Goal: Task Accomplishment & Management: Manage account settings

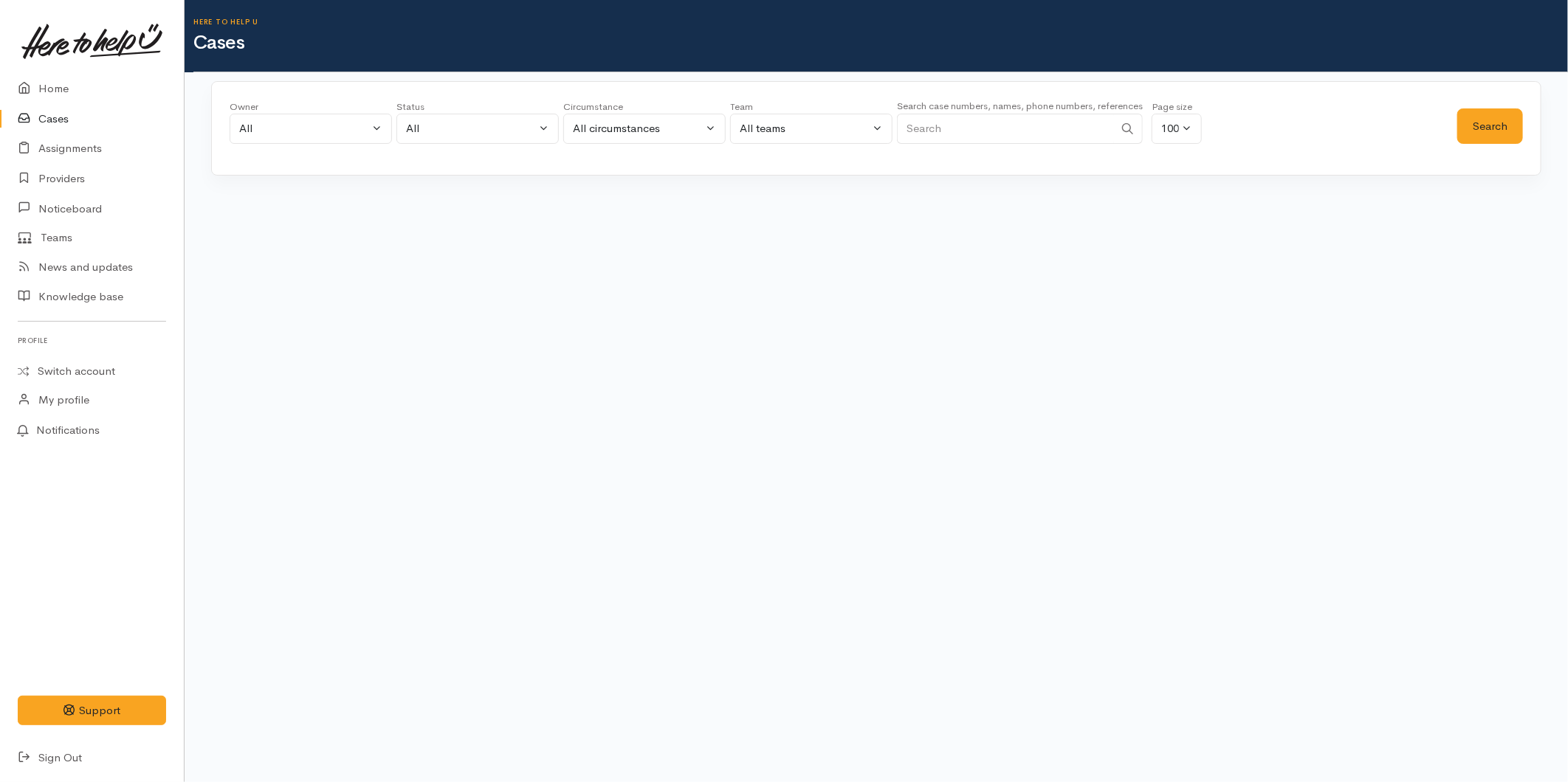
click at [927, 118] on input "Search" at bounding box center [1005, 129] width 217 height 30
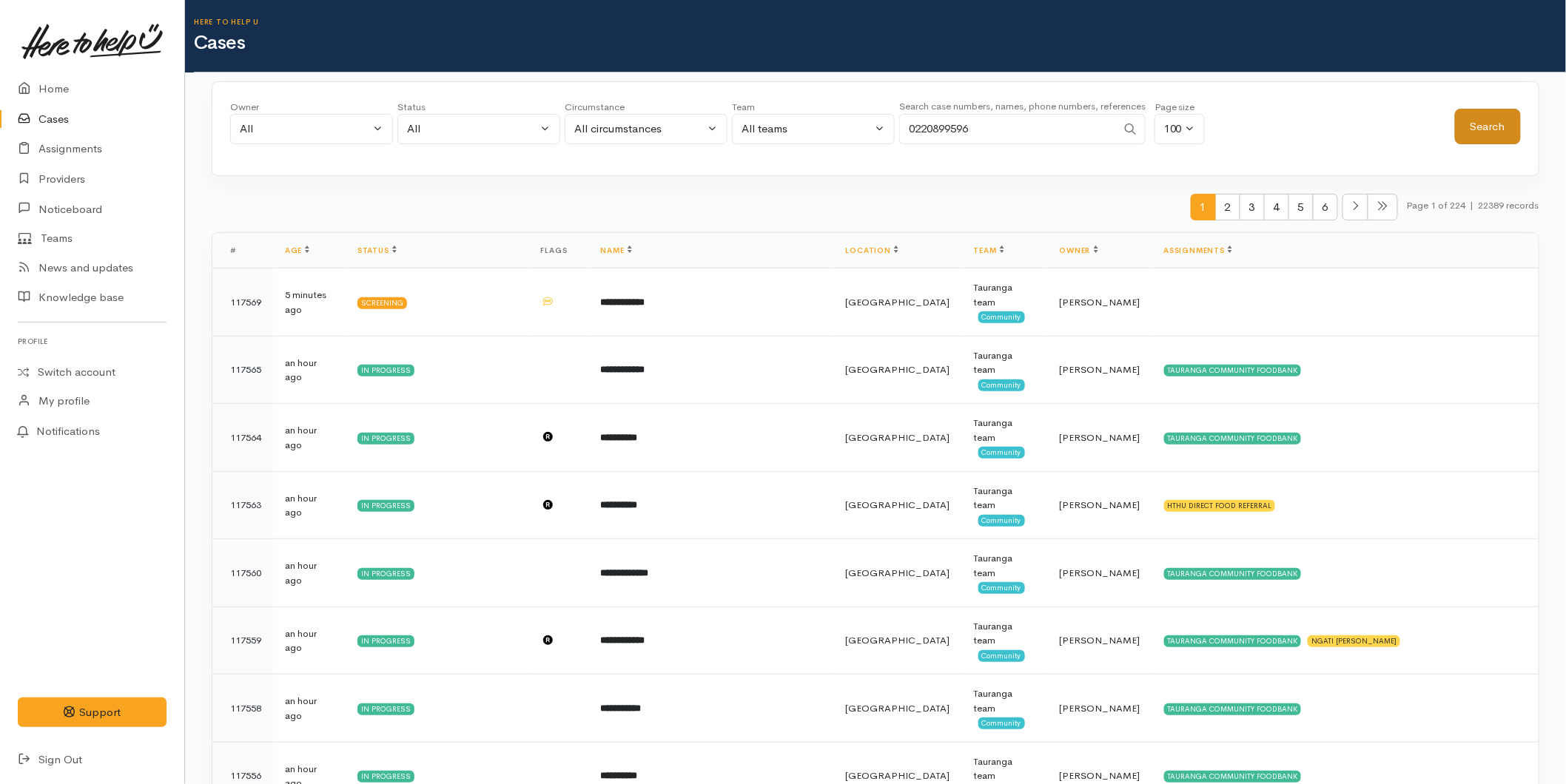
type input "0220899596"
click at [1512, 134] on button "Search" at bounding box center [1488, 127] width 66 height 36
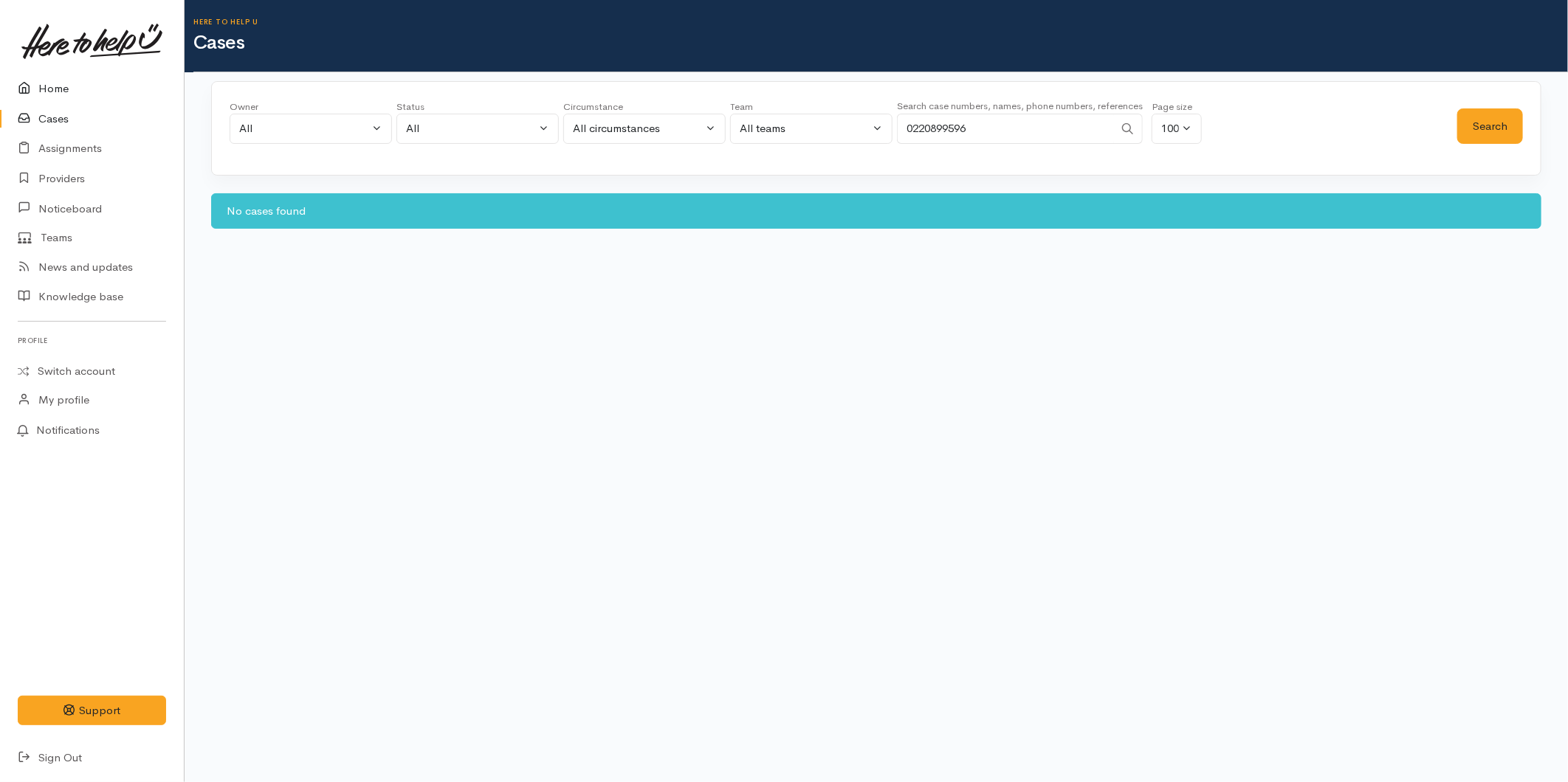
click at [64, 86] on link "Home" at bounding box center [92, 89] width 184 height 30
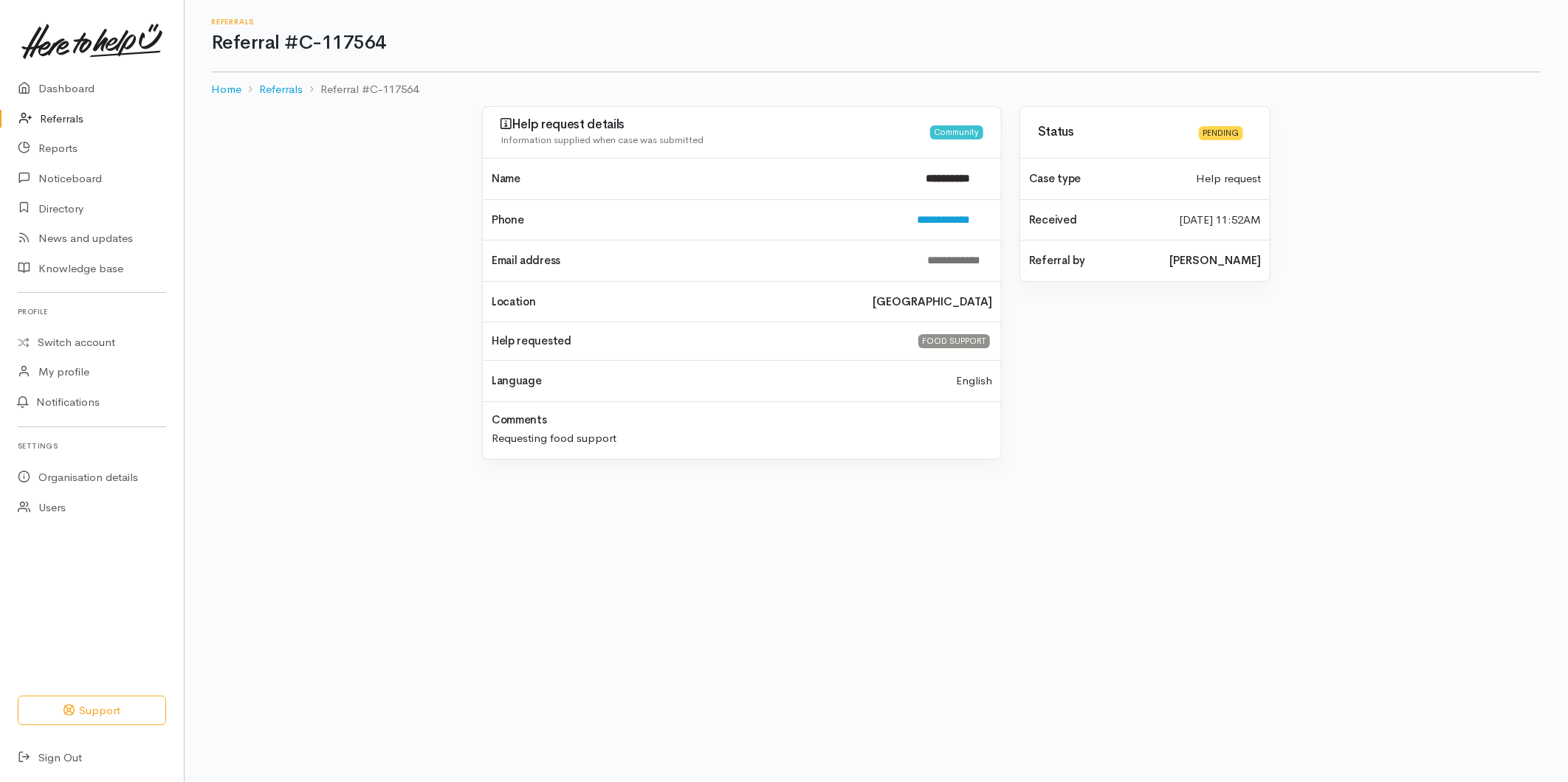
drag, startPoint x: 0, startPoint y: 0, endPoint x: 51, endPoint y: 114, distance: 124.9
click at [51, 114] on link "Referrals" at bounding box center [92, 120] width 184 height 30
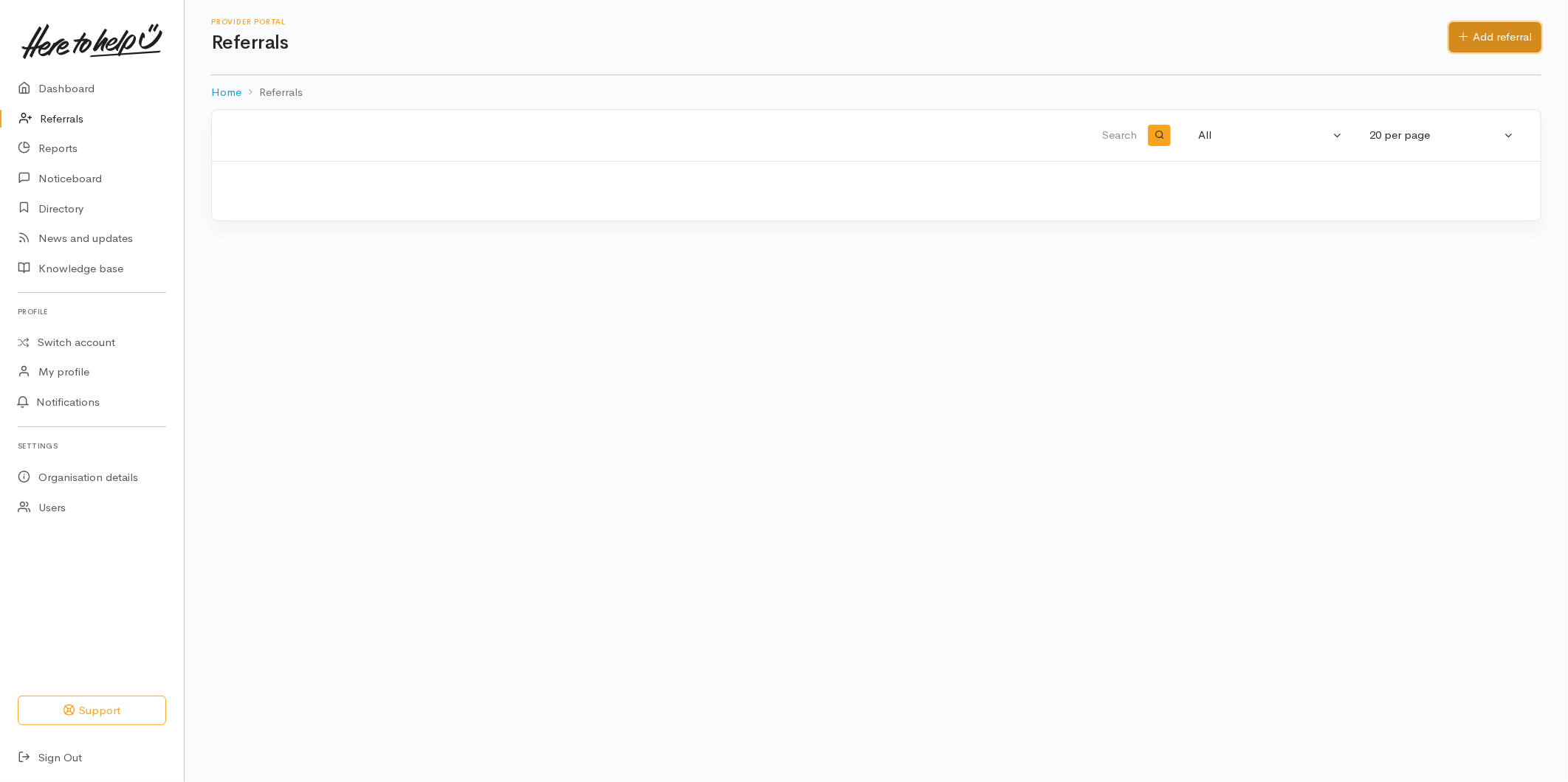
click at [1464, 32] on icon at bounding box center [1464, 36] width 9 height 11
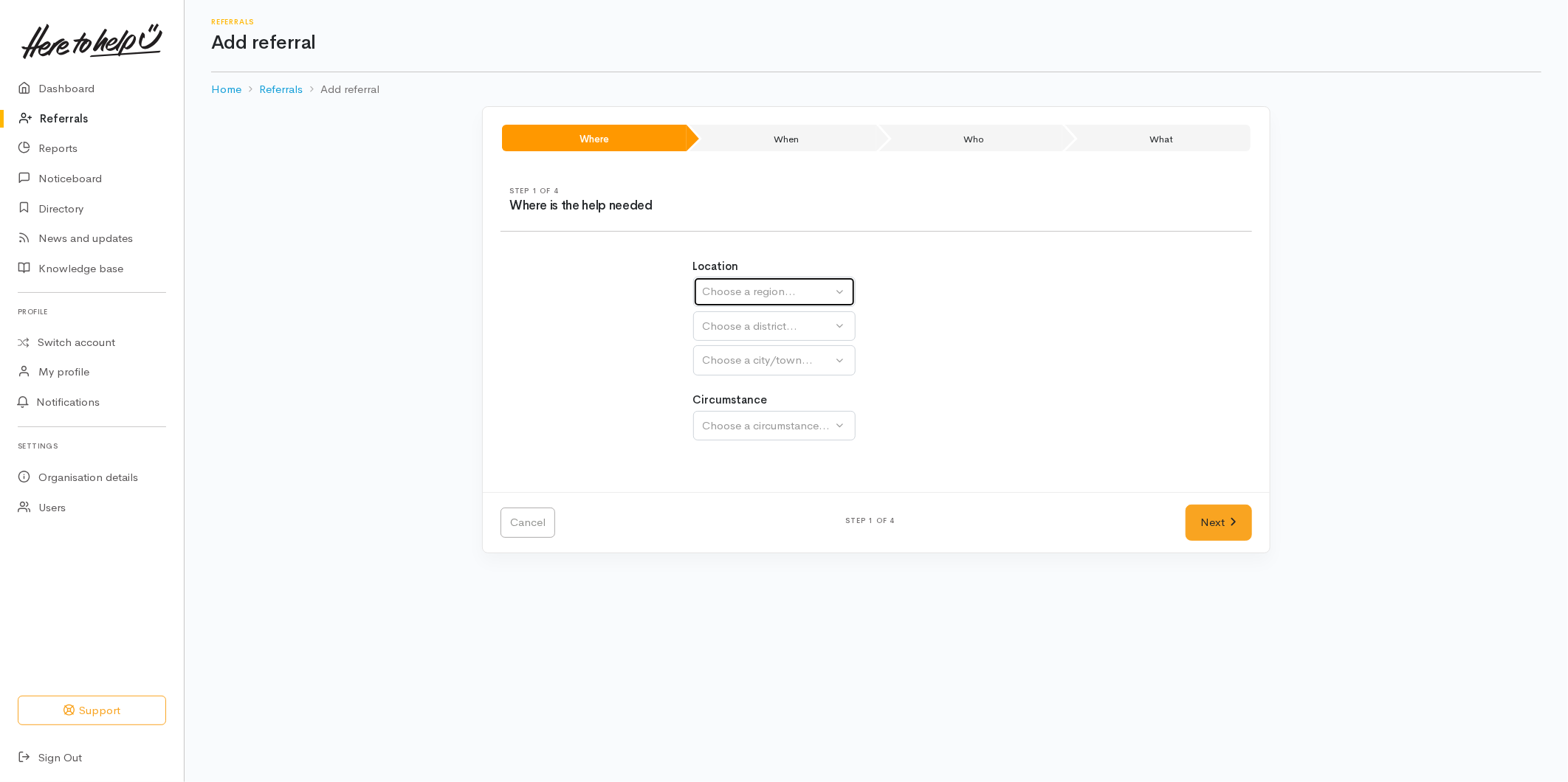
click at [744, 291] on div "Choose a region..." at bounding box center [768, 292] width 130 height 17
click at [729, 410] on span "Bay of Plenty" at bounding box center [744, 407] width 67 height 17
select select "4"
select select
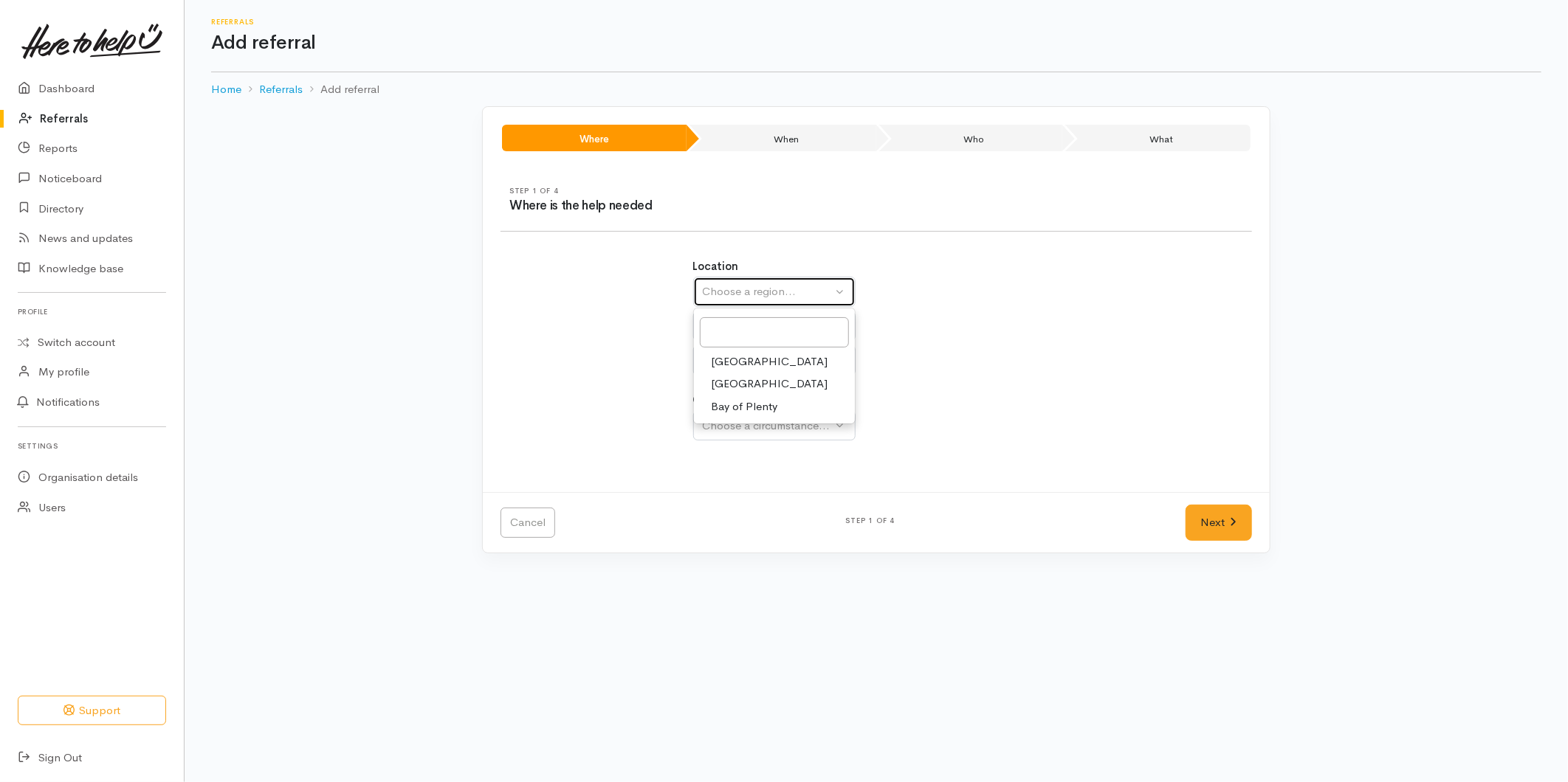
select select
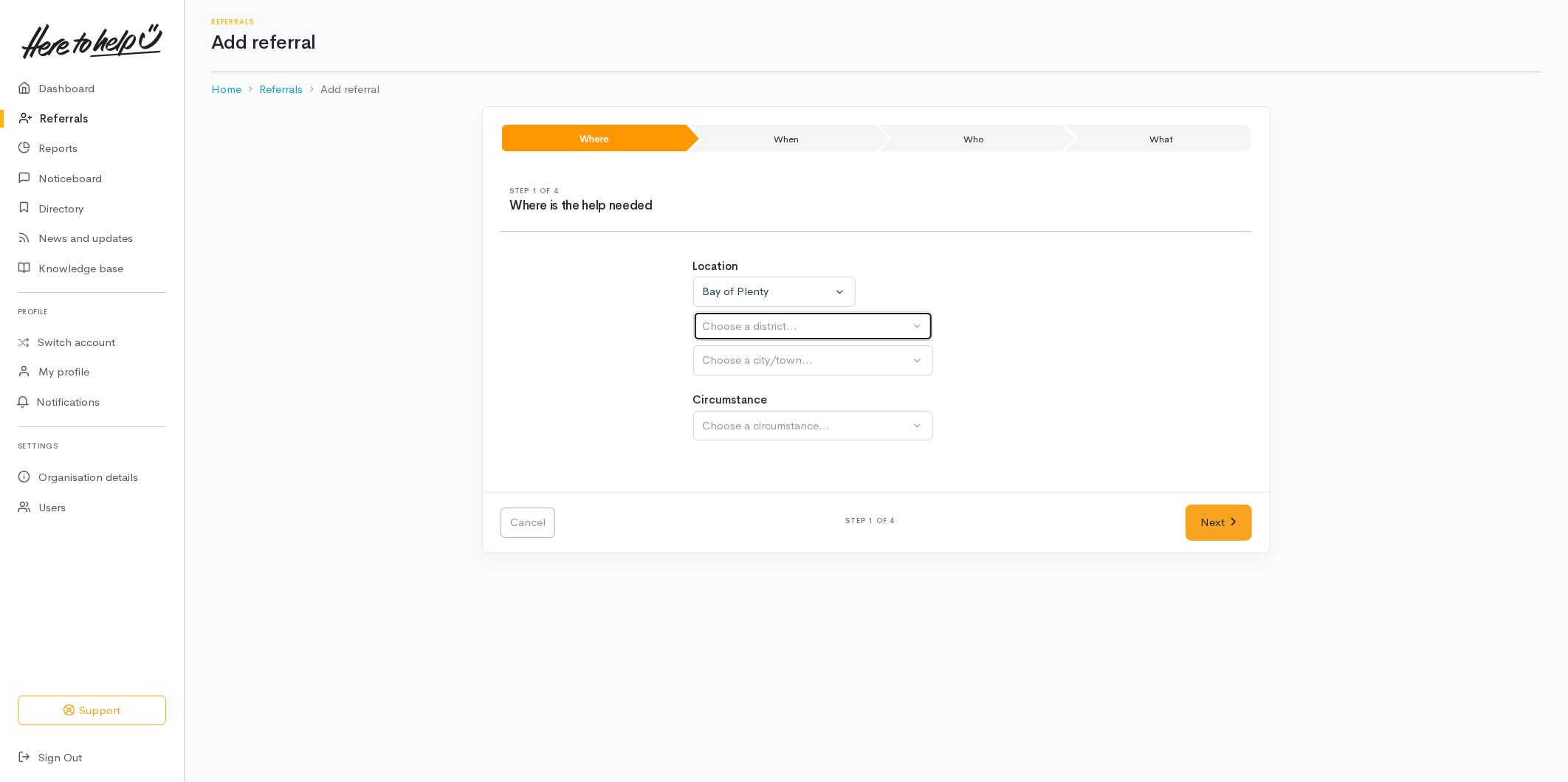
click at [711, 331] on div "Choose a district..." at bounding box center [807, 327] width 207 height 17
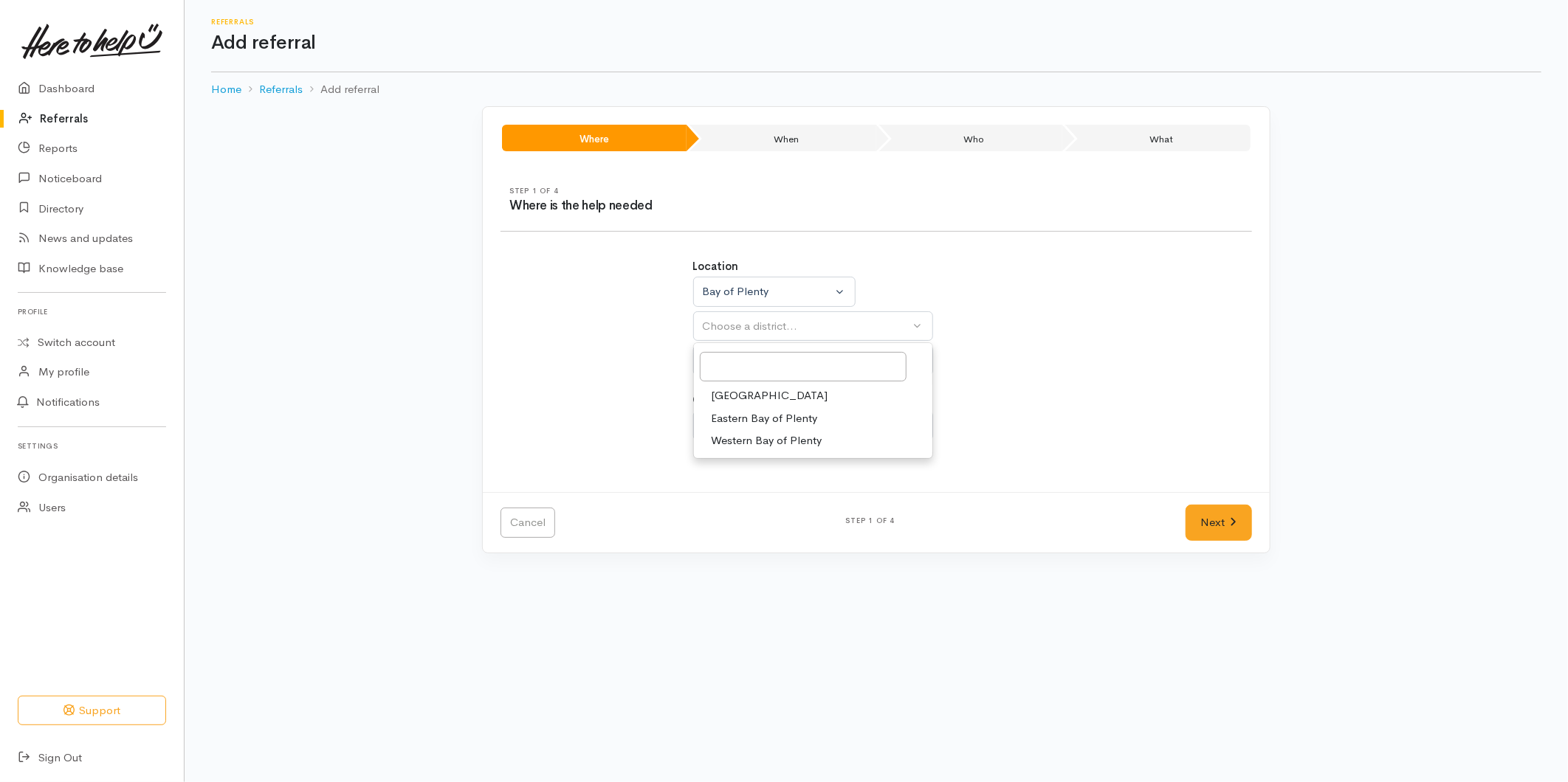
click at [723, 397] on span "[GEOGRAPHIC_DATA]" at bounding box center [770, 396] width 117 height 17
select select "6"
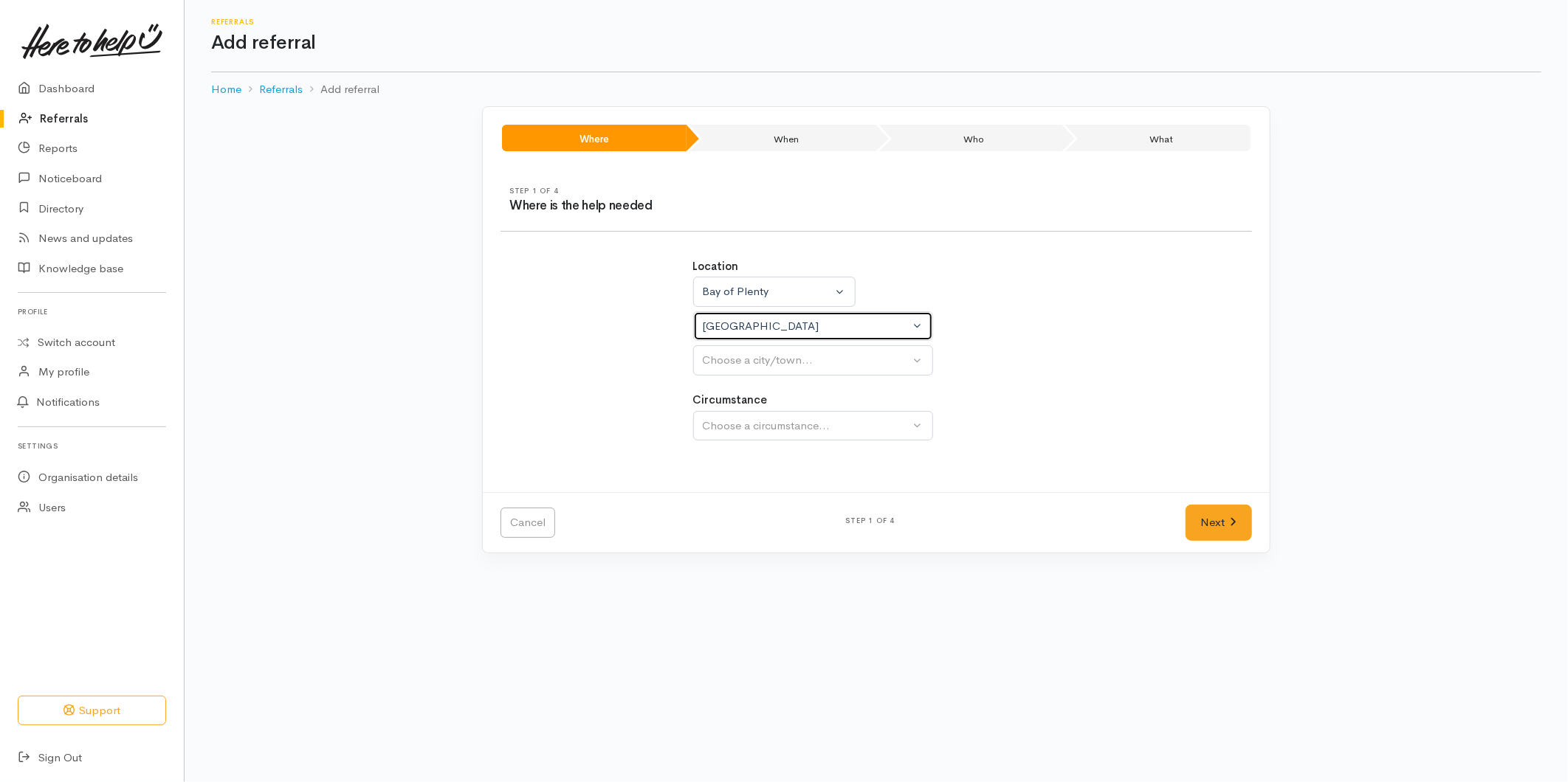
select select
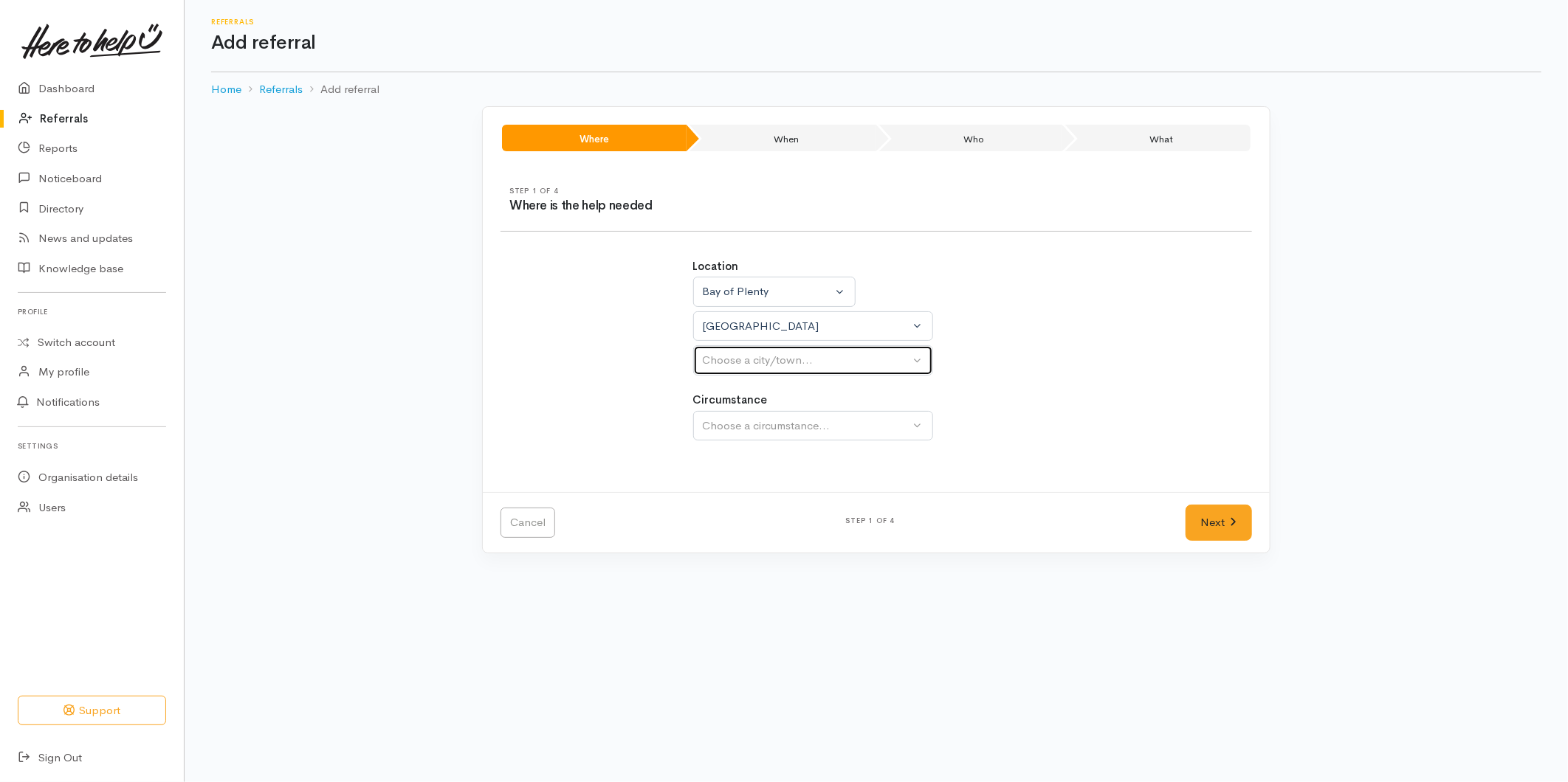
click at [732, 366] on div "Choose a city/town..." at bounding box center [807, 360] width 207 height 17
click at [739, 434] on span "[GEOGRAPHIC_DATA]" at bounding box center [770, 431] width 117 height 17
select select "4"
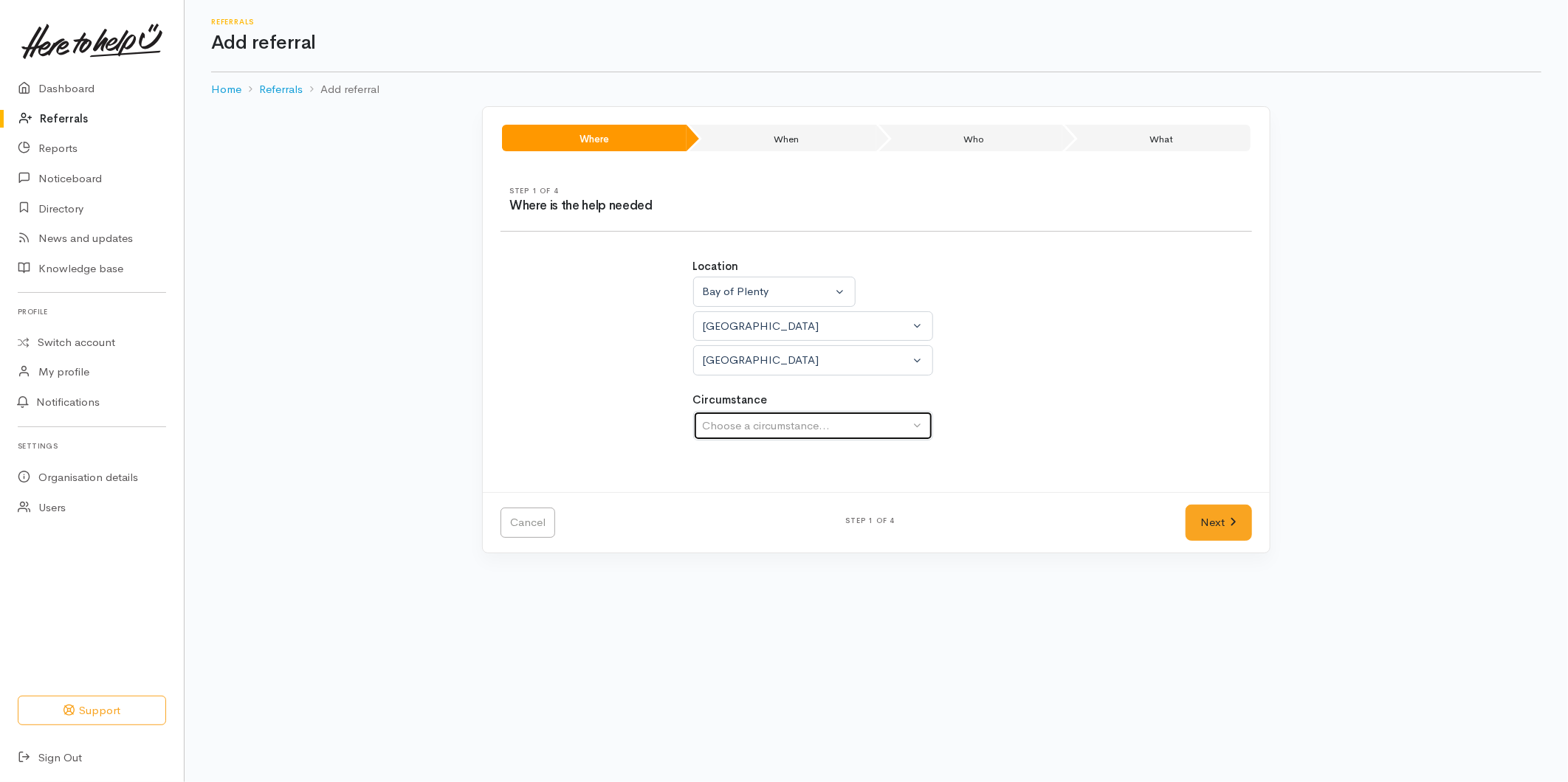
click at [783, 418] on div "Choose a circumstance..." at bounding box center [807, 426] width 207 height 17
drag, startPoint x: 733, startPoint y: 492, endPoint x: 1044, endPoint y: 518, distance: 312.1
click at [736, 492] on span "Community" at bounding box center [739, 496] width 56 height 17
select select "2"
click at [1244, 529] on link "Next" at bounding box center [1219, 523] width 67 height 36
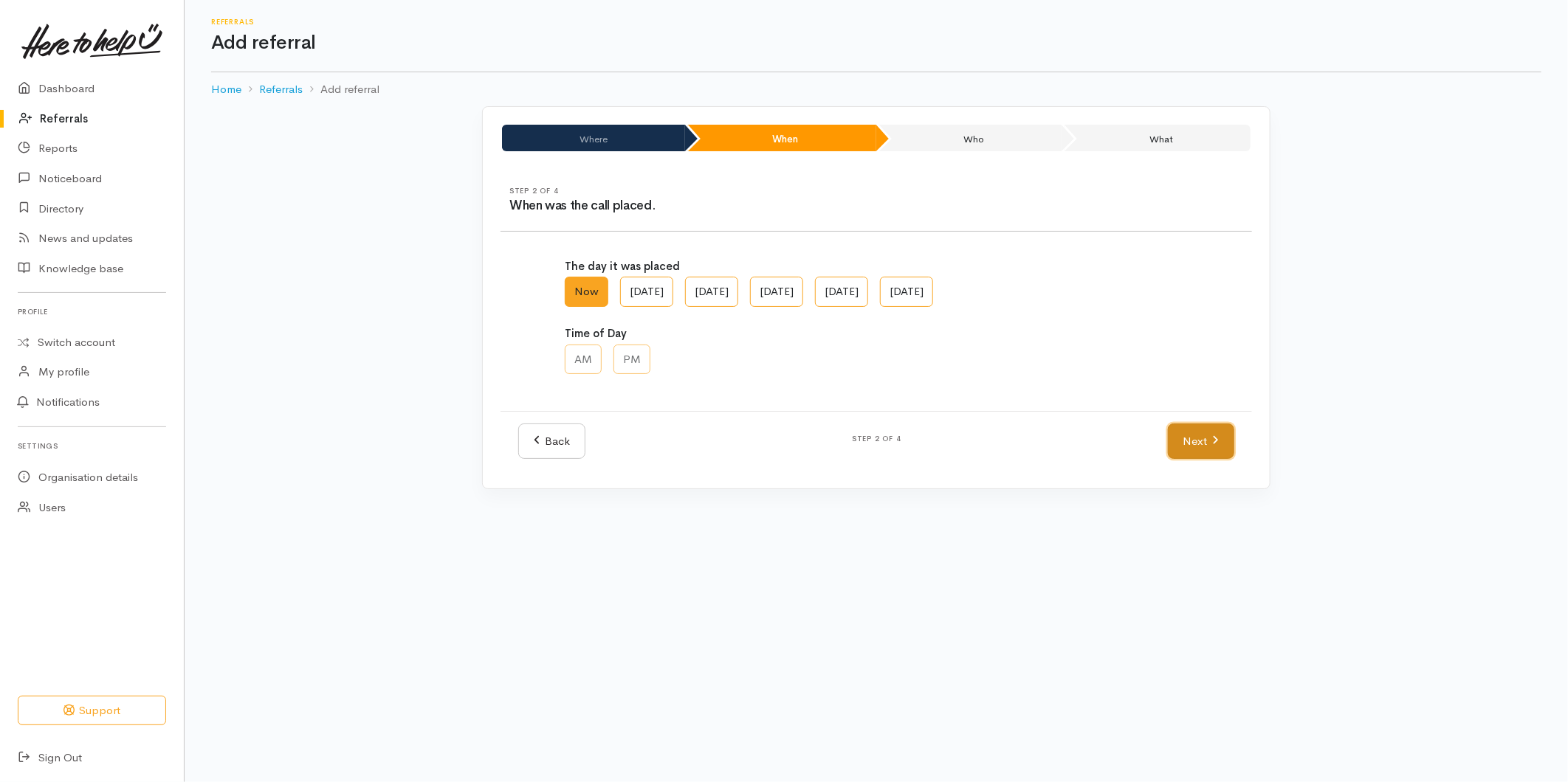
click at [1187, 439] on link "Next" at bounding box center [1201, 441] width 67 height 36
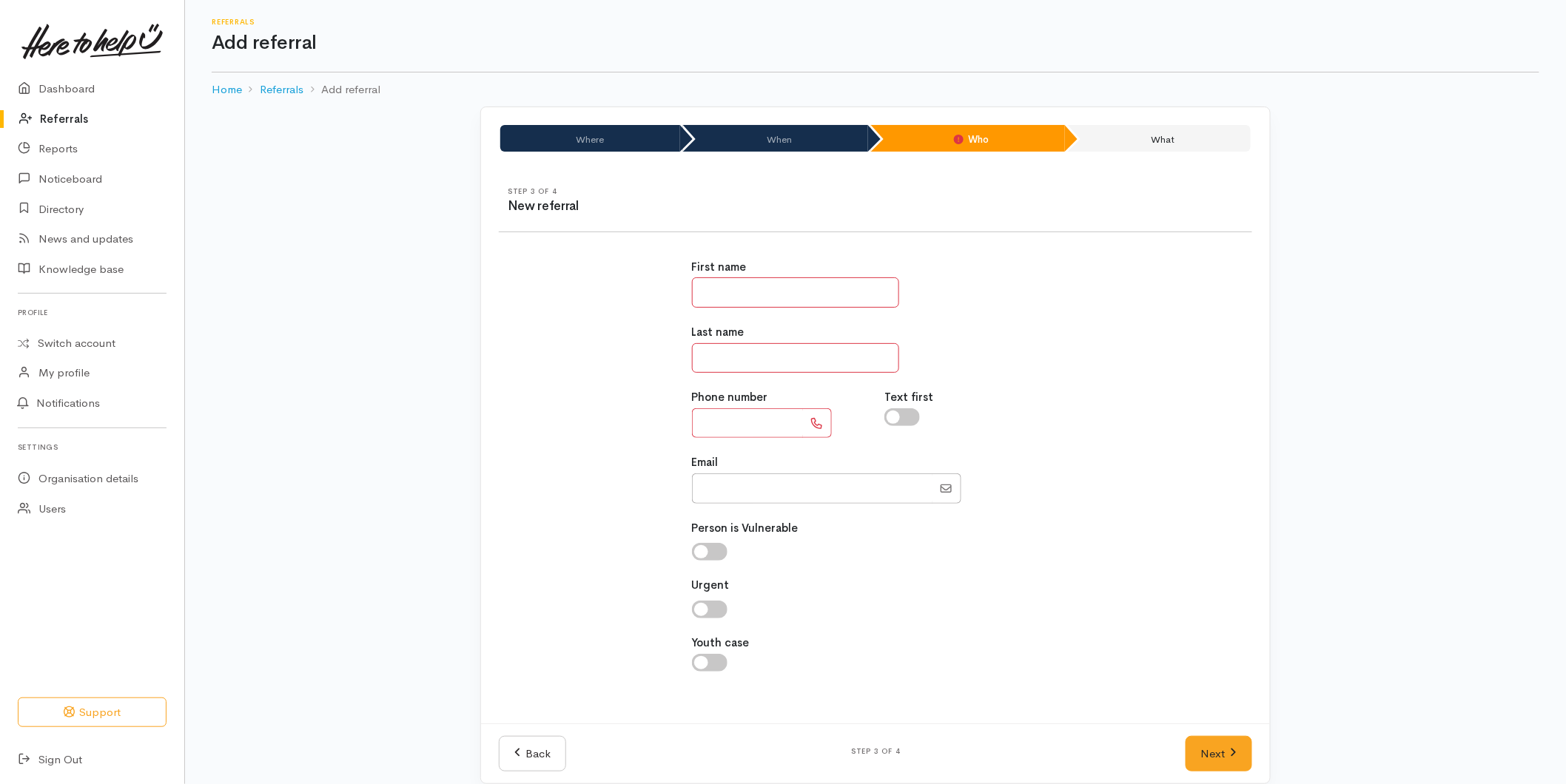
click at [728, 282] on input "text" at bounding box center [796, 293] width 208 height 30
click at [749, 298] on input "text" at bounding box center [796, 293] width 208 height 30
type input "****"
type input "*******"
type input "**********"
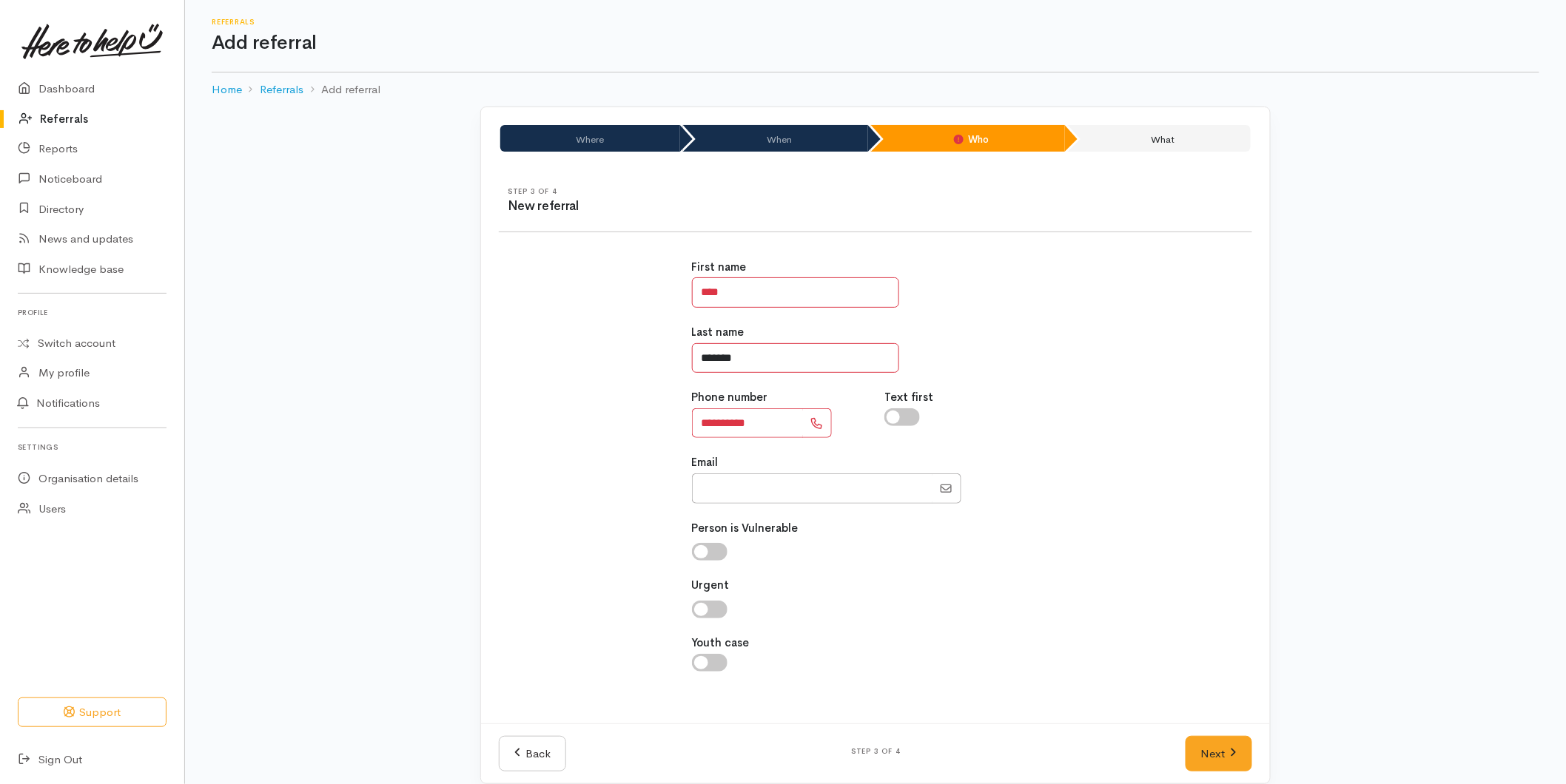
click at [773, 360] on input "*******" at bounding box center [796, 359] width 208 height 30
type input "********"
click at [1220, 753] on link "Next" at bounding box center [1219, 754] width 67 height 36
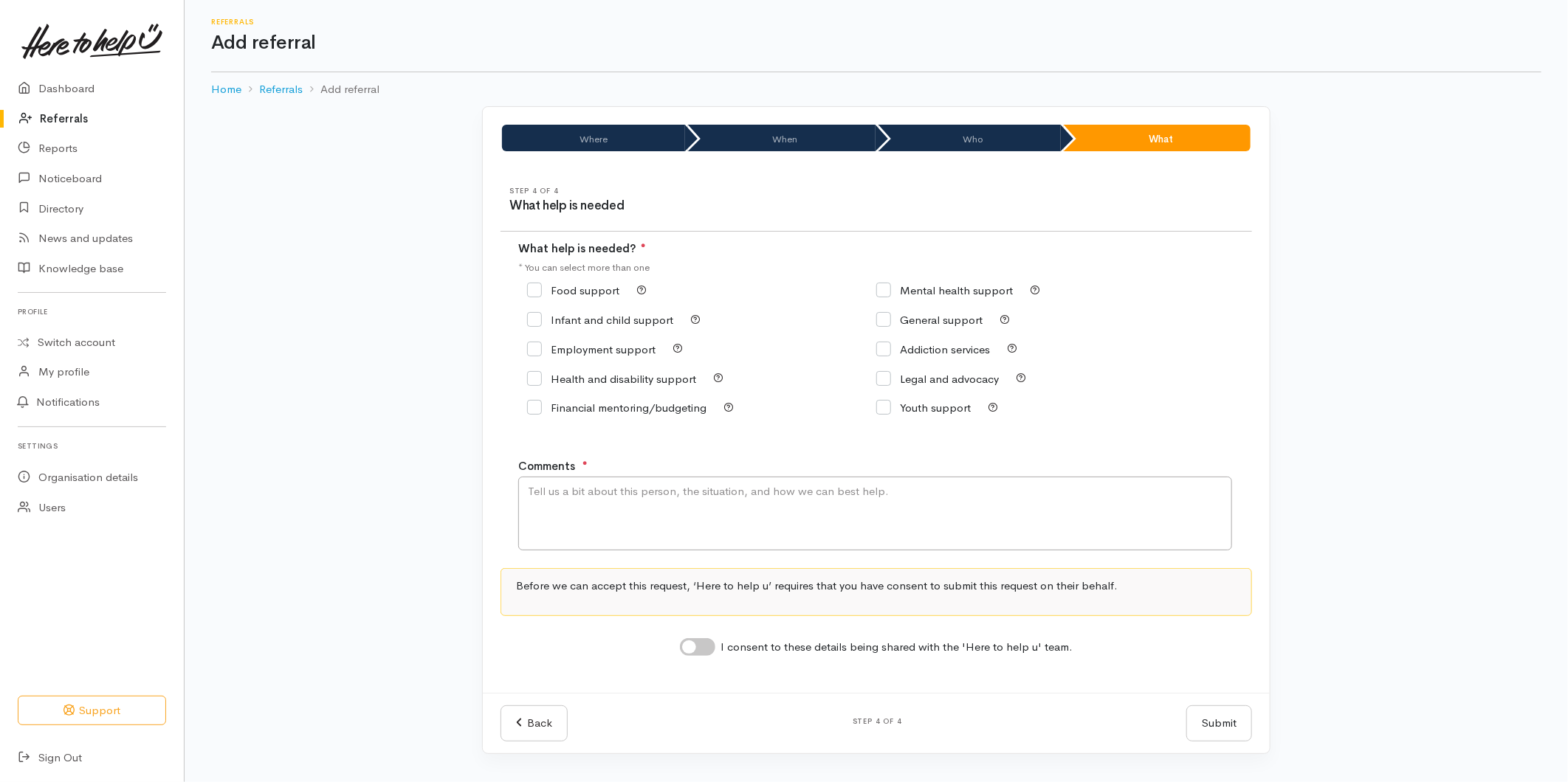
click at [556, 289] on input "Food support" at bounding box center [573, 290] width 93 height 11
checkbox input "true"
click at [556, 529] on textarea "Comments" at bounding box center [876, 513] width 714 height 74
type textarea "Has just moved house and has had to pay extra costs - would really appreciate s…"
click at [709, 657] on input "I consent to these details being shared with the 'Here to help u' team." at bounding box center [698, 646] width 35 height 18
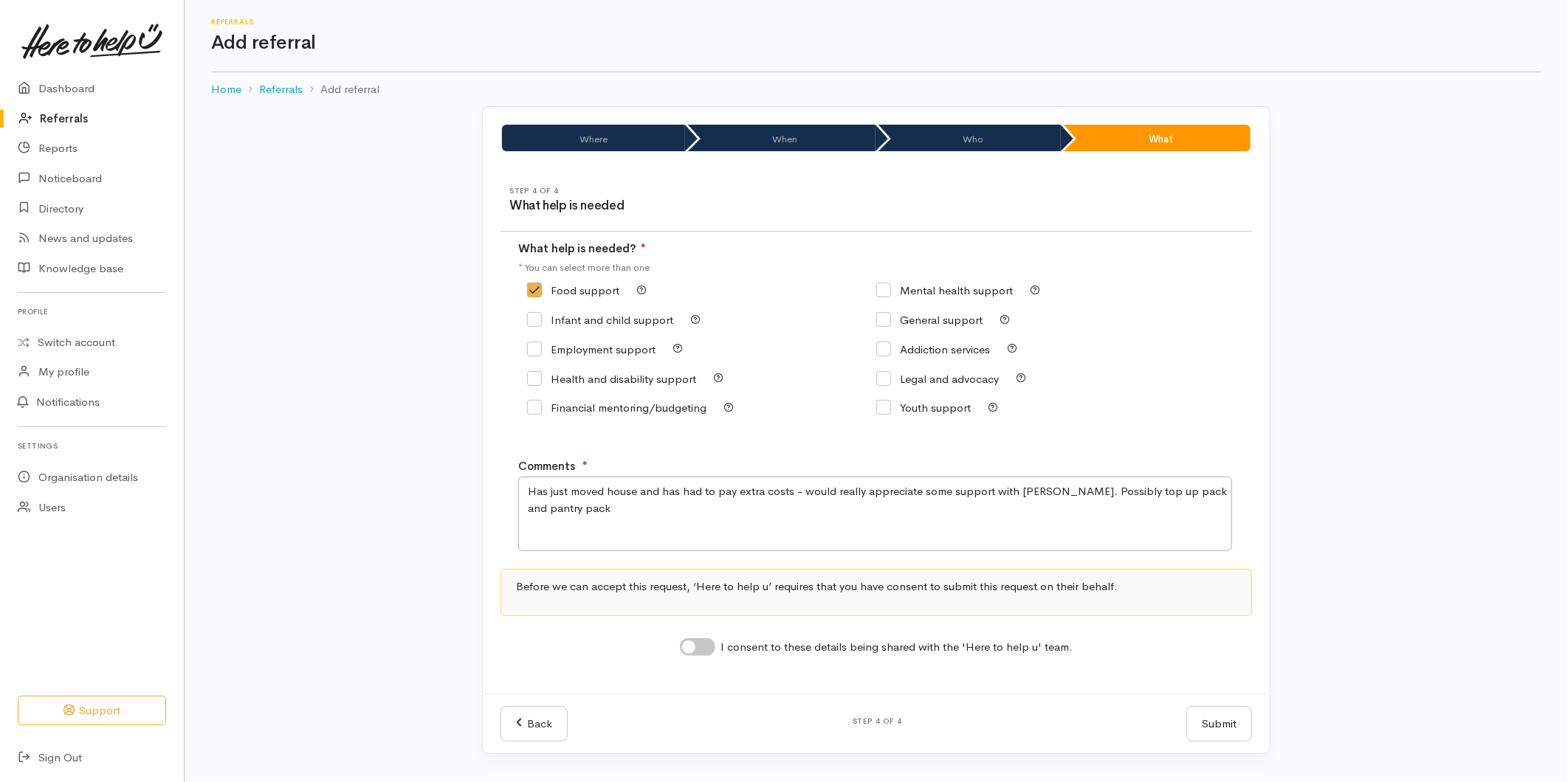
checkbox input "true"
click at [1213, 728] on button "Submit" at bounding box center [1219, 724] width 66 height 36
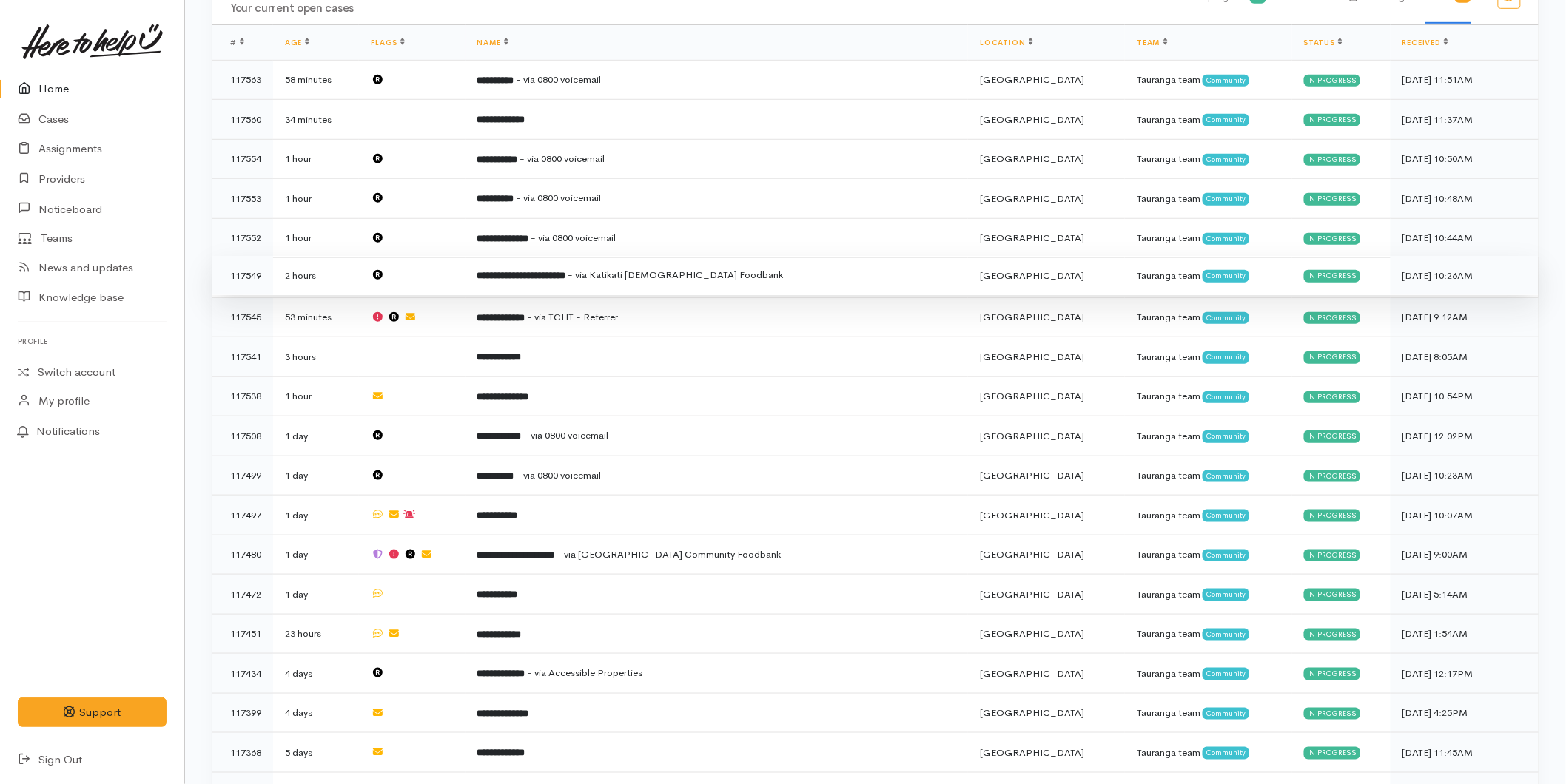
scroll to position [1066, 0]
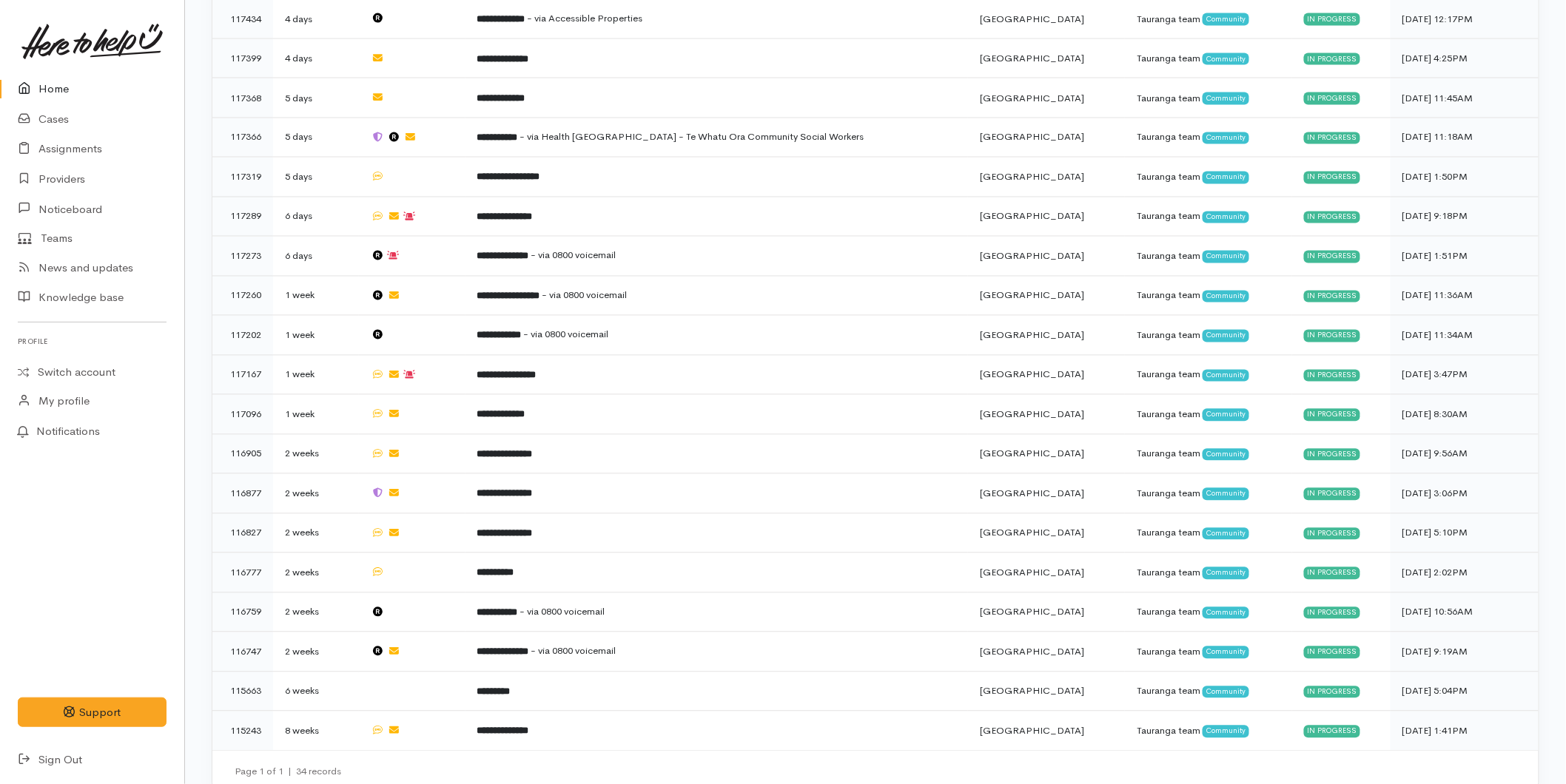
click at [55, 79] on link "Home" at bounding box center [92, 89] width 184 height 30
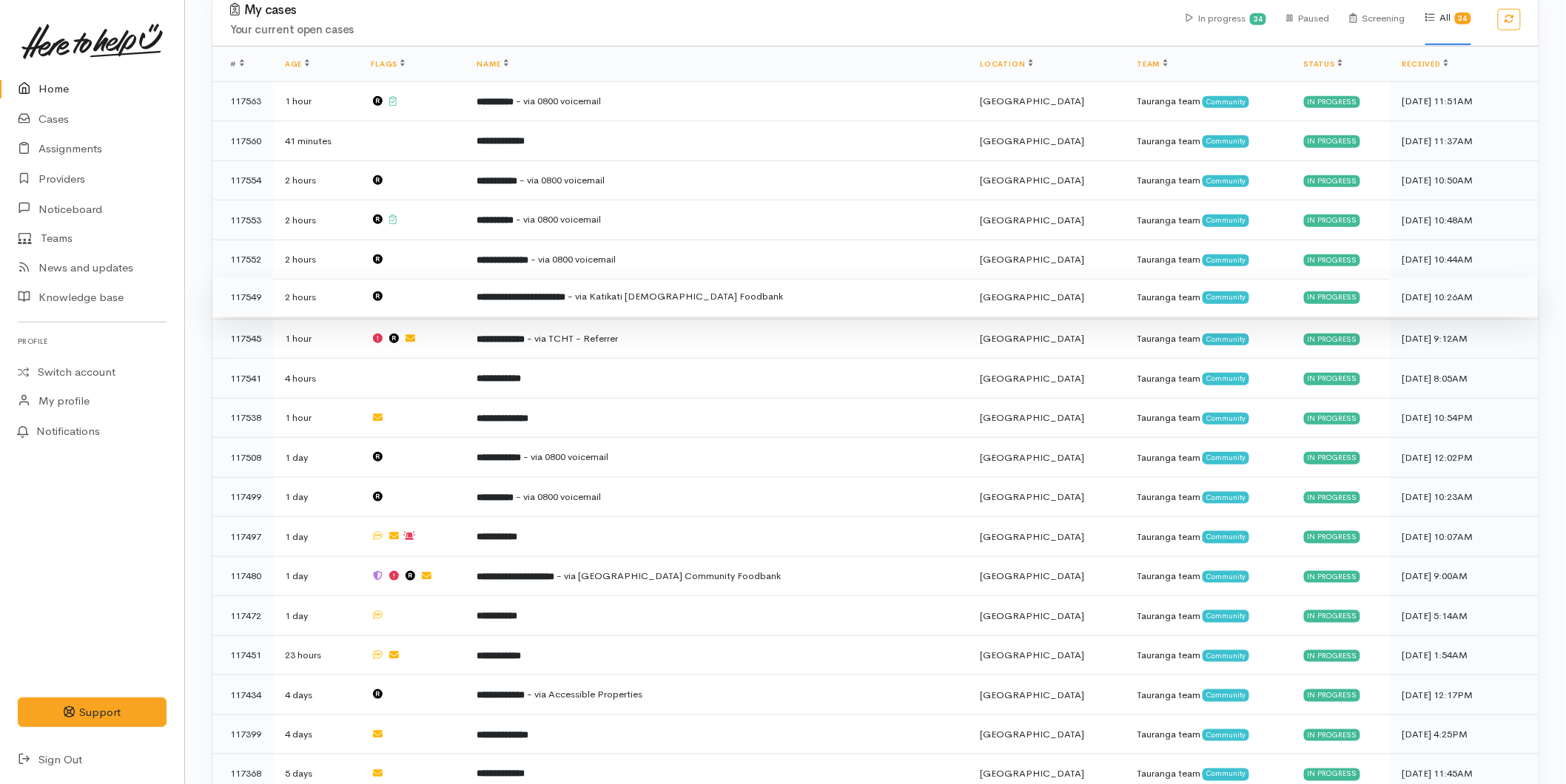
scroll to position [82, 0]
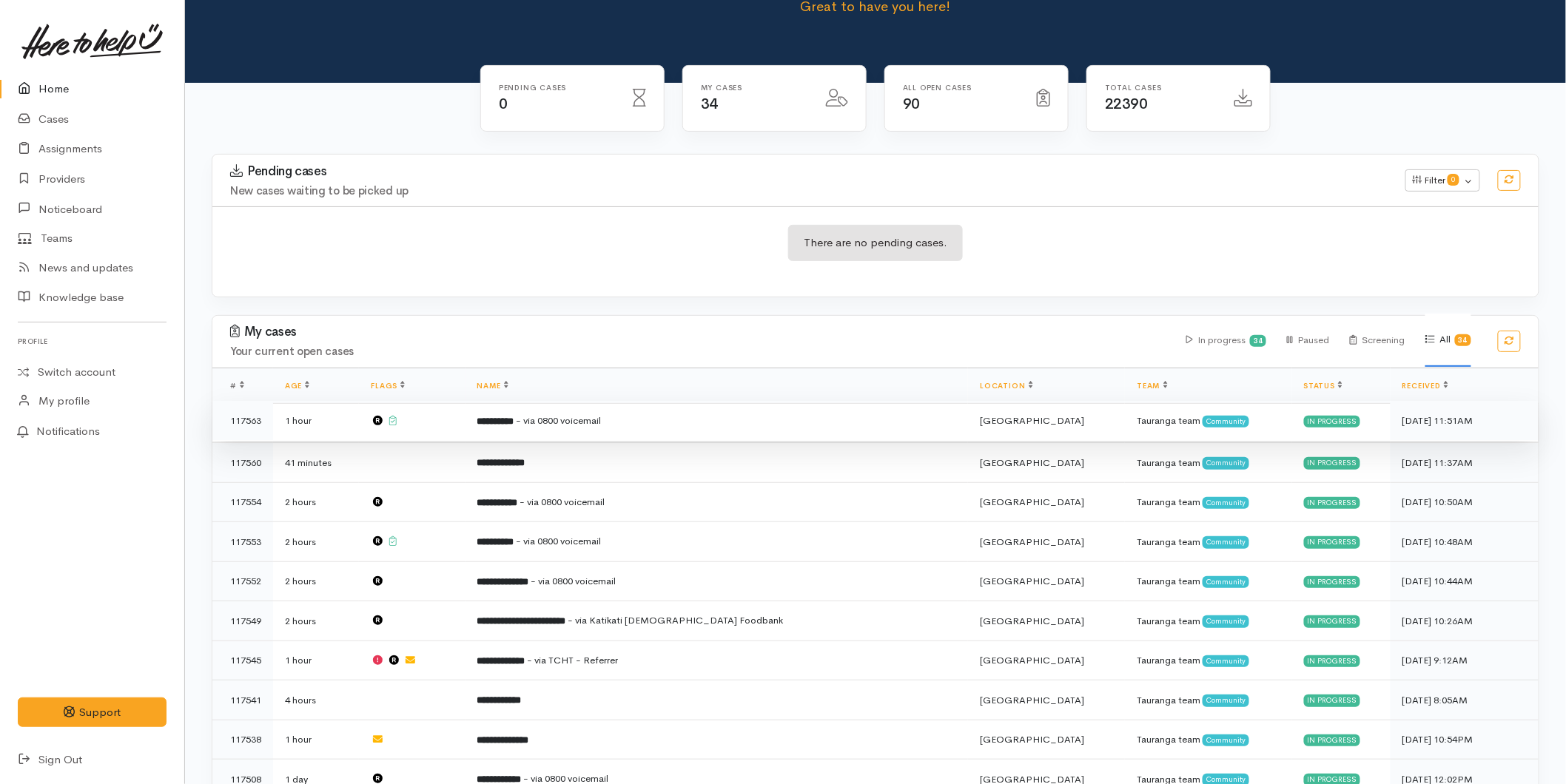
click at [536, 428] on td "**********" at bounding box center [718, 420] width 503 height 40
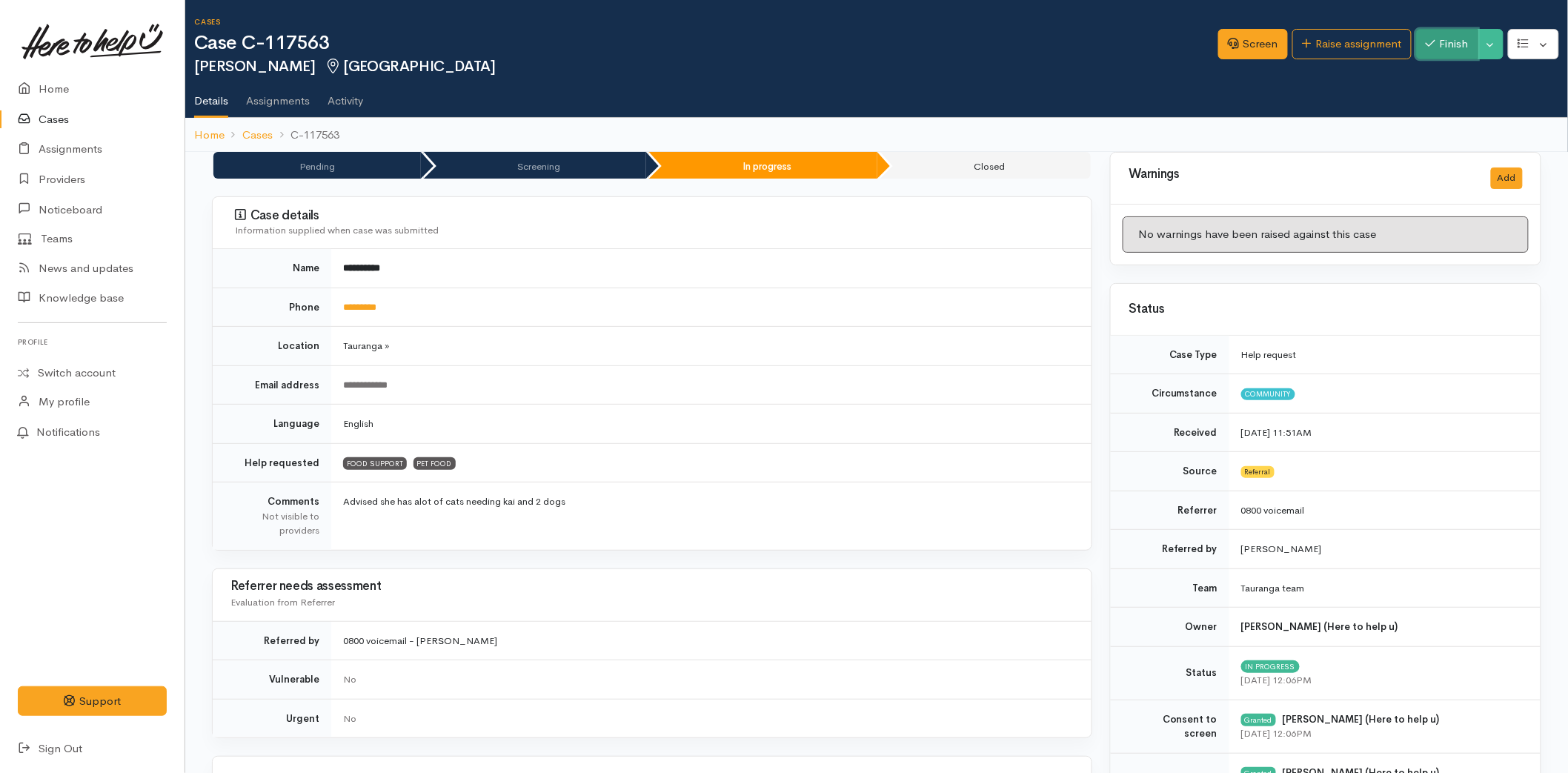
click at [1424, 31] on button "Finish" at bounding box center [1448, 44] width 63 height 30
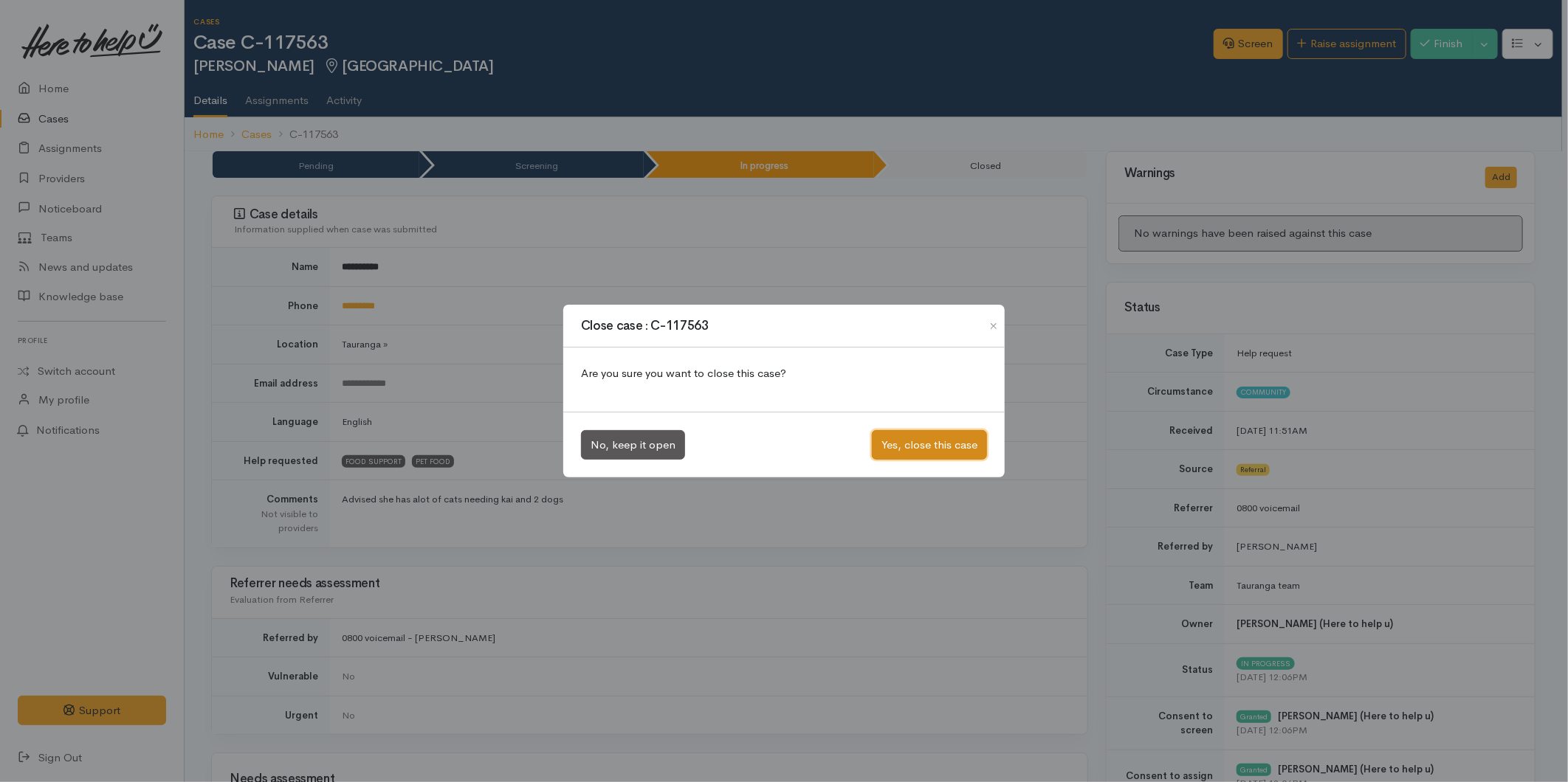
click at [904, 445] on button "Yes, close this case" at bounding box center [930, 445] width 115 height 30
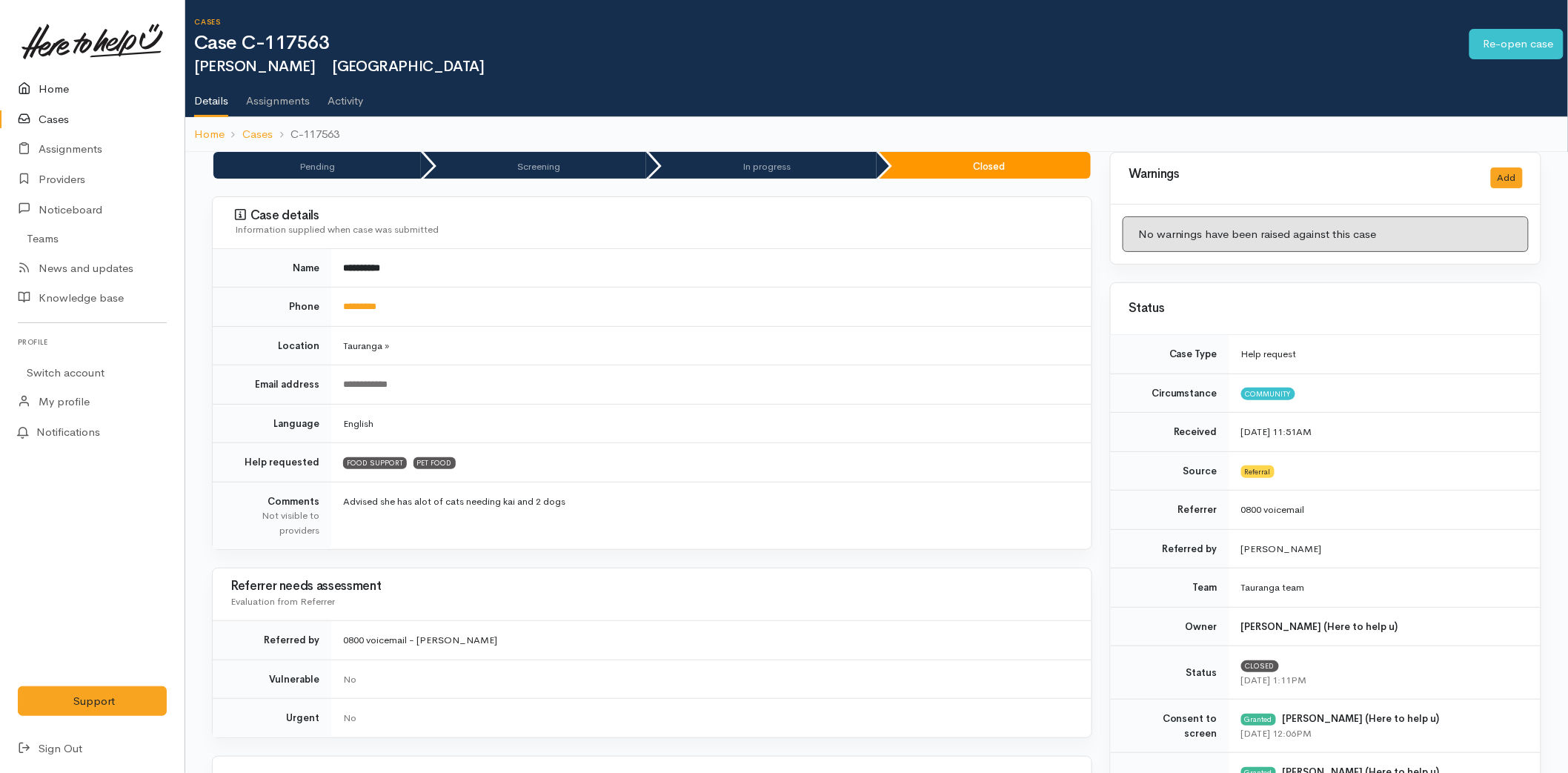
click at [54, 93] on link "Home" at bounding box center [92, 90] width 184 height 30
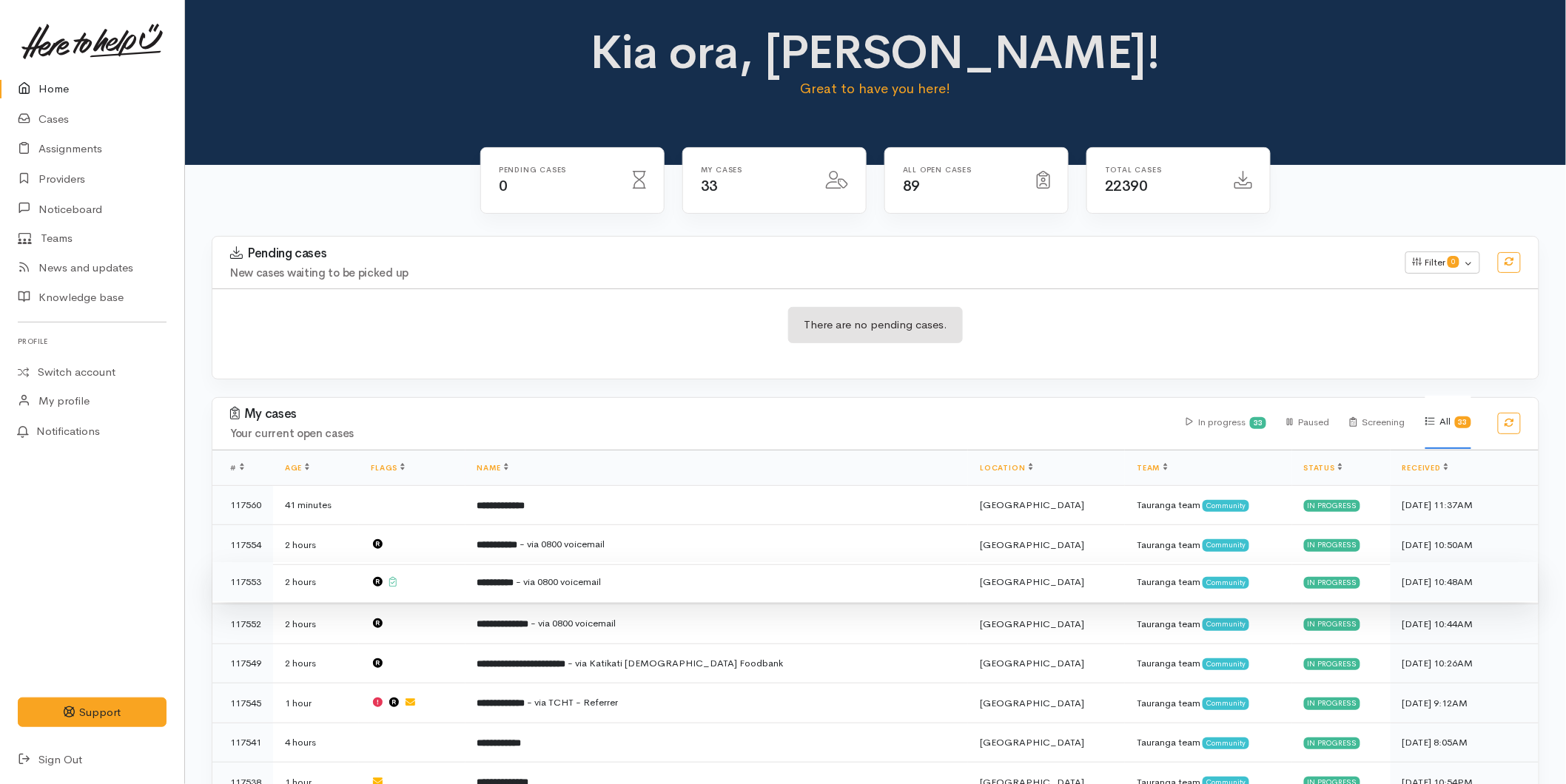
click at [514, 578] on b "**********" at bounding box center [496, 582] width 37 height 9
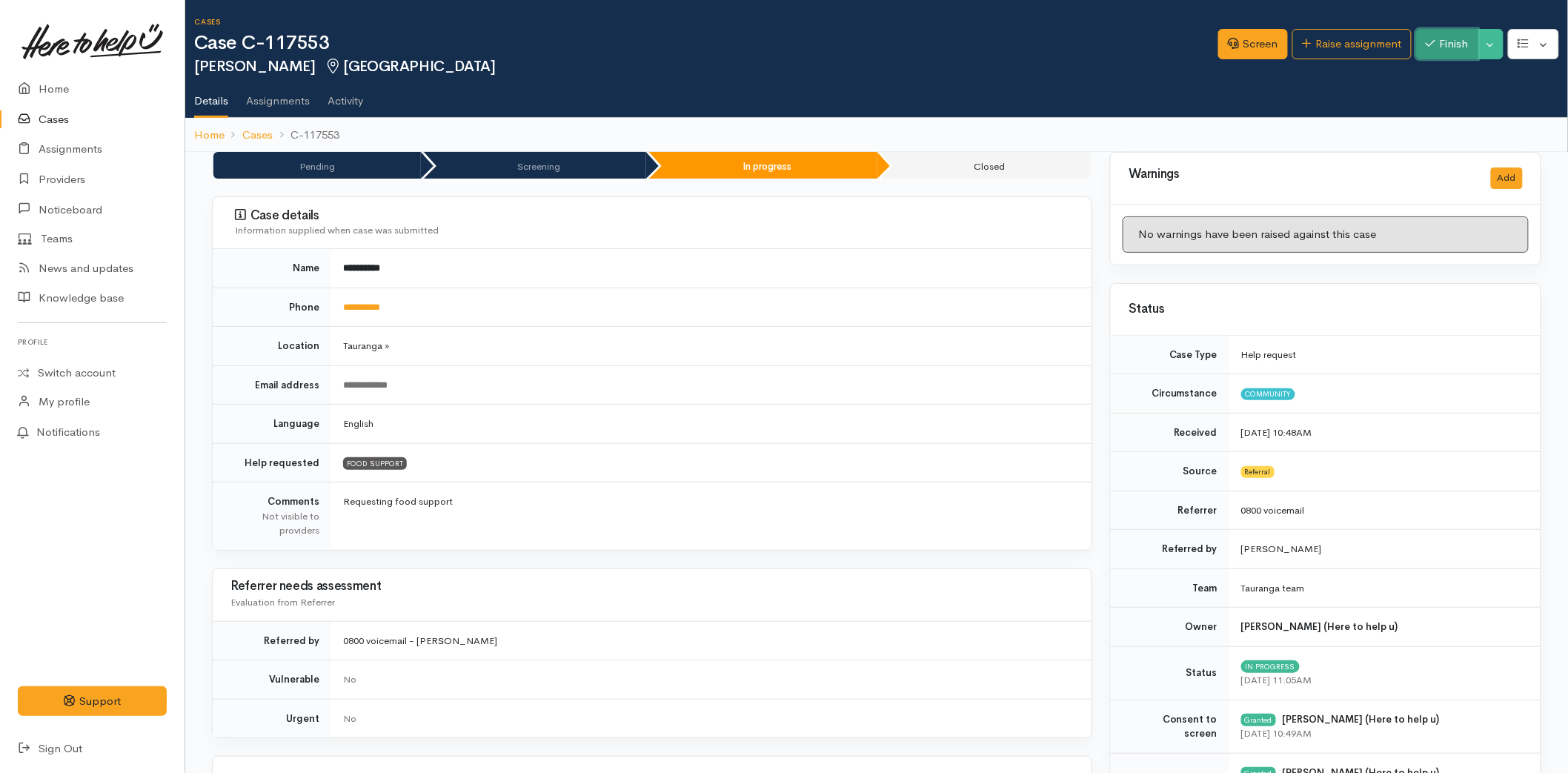
click at [1434, 41] on button "Finish" at bounding box center [1448, 44] width 63 height 30
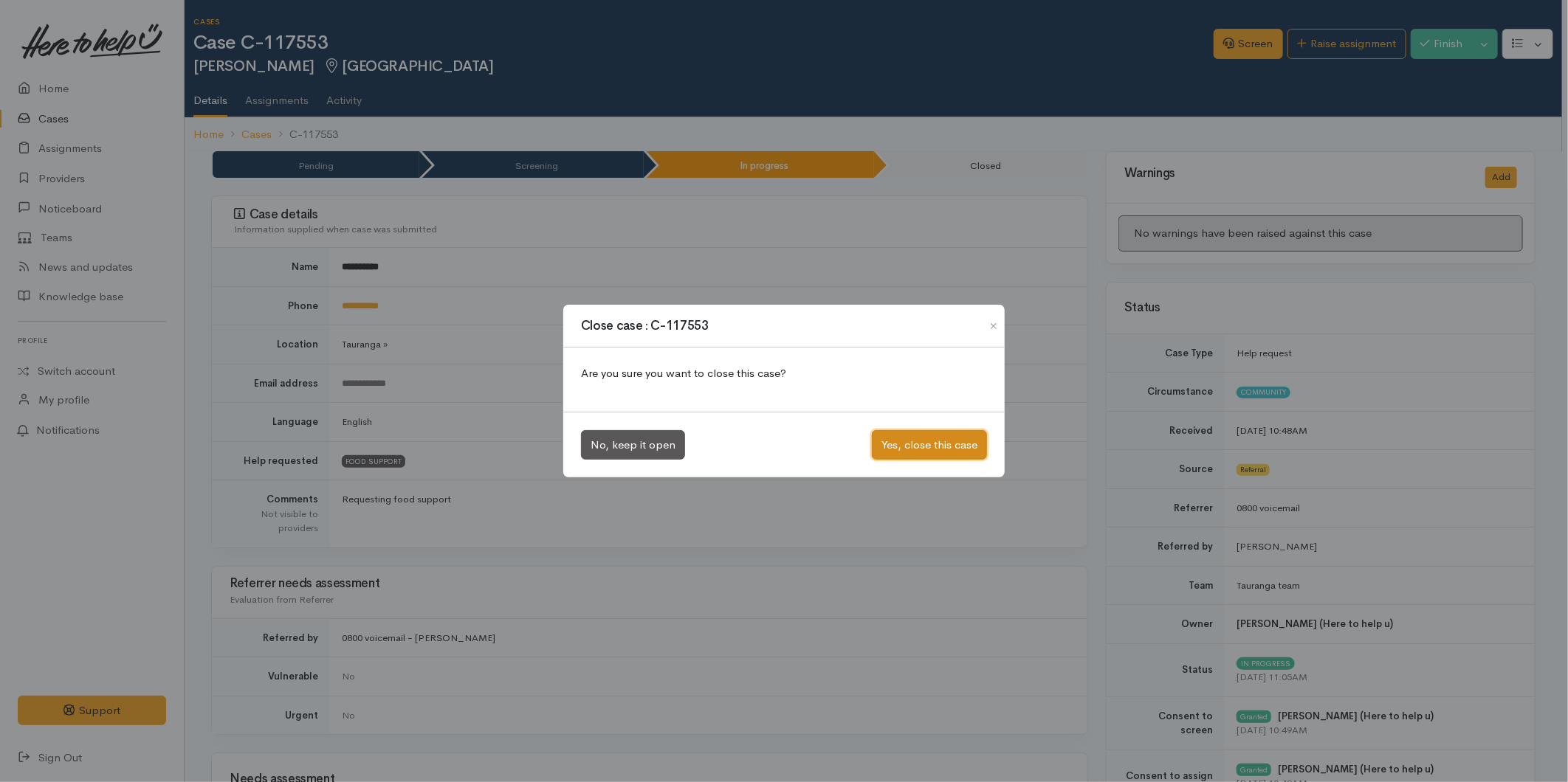
click at [941, 434] on button "Yes, close this case" at bounding box center [930, 445] width 115 height 30
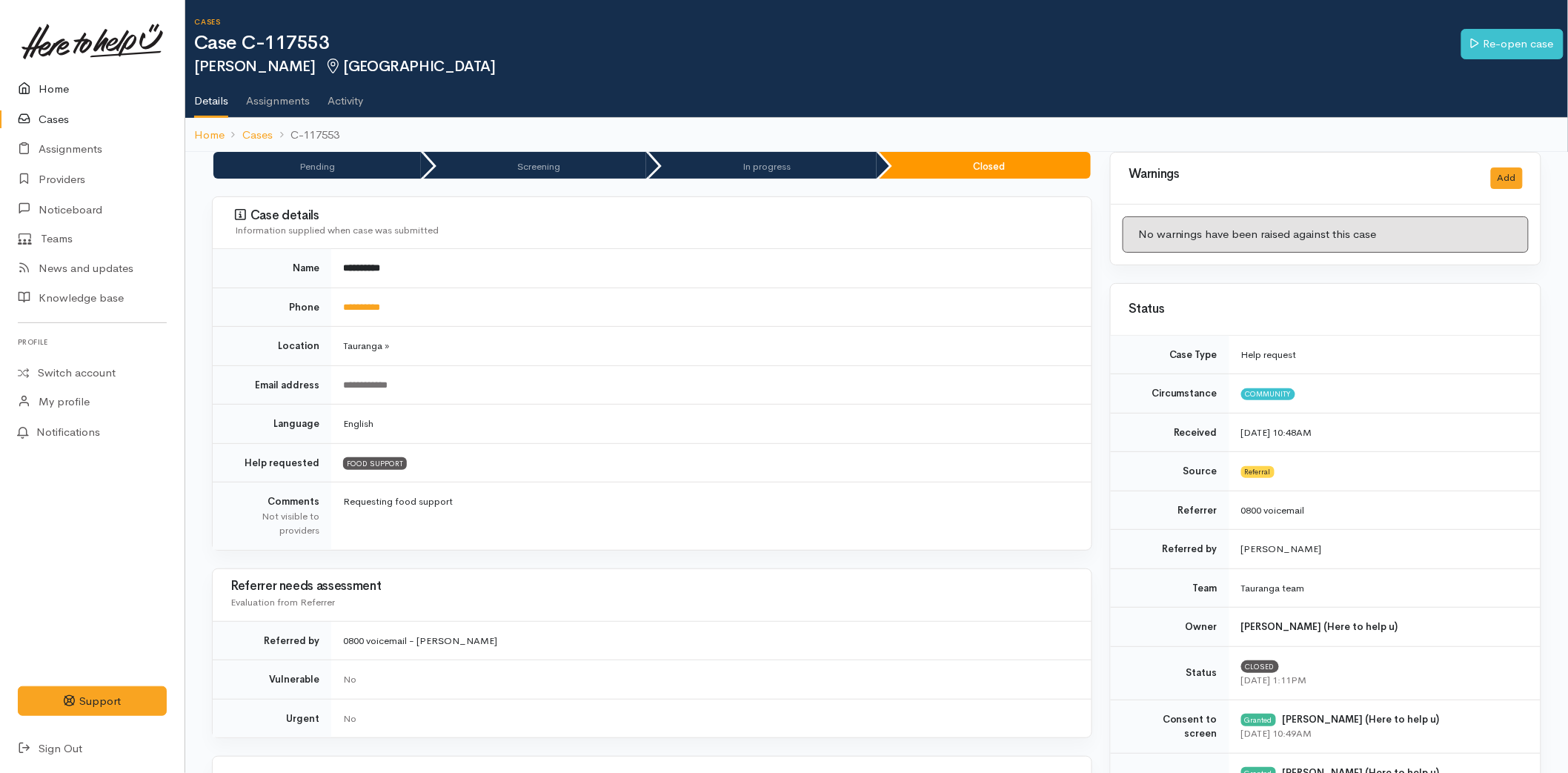
click at [48, 92] on link "Home" at bounding box center [92, 90] width 184 height 30
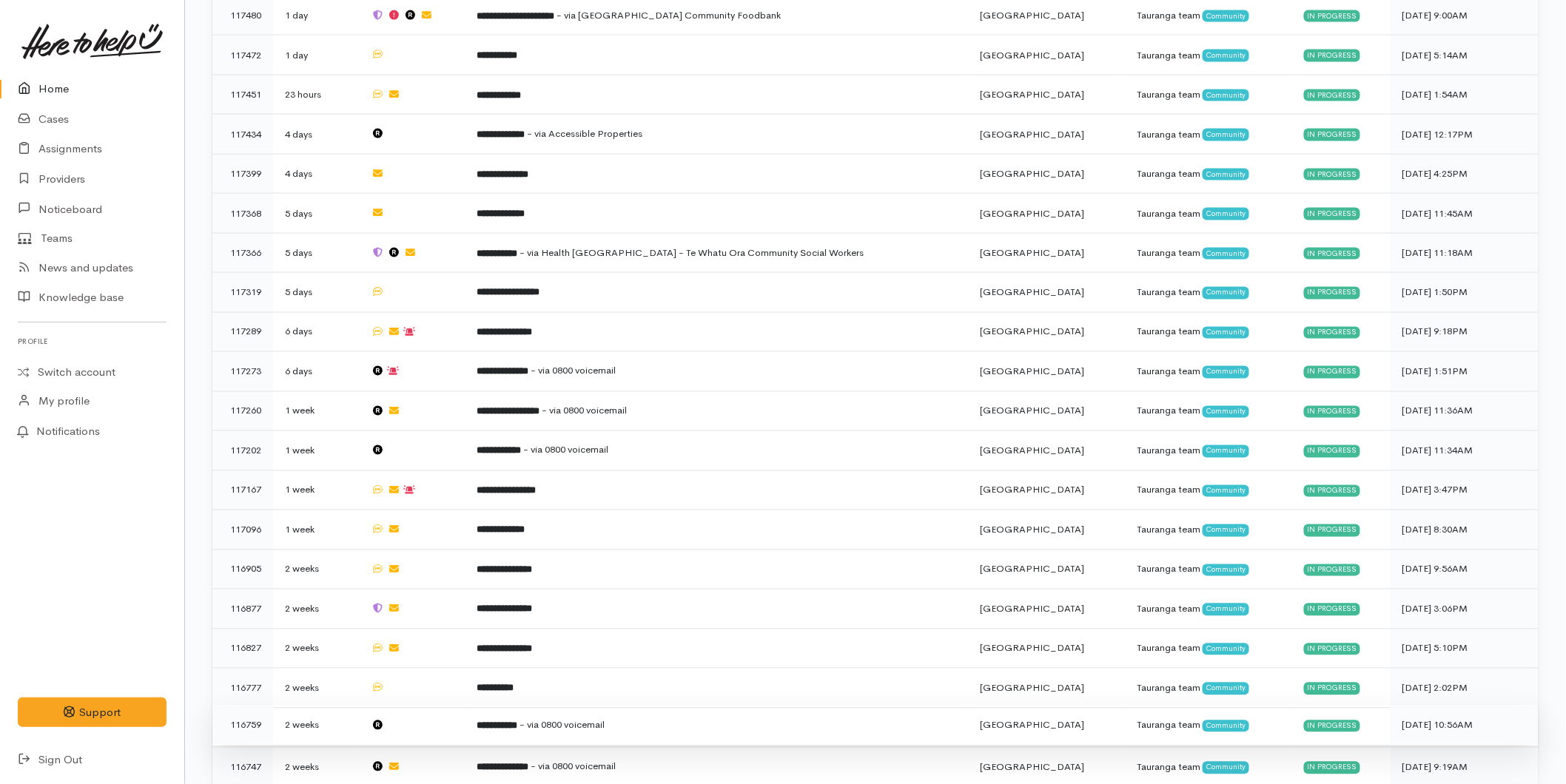
scroll to position [987, 0]
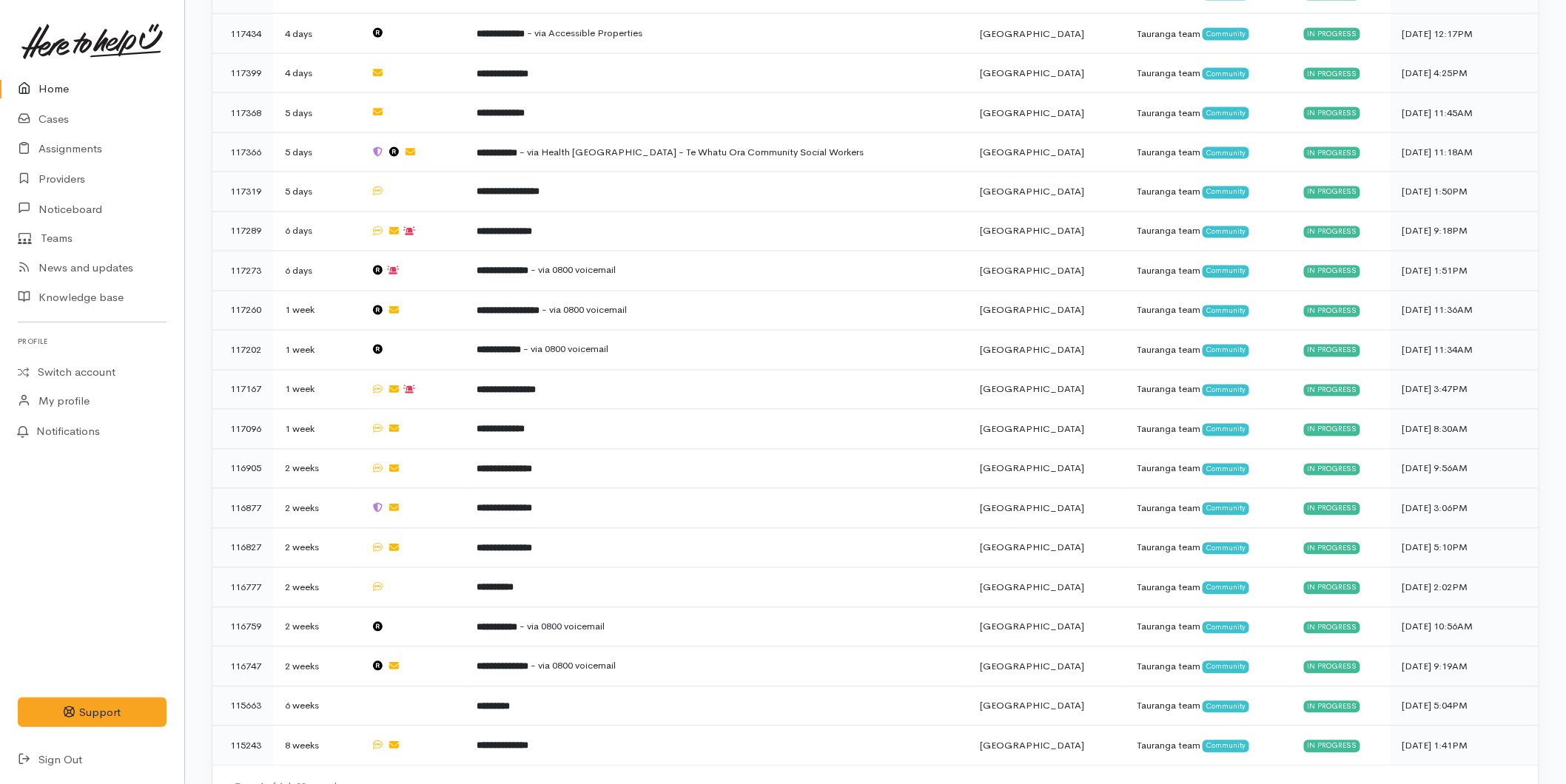
click at [69, 91] on link "Home" at bounding box center [92, 89] width 184 height 30
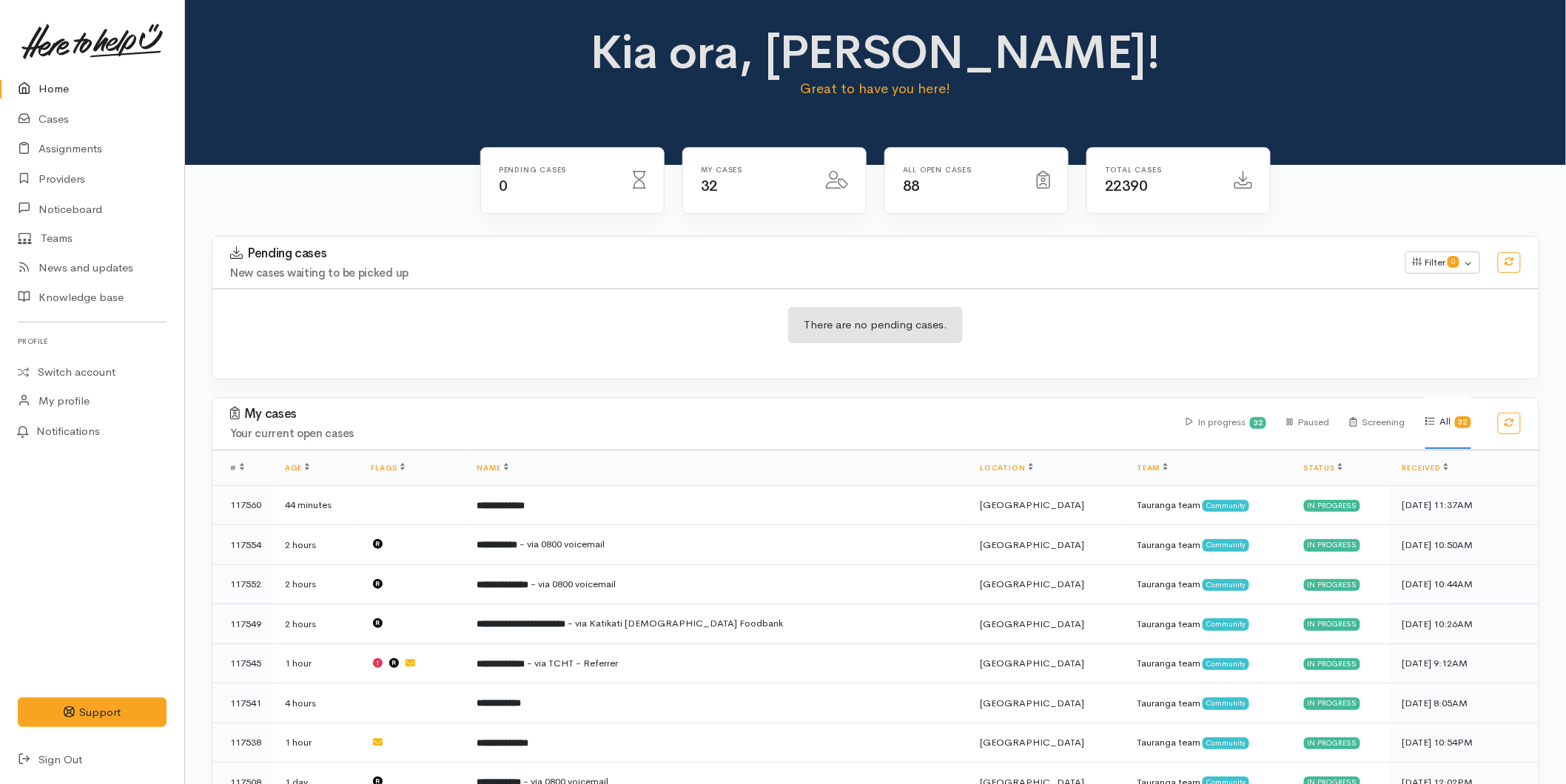
click at [65, 74] on link "Home" at bounding box center [92, 89] width 184 height 30
click at [38, 89] on link "Home" at bounding box center [92, 89] width 184 height 30
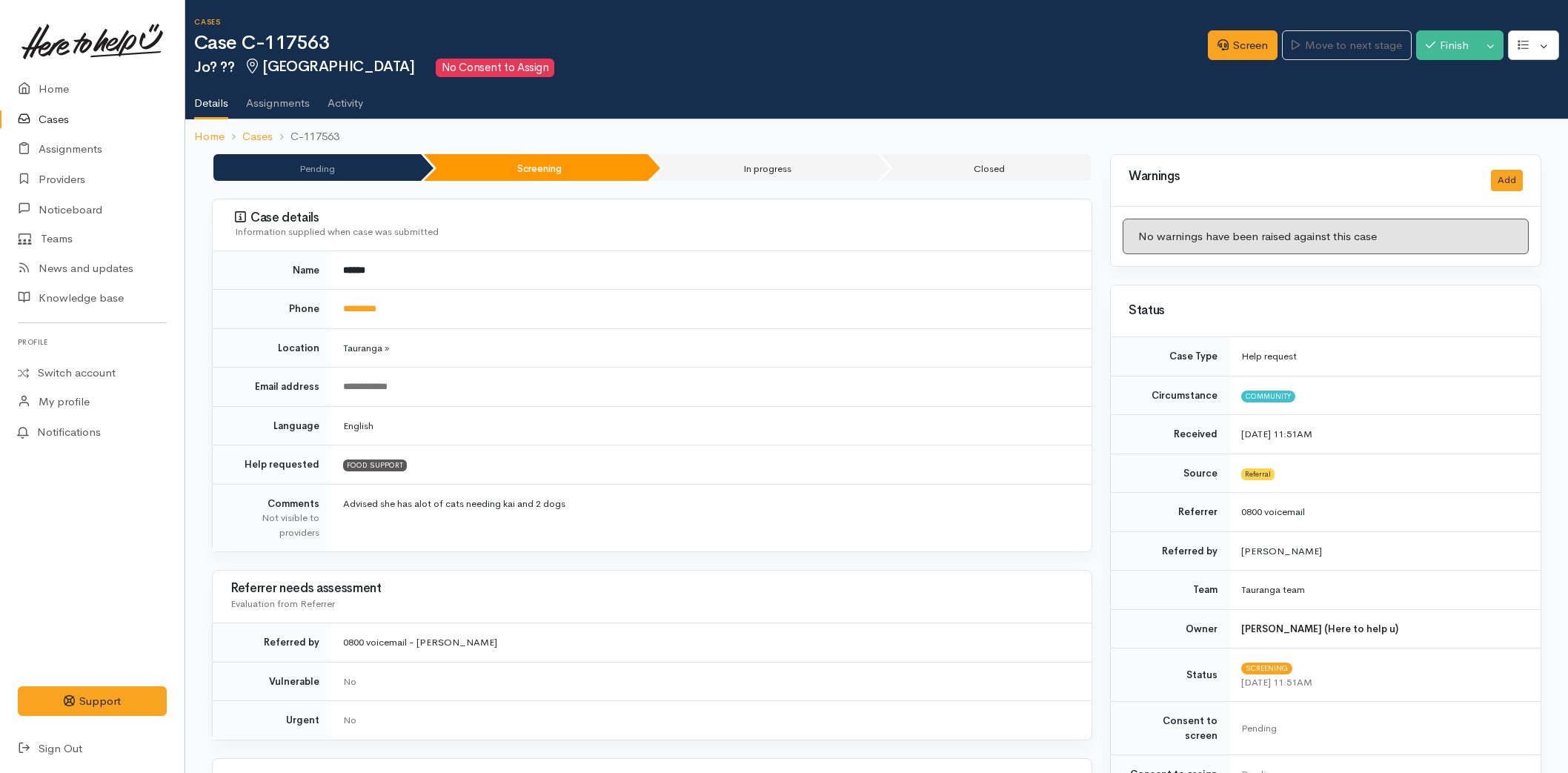
click at [36, 81] on icon at bounding box center [28, 90] width 21 height 19
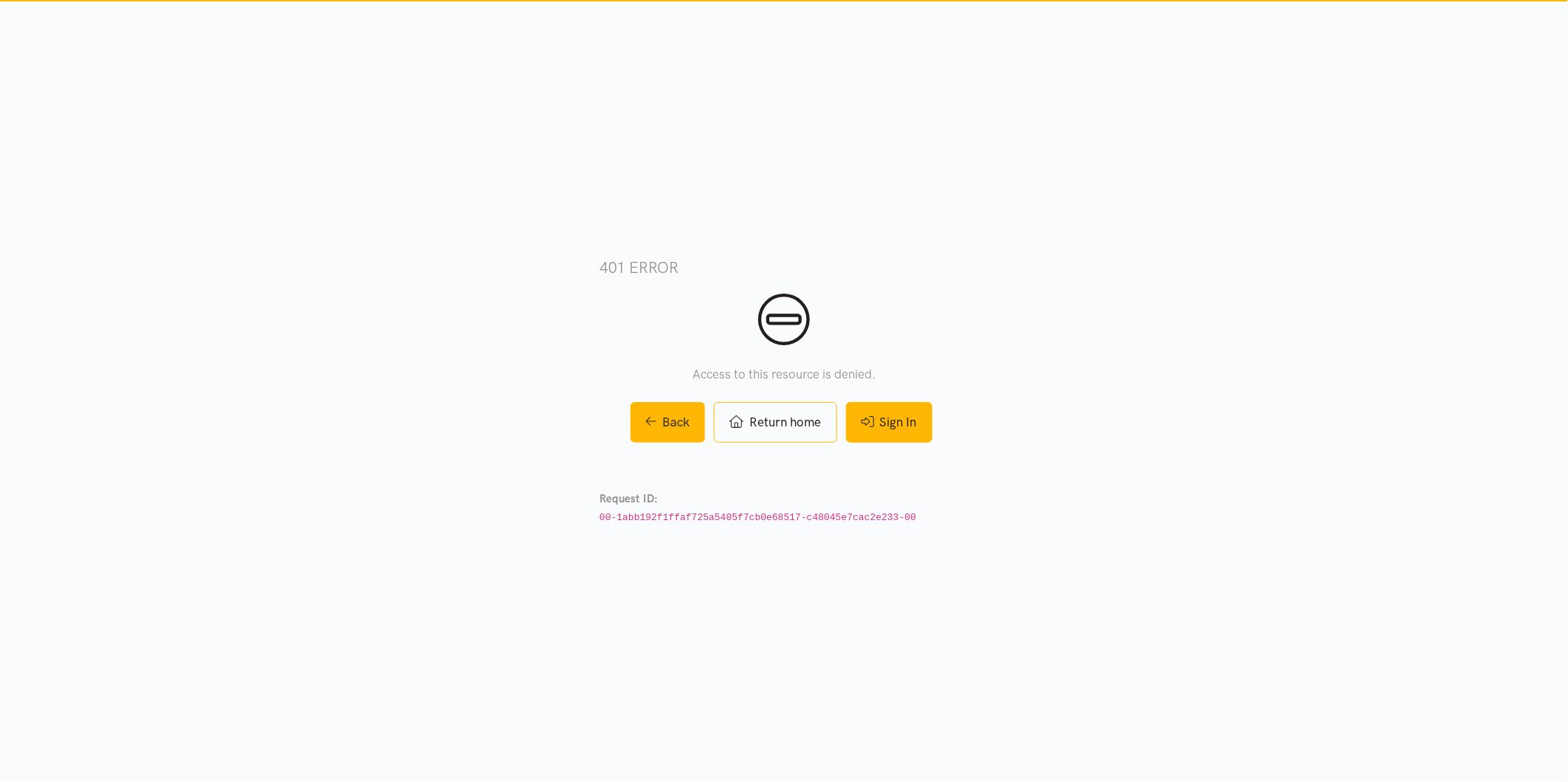
click at [903, 417] on link "Sign In" at bounding box center [889, 423] width 87 height 40
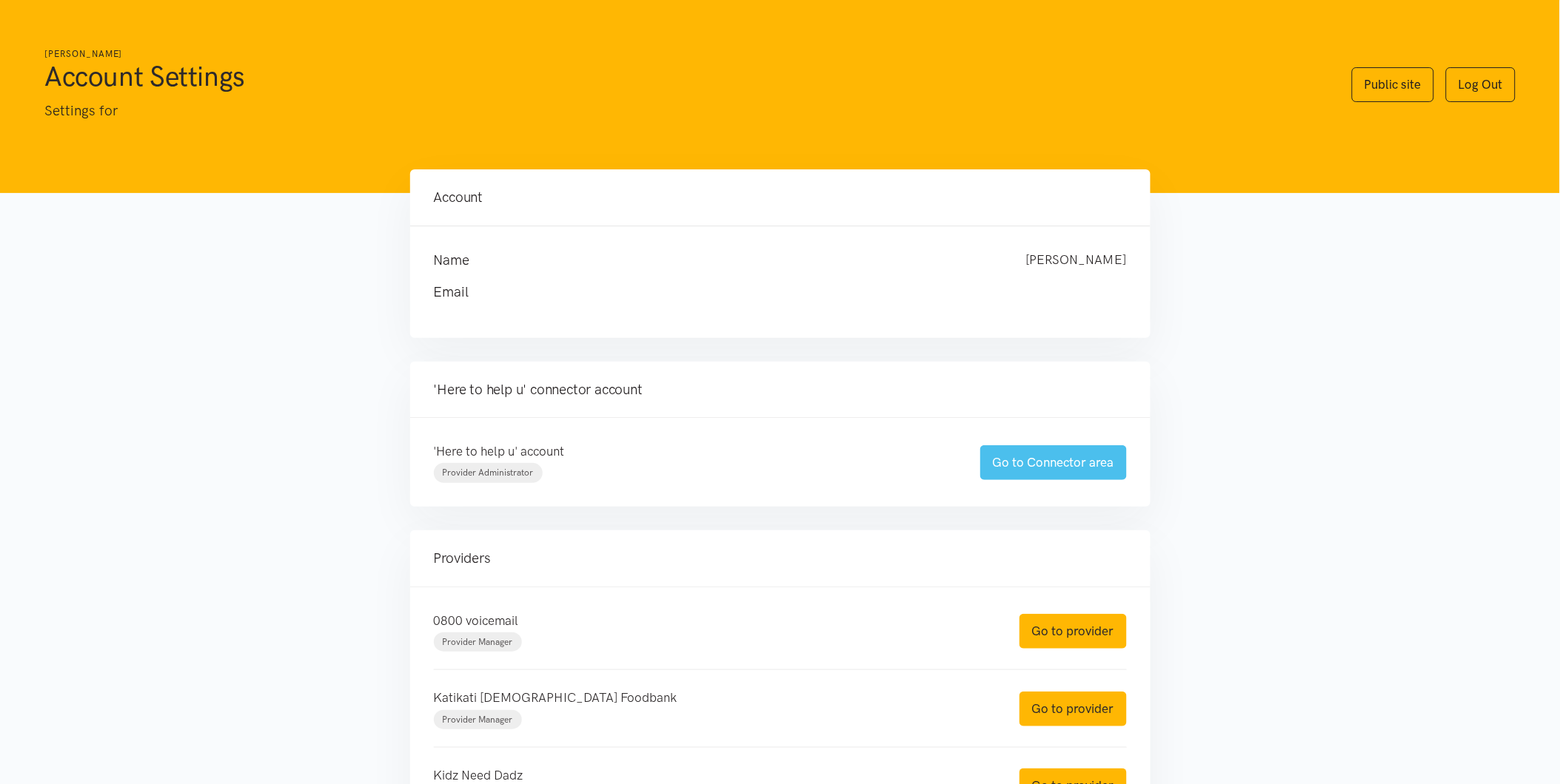
click at [1049, 461] on link "Go to Connector area" at bounding box center [1054, 462] width 147 height 35
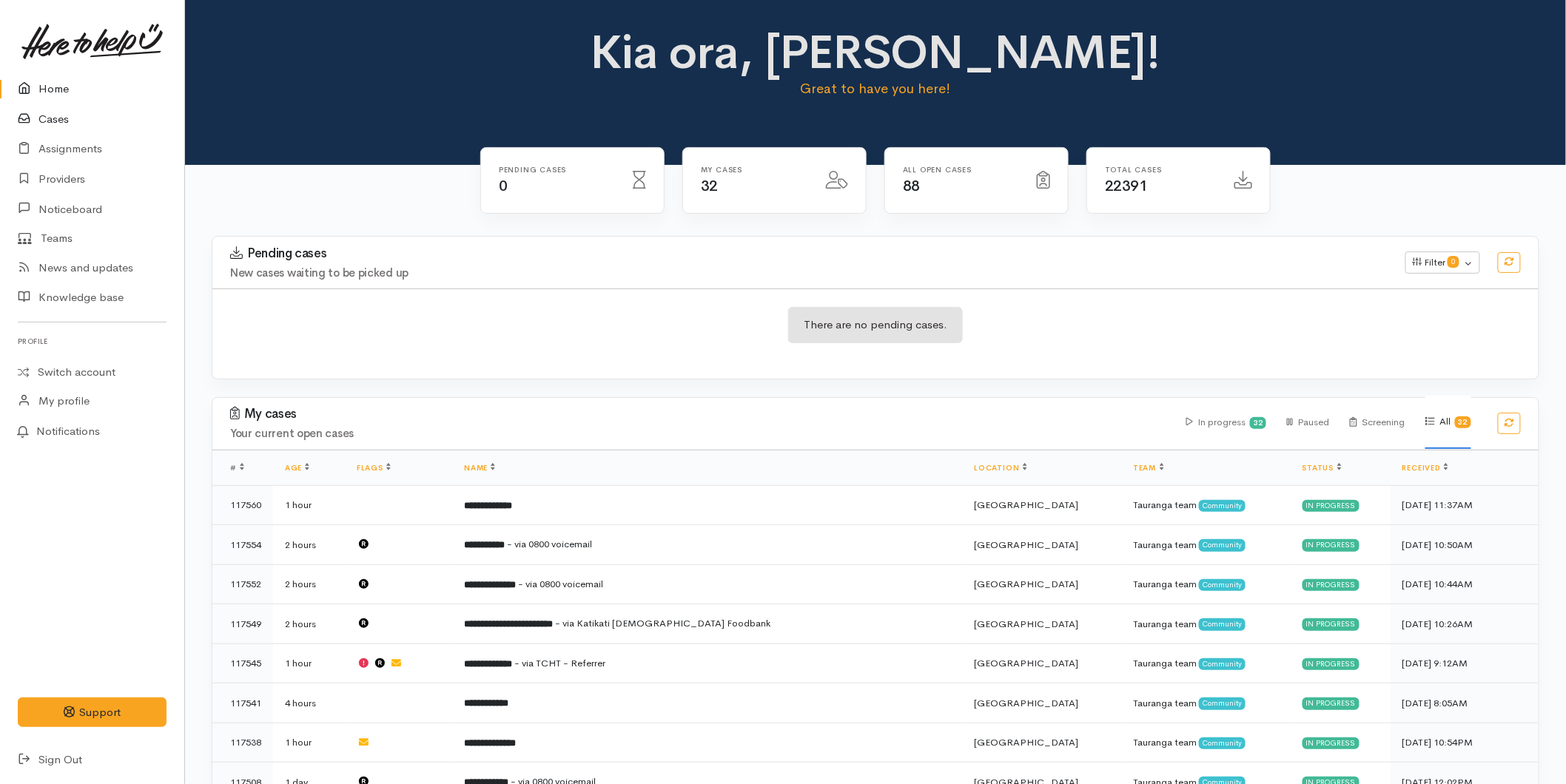
click at [76, 116] on link "Cases" at bounding box center [92, 120] width 184 height 30
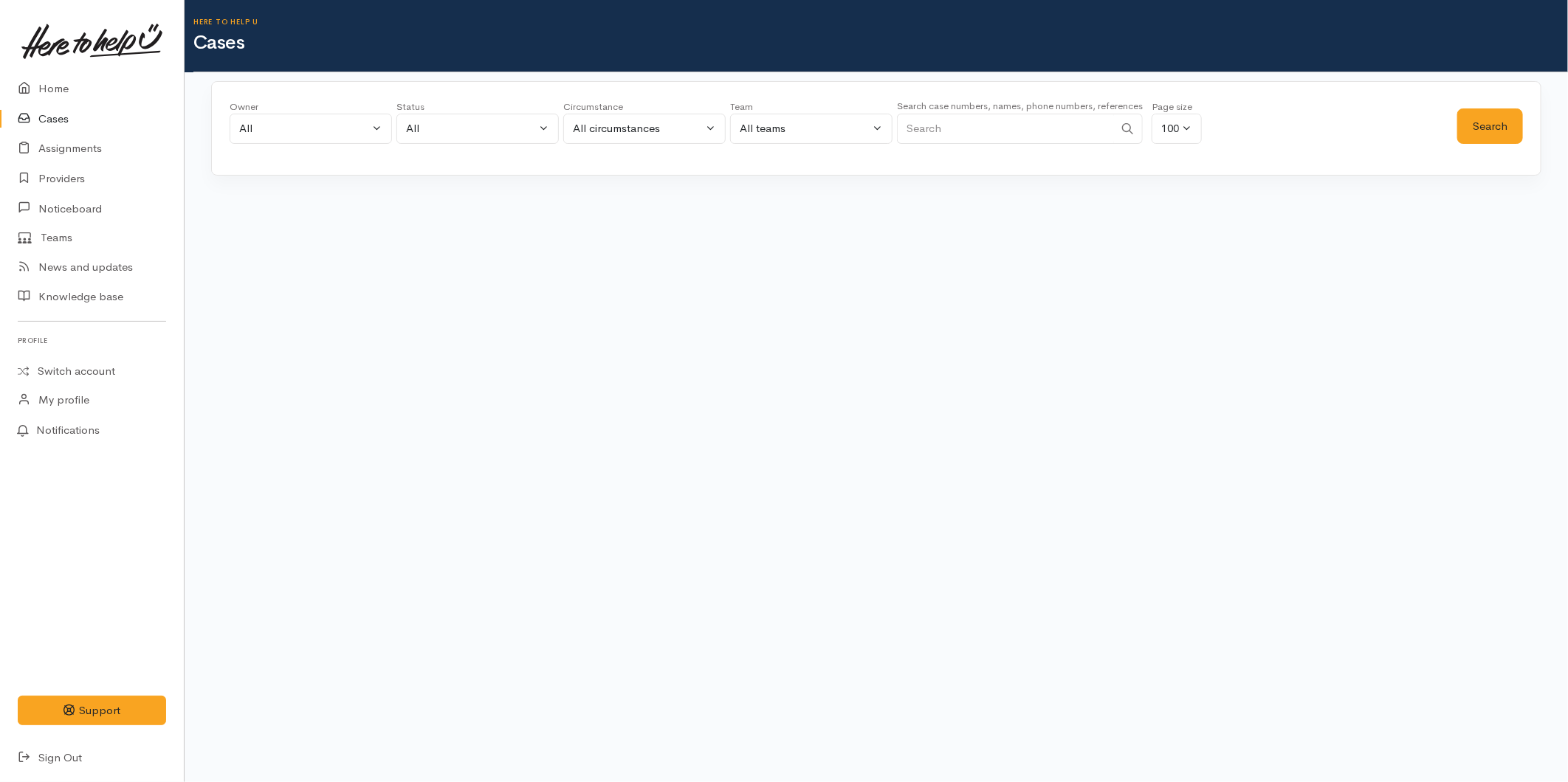
click at [1043, 129] on input "Search" at bounding box center [1005, 129] width 217 height 30
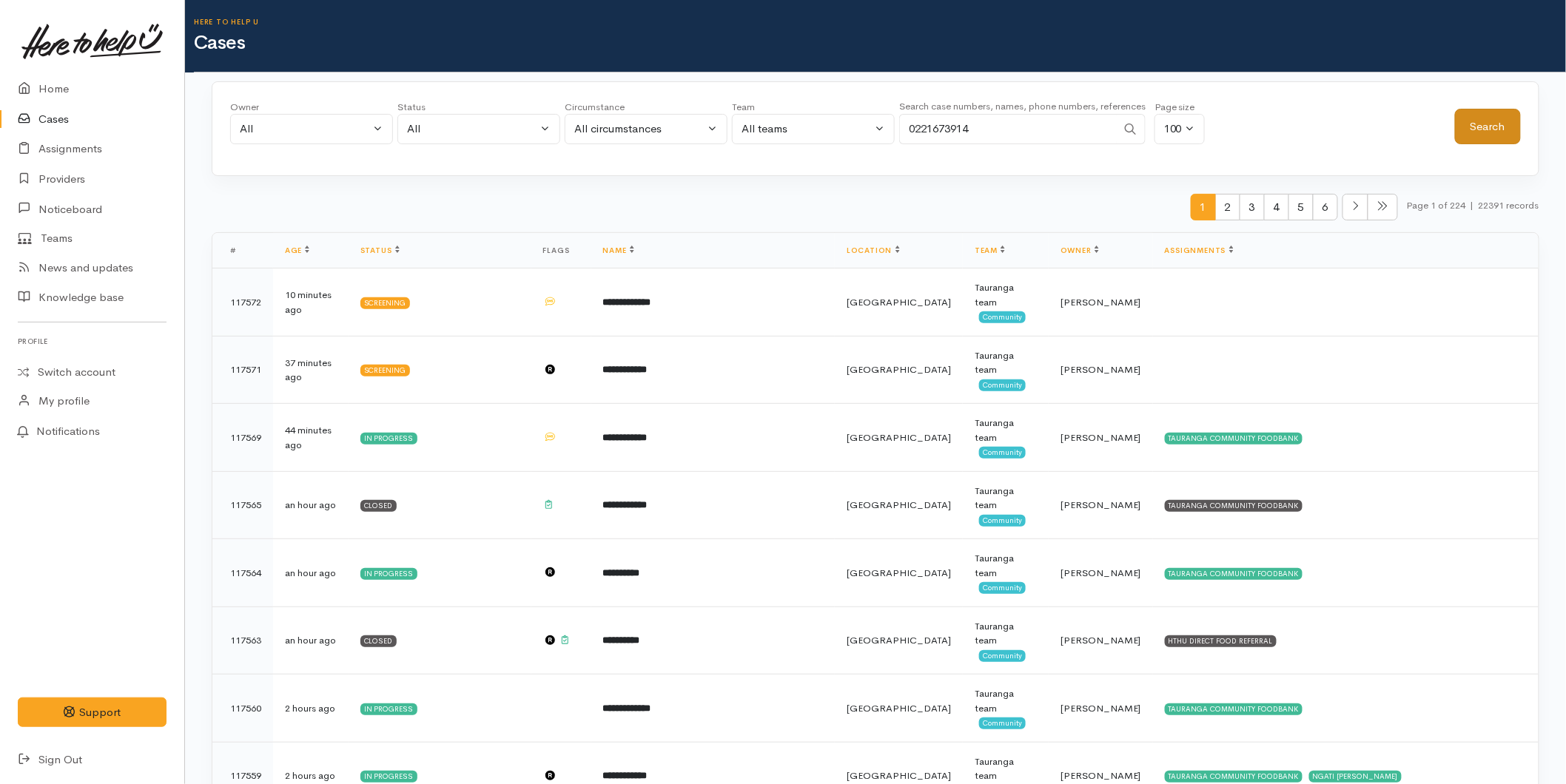
type input "0221673914"
click at [1501, 121] on button "Search" at bounding box center [1488, 127] width 66 height 36
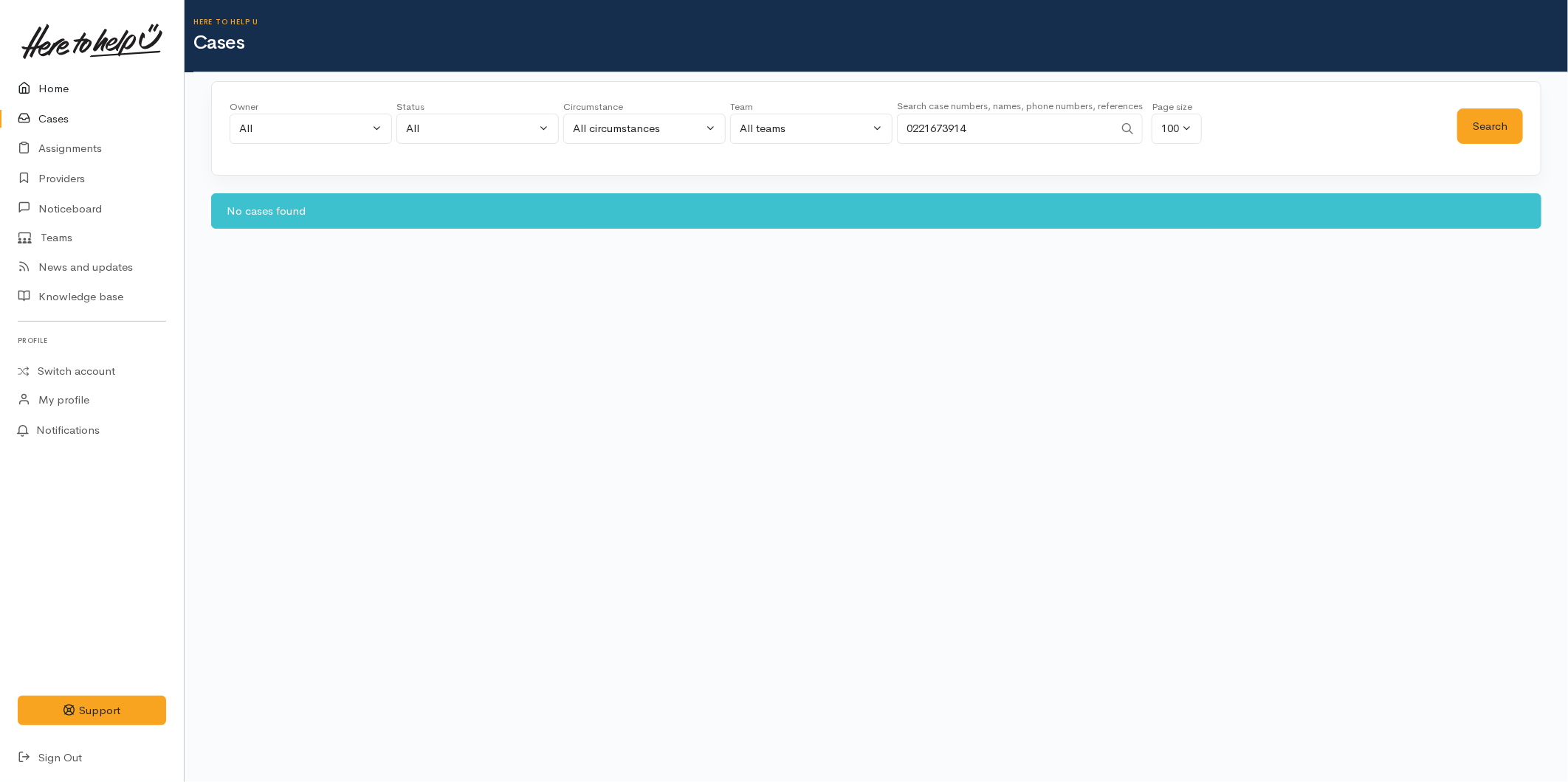
drag, startPoint x: 60, startPoint y: 77, endPoint x: 0, endPoint y: 116, distance: 71.6
click at [60, 77] on link "Home" at bounding box center [92, 89] width 184 height 30
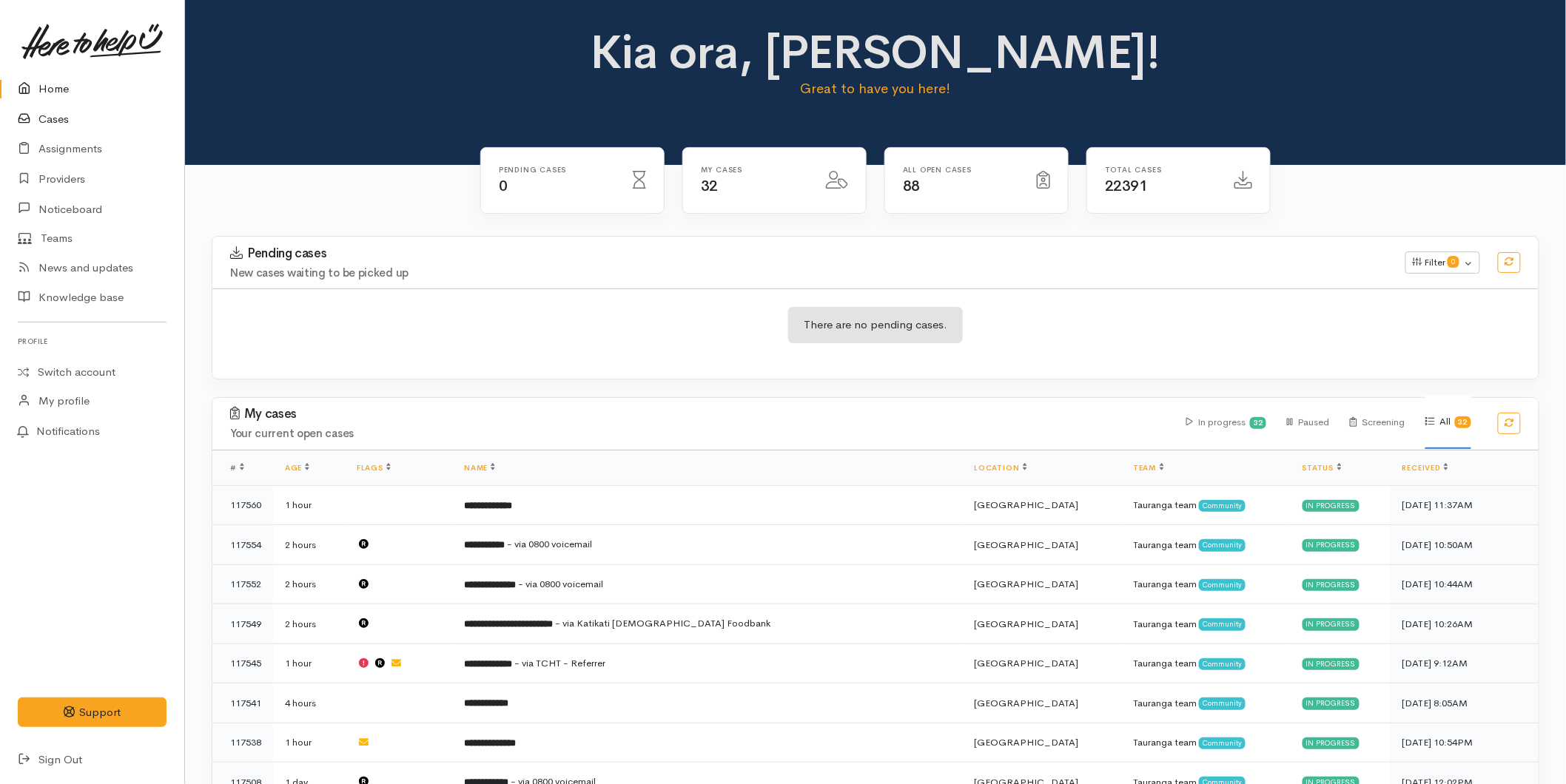
click at [51, 116] on link "Cases" at bounding box center [92, 120] width 184 height 30
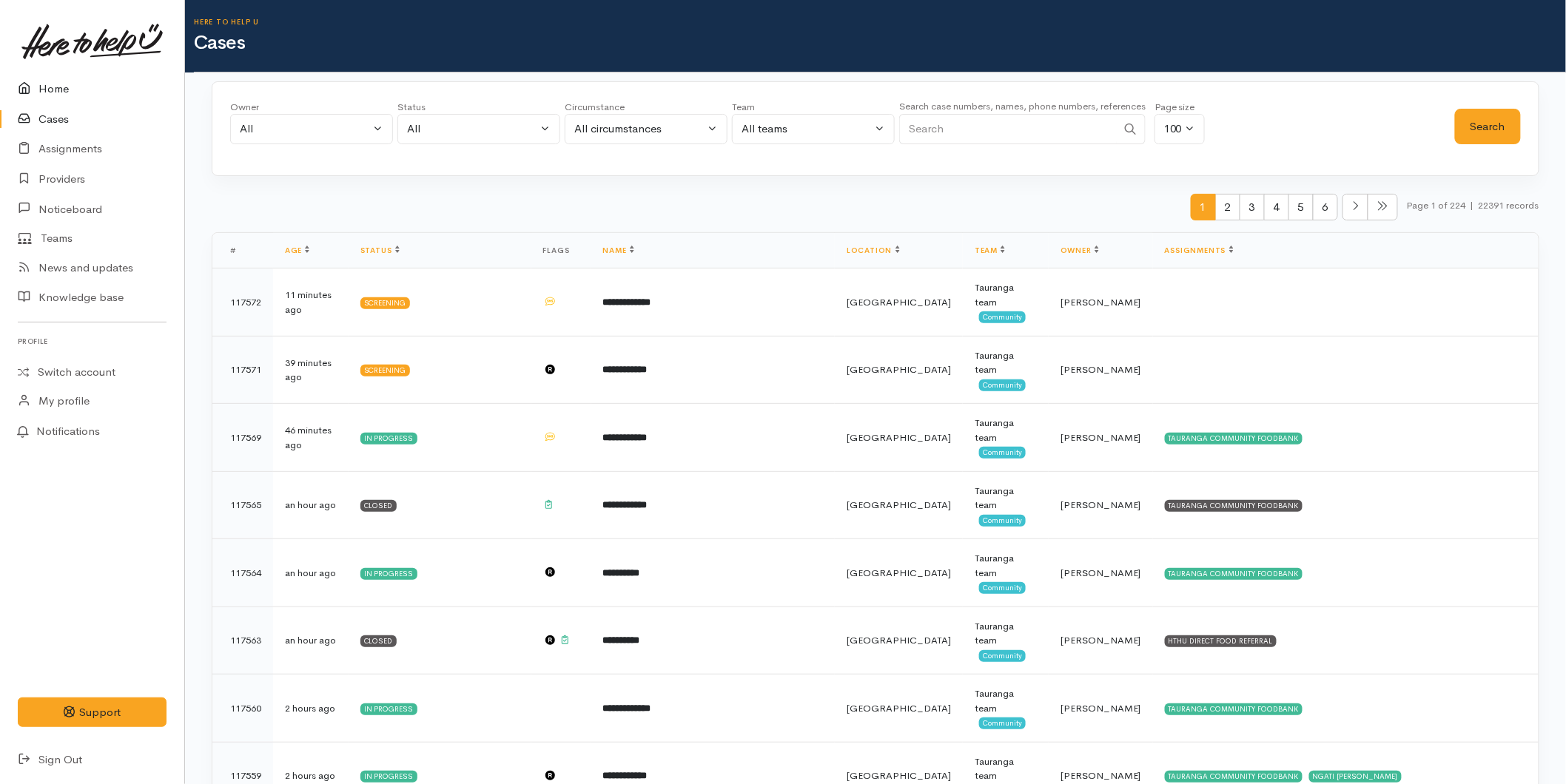
click at [57, 76] on link "Home" at bounding box center [92, 89] width 184 height 30
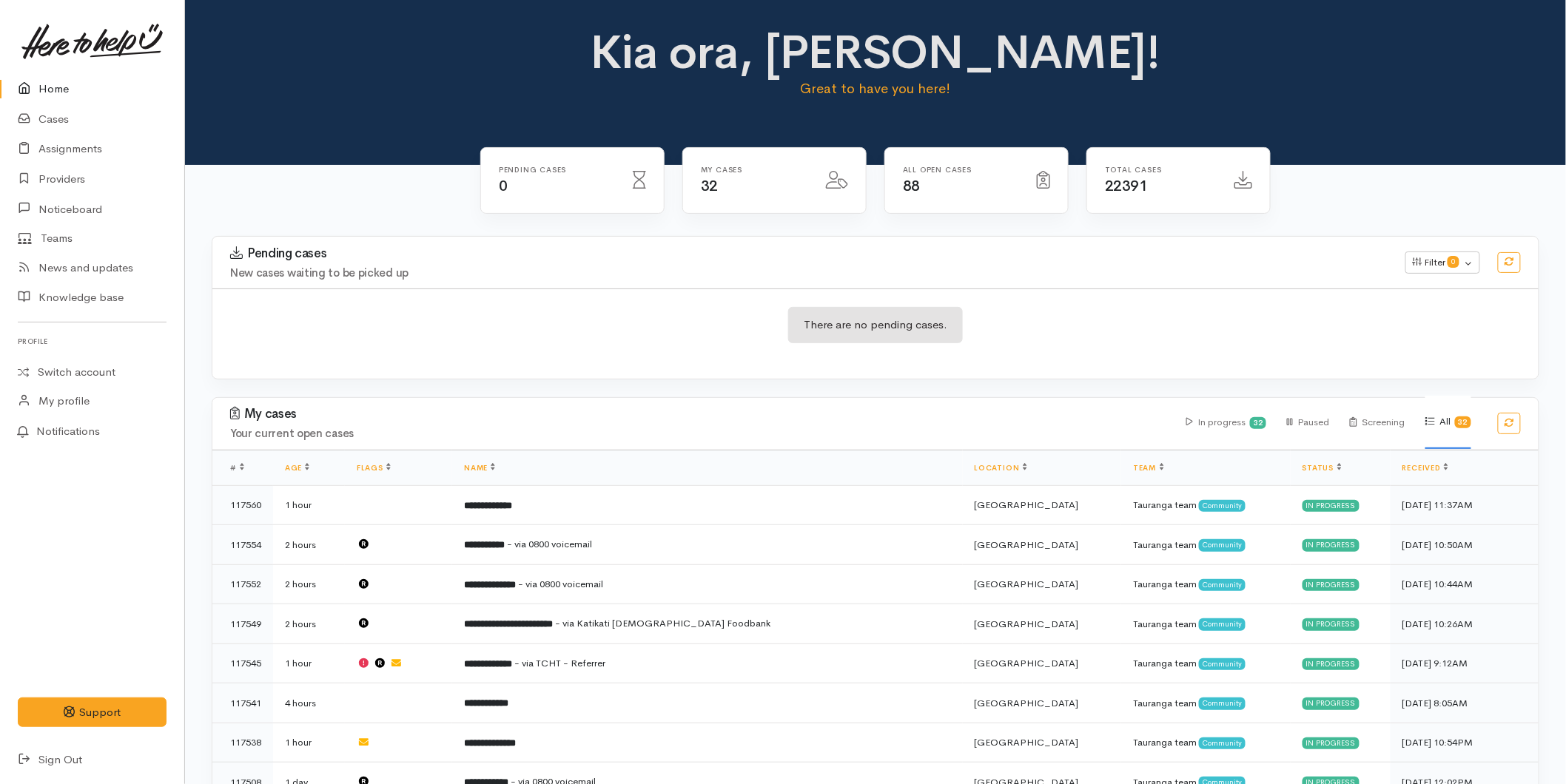
click at [69, 89] on link "Home" at bounding box center [92, 89] width 184 height 30
click at [57, 91] on link "Home" at bounding box center [92, 89] width 184 height 30
click link "Home"
click at [46, 89] on link "Home" at bounding box center [92, 89] width 184 height 30
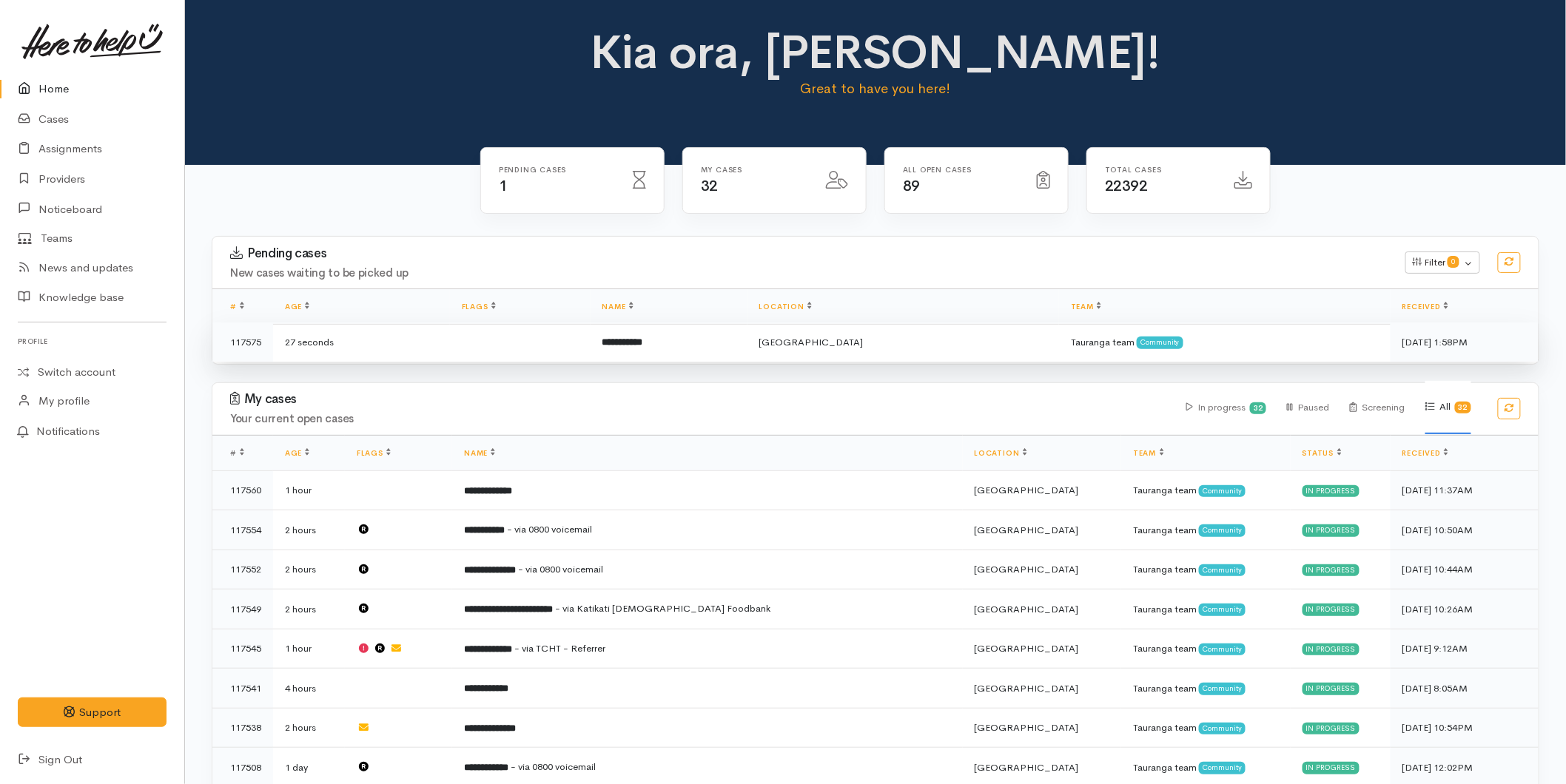
click at [538, 332] on td at bounding box center [520, 342] width 141 height 39
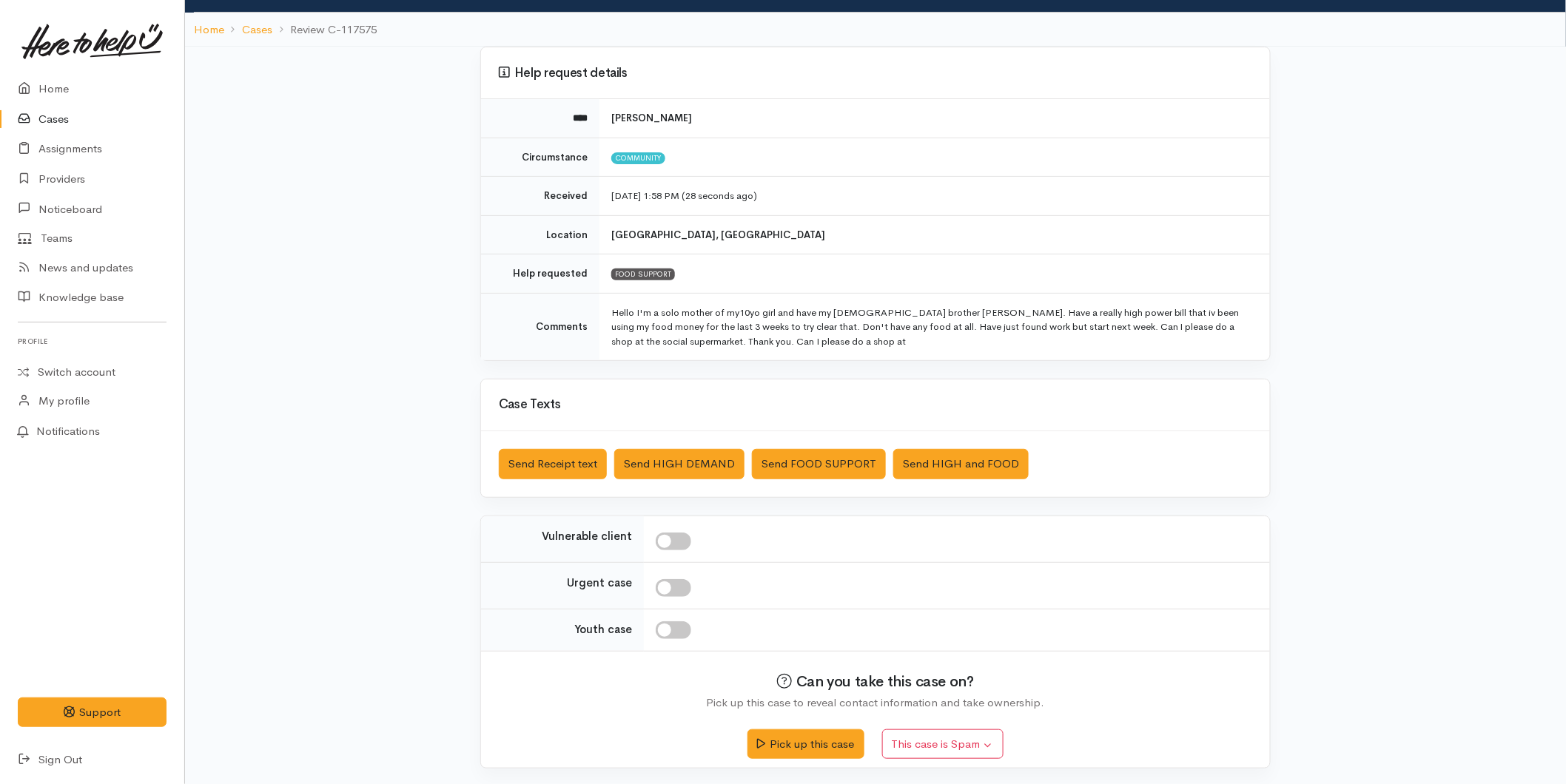
scroll to position [87, 0]
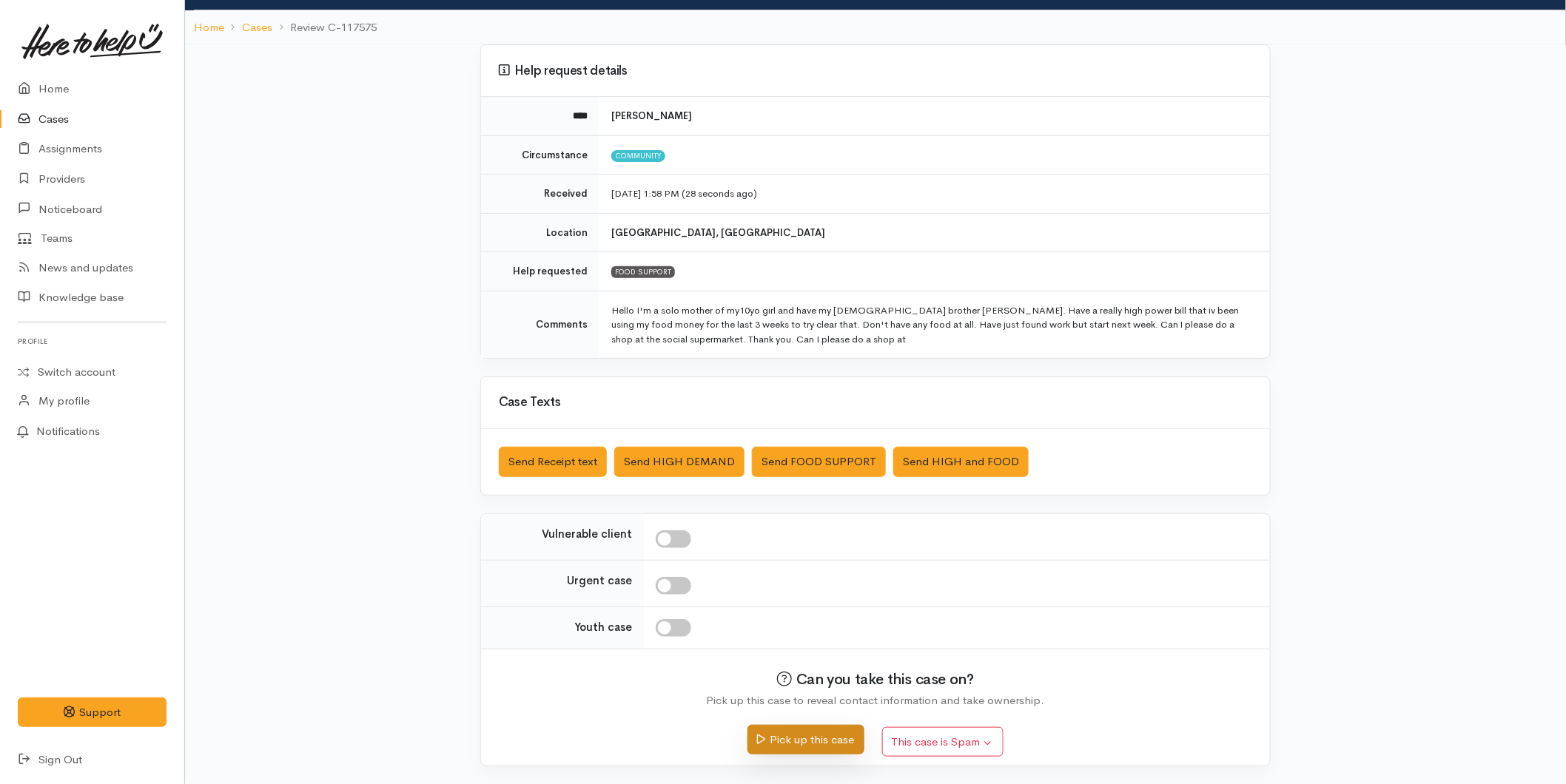
click at [776, 737] on button "Pick up this case" at bounding box center [806, 740] width 117 height 30
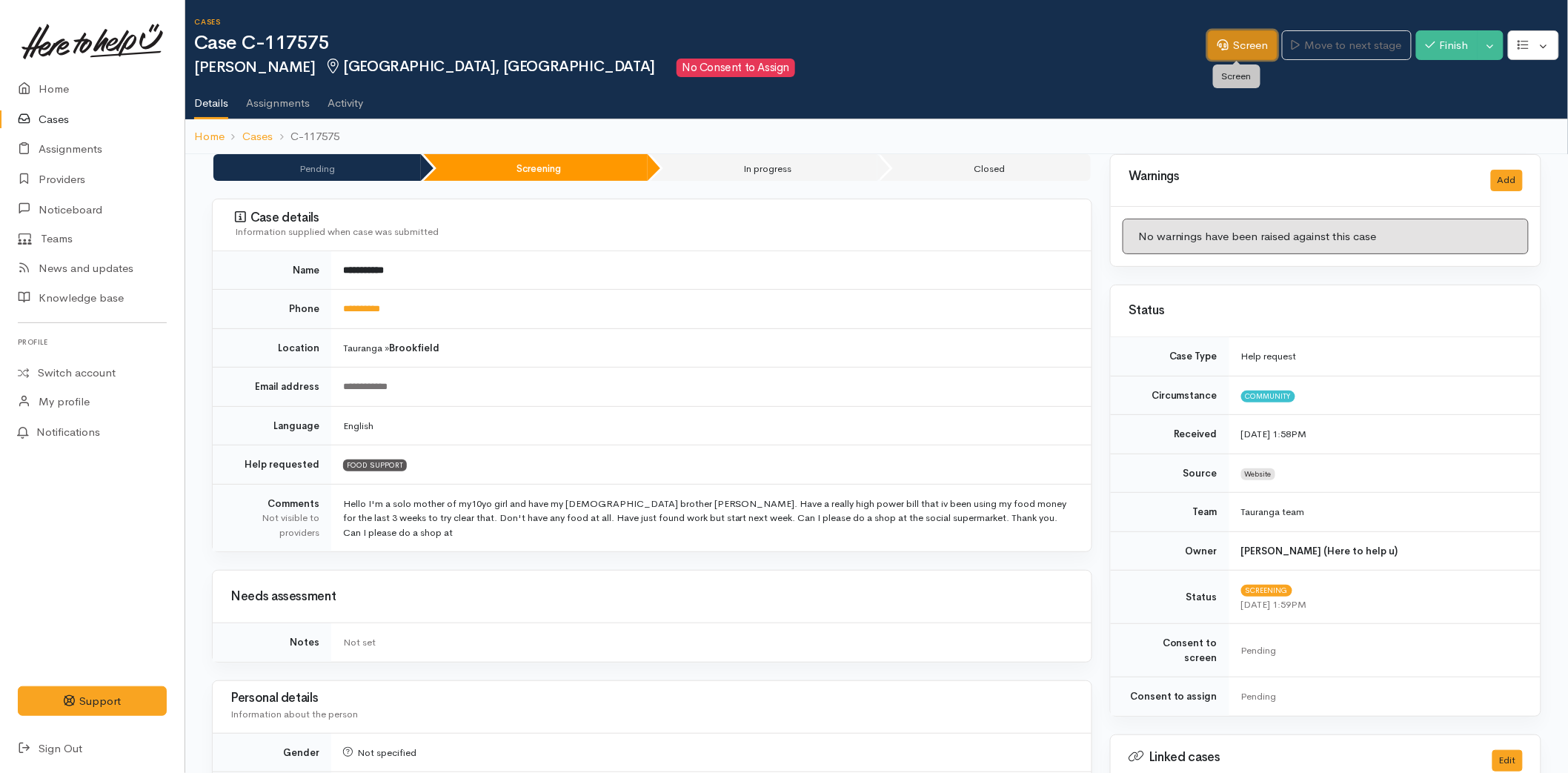
click at [1240, 52] on link "Screen" at bounding box center [1243, 46] width 69 height 30
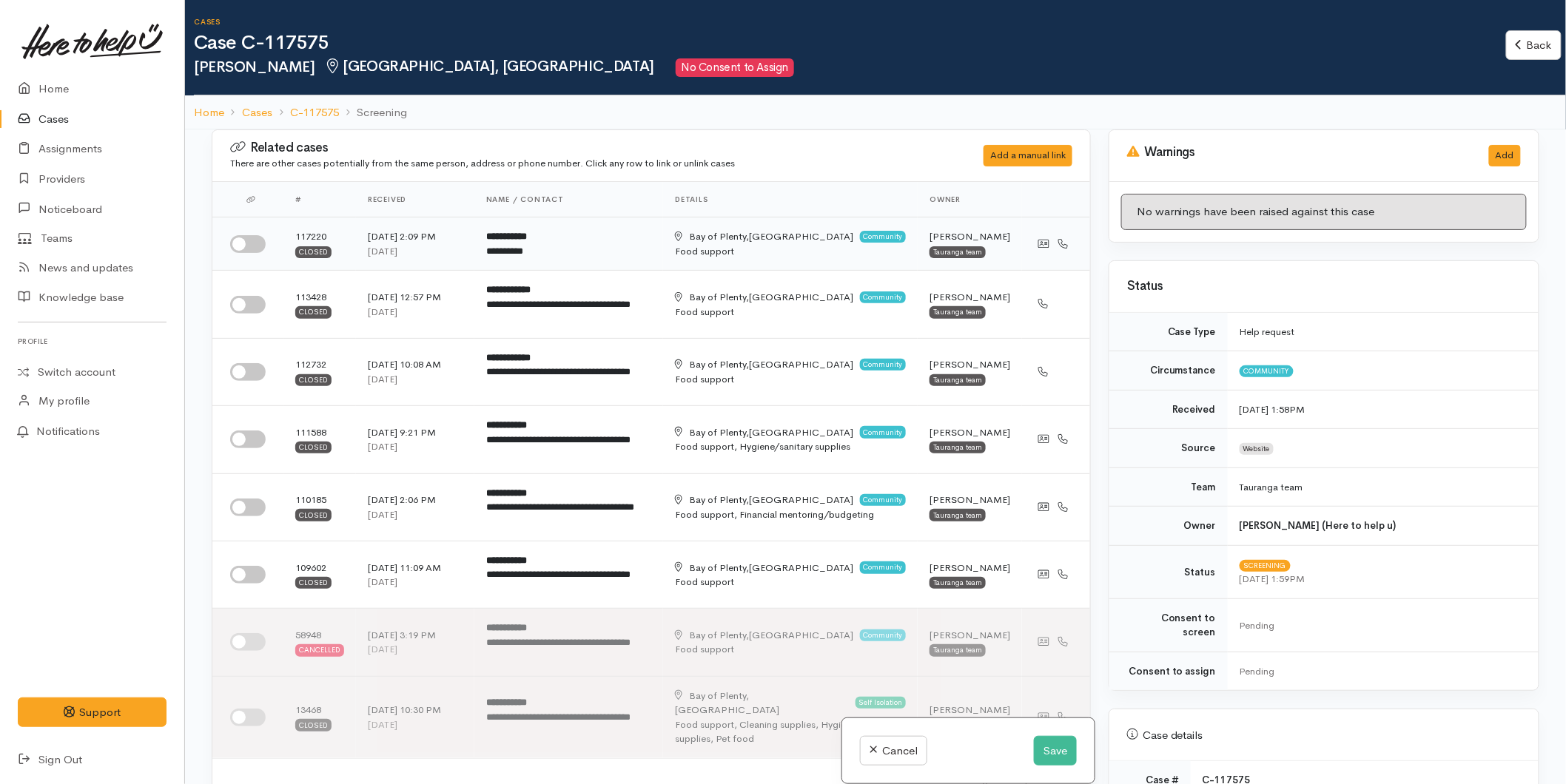
click at [250, 252] on input "checkbox" at bounding box center [248, 244] width 35 height 18
checkbox input "true"
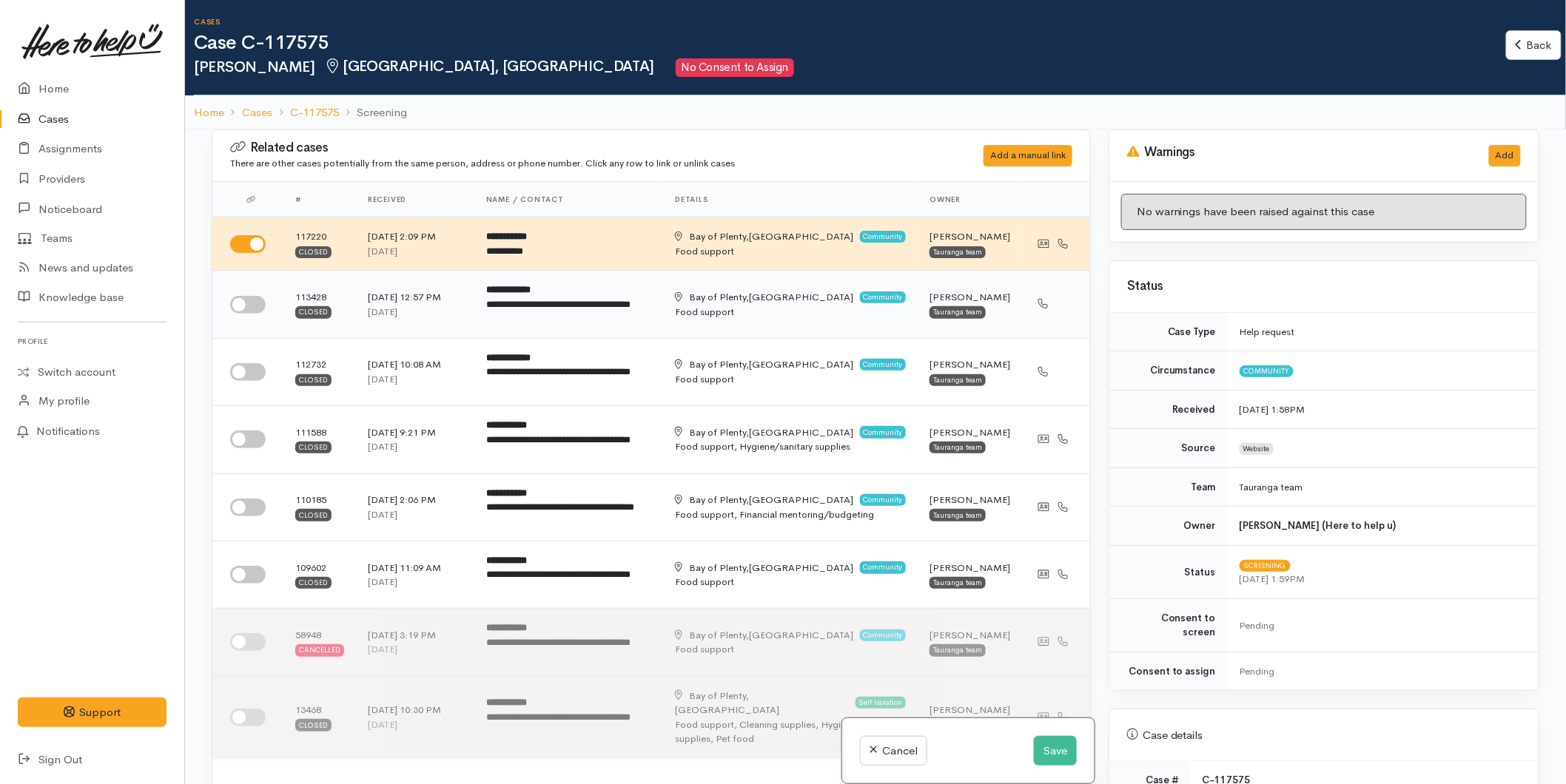
click at [239, 314] on input "checkbox" at bounding box center [248, 305] width 35 height 18
checkbox input "true"
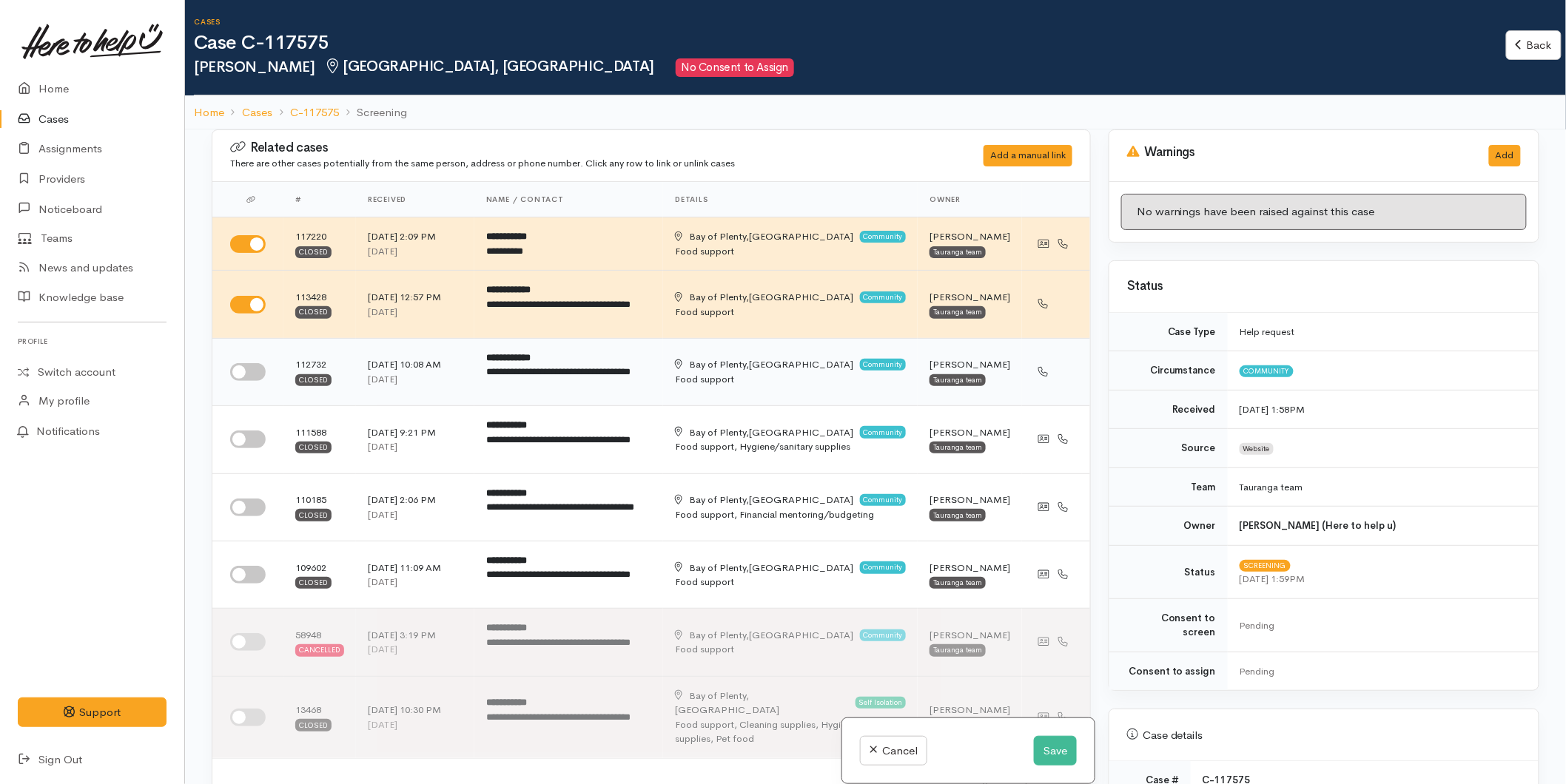
click at [248, 381] on input "checkbox" at bounding box center [248, 372] width 35 height 18
checkbox input "true"
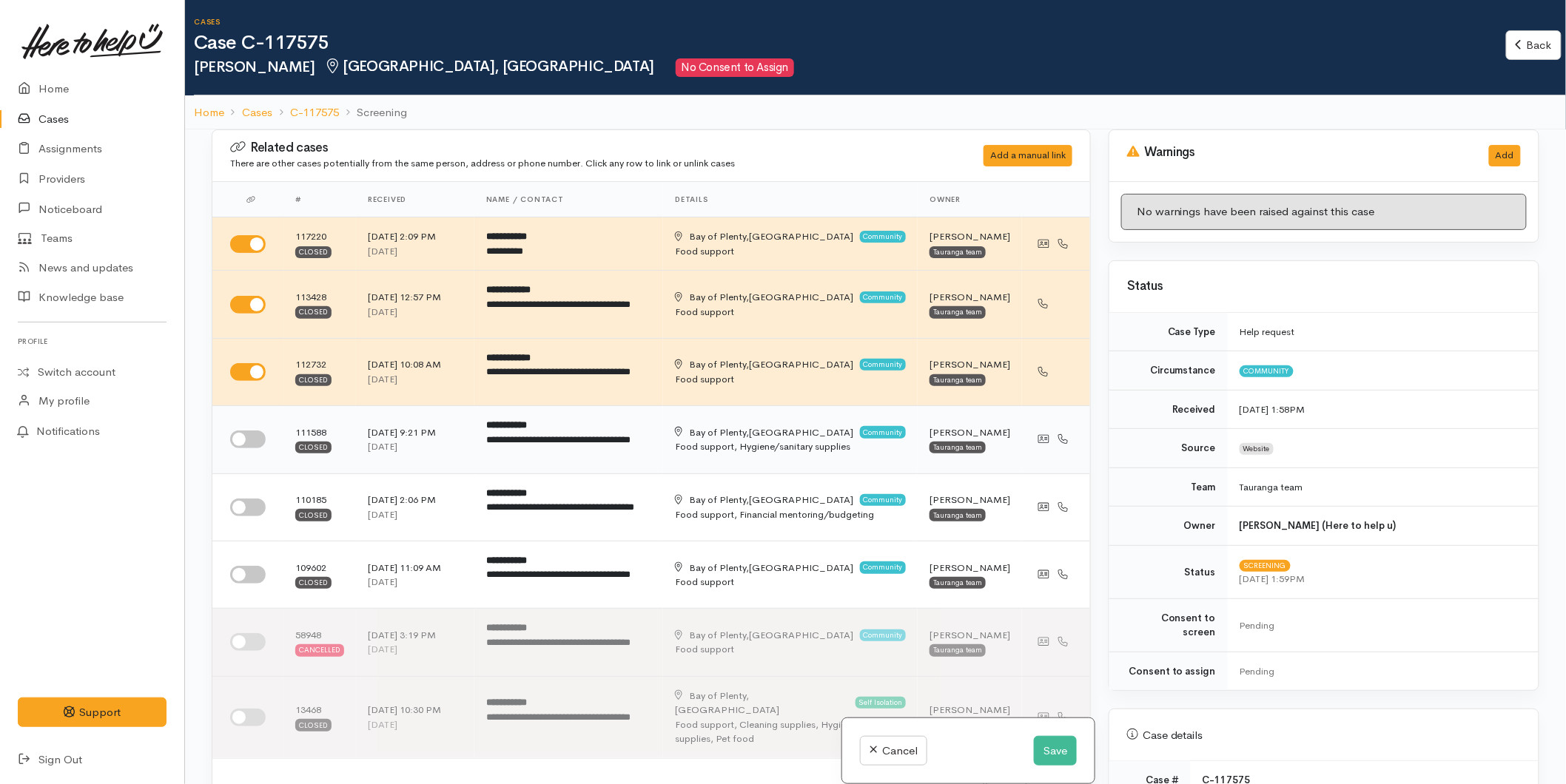
click at [243, 448] on input "checkbox" at bounding box center [248, 439] width 35 height 18
checkbox input "true"
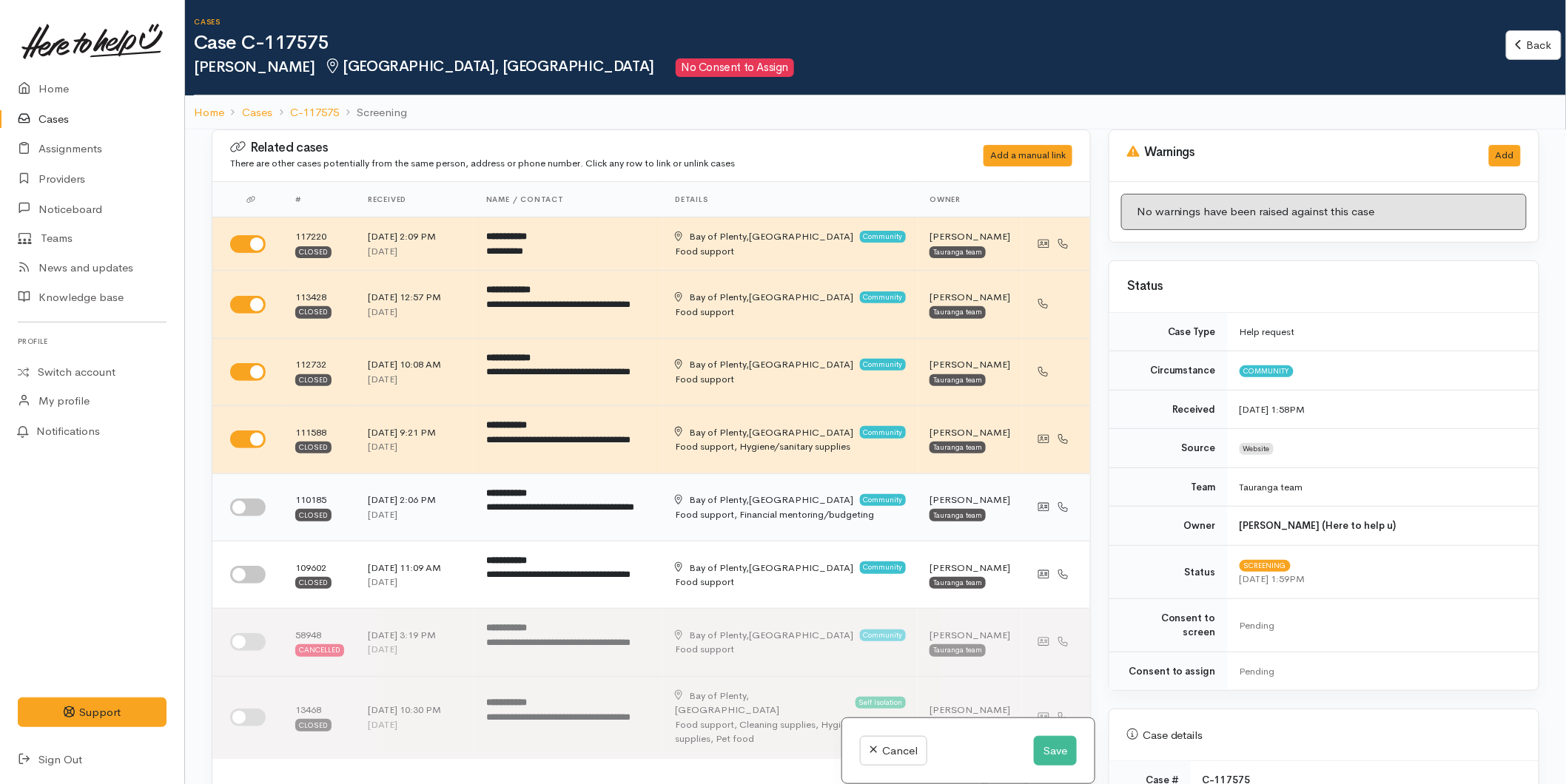
click at [239, 516] on input "checkbox" at bounding box center [248, 507] width 35 height 18
checkbox input "true"
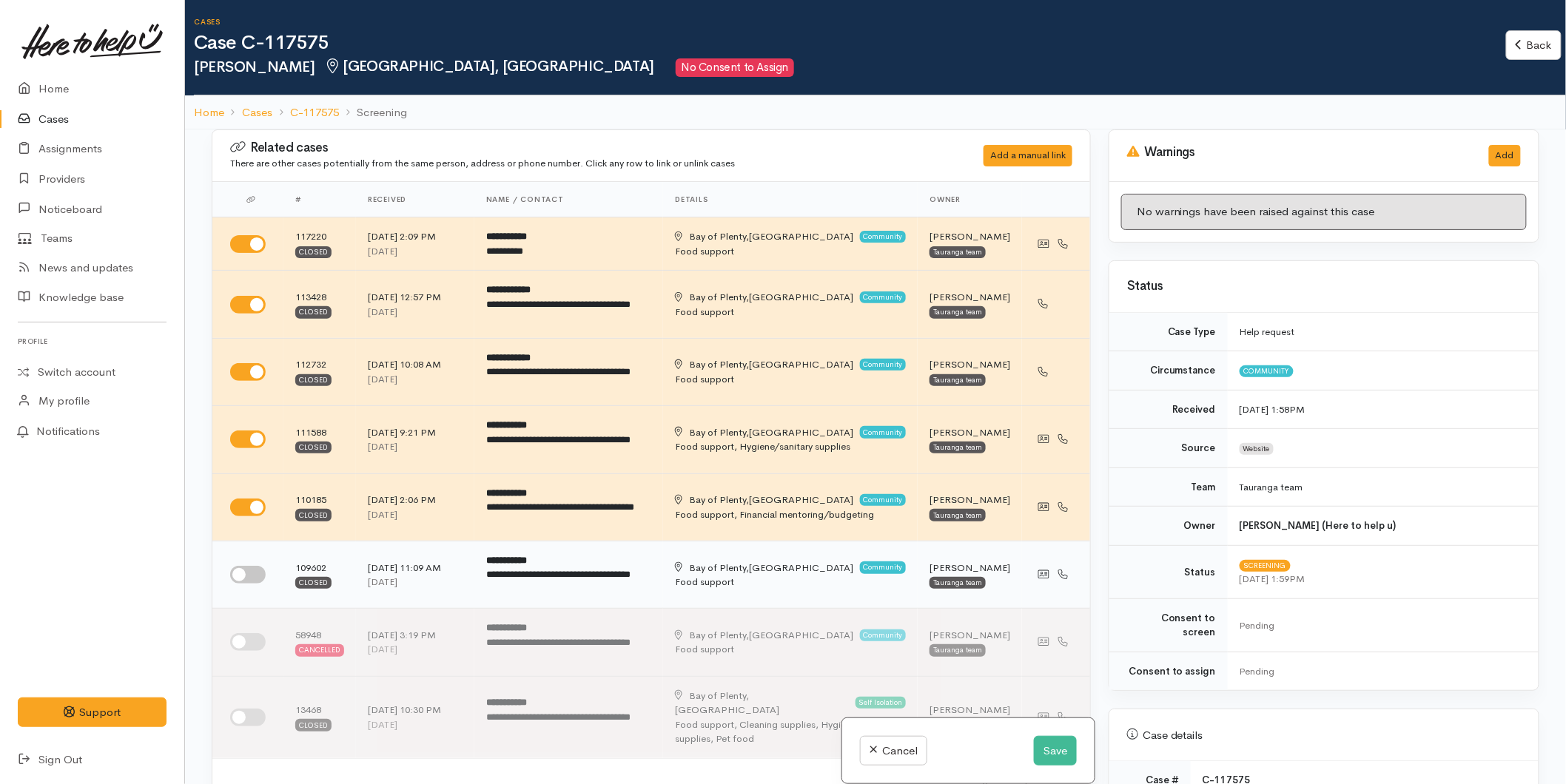
click at [241, 580] on td at bounding box center [248, 575] width 71 height 68
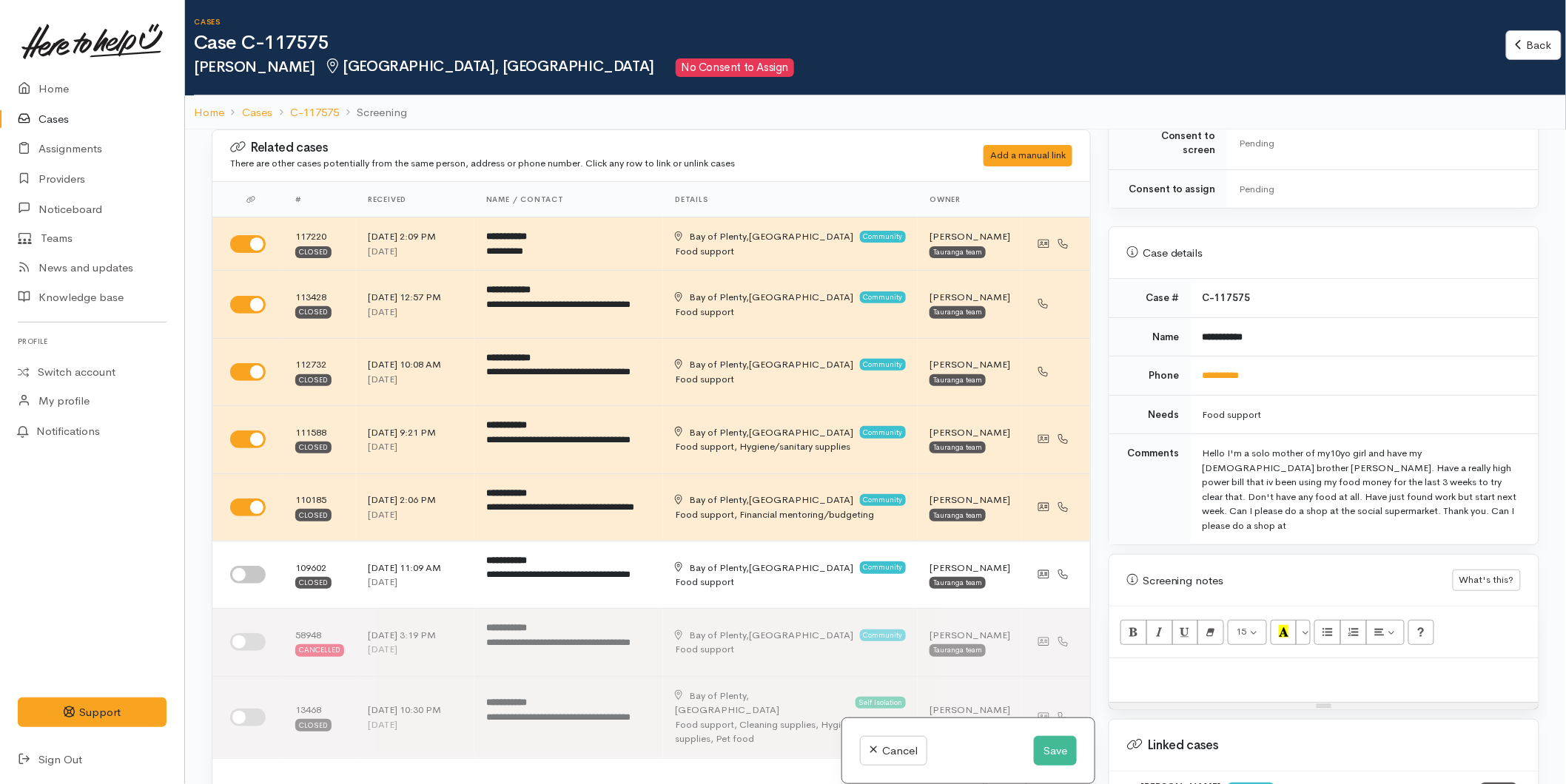
scroll to position [575, 0]
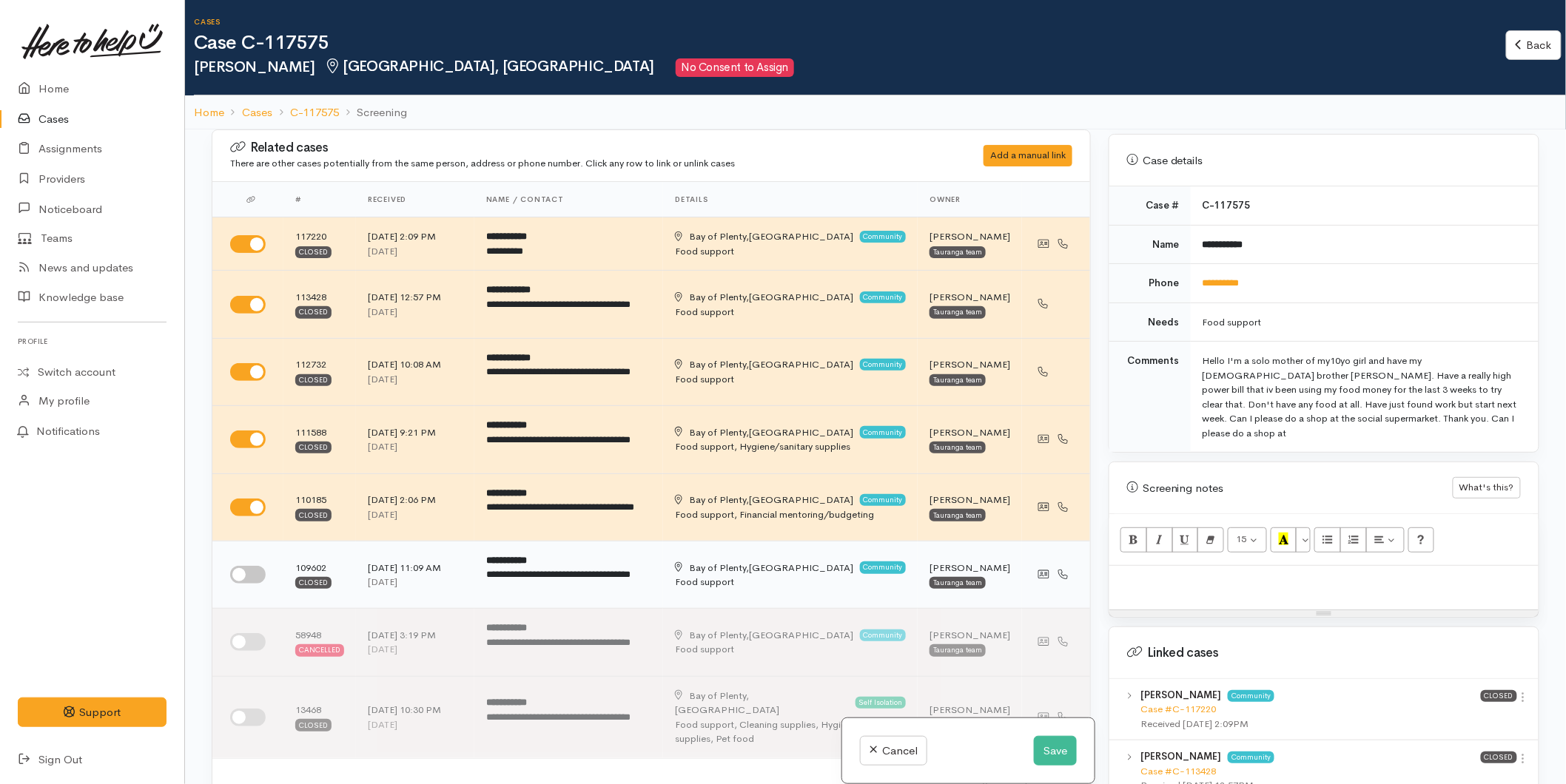
click at [245, 584] on input "checkbox" at bounding box center [248, 575] width 35 height 18
checkbox input "true"
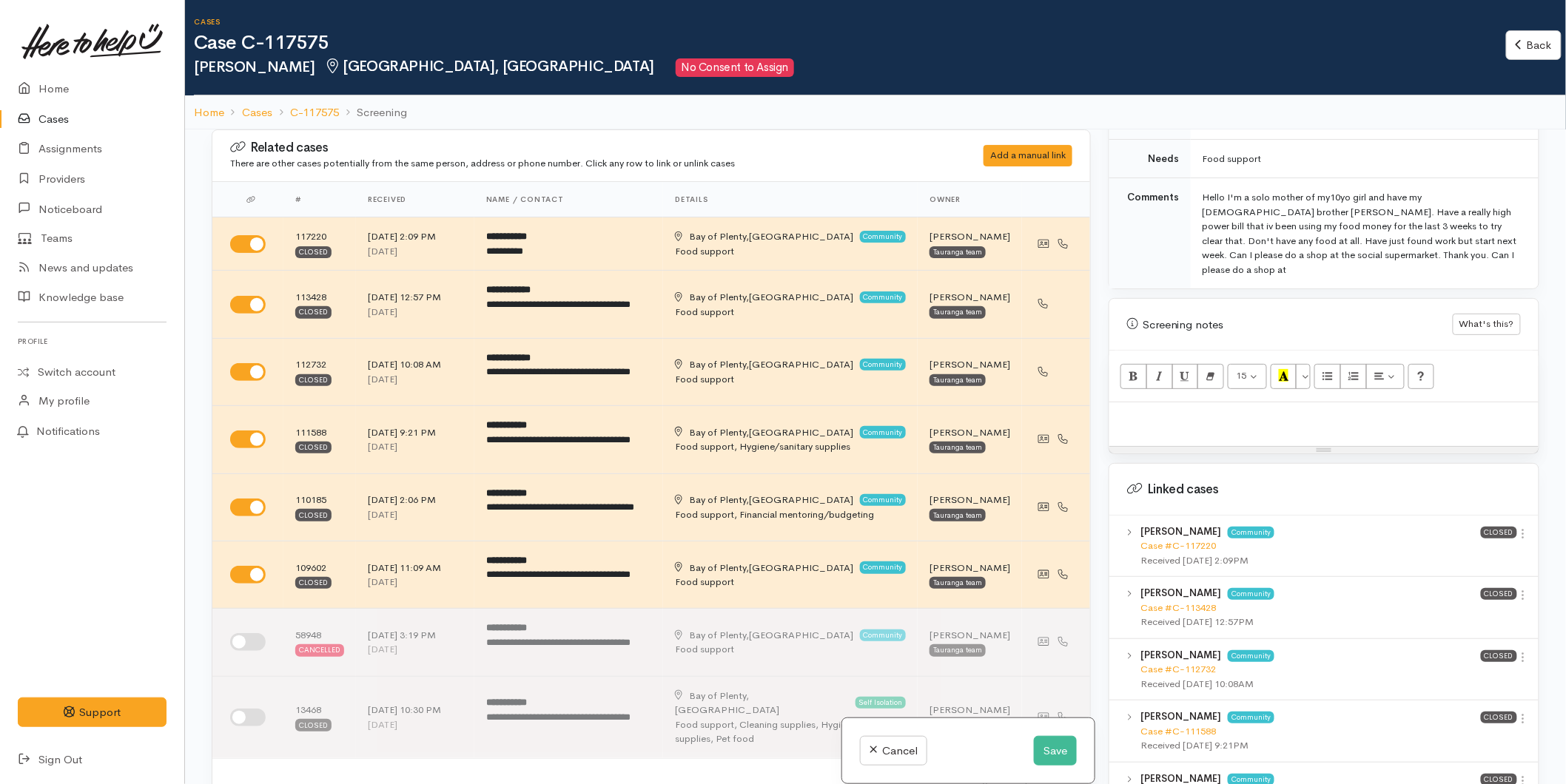
scroll to position [740, 0]
click at [1518, 526] on icon at bounding box center [1524, 532] width 13 height 13
click at [1473, 550] on link "View case" at bounding box center [1471, 561] width 117 height 23
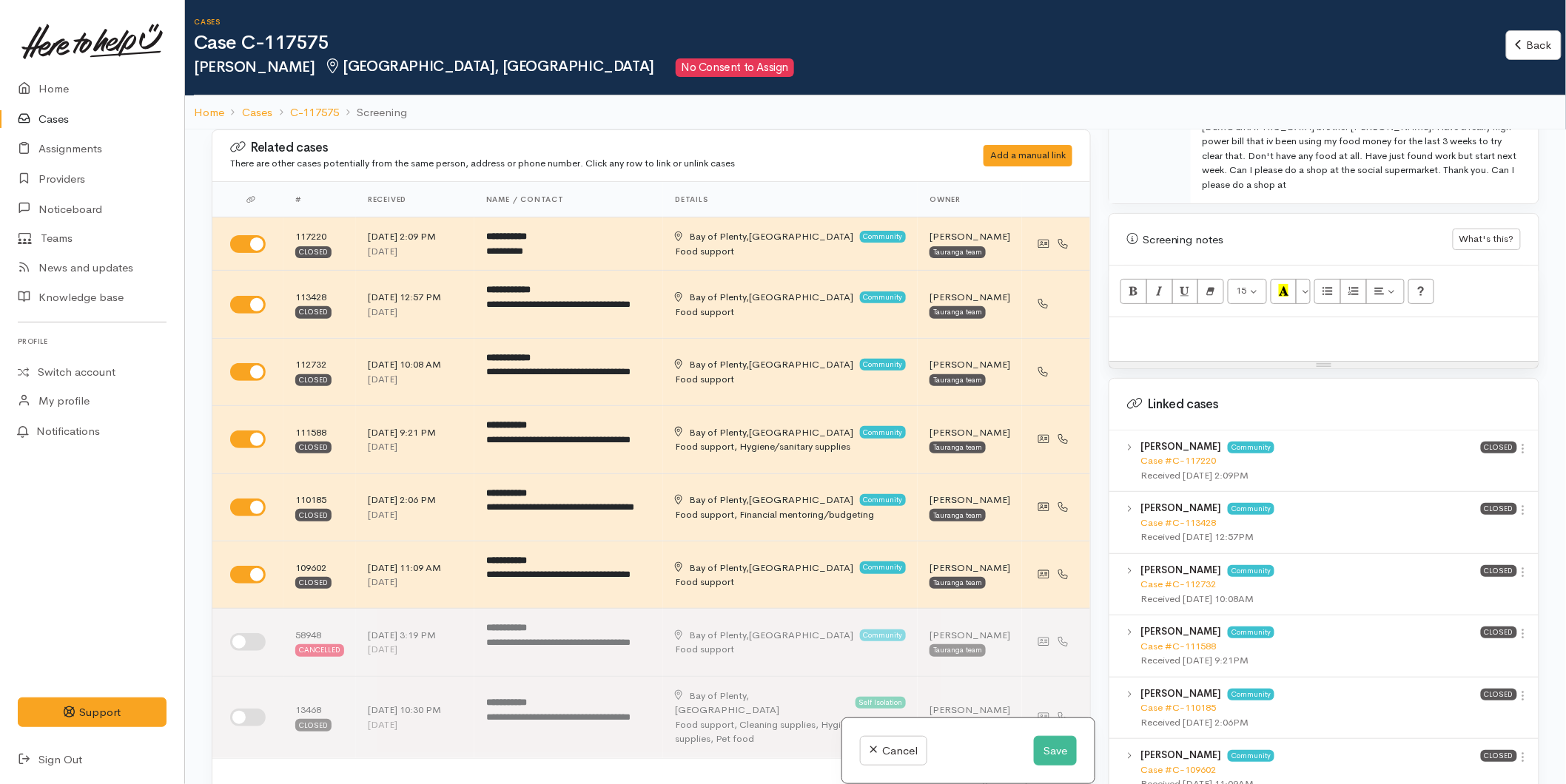
scroll to position [905, 0]
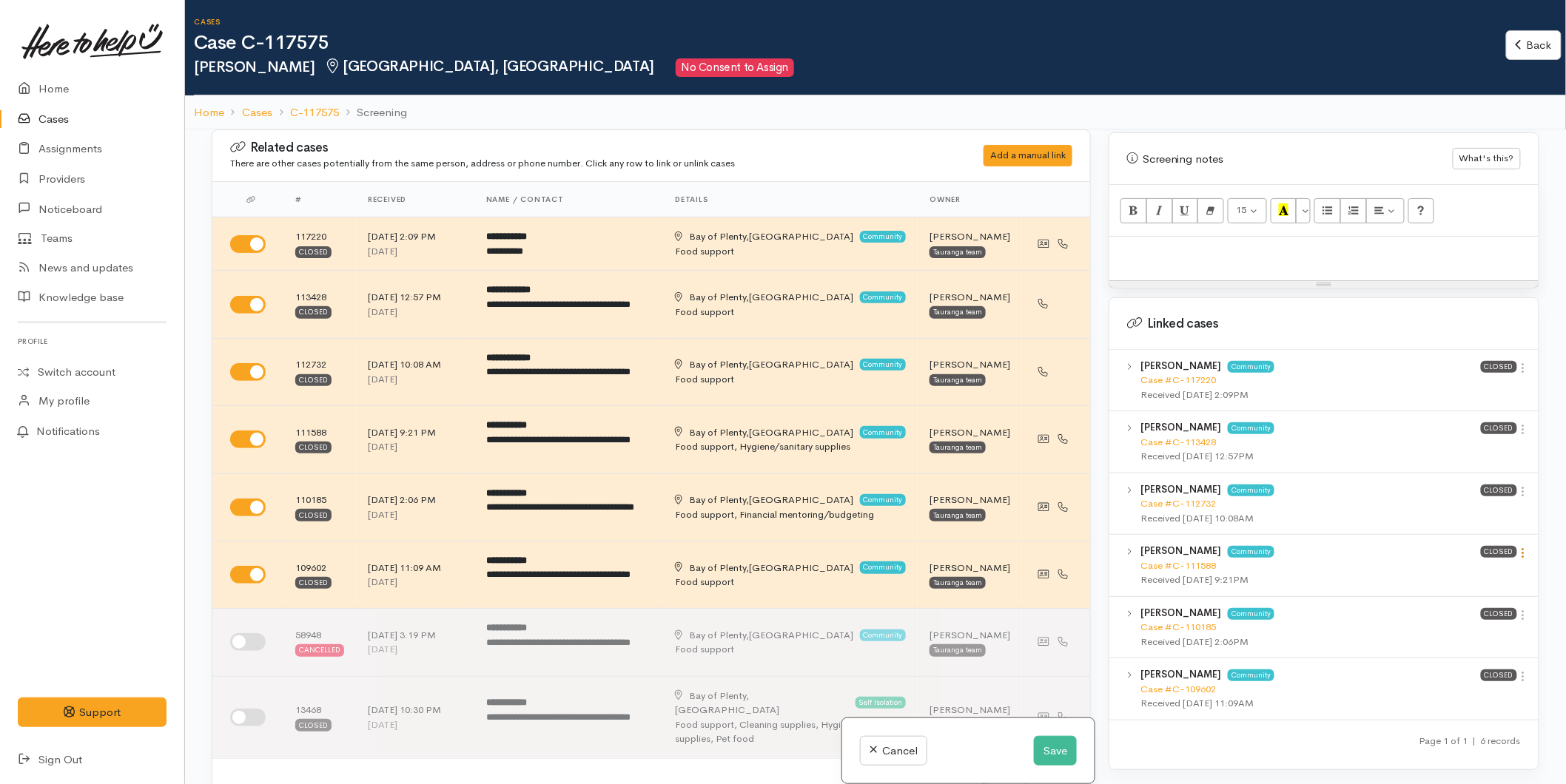
click at [1521, 547] on icon at bounding box center [1524, 553] width 13 height 13
click at [1474, 570] on link "View case" at bounding box center [1471, 581] width 117 height 23
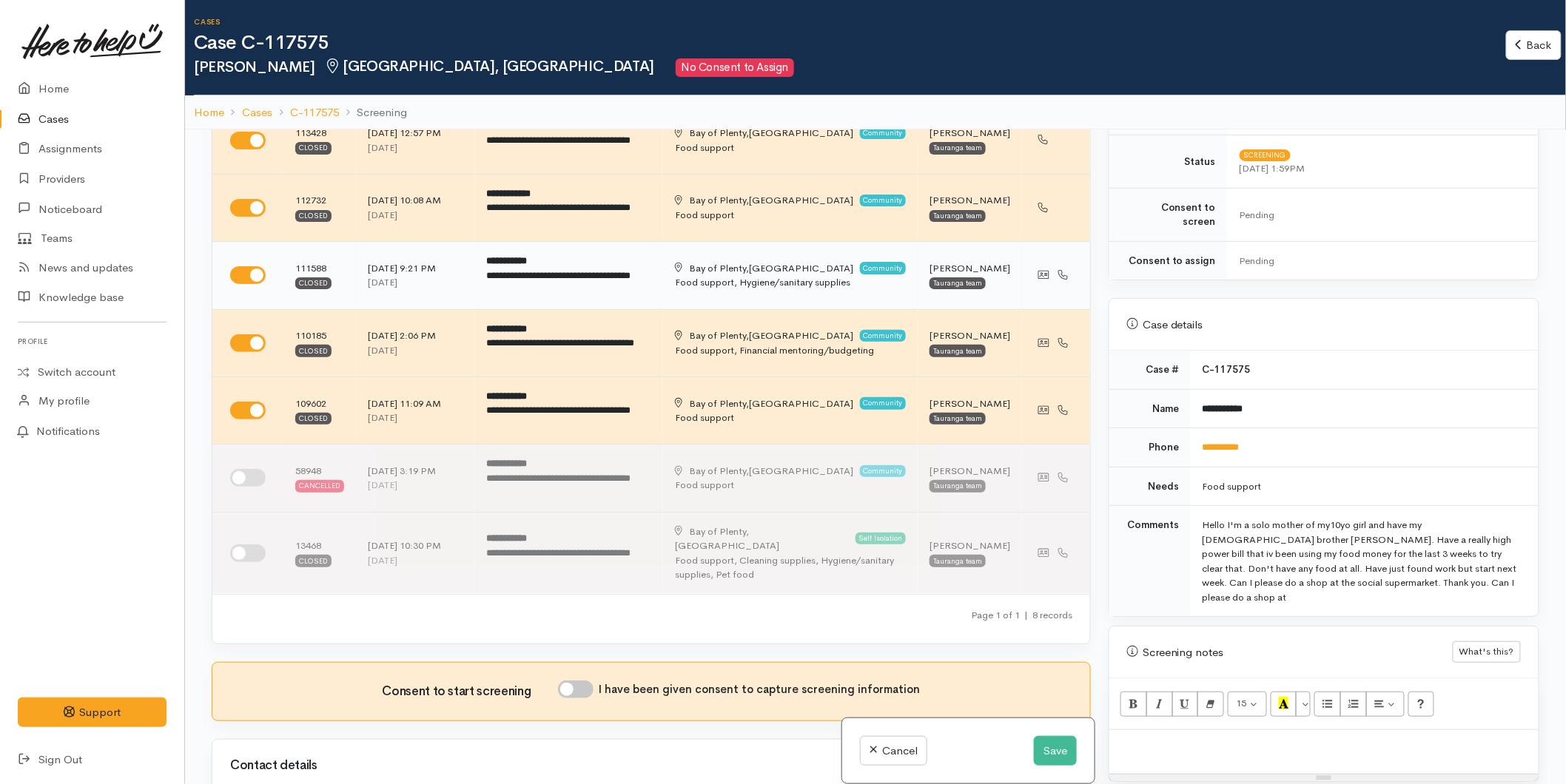
scroll to position [493, 0]
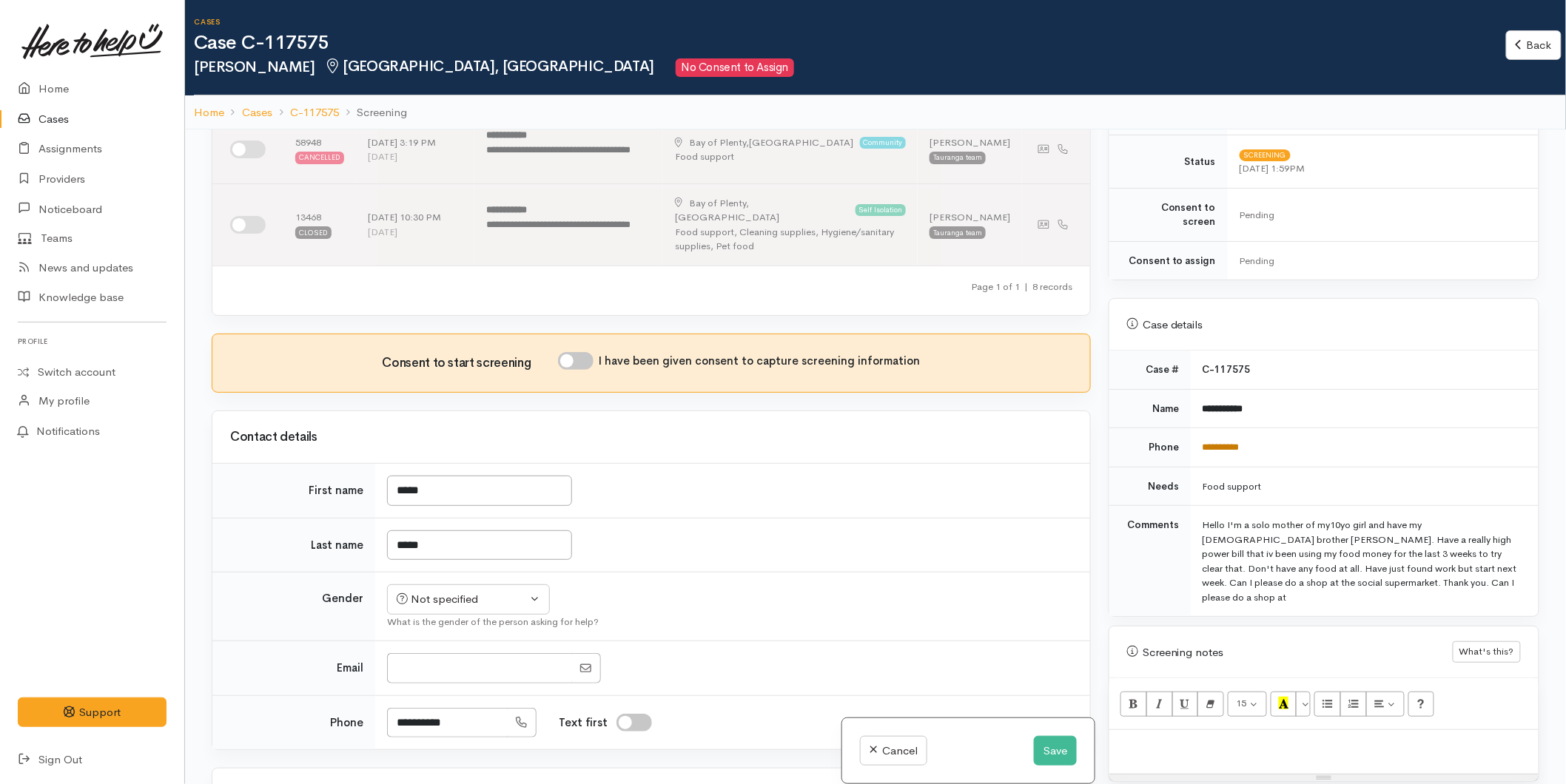
click at [1222, 442] on link "**********" at bounding box center [1222, 446] width 37 height 9
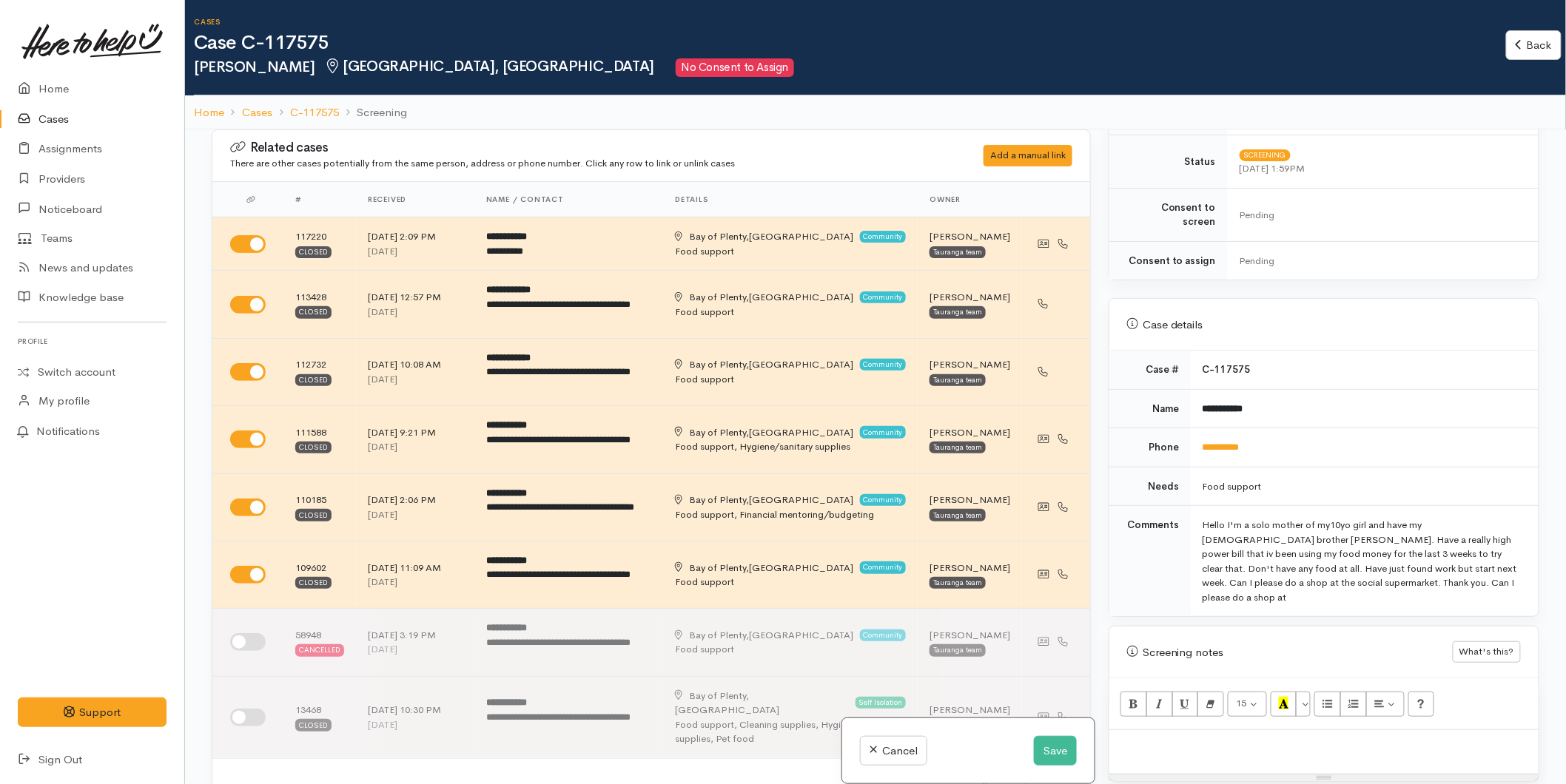
scroll to position [575, 0]
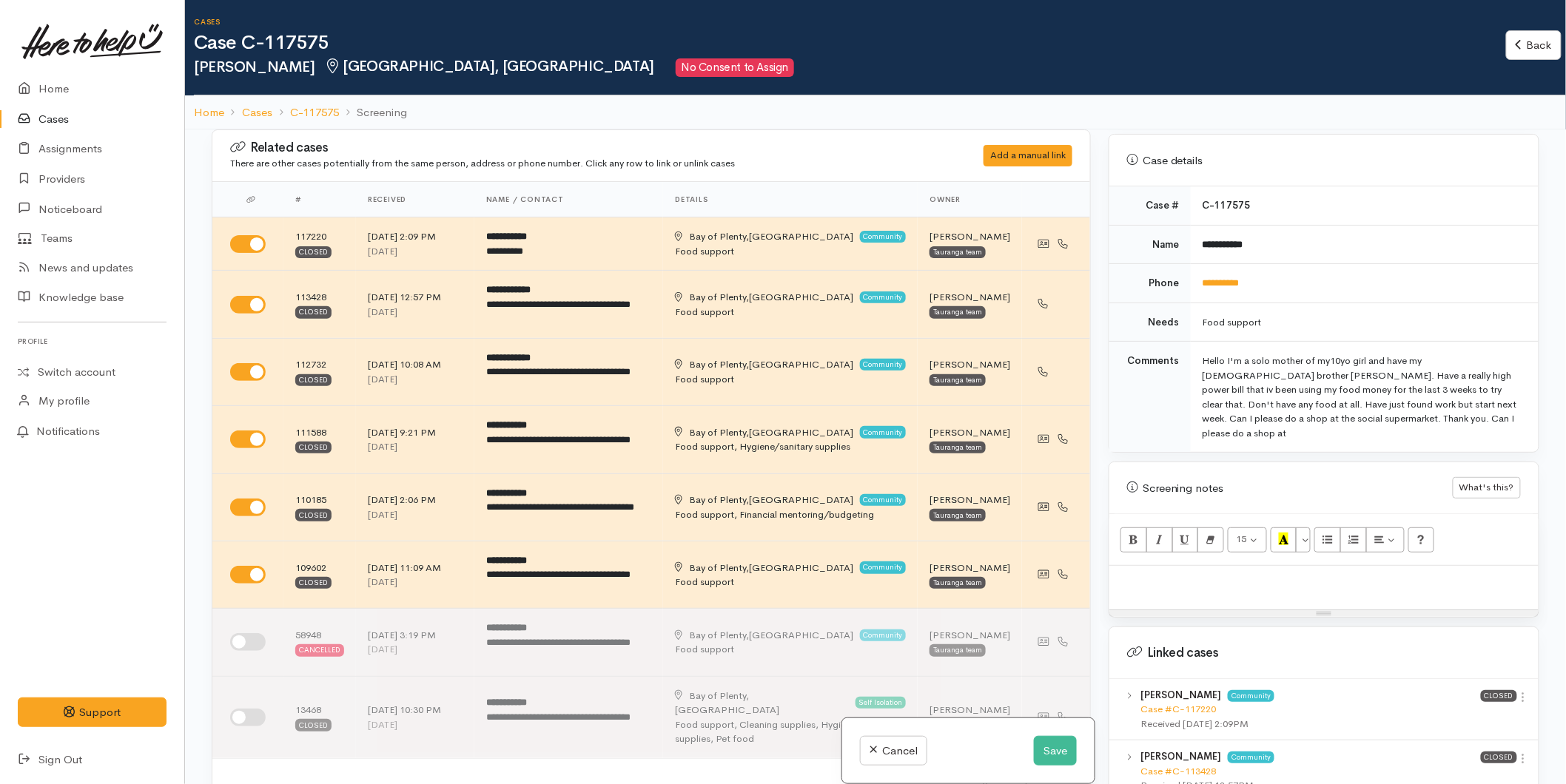
click at [1159, 566] on div at bounding box center [1324, 588] width 430 height 44
paste div
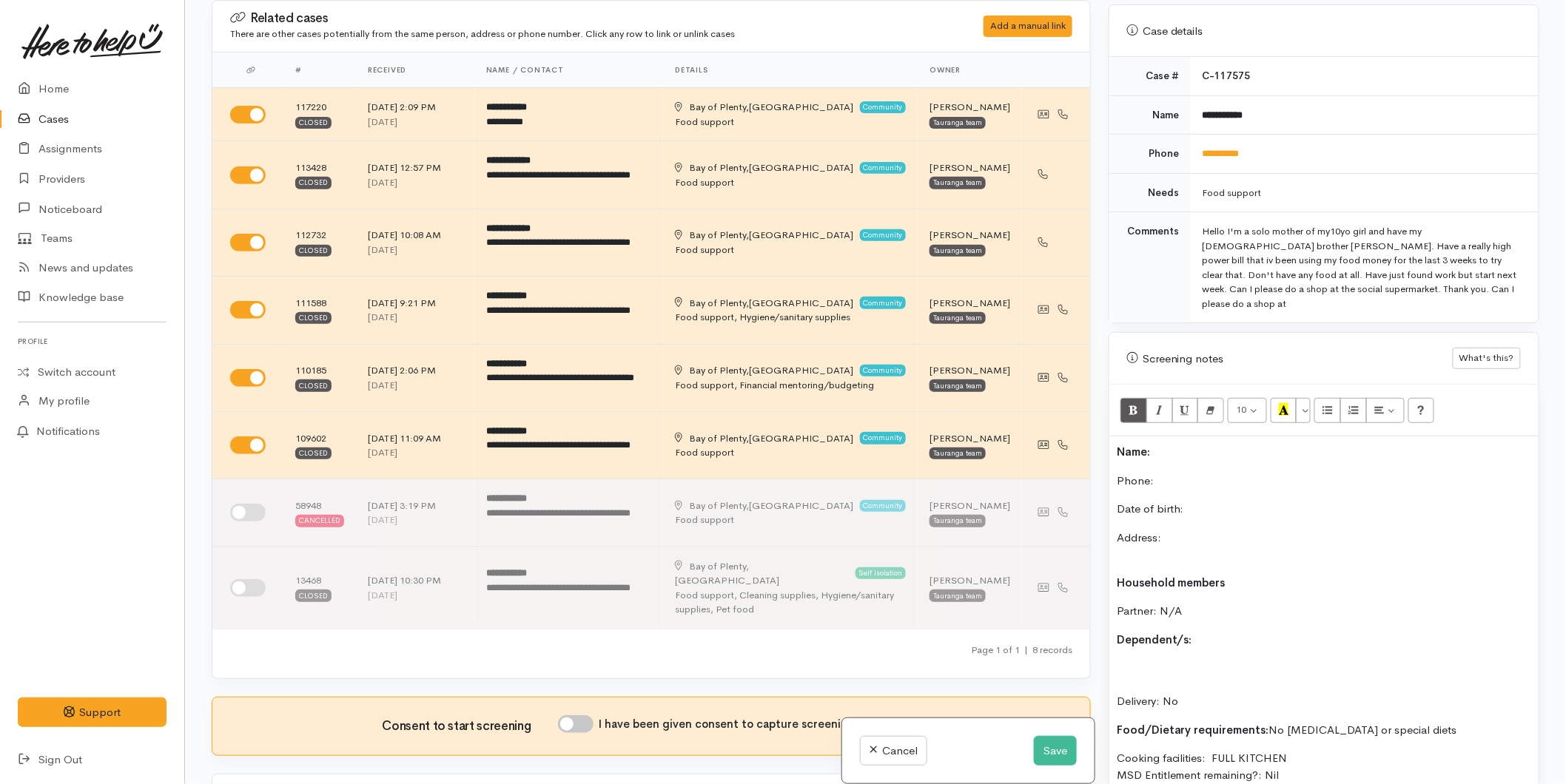
scroll to position [658, 0]
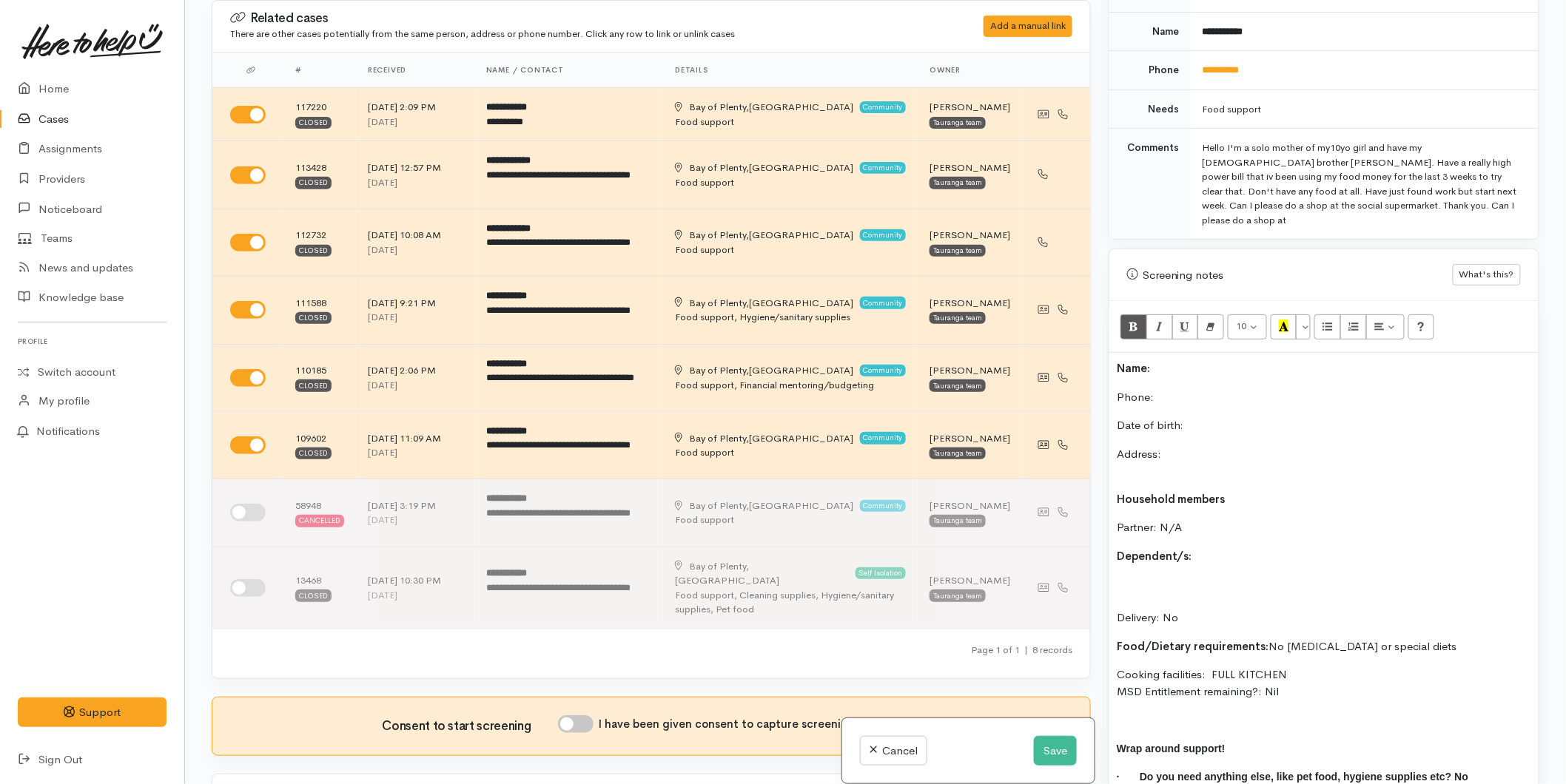
click at [1171, 360] on p "Name:" at bounding box center [1324, 369] width 415 height 17
click at [1171, 360] on div "Name: Betty Elvin Phone:  Date of birth: Address: Household members Partner: N/…" at bounding box center [1324, 592] width 430 height 480
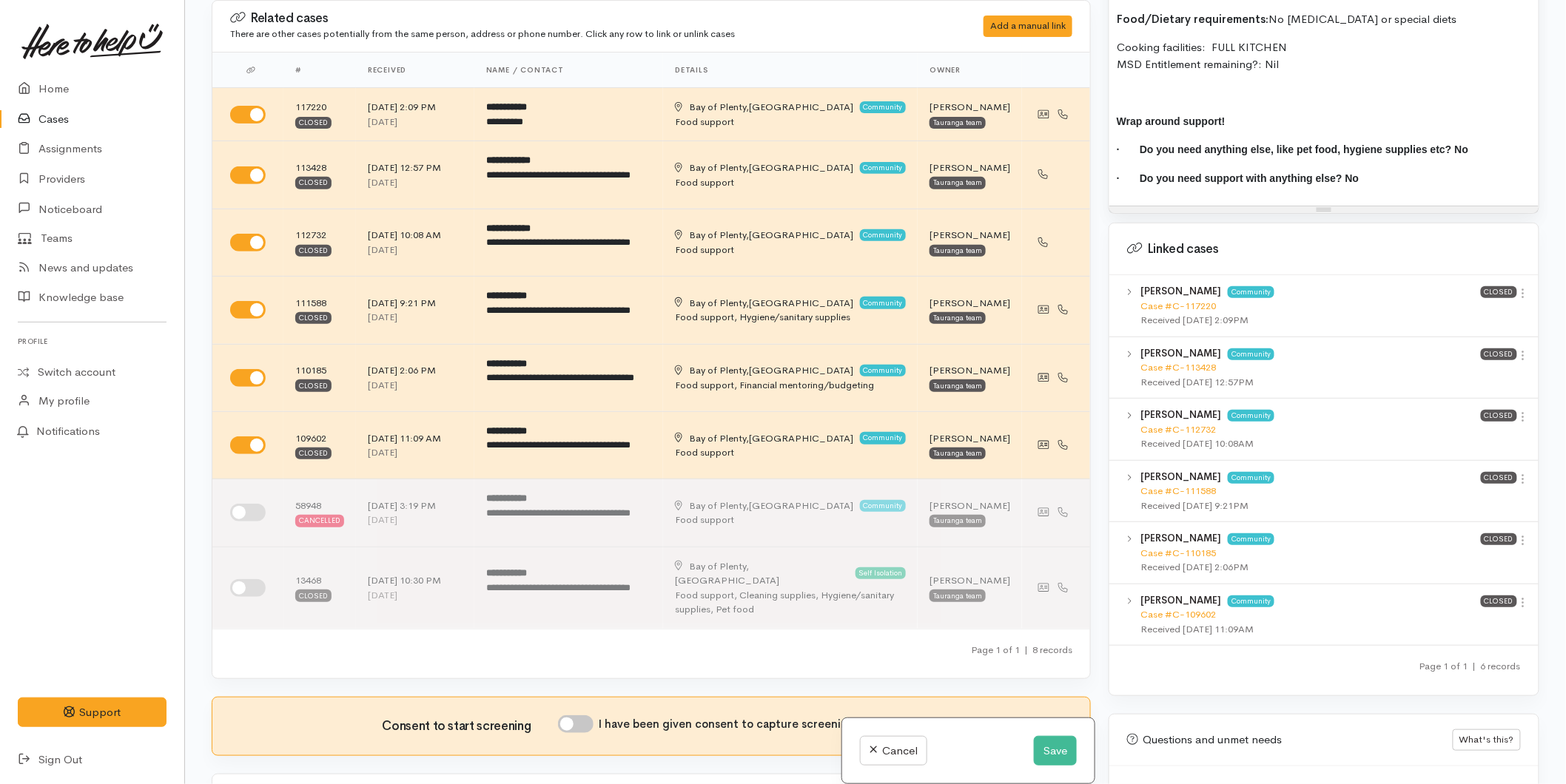
scroll to position [1316, 0]
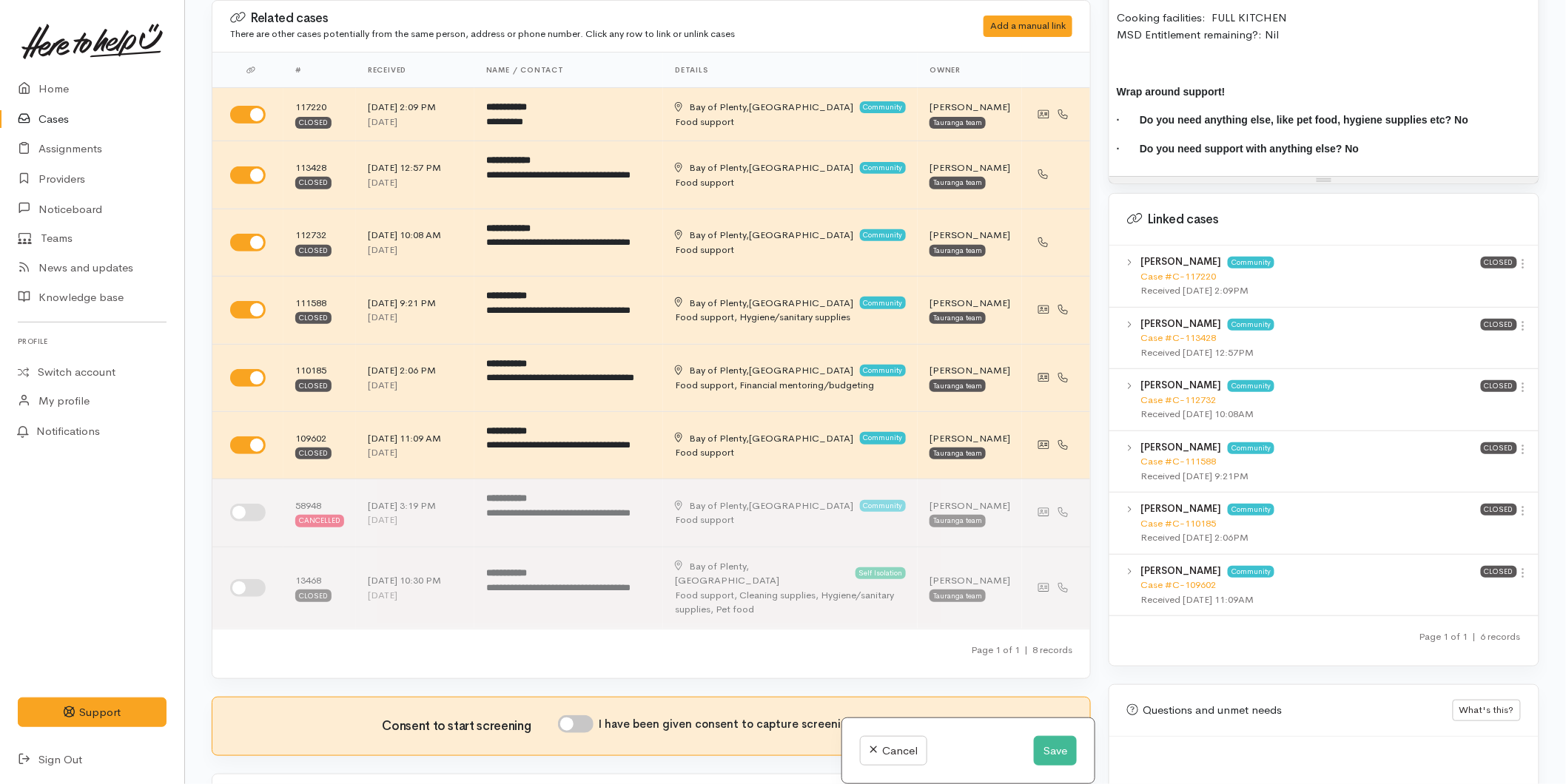
click at [1526, 493] on div "Betty Elvin Community Case #C-110185 Received 26 Feb 2025 2:06PM Closed View ca…" at bounding box center [1324, 524] width 430 height 62
click at [1519, 505] on icon at bounding box center [1524, 511] width 13 height 13
click at [1466, 528] on link "View case" at bounding box center [1471, 539] width 117 height 23
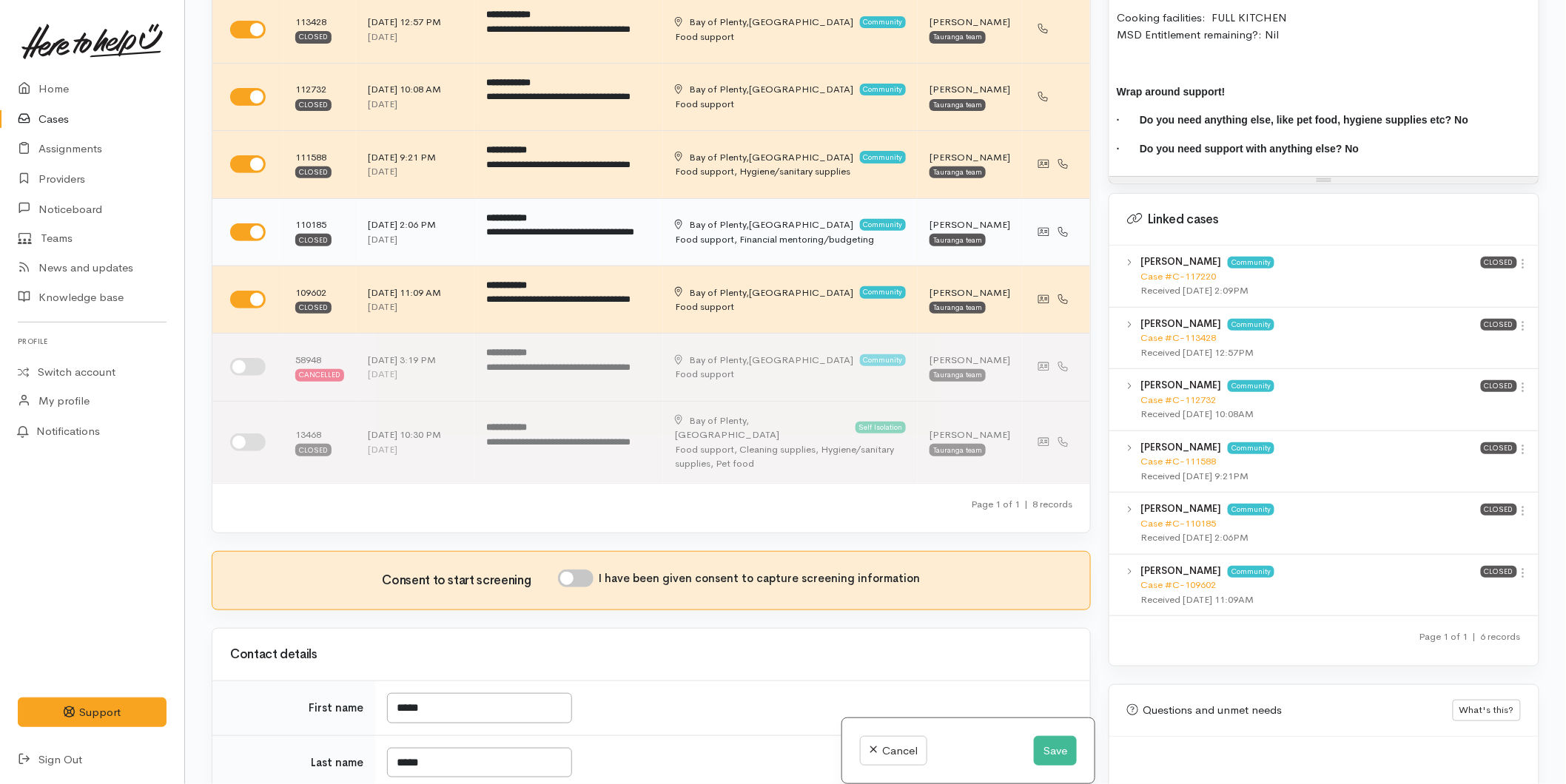
scroll to position [328, 0]
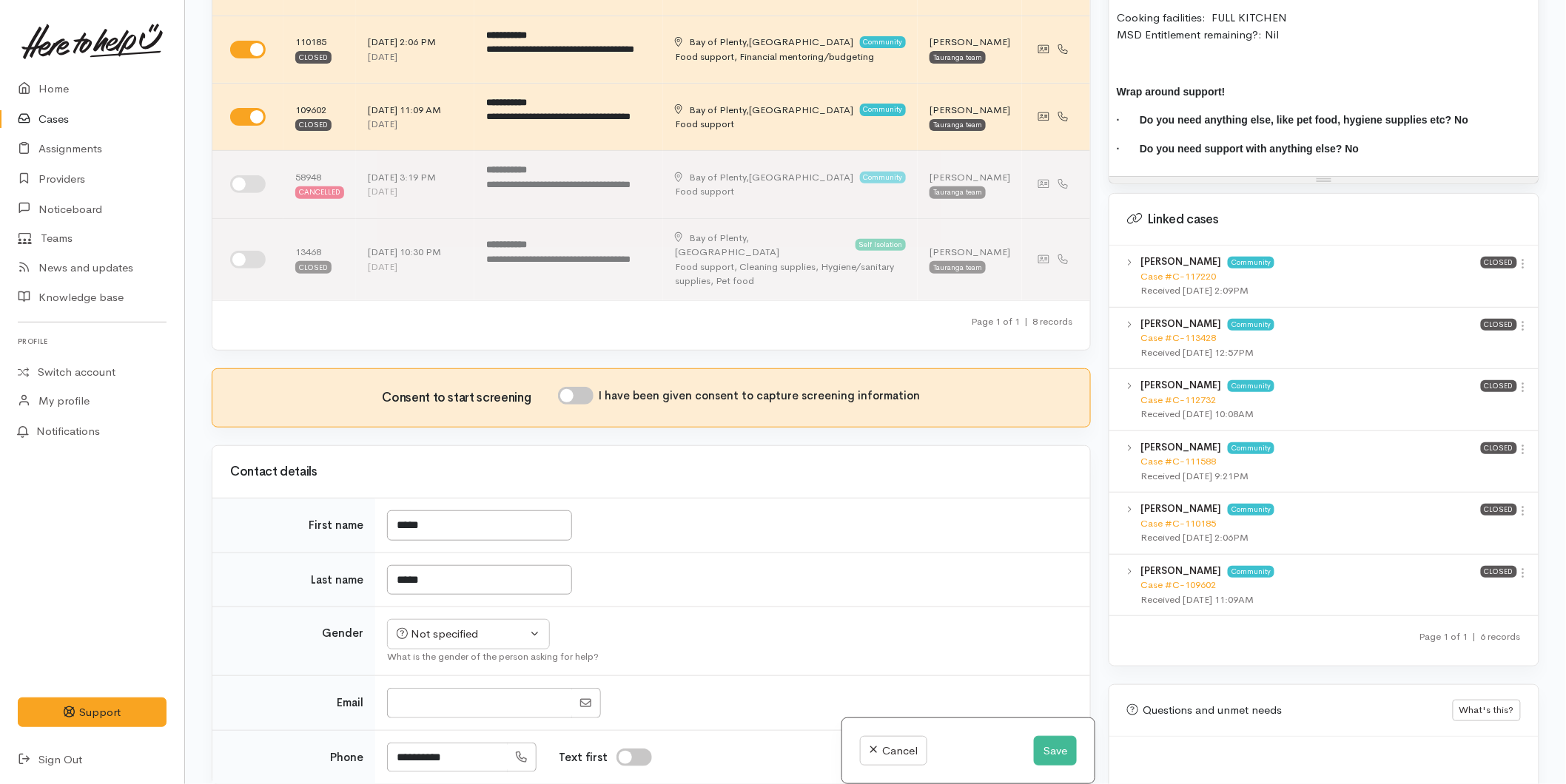
click at [570, 398] on input "I have been given consent to capture screening information" at bounding box center [576, 396] width 35 height 18
checkbox input "true"
click at [459, 630] on div "Not specified" at bounding box center [462, 635] width 130 height 17
drag, startPoint x: 425, startPoint y: 712, endPoint x: 1150, endPoint y: 462, distance: 766.9
click at [426, 712] on span "[DEMOGRAPHIC_DATA]" at bounding box center [480, 714] width 127 height 17
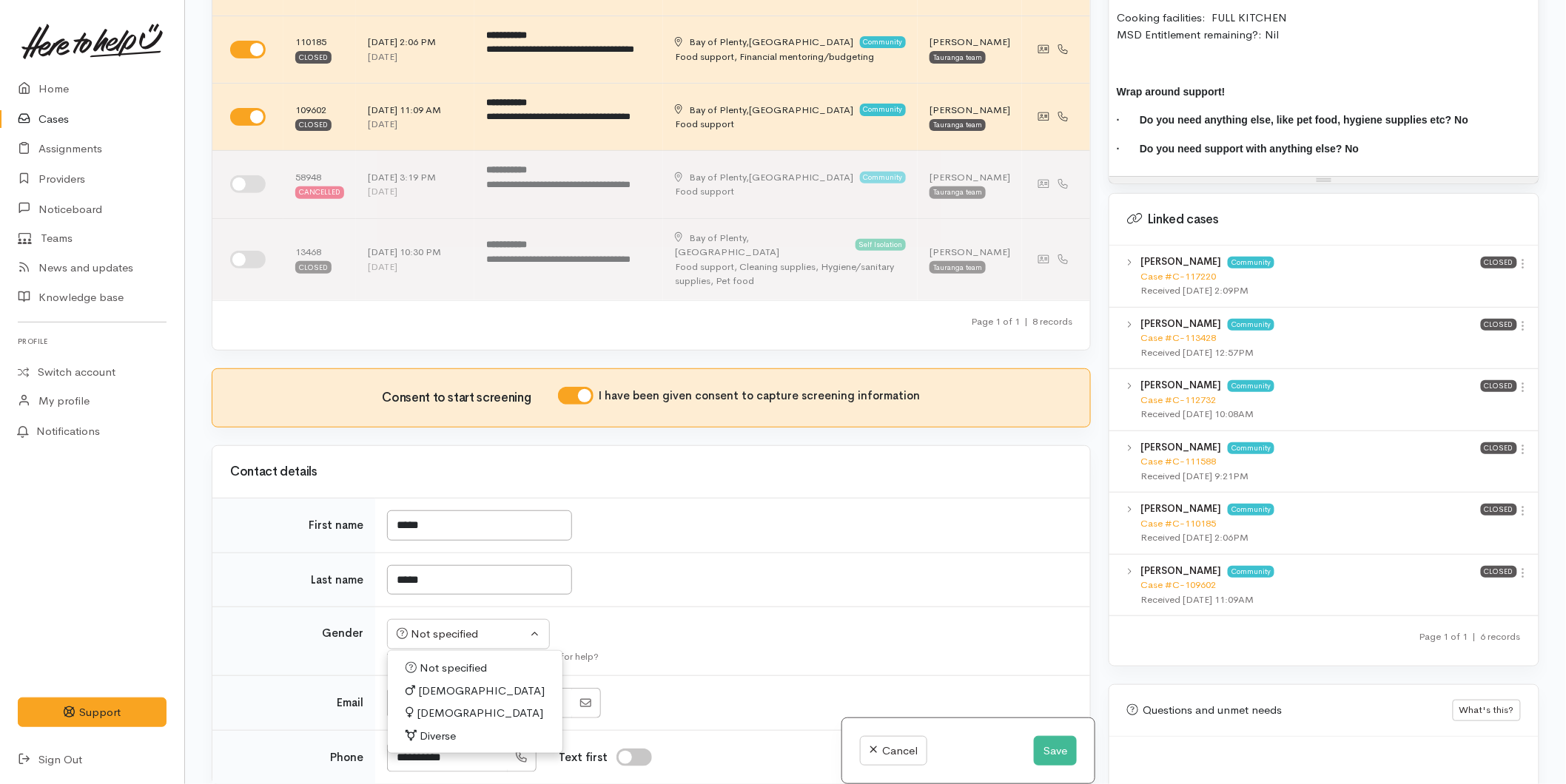
select select "[DEMOGRAPHIC_DATA]"
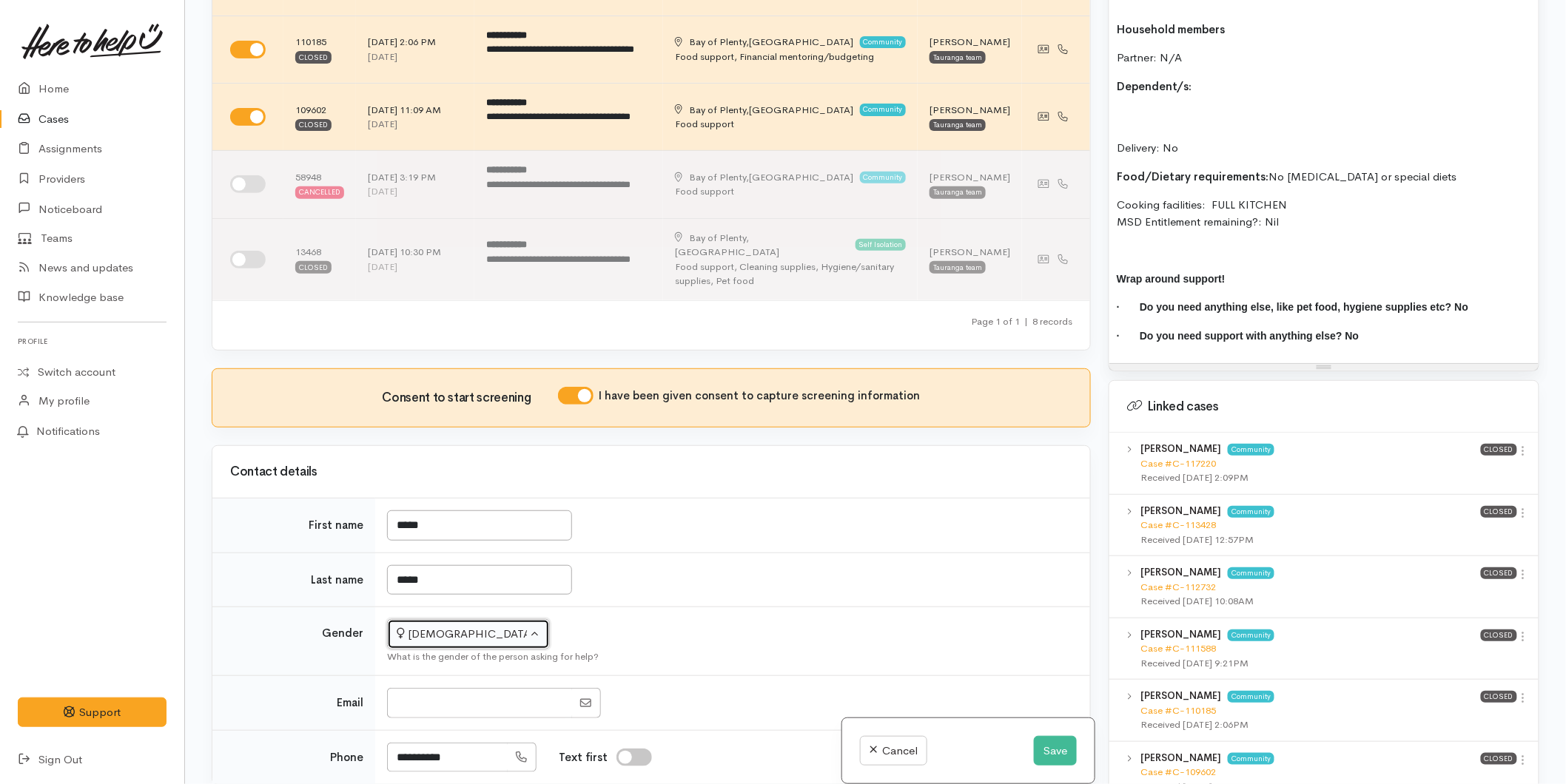
scroll to position [905, 0]
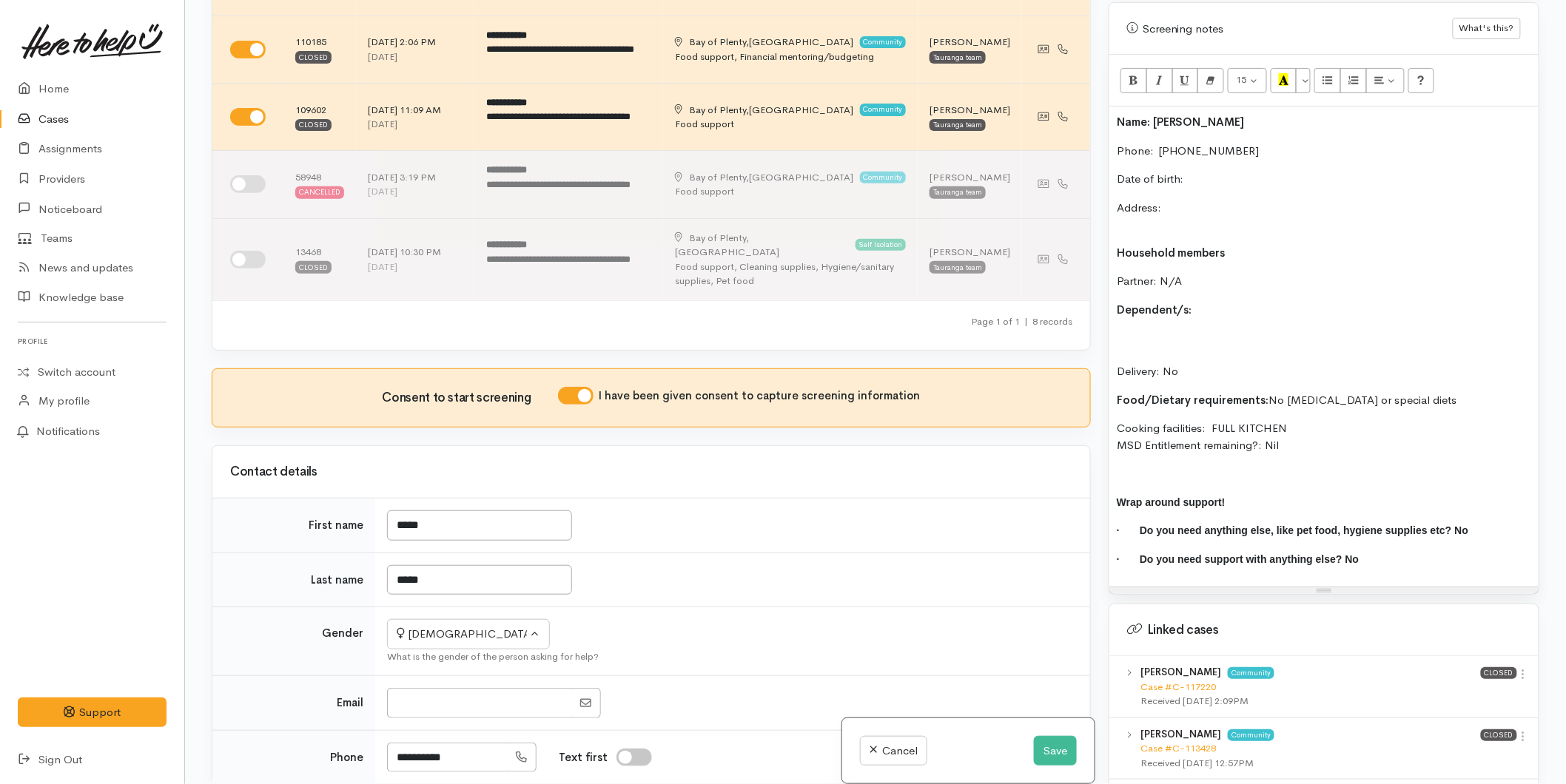
click at [1212, 171] on p "Date of birth:" at bounding box center [1324, 180] width 415 height 17
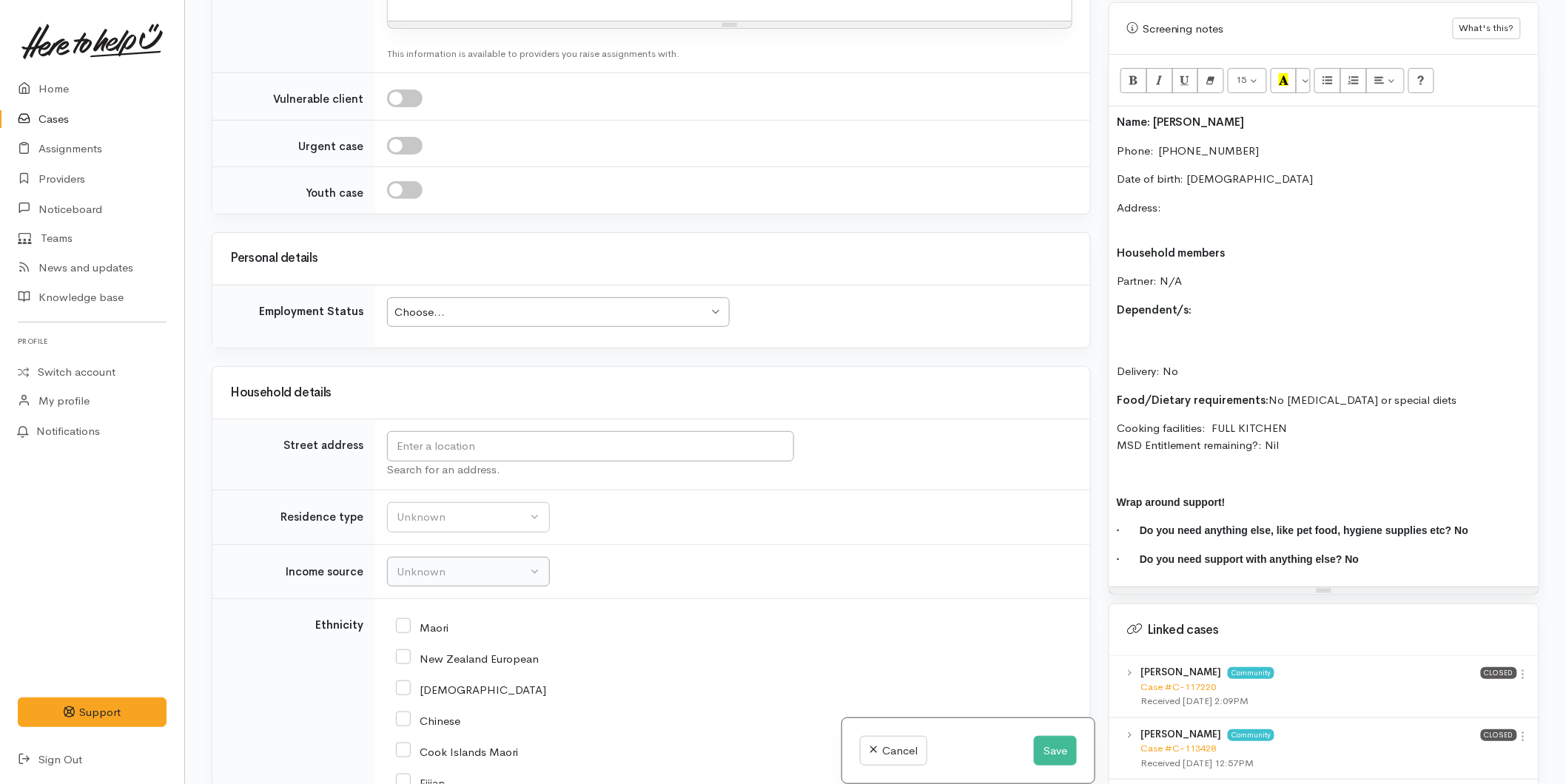
scroll to position [1890, 0]
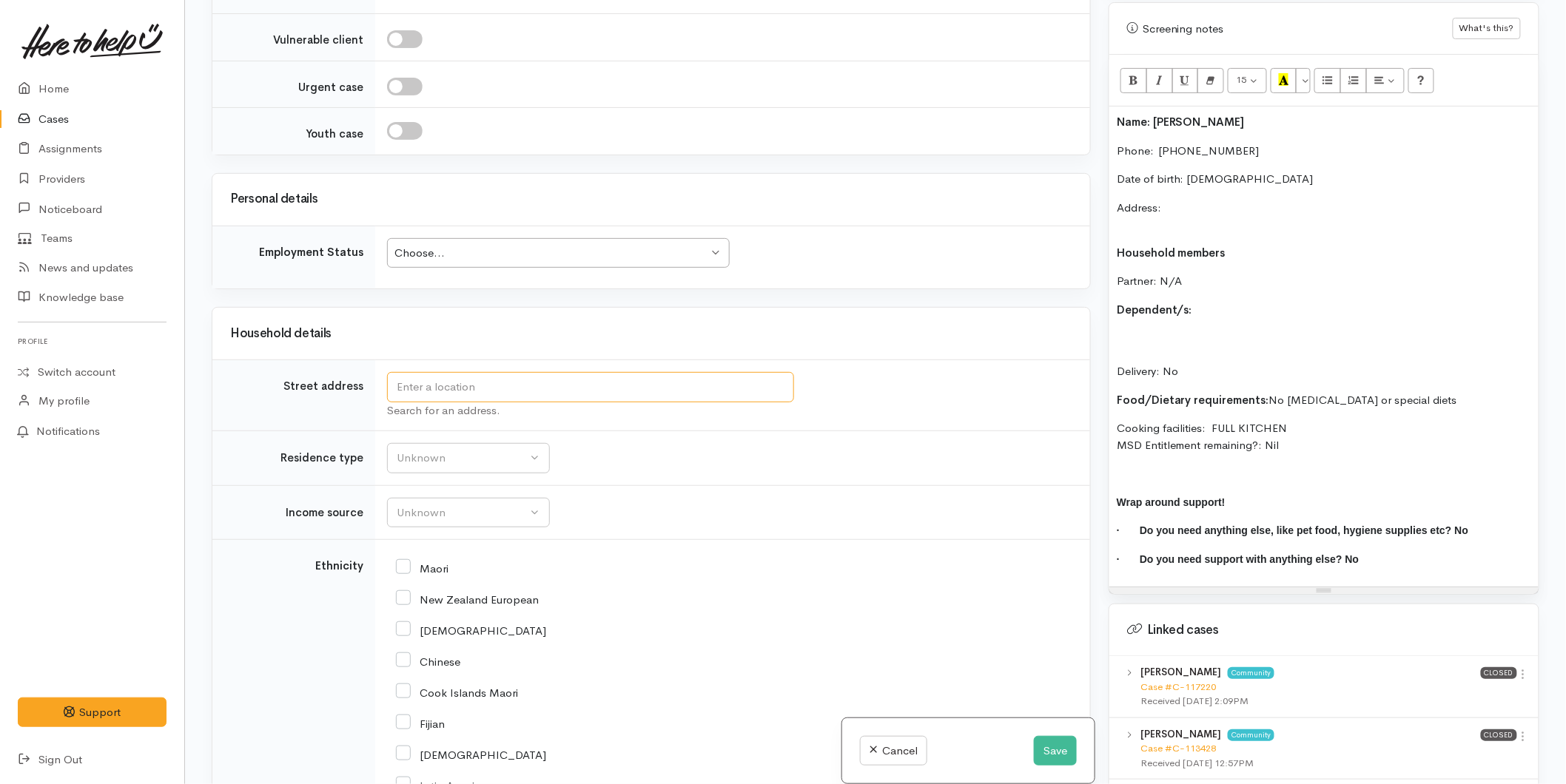
click at [419, 387] on input "text" at bounding box center [591, 387] width 407 height 30
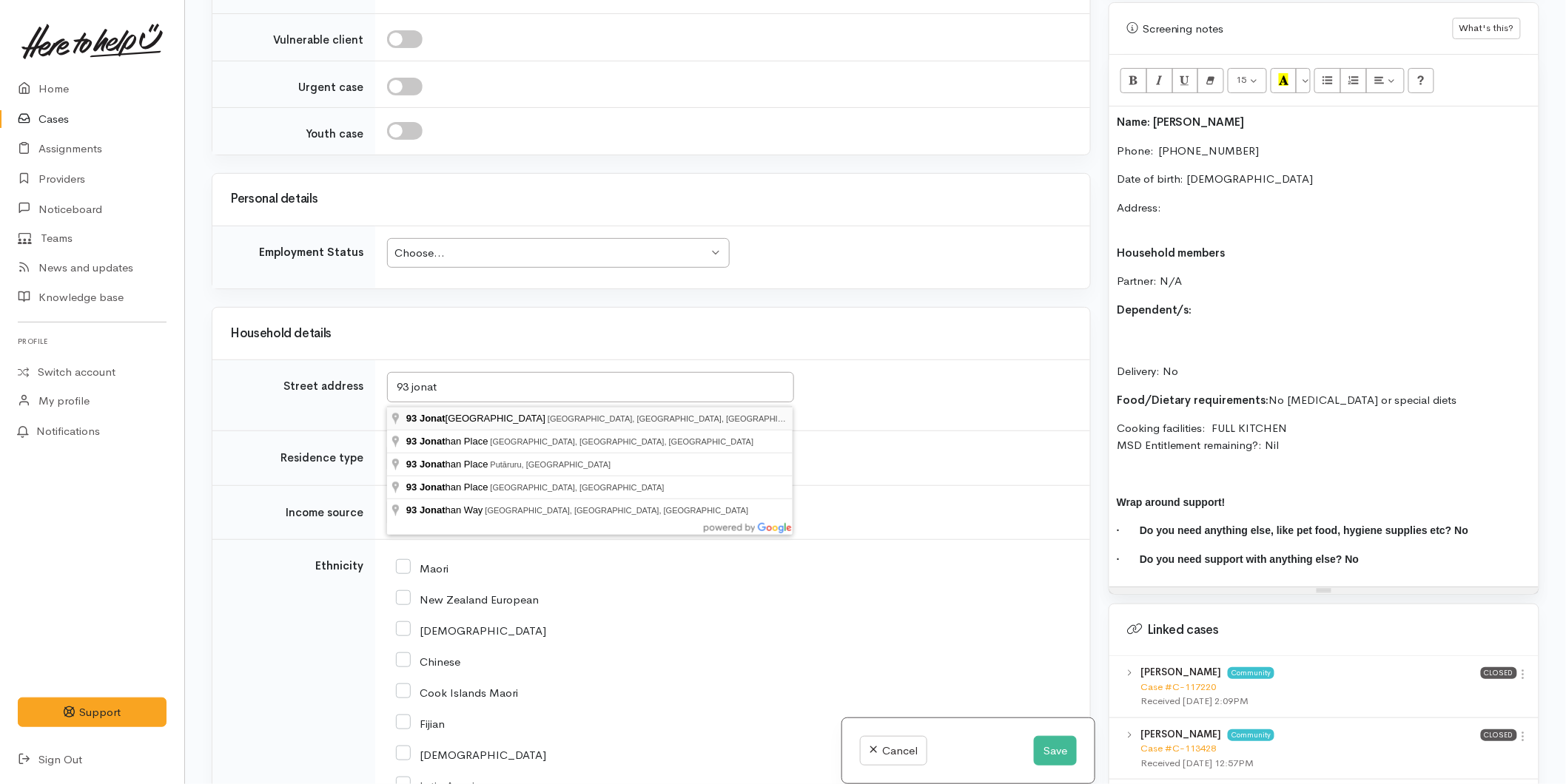
type input "93 Jonathon Street, Brookfield, Tauranga, New Zealand"
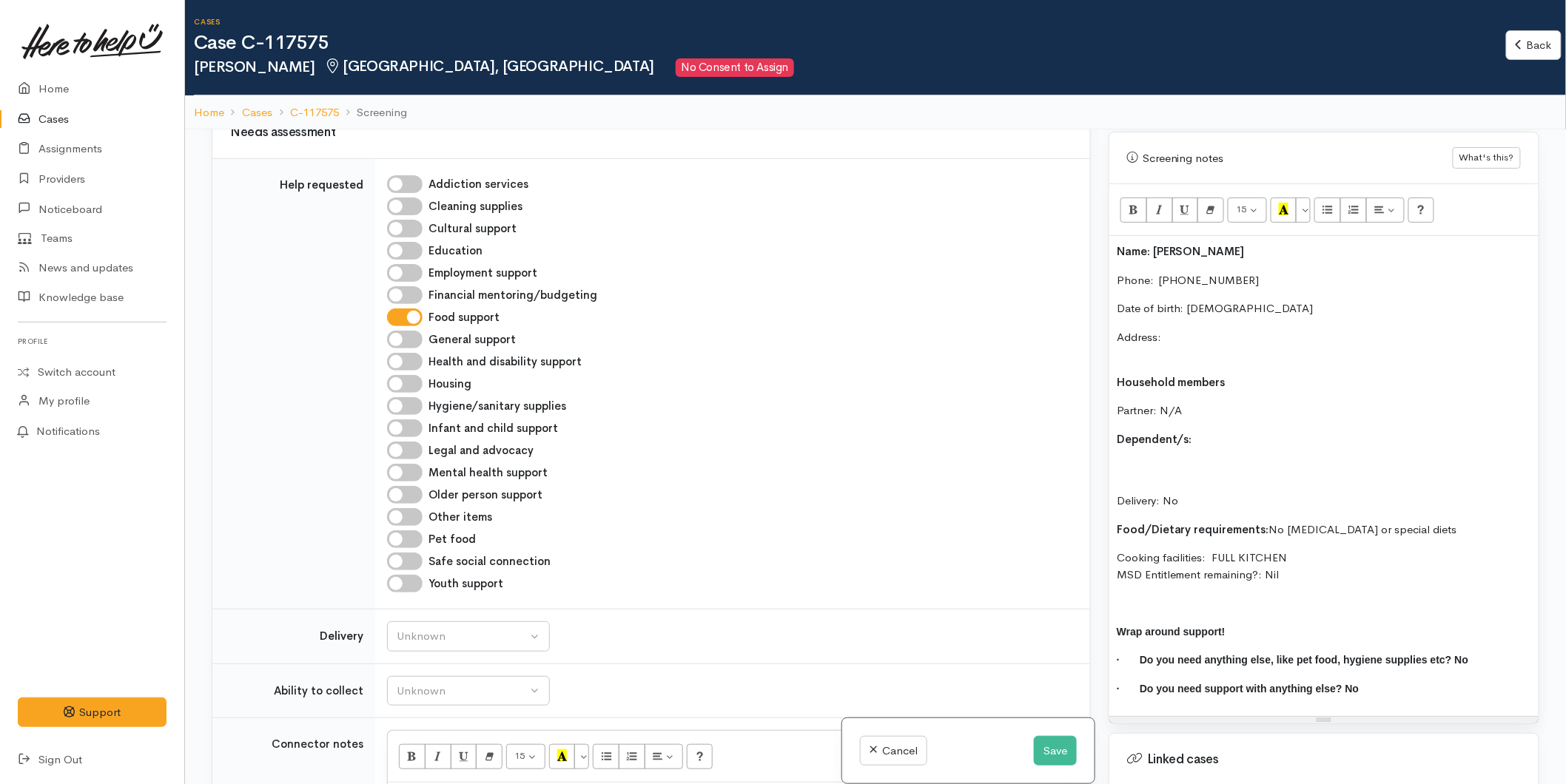
scroll to position [1959, 0]
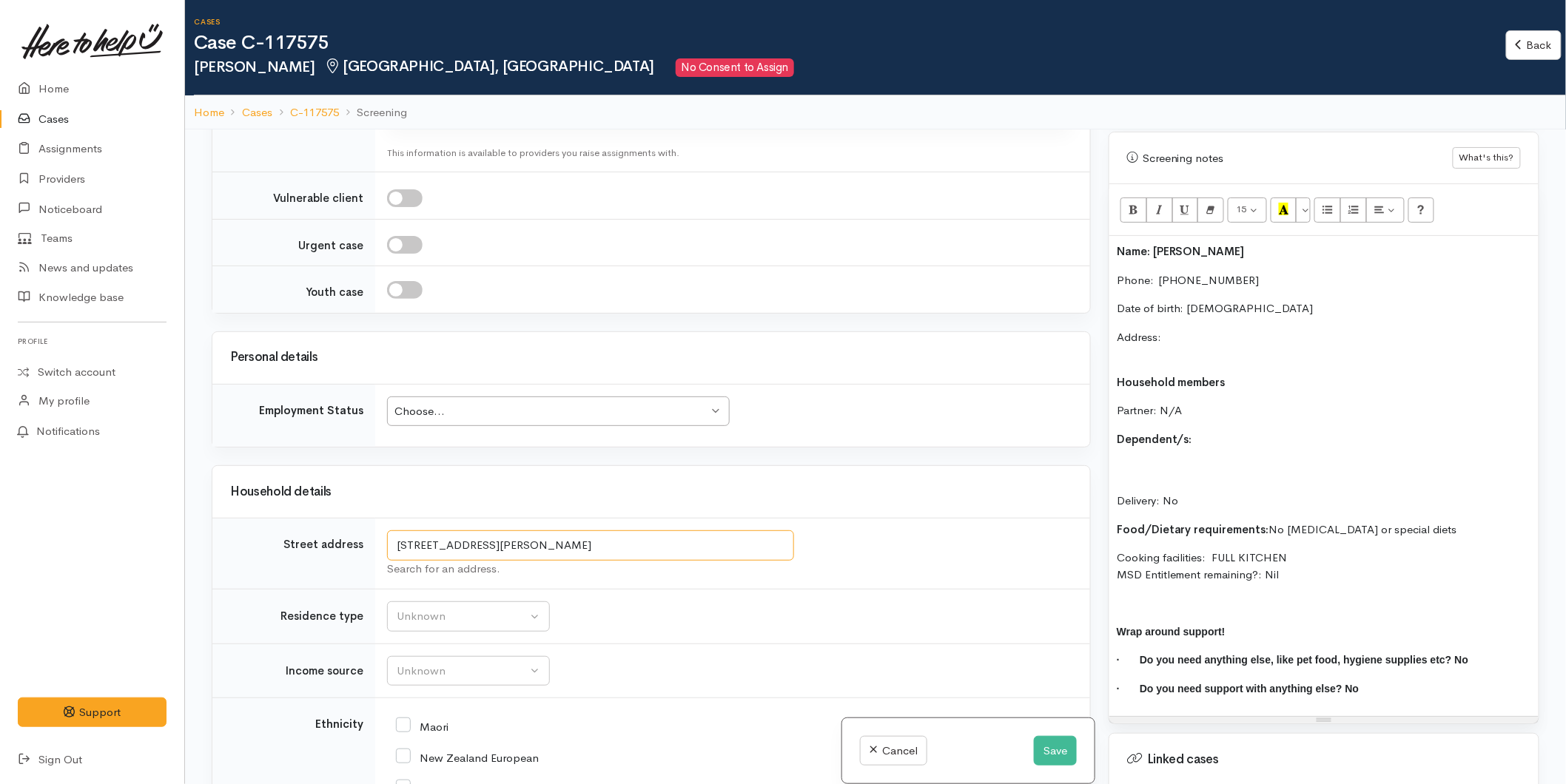
drag, startPoint x: 682, startPoint y: 514, endPoint x: 301, endPoint y: 500, distance: 381.3
click at [301, 519] on tr "Street address 93 Jonathon Street, Brookfield, Tauranga, New Zealand Search for…" at bounding box center [652, 554] width 878 height 71
click at [1197, 298] on div "Name: Betty Elvin Phone:  0272883283 Date of birth: 14/07/1986 Address: Househo…" at bounding box center [1324, 476] width 430 height 480
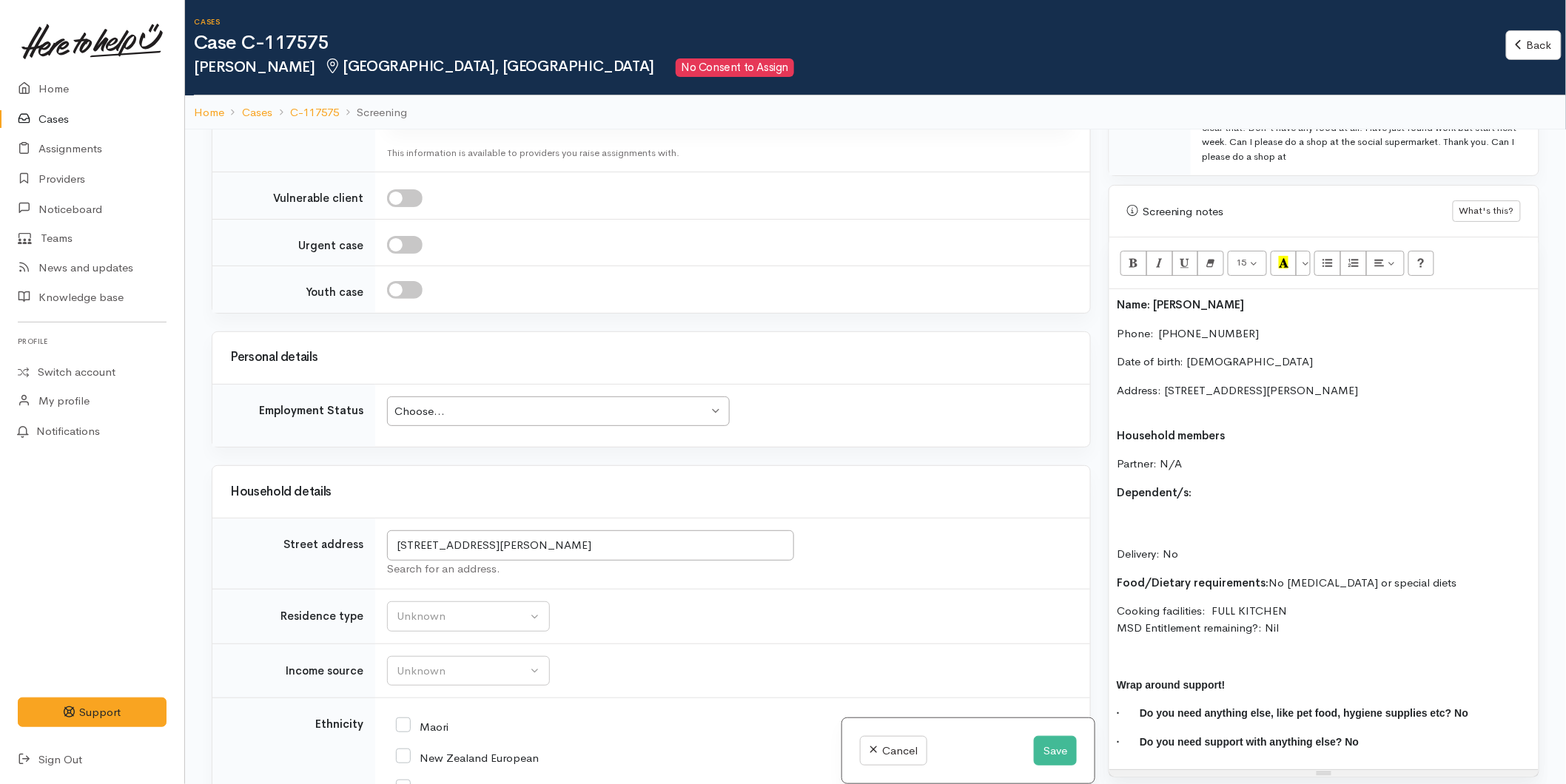
scroll to position [823, 0]
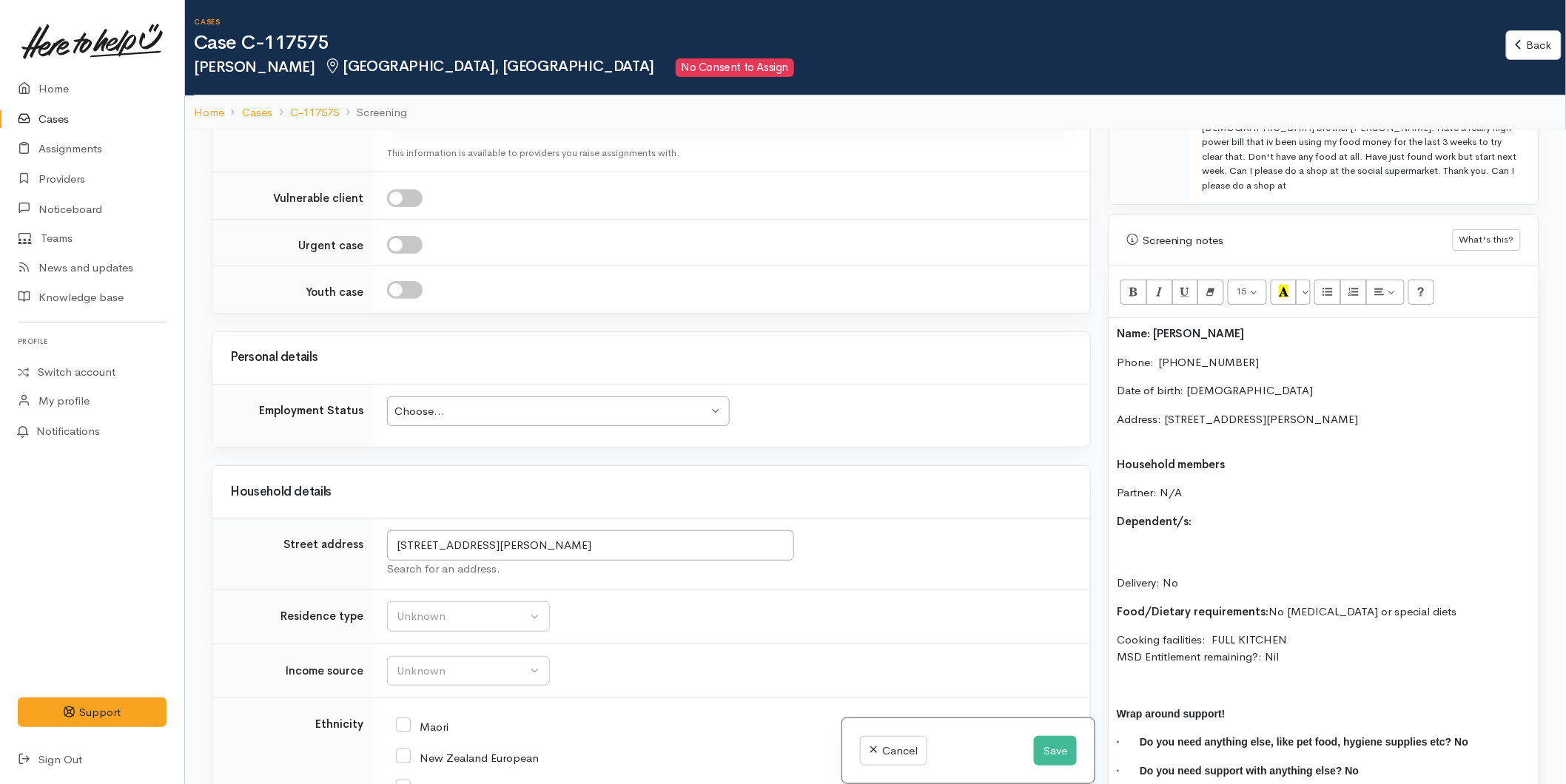
click at [1164, 511] on div "Name: Betty Elvin Phone:  0272883283 Date of birth: 14/07/1986 Address: 93 Jona…" at bounding box center [1324, 558] width 430 height 480
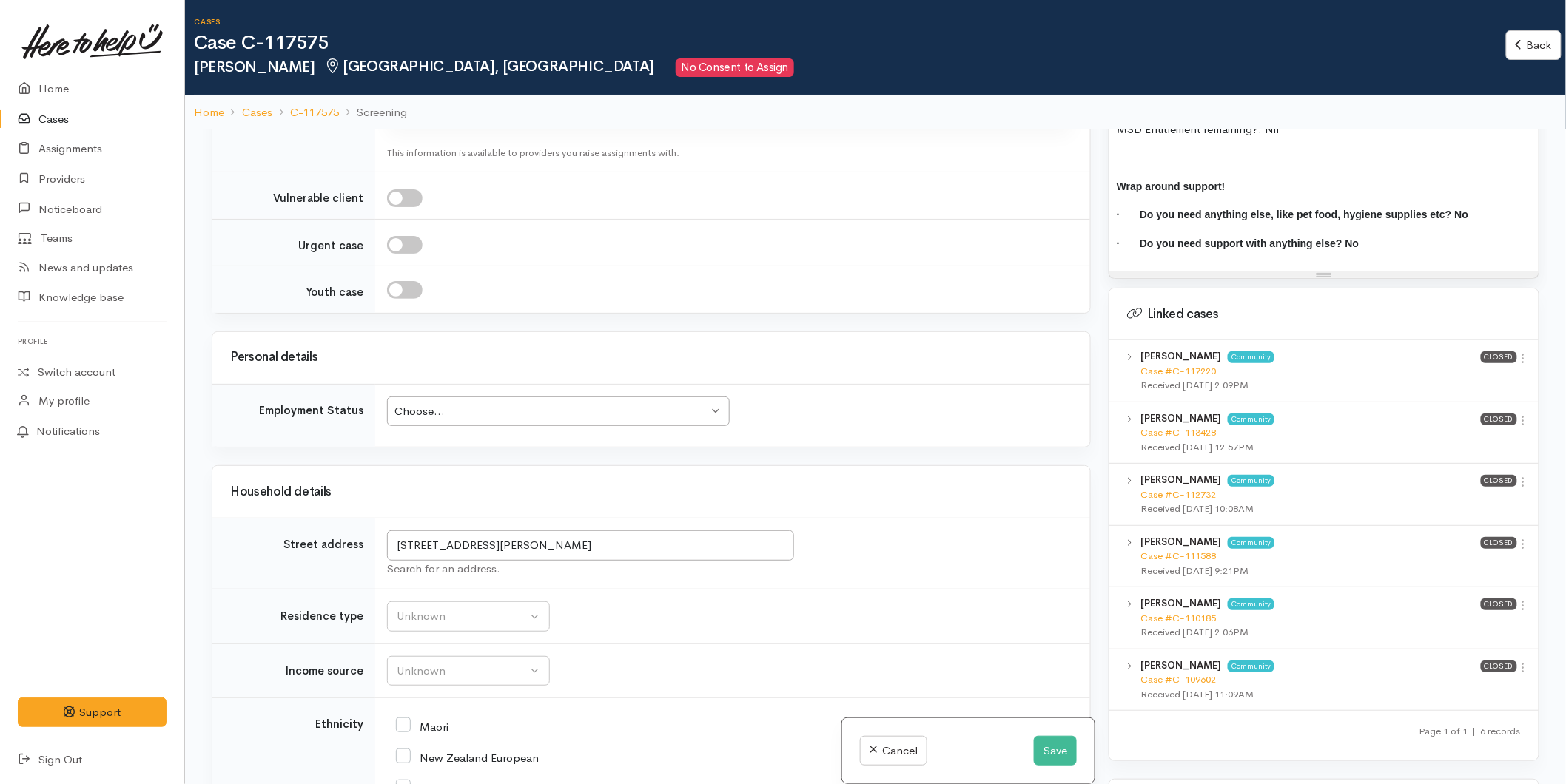
scroll to position [1463, 0]
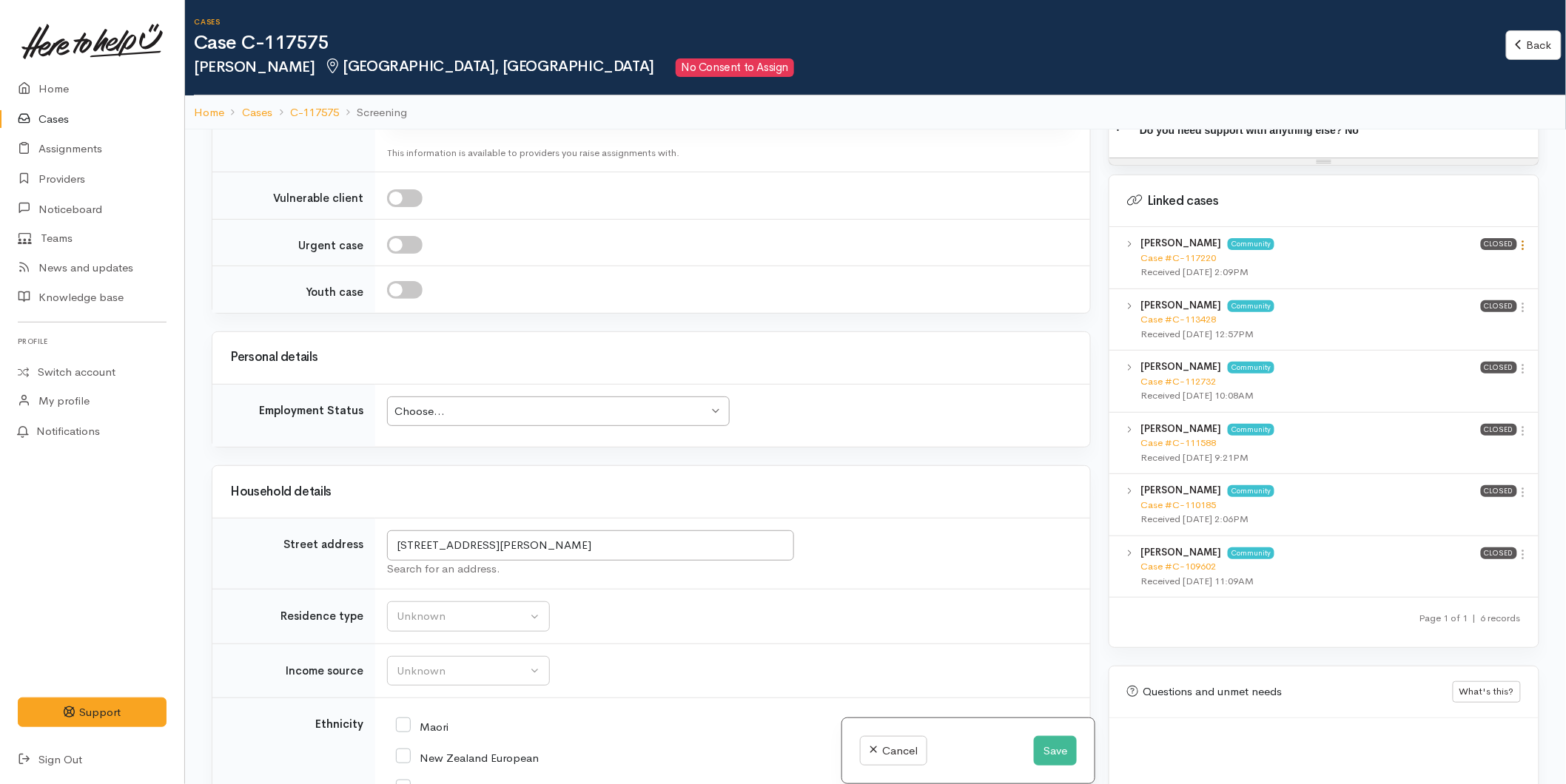
click at [1522, 239] on icon at bounding box center [1524, 245] width 13 height 13
click at [1484, 262] on link "View case" at bounding box center [1471, 273] width 117 height 23
click at [1522, 363] on icon at bounding box center [1524, 369] width 13 height 13
click at [1471, 387] on link "View case" at bounding box center [1471, 397] width 117 height 23
click at [1521, 301] on icon at bounding box center [1524, 307] width 13 height 13
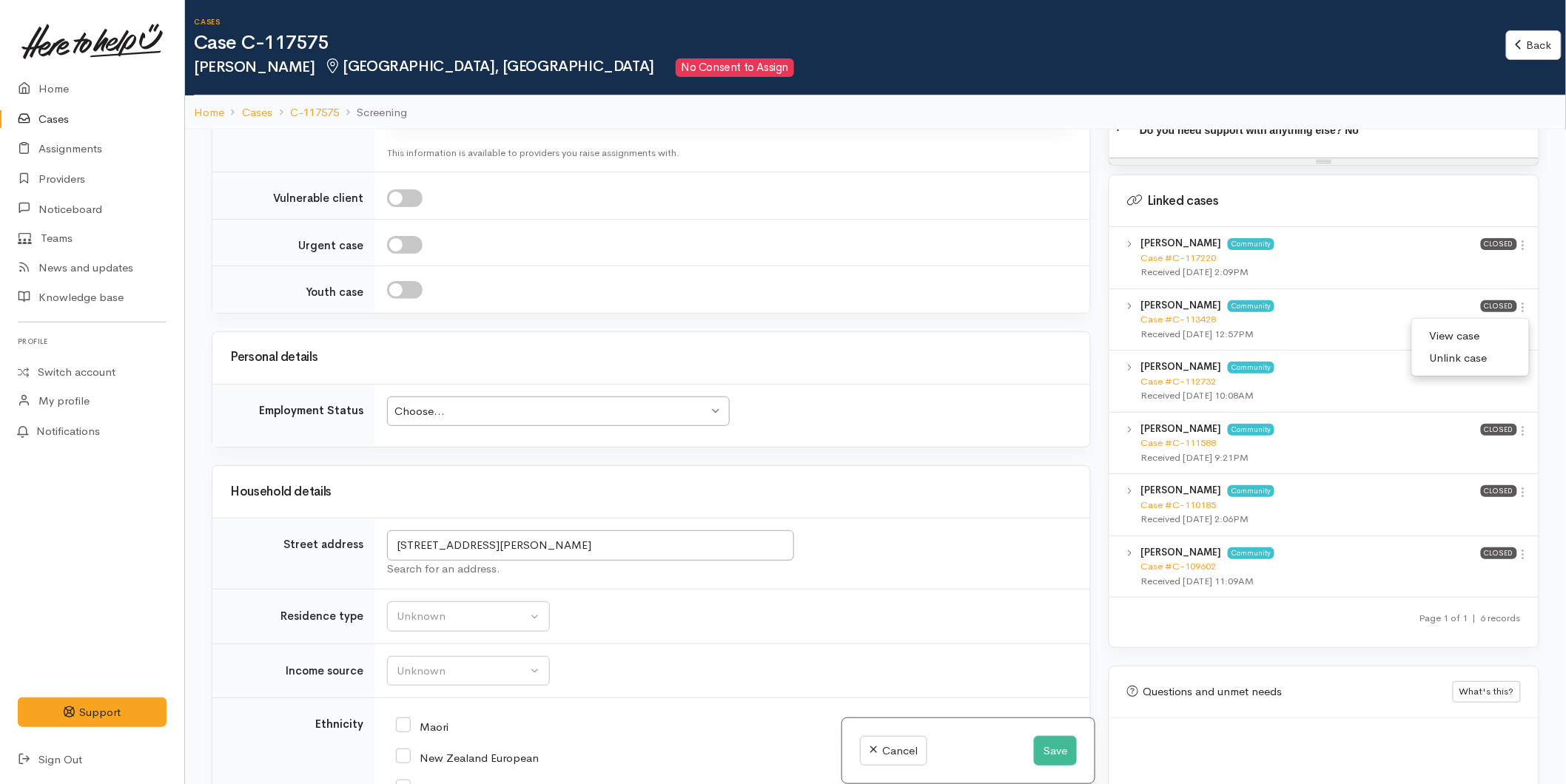
click at [1476, 325] on link "View case" at bounding box center [1471, 336] width 117 height 23
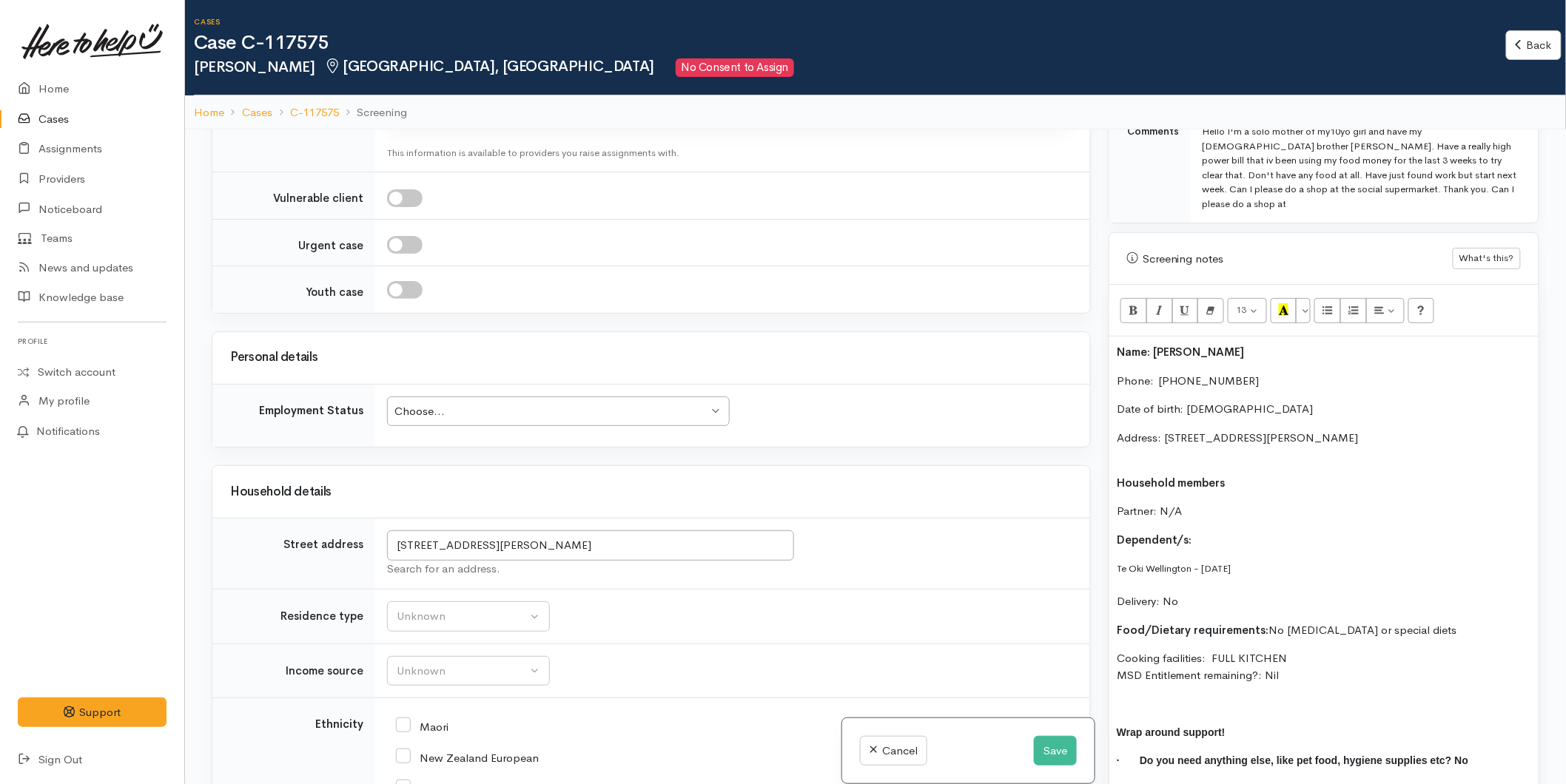
scroll to position [807, 0]
click at [1267, 558] on p "Te Oki Wellington - 28/11/2015 Delivery: No" at bounding box center [1324, 583] width 415 height 51
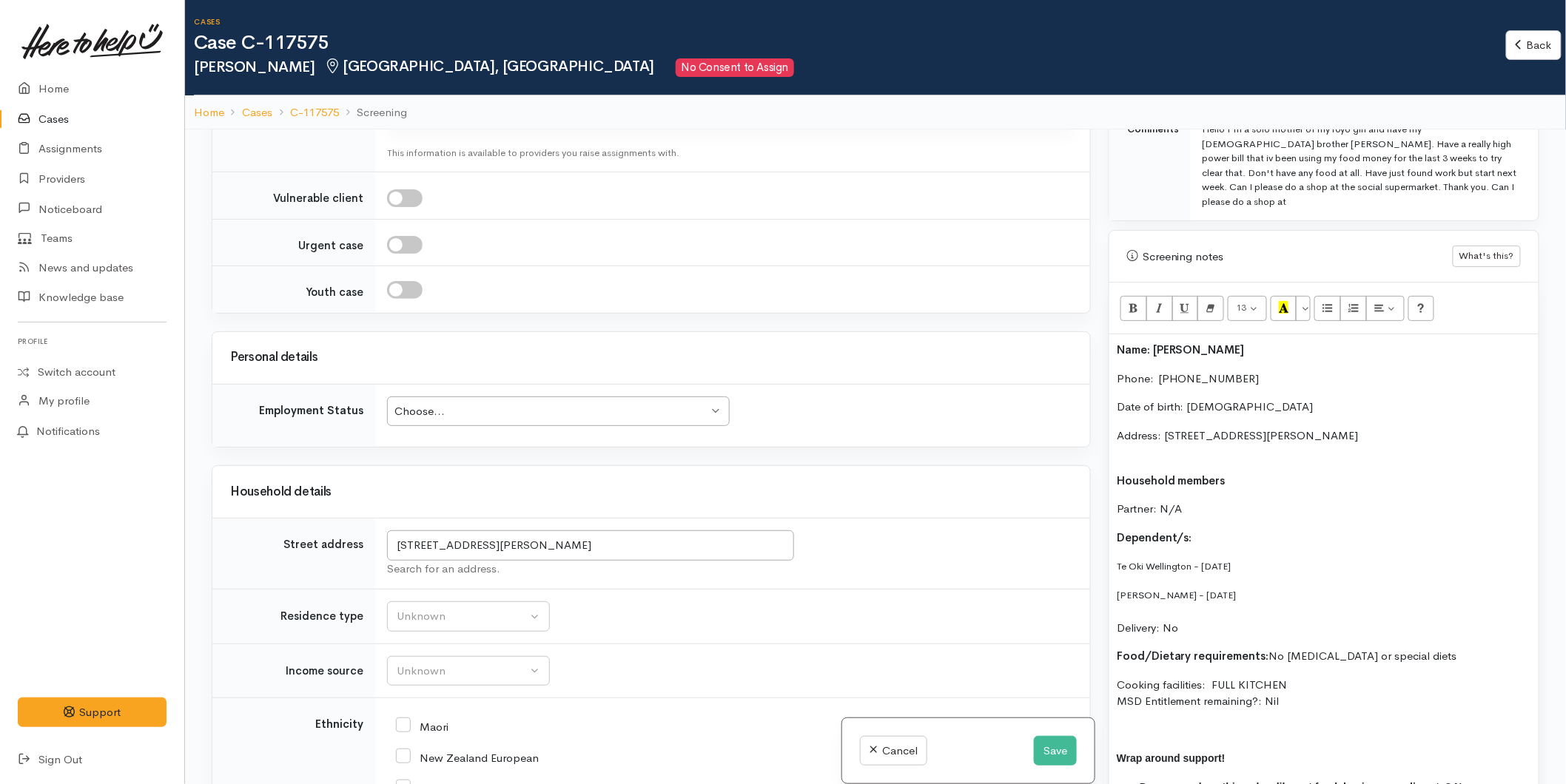
drag, startPoint x: 1248, startPoint y: 566, endPoint x: 1092, endPoint y: 516, distance: 163.8
click at [1092, 516] on div "Related cases There are other cases potentially from the same person, address o…" at bounding box center [875, 521] width 1346 height 784
drag, startPoint x: 1230, startPoint y: 581, endPoint x: 1239, endPoint y: 575, distance: 10.8
click at [1230, 587] on p "Dallas Elvin - 08/09/2010 Delivery: No" at bounding box center [1324, 612] width 415 height 51
drag, startPoint x: 1240, startPoint y: 570, endPoint x: 1094, endPoint y: 512, distance: 157.1
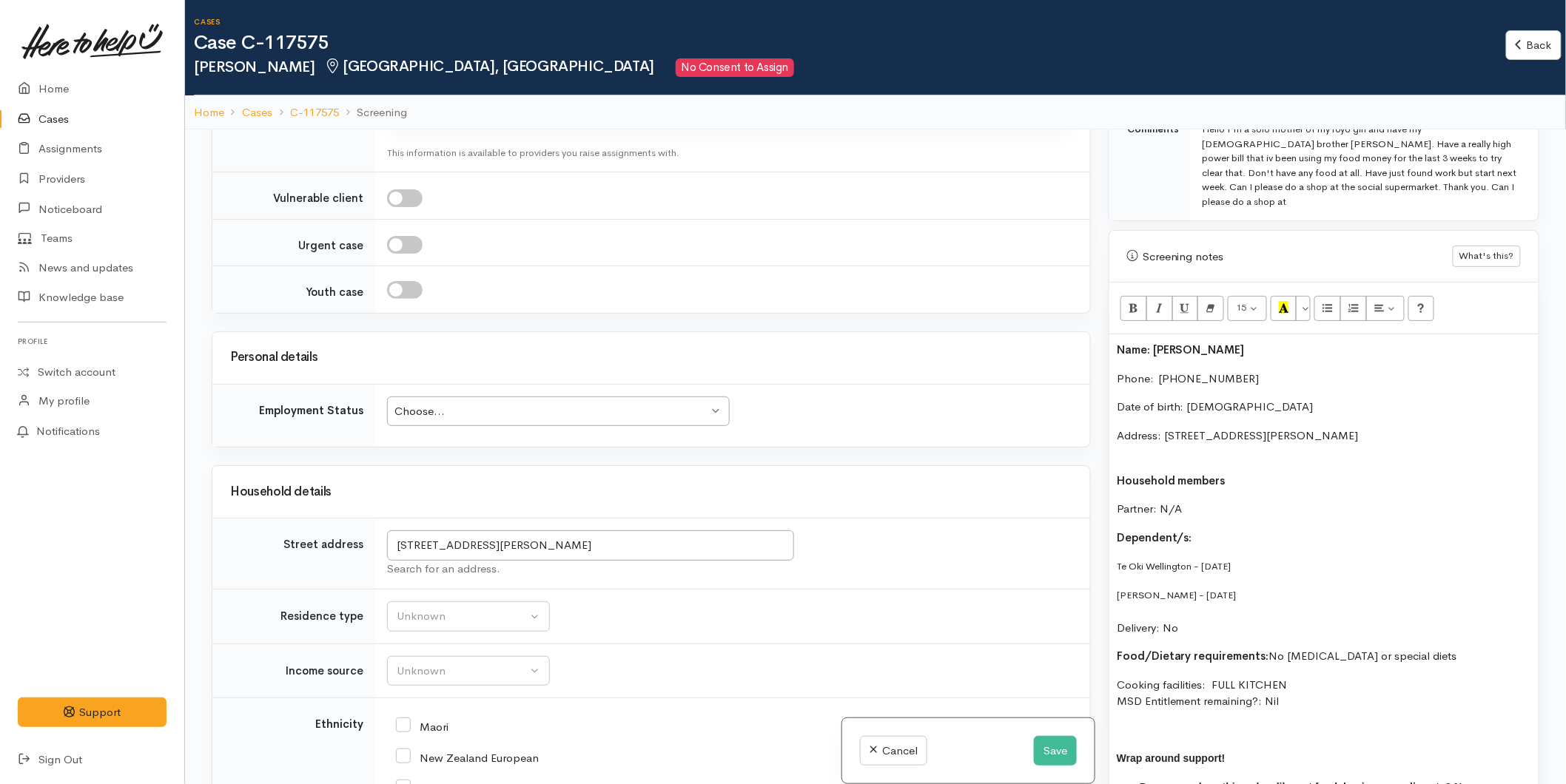
click at [1072, 535] on div "Related cases There are other cases potentially from the same person, address o…" at bounding box center [875, 521] width 1346 height 784
click at [1308, 296] on button "More Color" at bounding box center [1303, 309] width 15 height 25
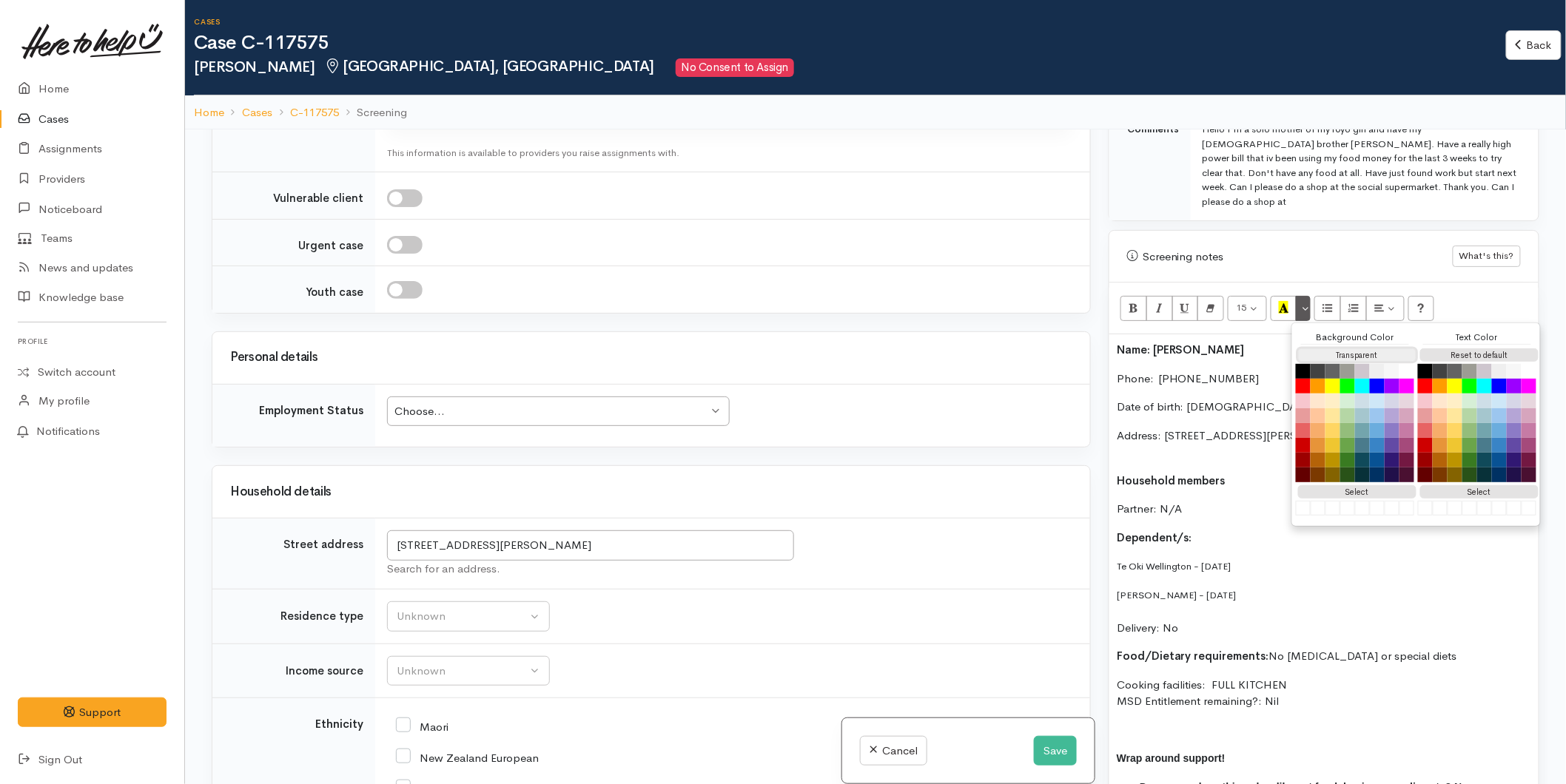
click at [1334, 349] on button "Transparent" at bounding box center [1357, 355] width 118 height 14
click at [1461, 349] on button "Reset to default" at bounding box center [1480, 355] width 118 height 14
click at [1197, 530] on p "Dependent/s:" at bounding box center [1324, 538] width 415 height 17
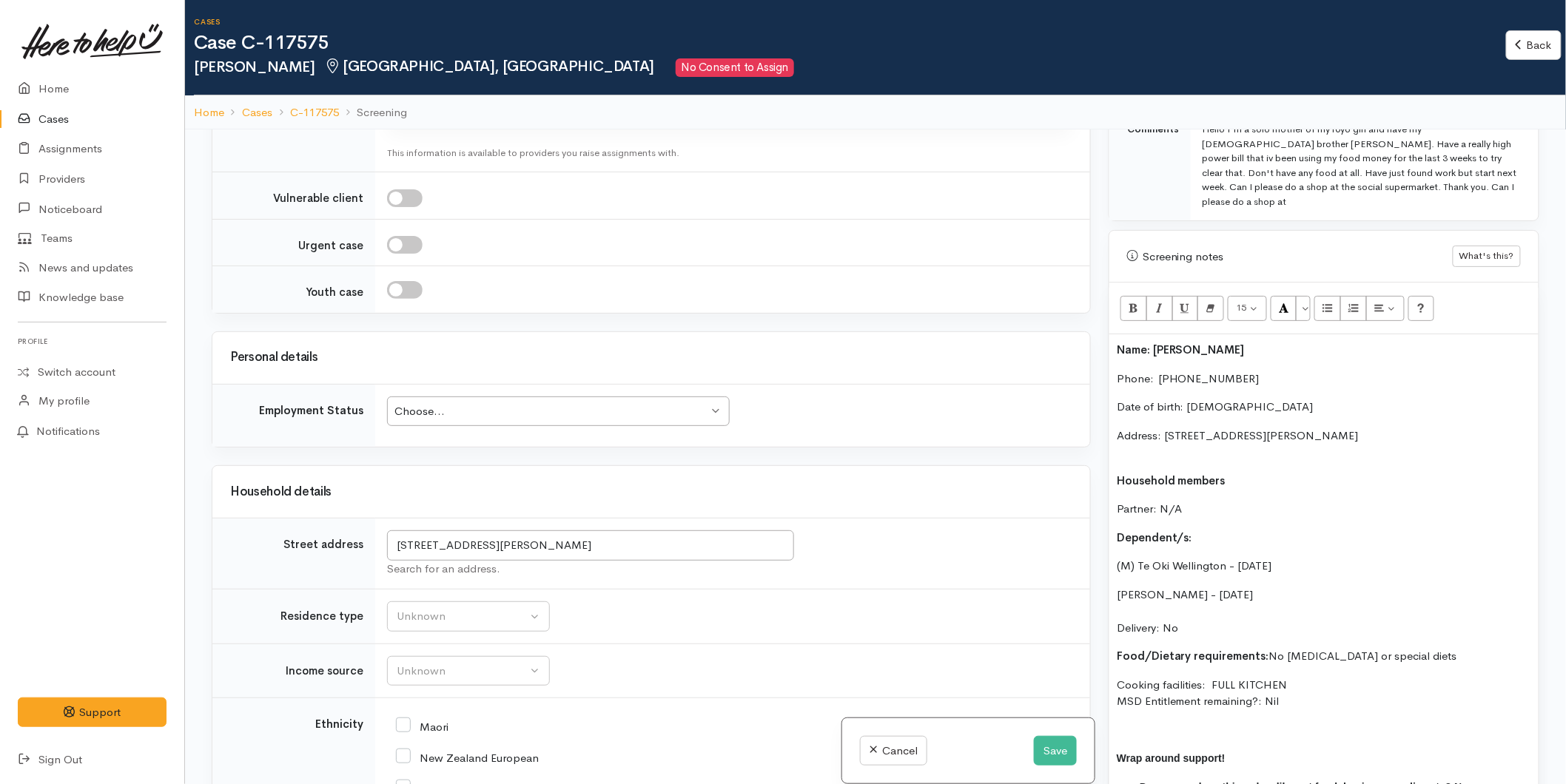
click at [1115, 567] on div "Name: Betty Elvin Phone:  0272883283 Date of birth: 14/07/1986 Address: 93 Jona…" at bounding box center [1324, 588] width 430 height 509
click at [1159, 431] on p "Address: [STREET_ADDRESS][PERSON_NAME]" at bounding box center [1324, 444] width 415 height 33
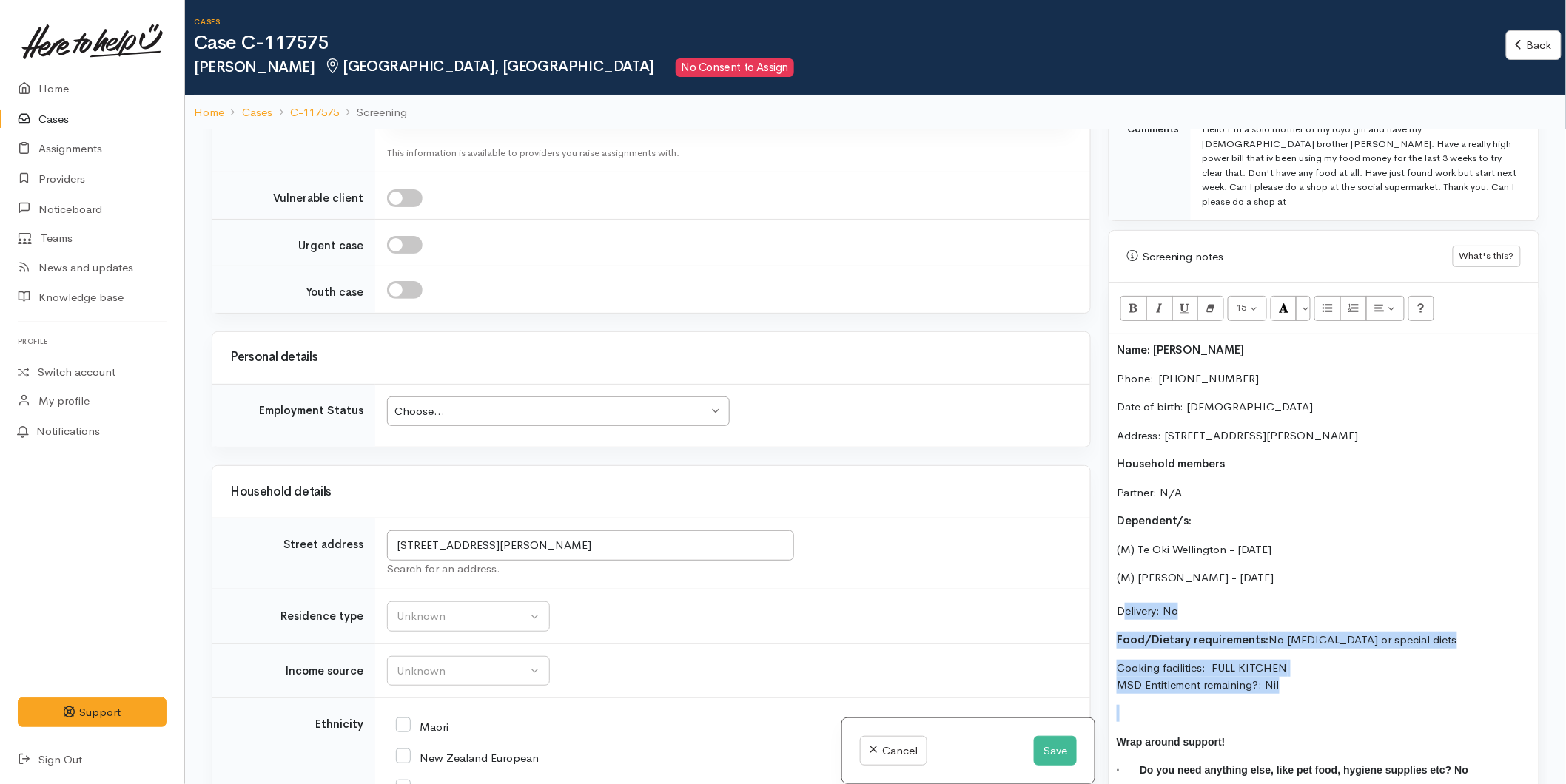
drag, startPoint x: 1196, startPoint y: 670, endPoint x: 1108, endPoint y: 581, distance: 125.2
click at [1108, 581] on div "Warnings Add No warnings have been raised against this case Add Warning Title ●…" at bounding box center [1324, 521] width 448 height 784
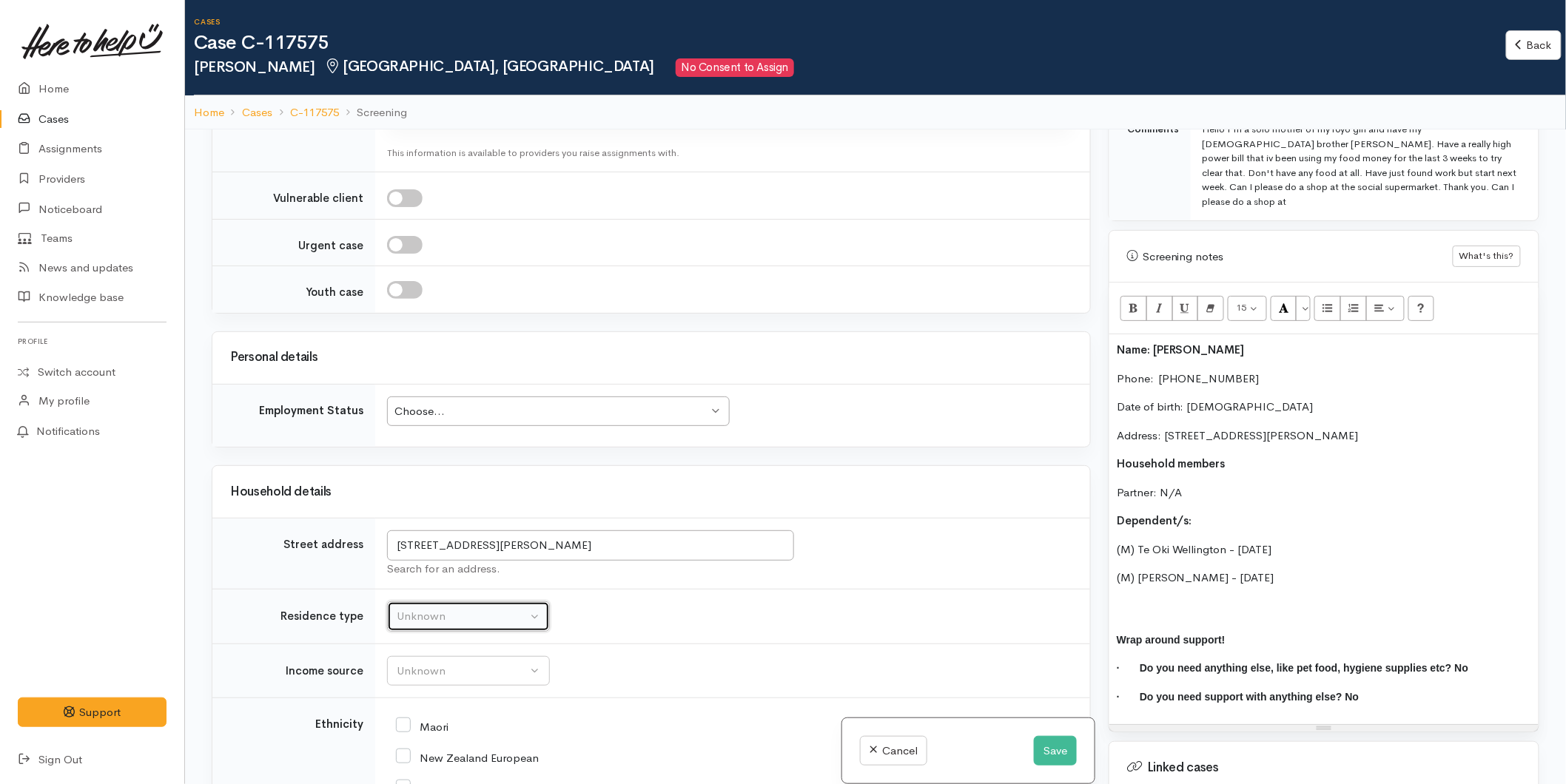
click at [452, 608] on div "Unknown" at bounding box center [462, 617] width 130 height 17
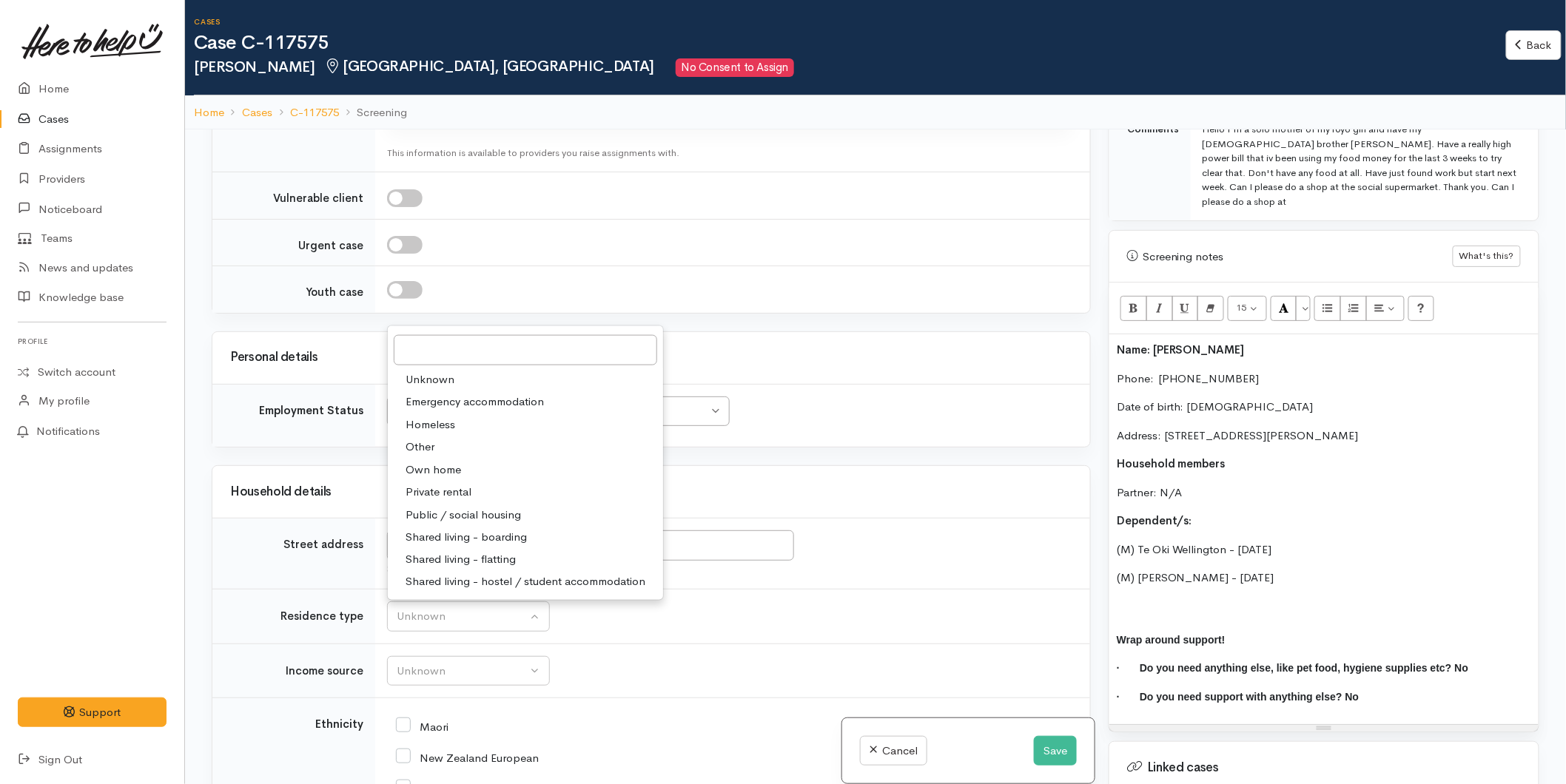
click at [436, 484] on span "Private rental" at bounding box center [439, 492] width 66 height 17
select select "2"
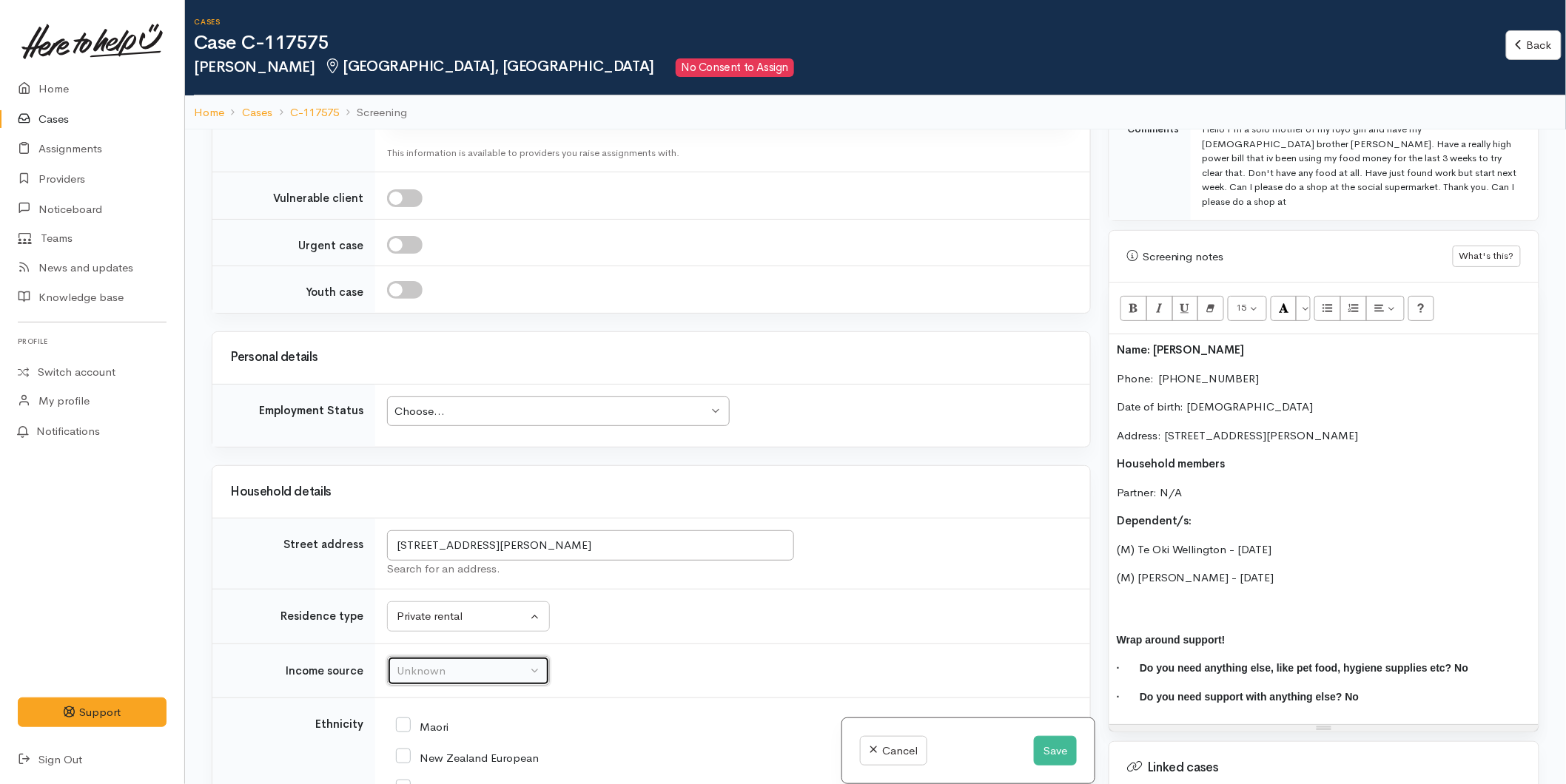
click at [412, 663] on div "Unknown" at bounding box center [462, 672] width 130 height 17
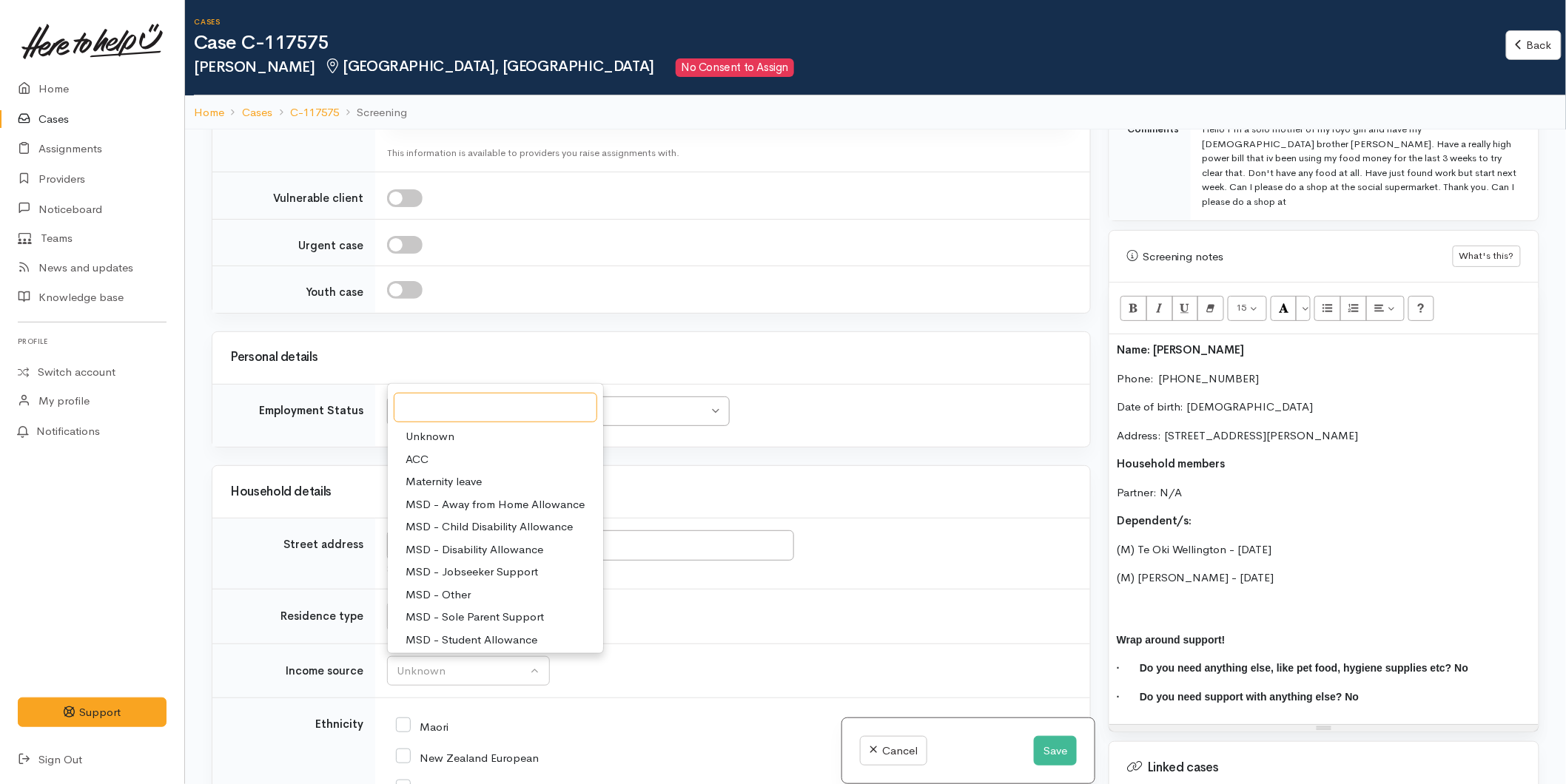
scroll to position [165, 0]
click at [436, 603] on span "Paid employment" at bounding box center [449, 612] width 87 height 17
select select "1"
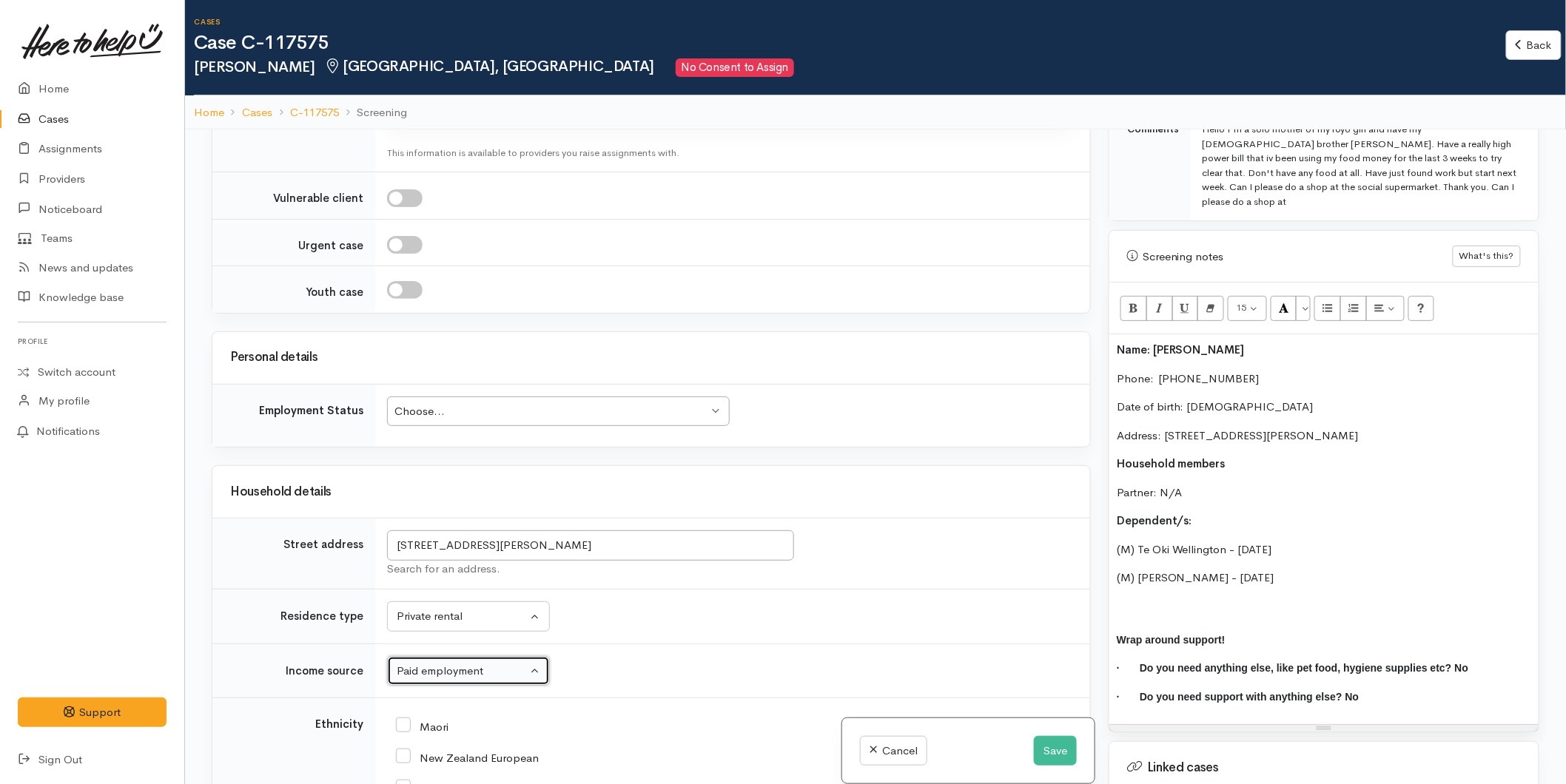
click at [456, 403] on div "Choose..." at bounding box center [551, 412] width 314 height 17
drag, startPoint x: 435, startPoint y: 566, endPoint x: 610, endPoint y: 563, distance: 175.0
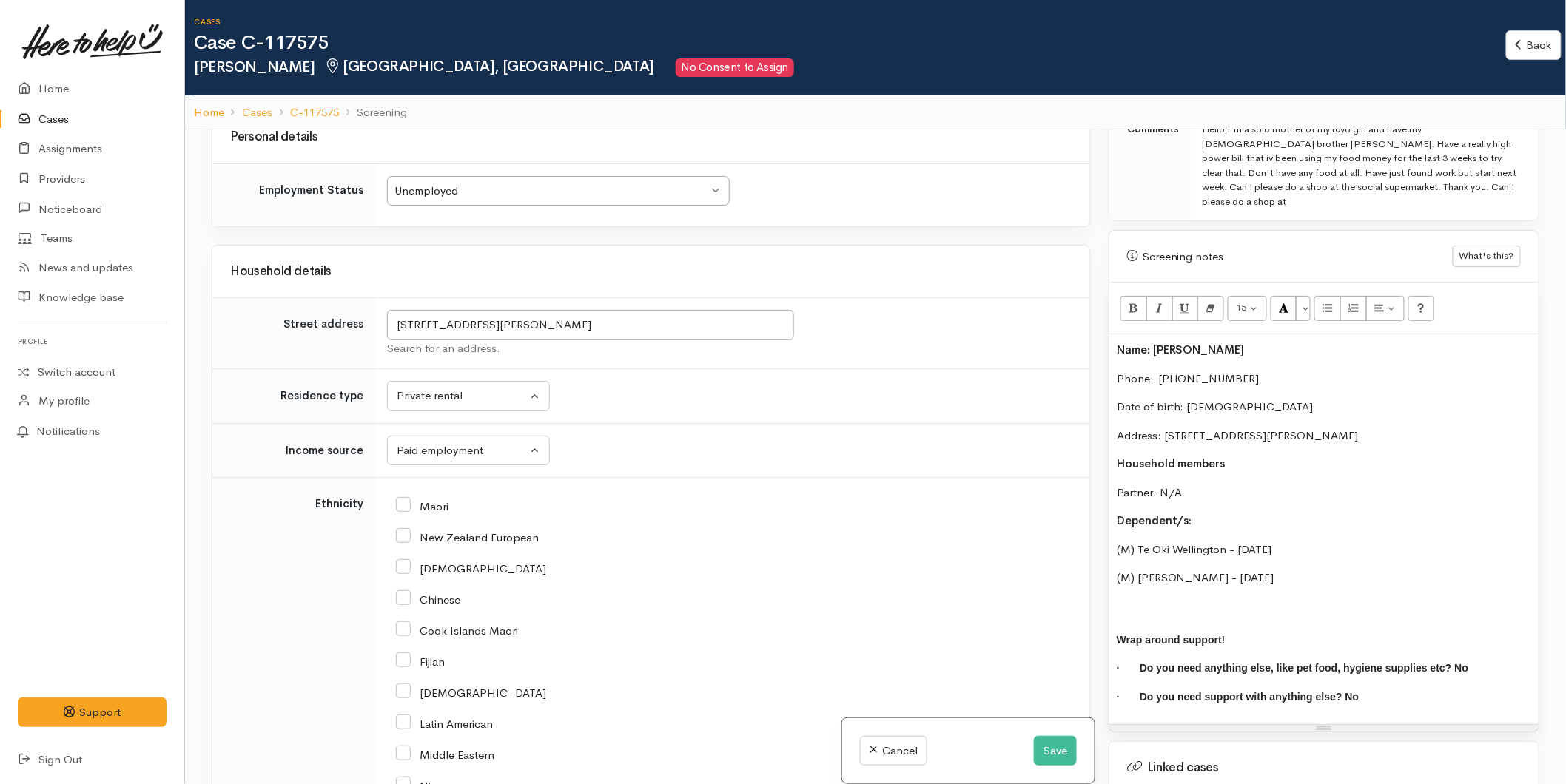
scroll to position [1959, 0]
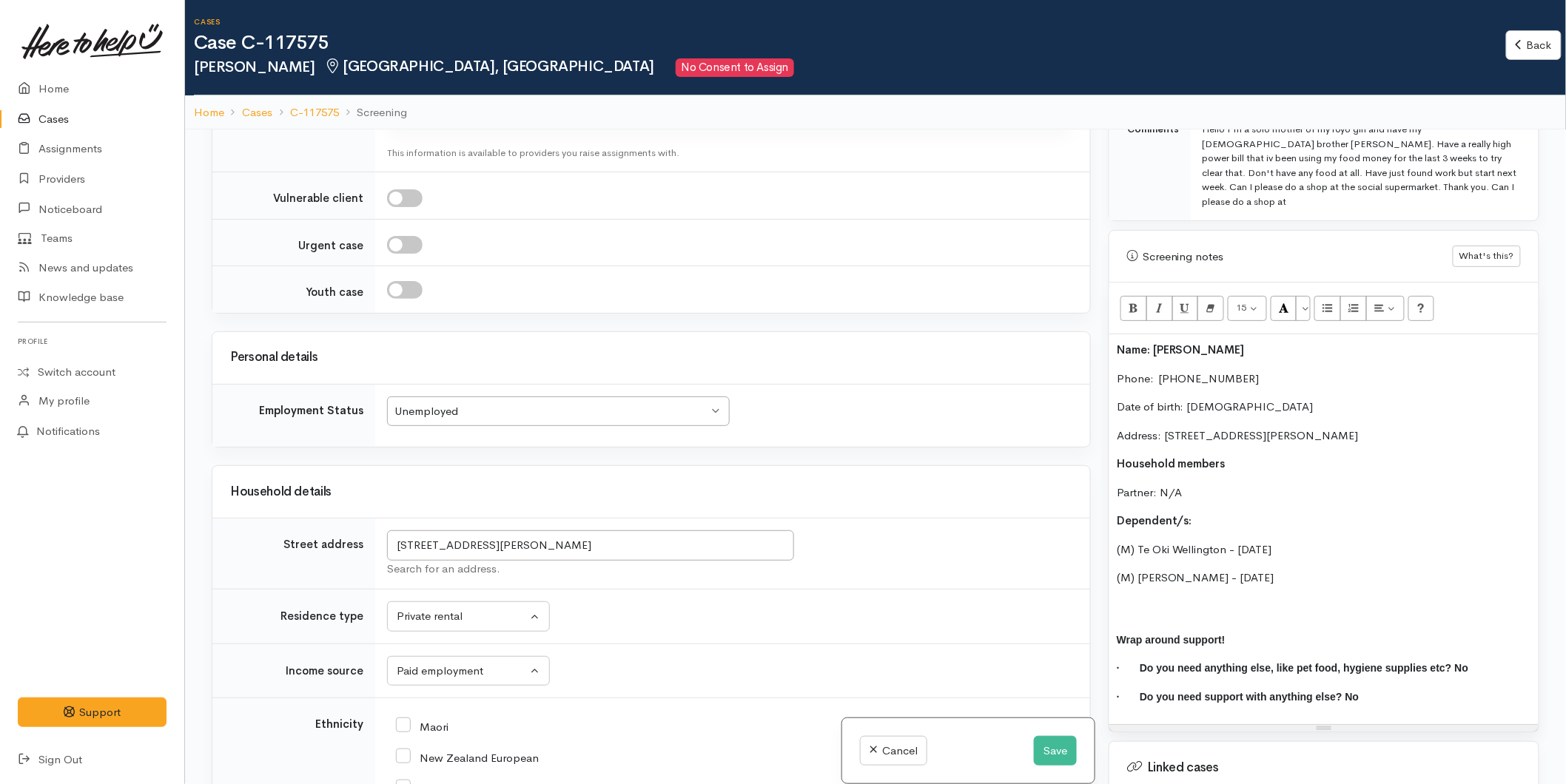
click at [454, 403] on div "Unemployed" at bounding box center [551, 412] width 314 height 17
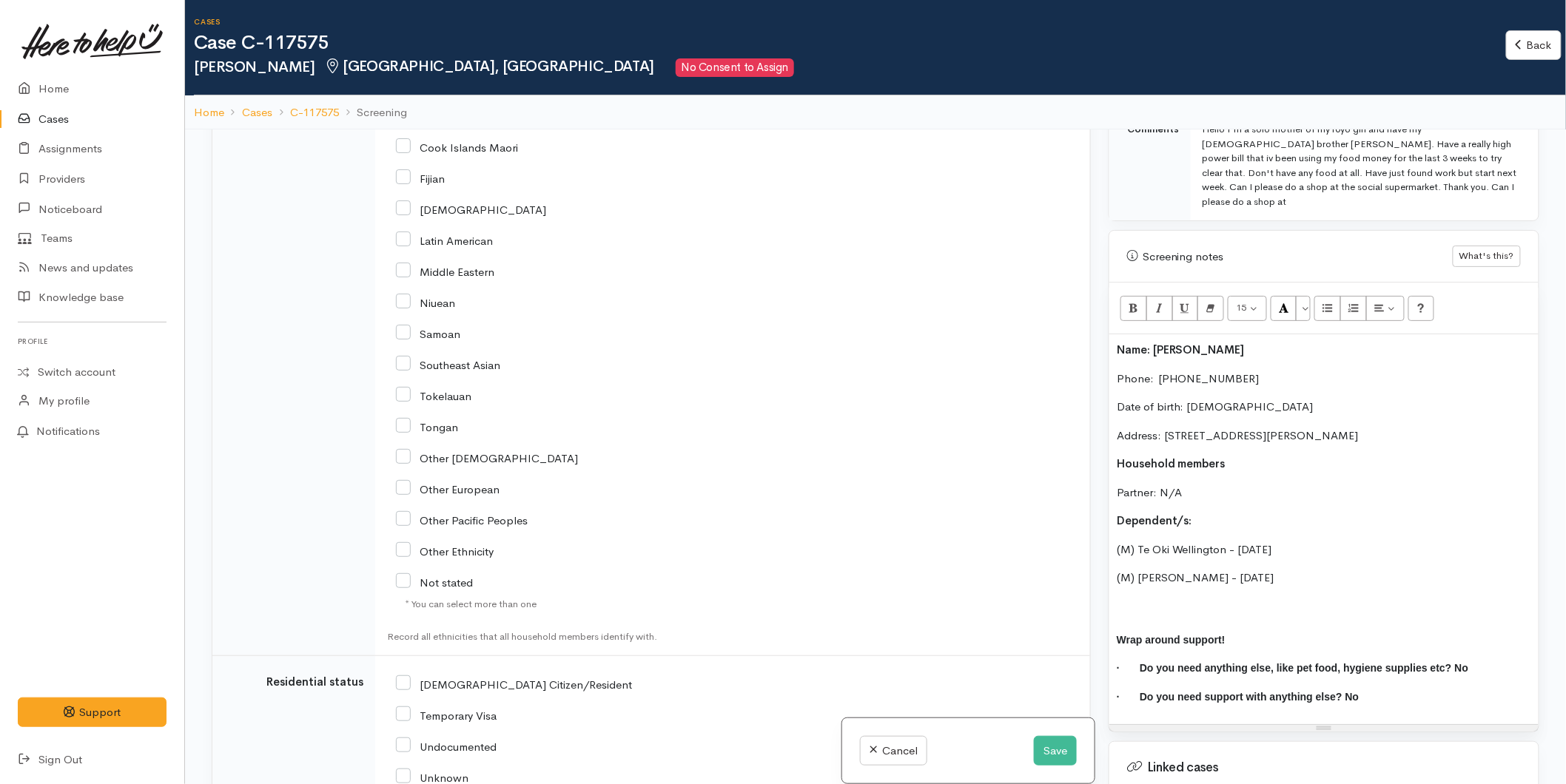
scroll to position [2371, 0]
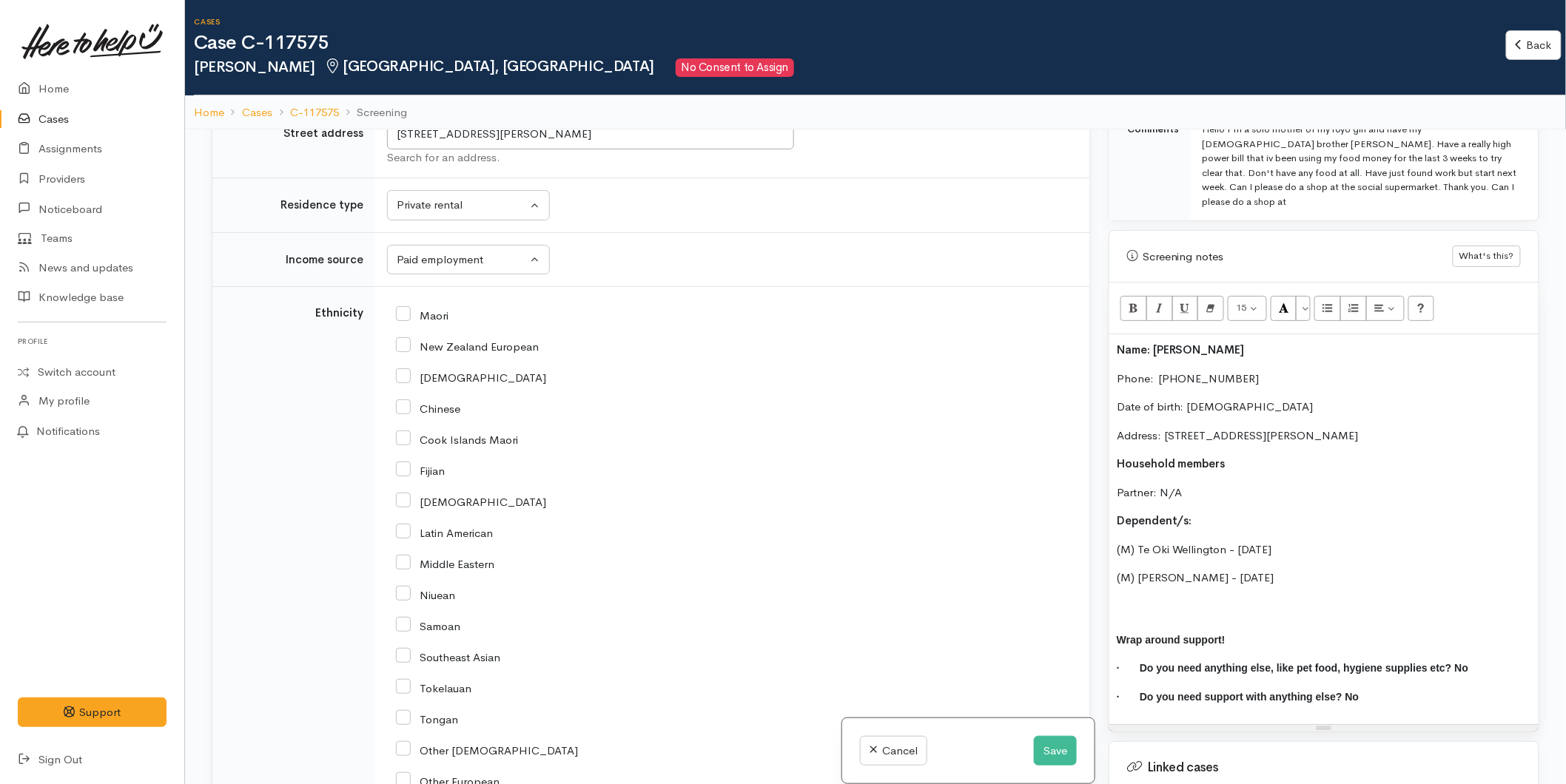
click at [406, 308] on input "Maori" at bounding box center [422, 315] width 52 height 14
checkbox input "true"
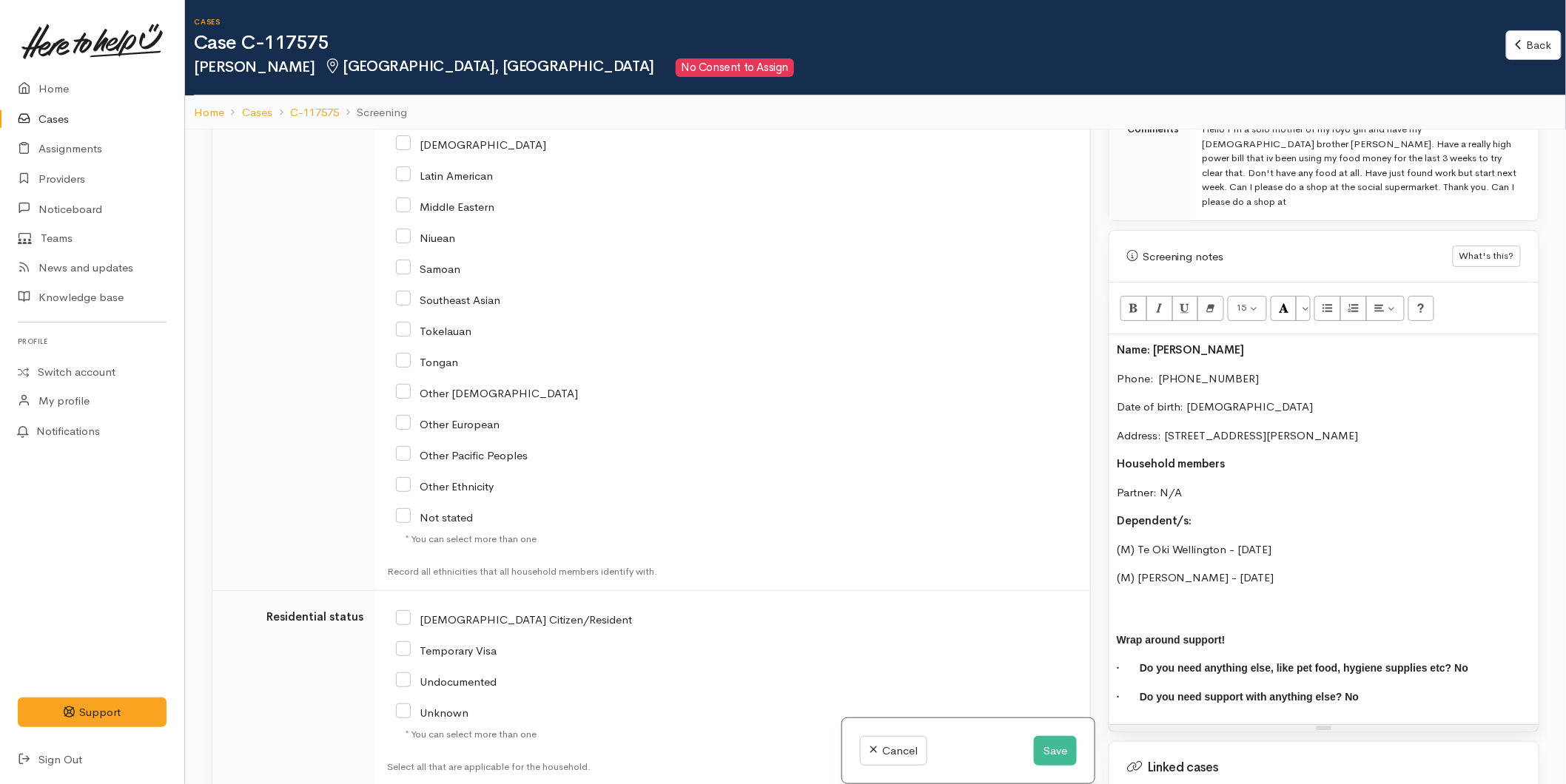
scroll to position [2904, 0]
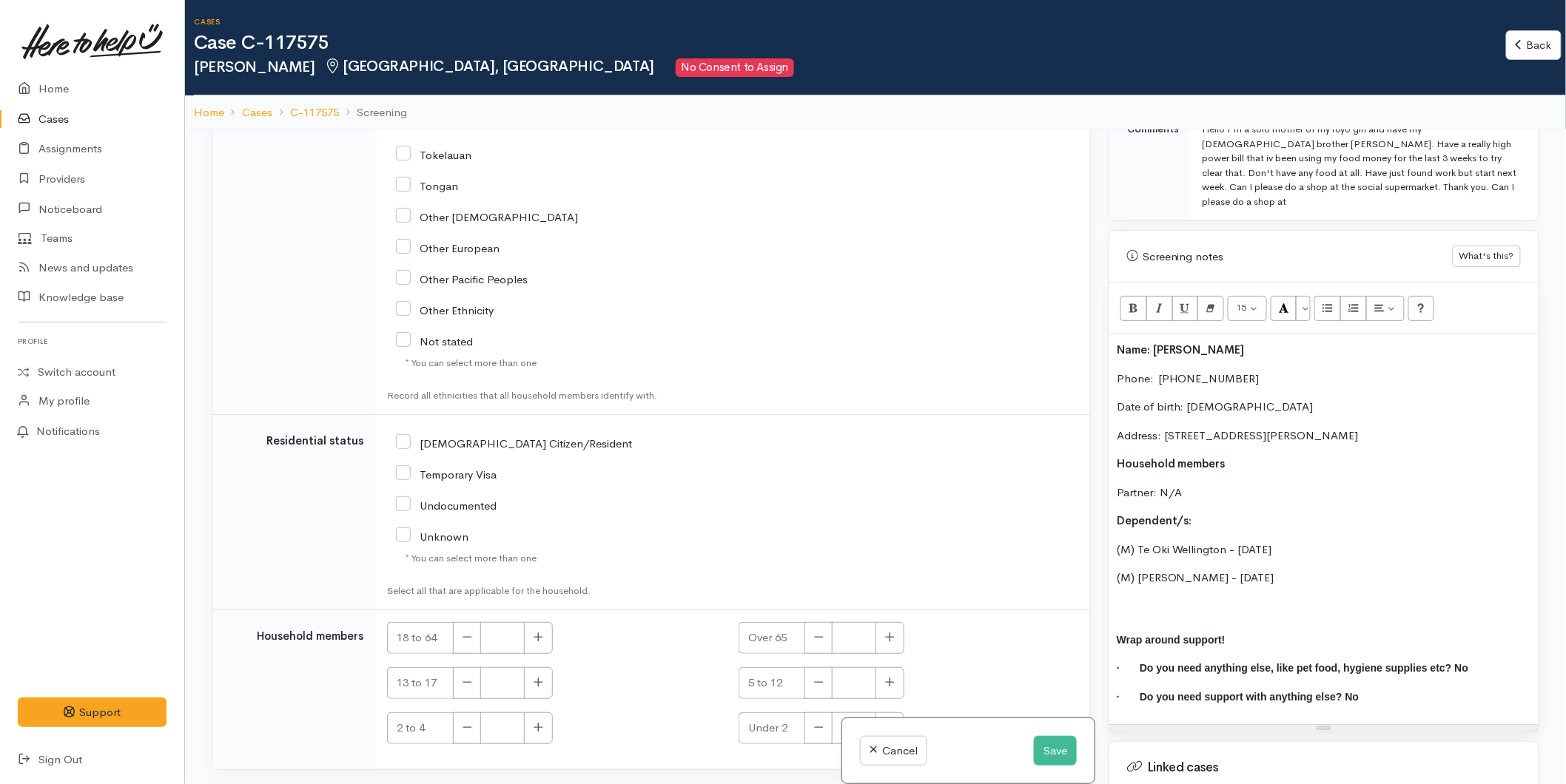
click at [409, 435] on input "[DEMOGRAPHIC_DATA] Citizen/Resident" at bounding box center [514, 442] width 236 height 14
checkbox input "true"
click at [542, 632] on icon "button" at bounding box center [538, 637] width 9 height 11
type input "1"
click at [544, 677] on icon "button" at bounding box center [538, 682] width 9 height 11
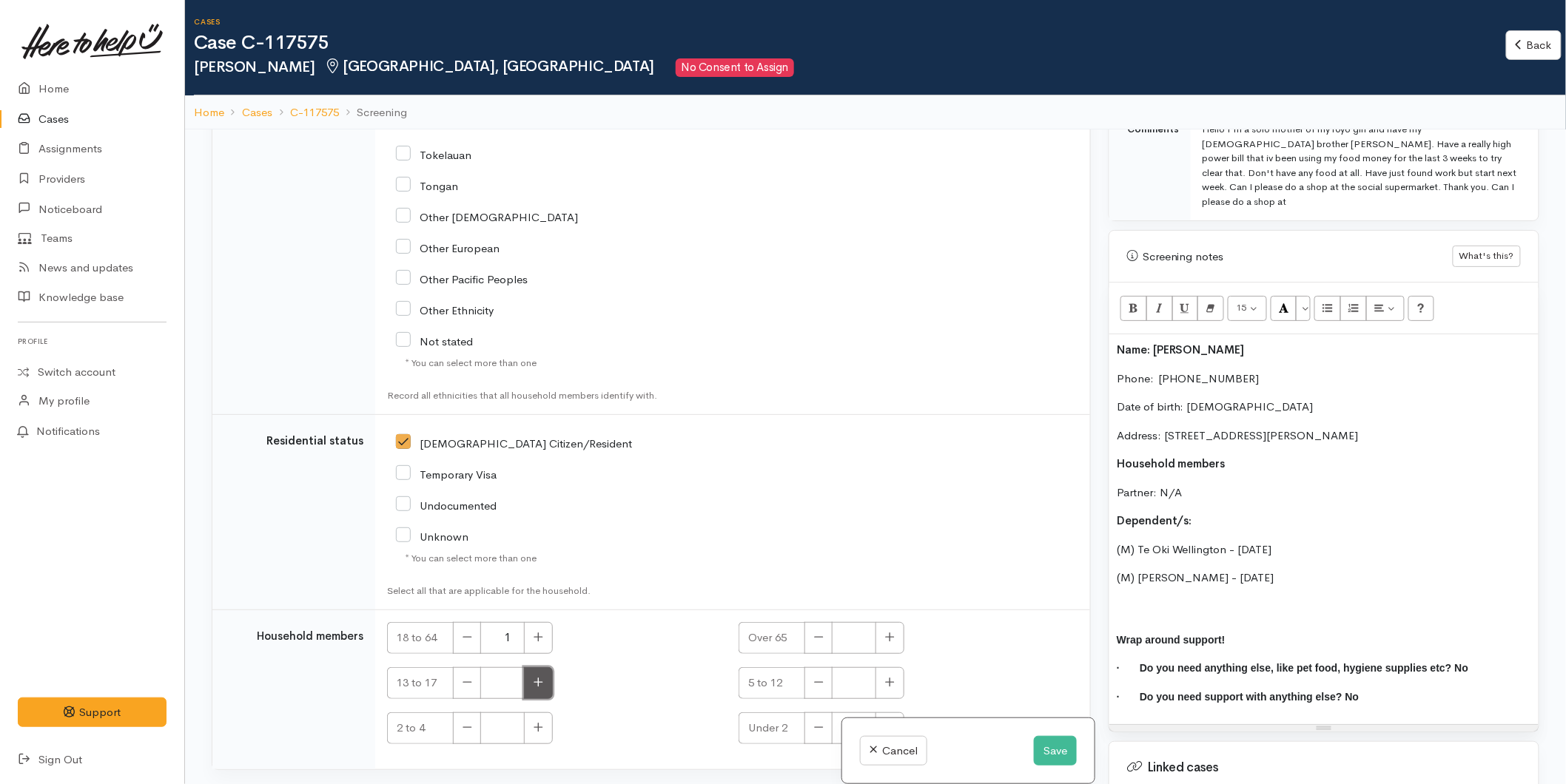
type input "1"
click at [897, 668] on button "button" at bounding box center [890, 684] width 29 height 32
type input "1"
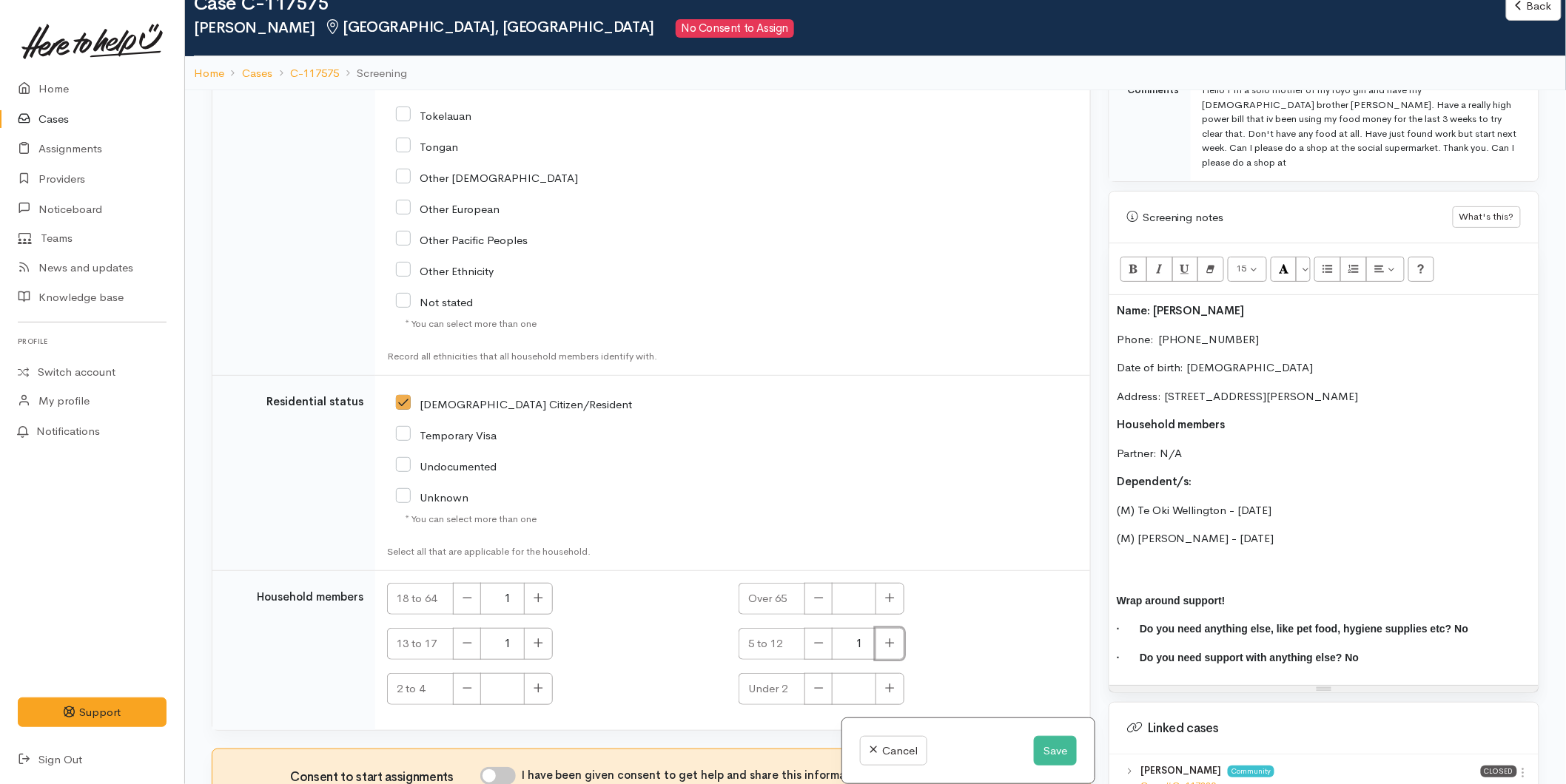
scroll to position [129, 0]
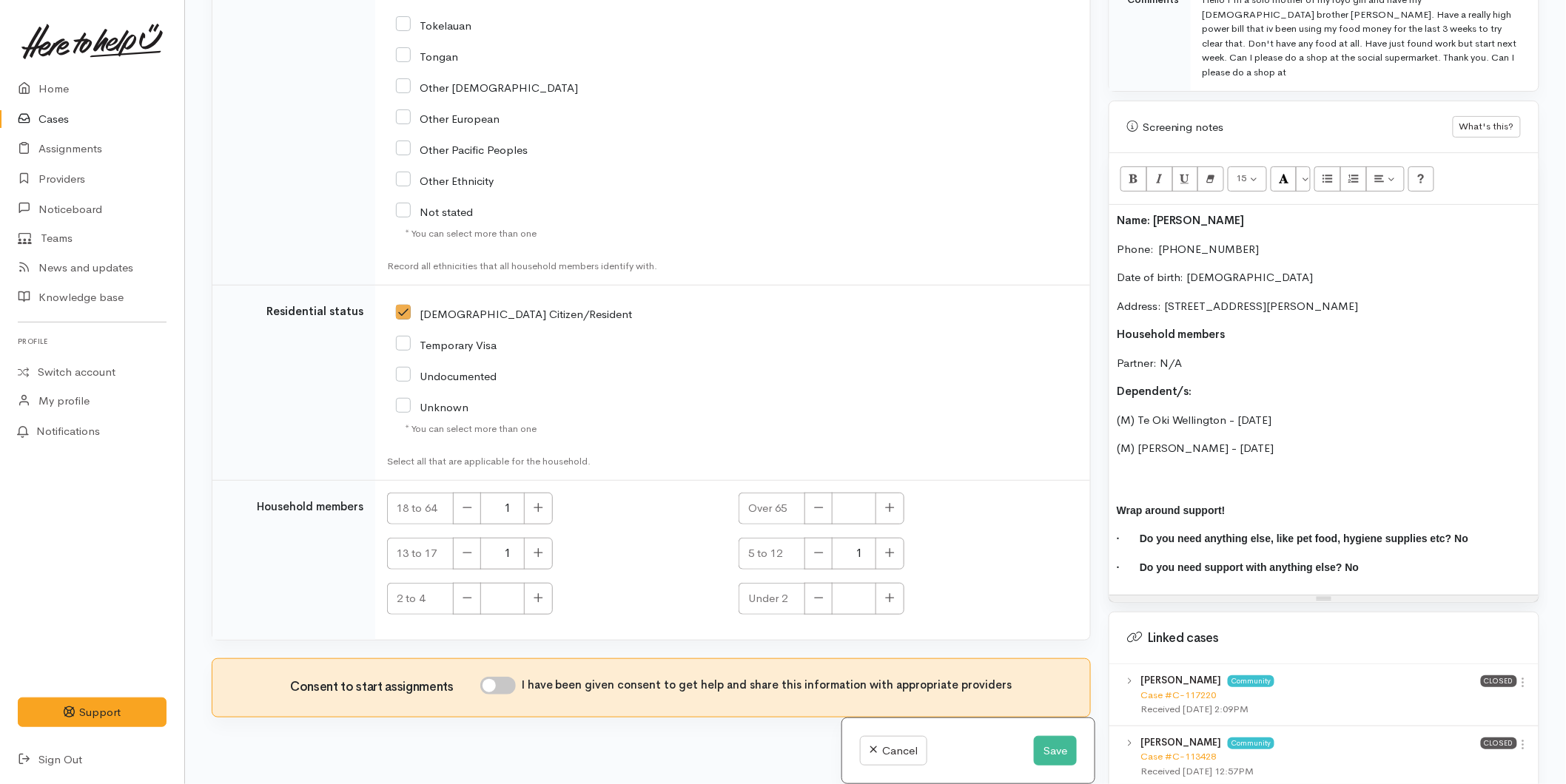
click at [513, 677] on input "I have been given consent to get help and share this information with appropria…" at bounding box center [498, 685] width 35 height 18
checkbox input "true"
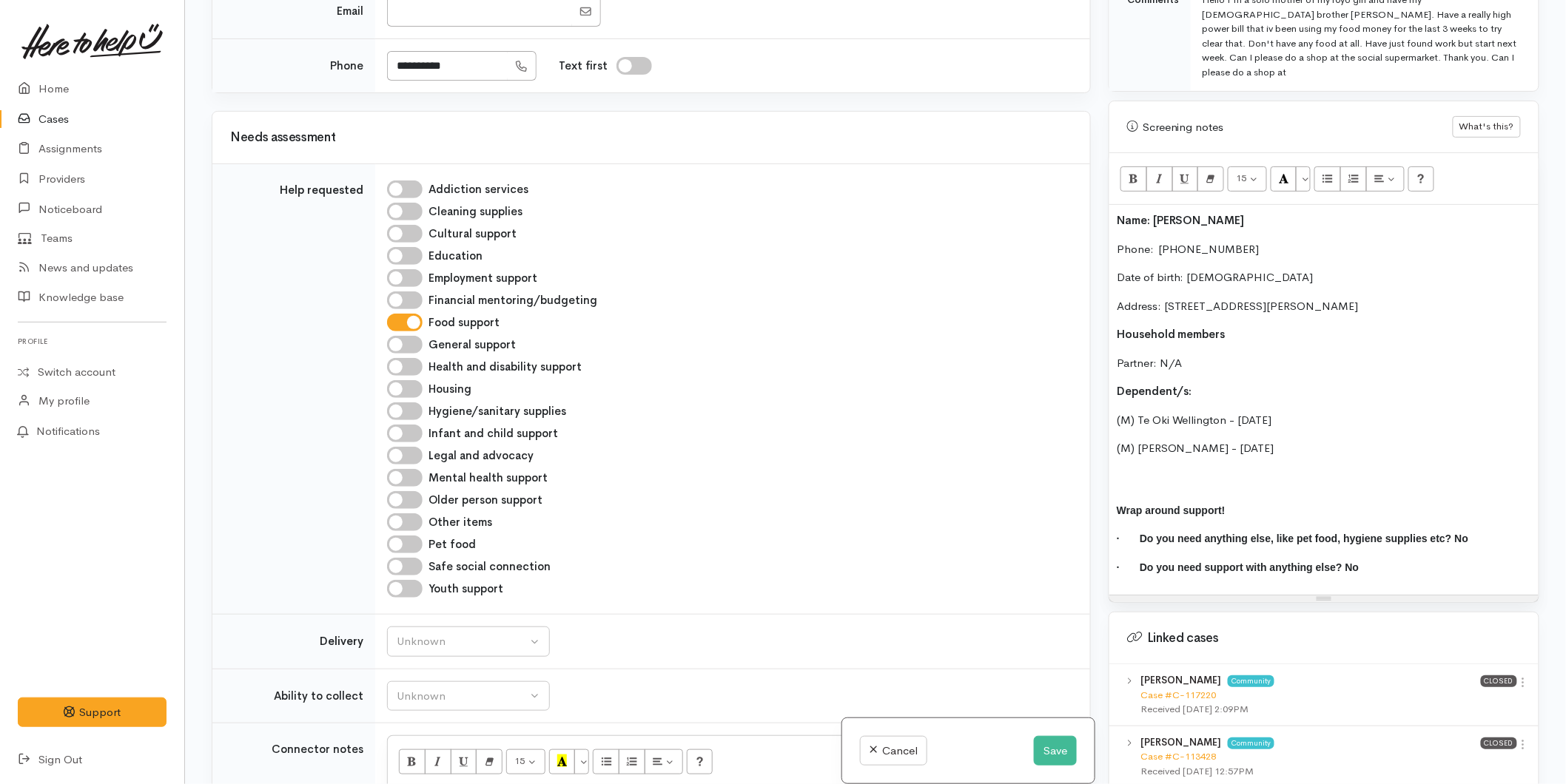
scroll to position [1342, 0]
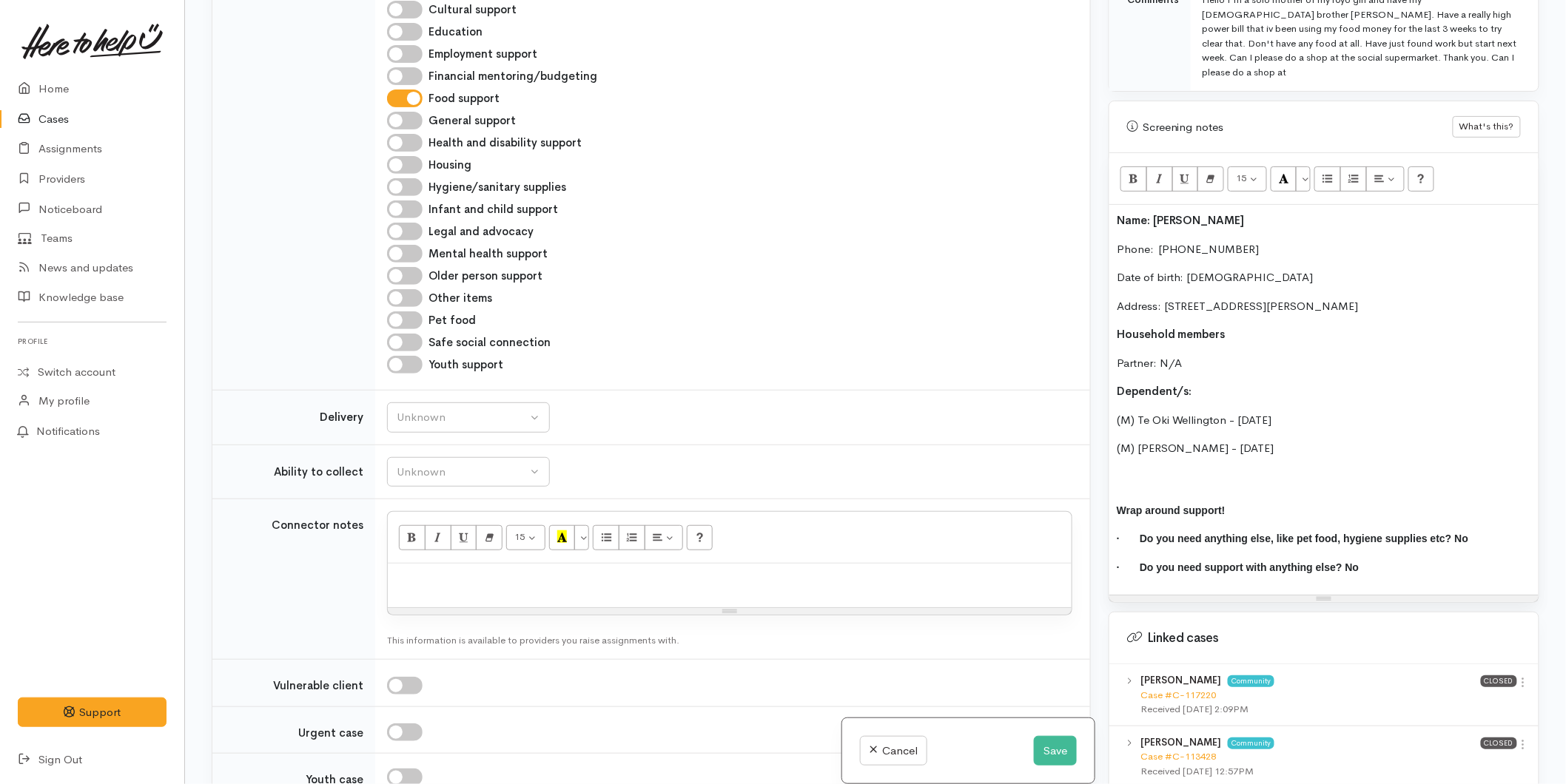
drag, startPoint x: 1148, startPoint y: 356, endPoint x: 1064, endPoint y: 183, distance: 192.3
click at [1064, 183] on div "Related cases There are other cases potentially from the same person, address o…" at bounding box center [875, 392] width 1346 height 784
copy div "Name: [PERSON_NAME] Phone:  [PHONE_NUMBER] Date of birth: [DEMOGRAPHIC_DATA] Ad…"
click at [426, 571] on p at bounding box center [729, 580] width 669 height 17
paste div
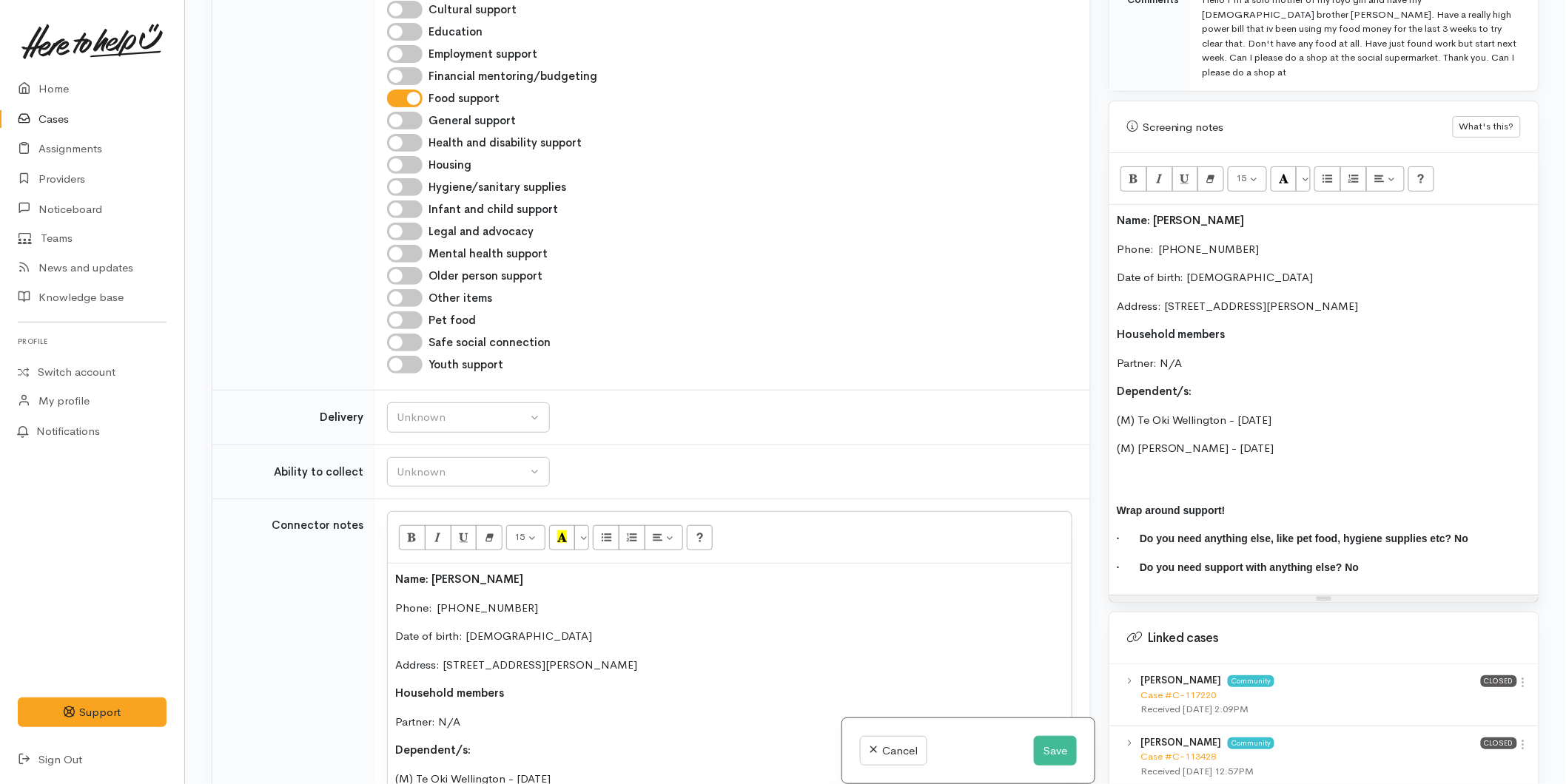
scroll to position [1344, 0]
click at [436, 400] on button "Unknown" at bounding box center [469, 415] width 163 height 30
click at [419, 544] on span "No" at bounding box center [414, 553] width 15 height 17
select select "1"
click at [426, 461] on div "Unknown" at bounding box center [462, 469] width 130 height 17
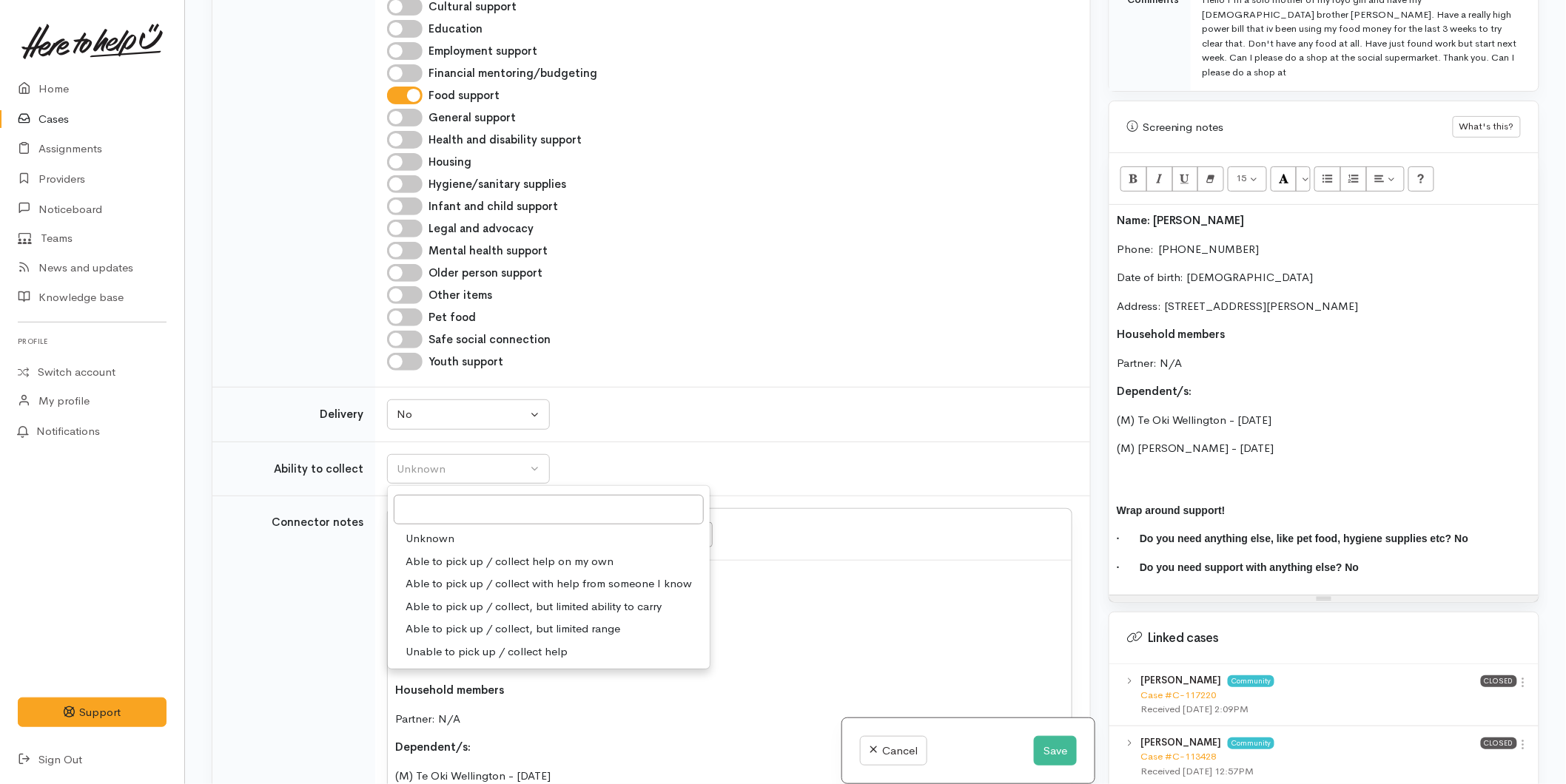
click at [437, 554] on span "Able to pick up / collect help on my own" at bounding box center [510, 562] width 208 height 17
select select "2"
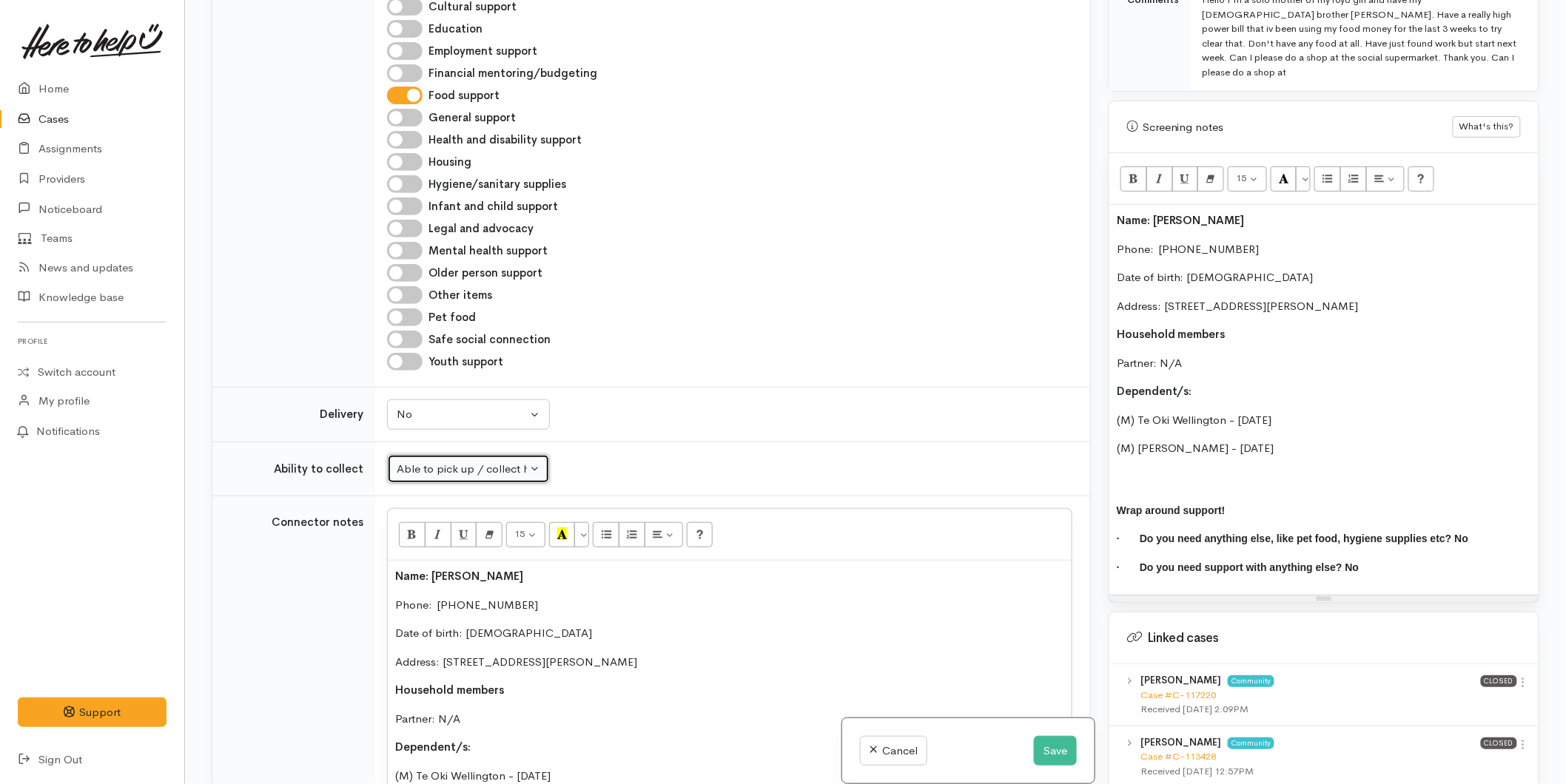
scroll to position [770, 0]
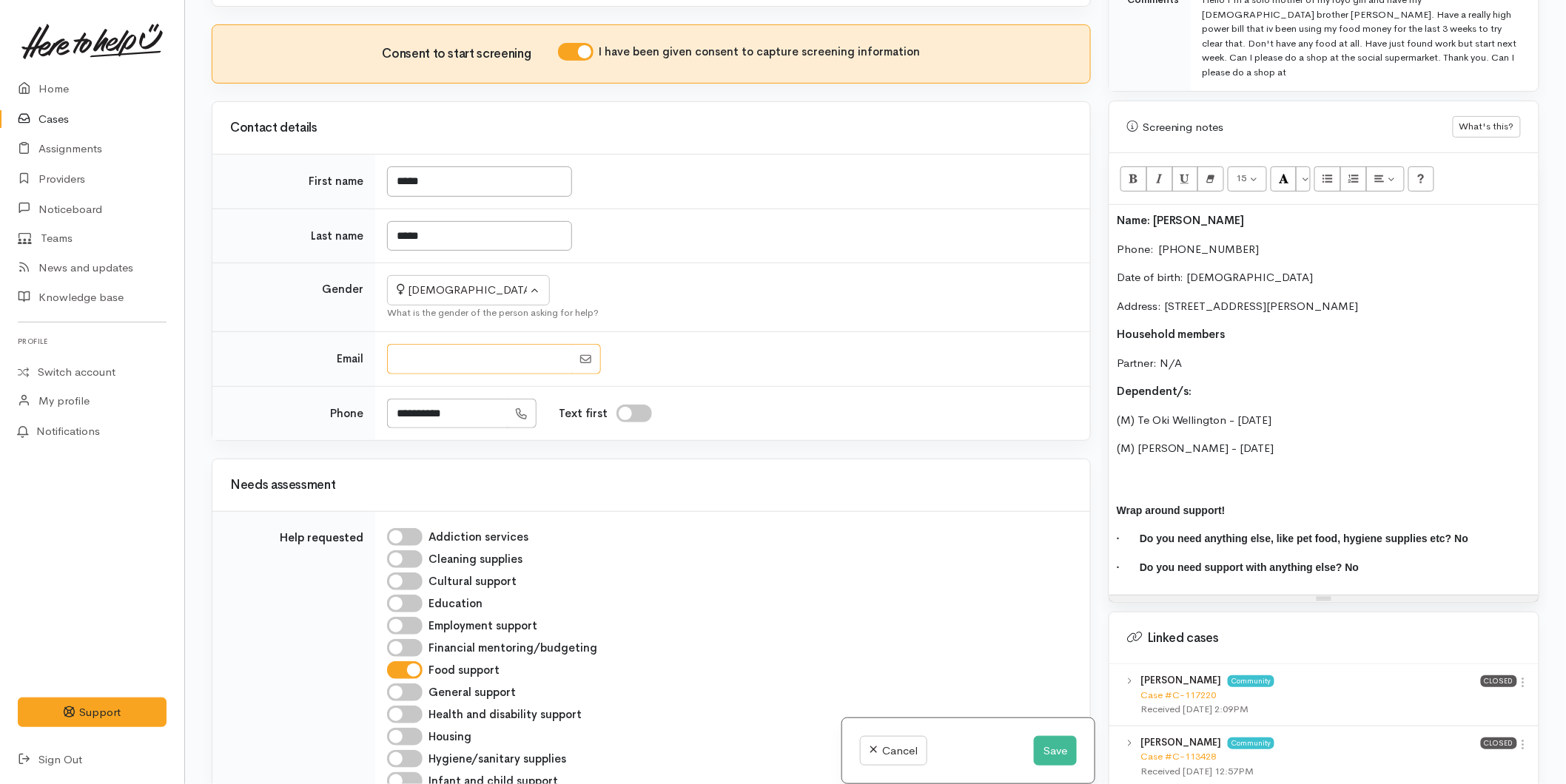
click at [442, 344] on input "Email" at bounding box center [480, 360] width 185 height 30
paste input "**********"
click at [418, 344] on input "Email" at bounding box center [480, 360] width 185 height 30
type input "**********"
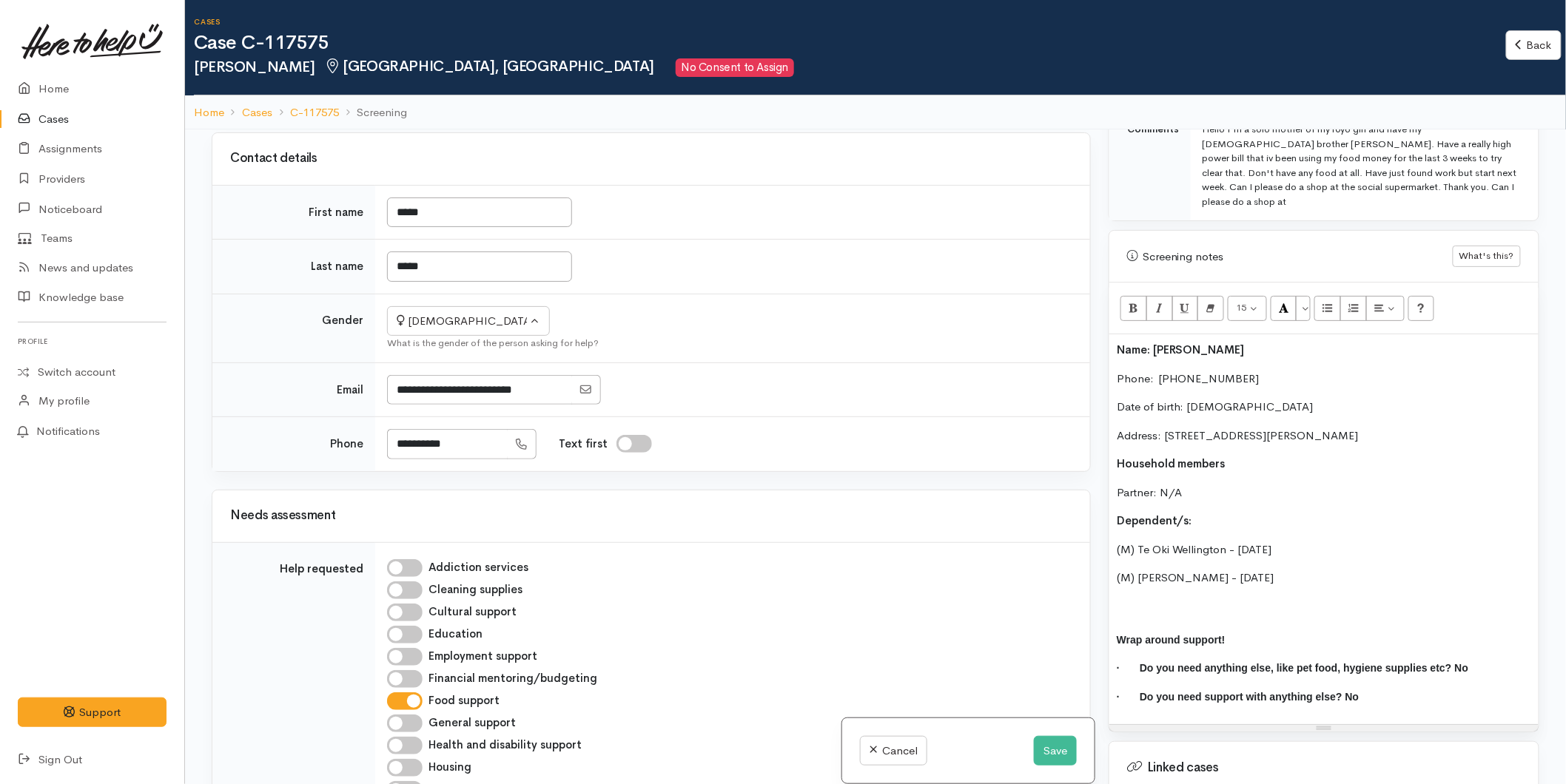
scroll to position [1084, 0]
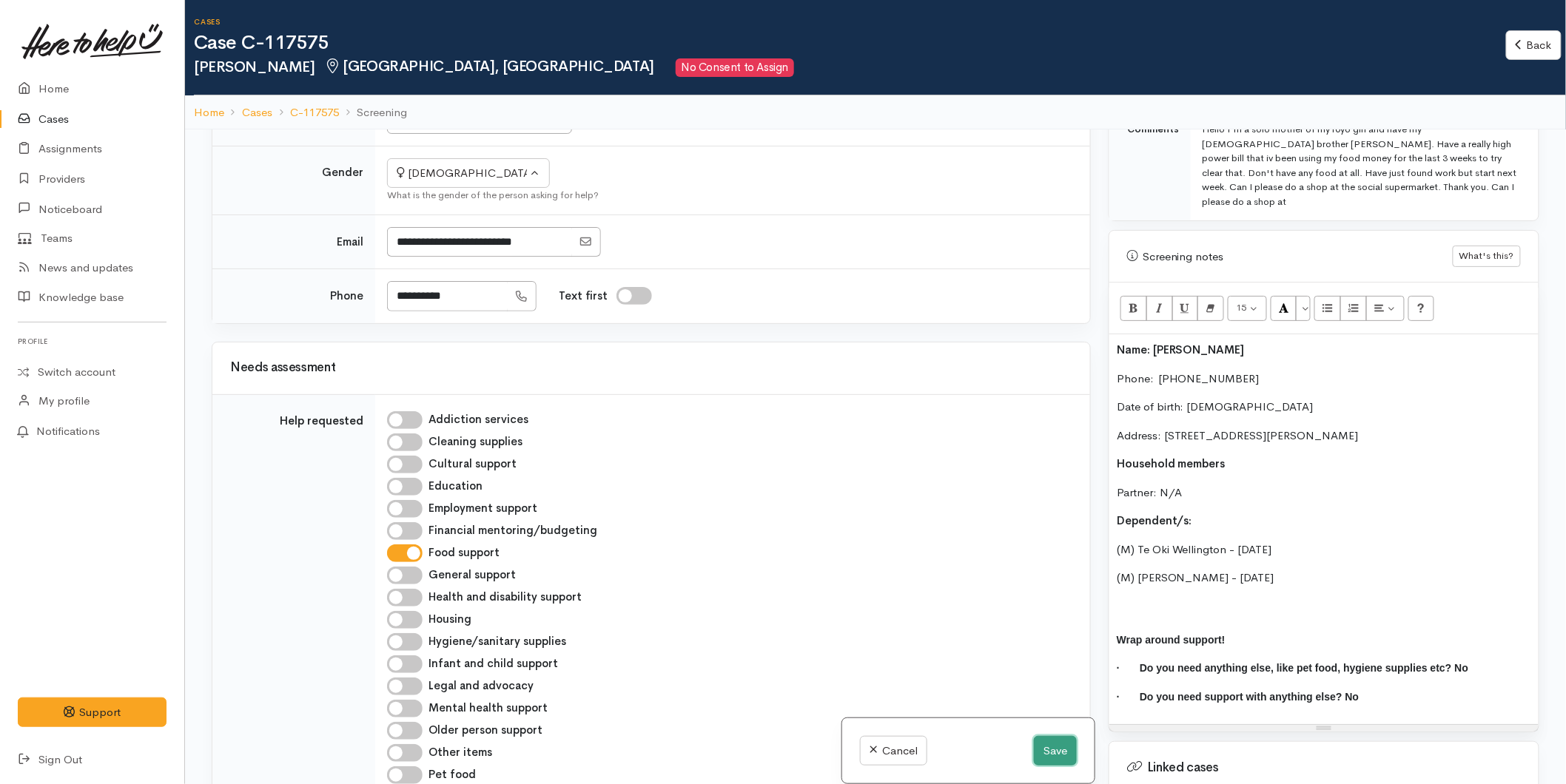
click at [1046, 751] on button "Save" at bounding box center [1055, 751] width 43 height 30
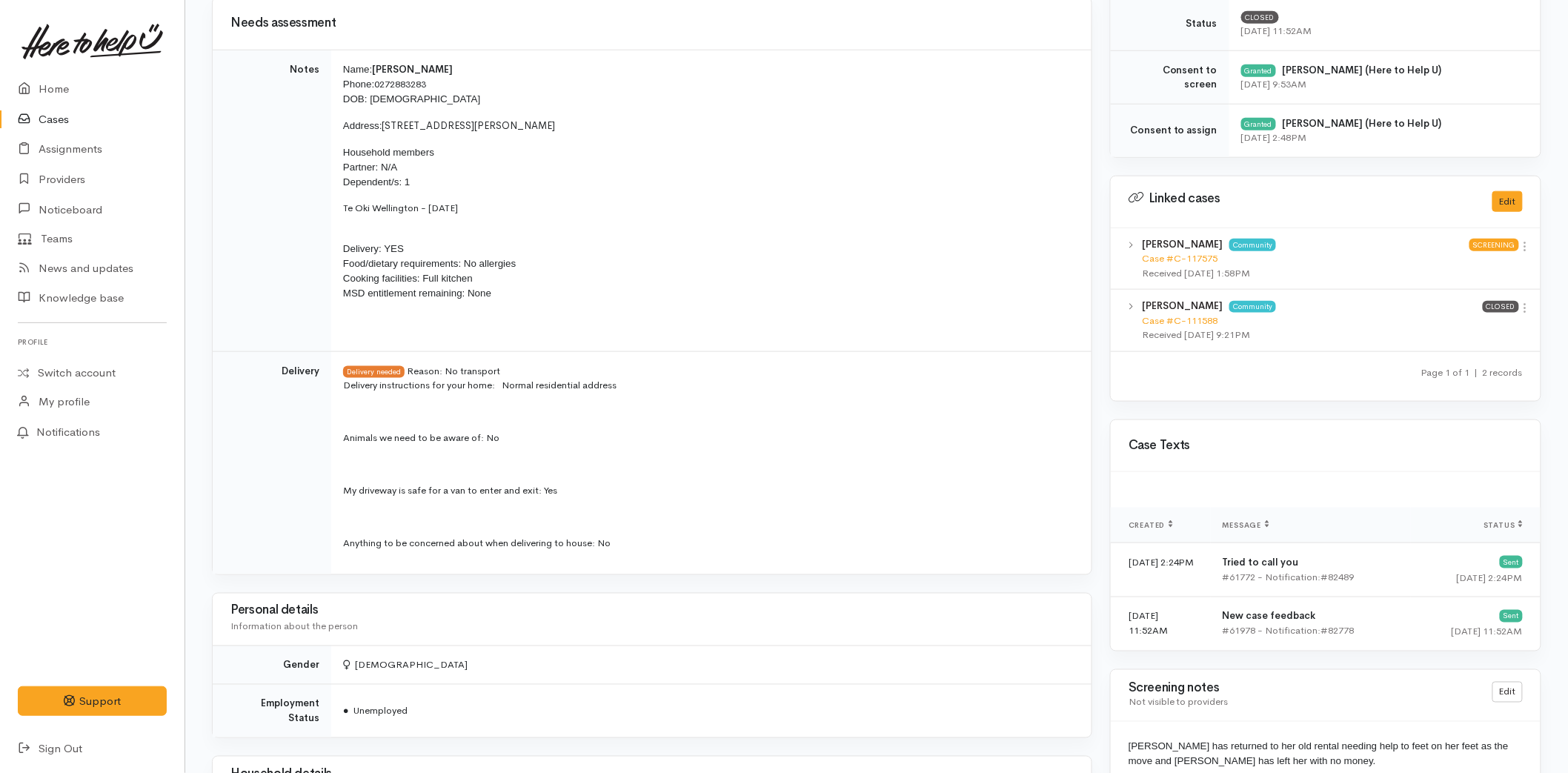
scroll to position [570, 0]
drag, startPoint x: 503, startPoint y: 210, endPoint x: 337, endPoint y: 209, distance: 166.0
click at [337, 209] on td "Name: Betty Elvin Phone: 0272883283 DOB: 14/07/1986 Address: 93 Jonathon Street…" at bounding box center [712, 201] width 761 height 302
copy p "Te Oki Wellington - 28/11/2015"
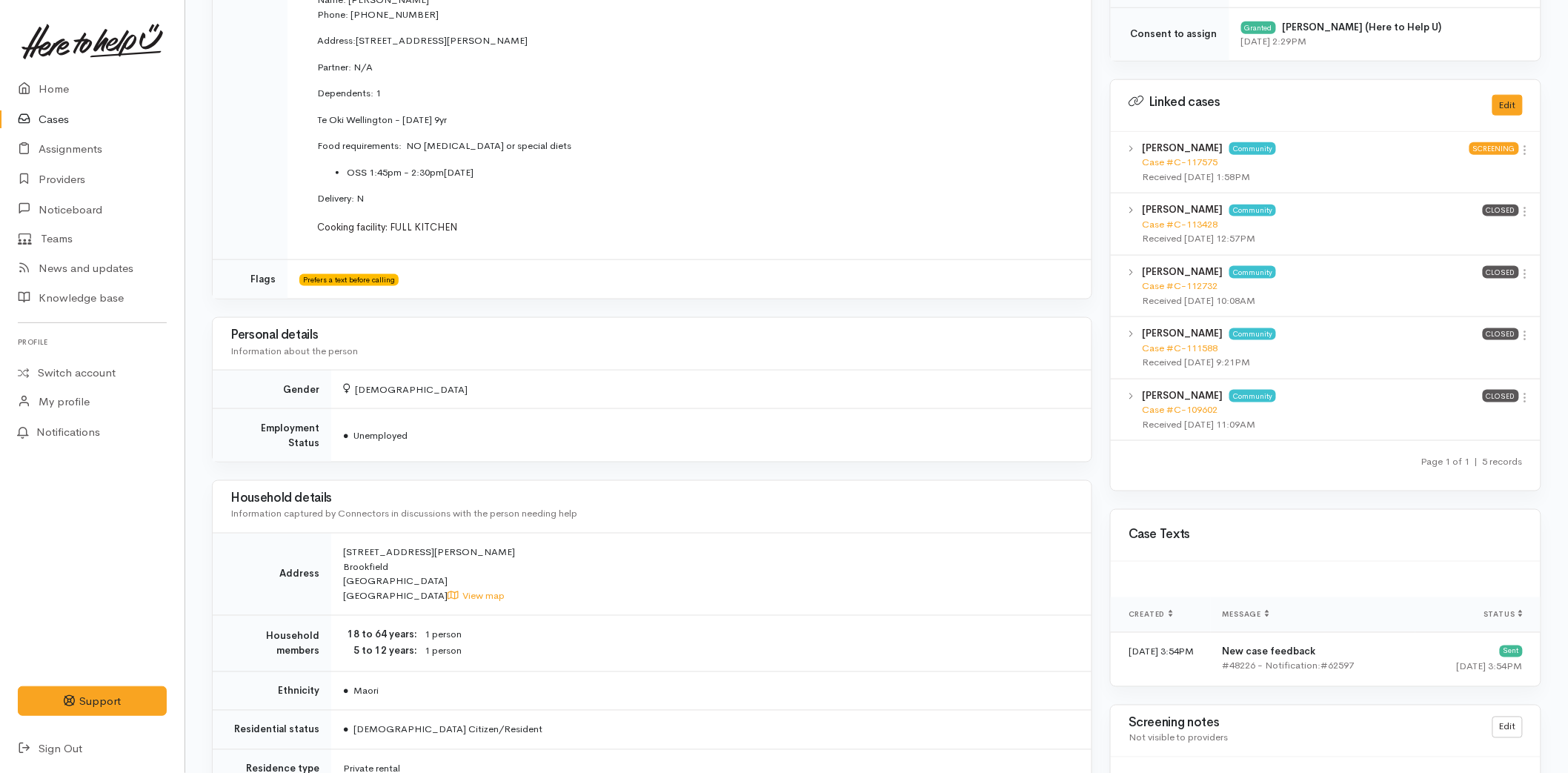
scroll to position [533, 0]
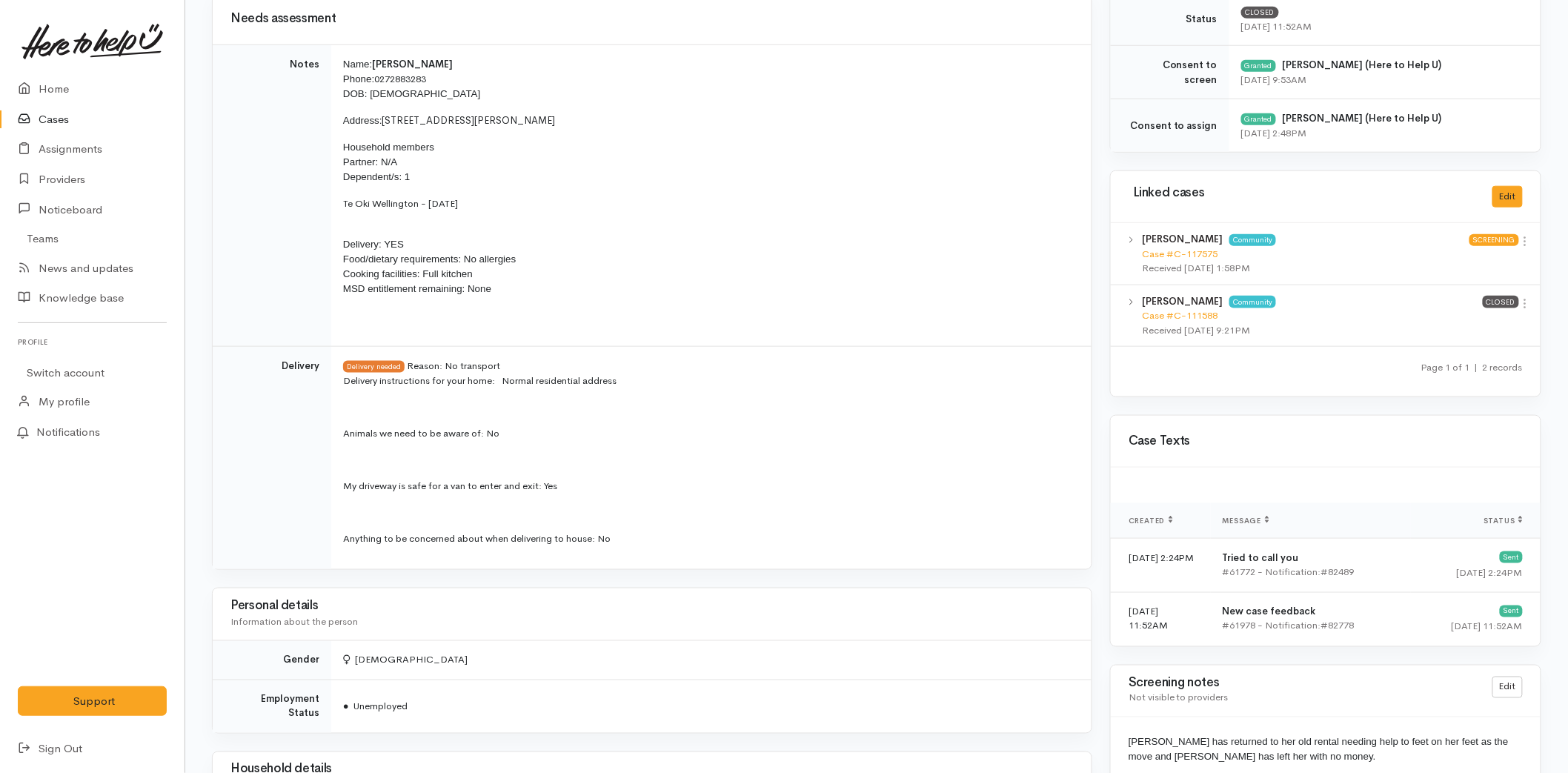
scroll to position [576, 0]
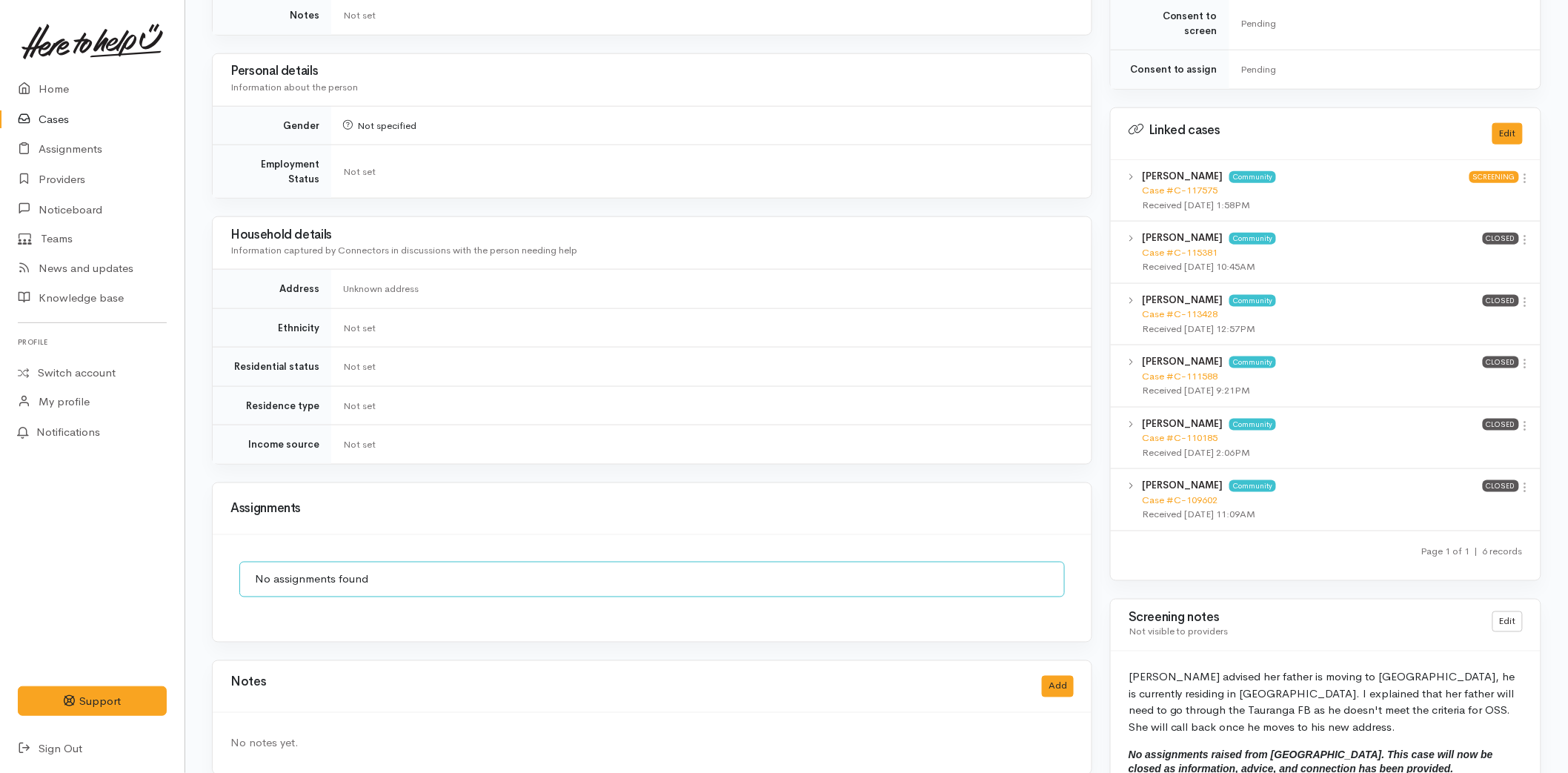
scroll to position [678, 0]
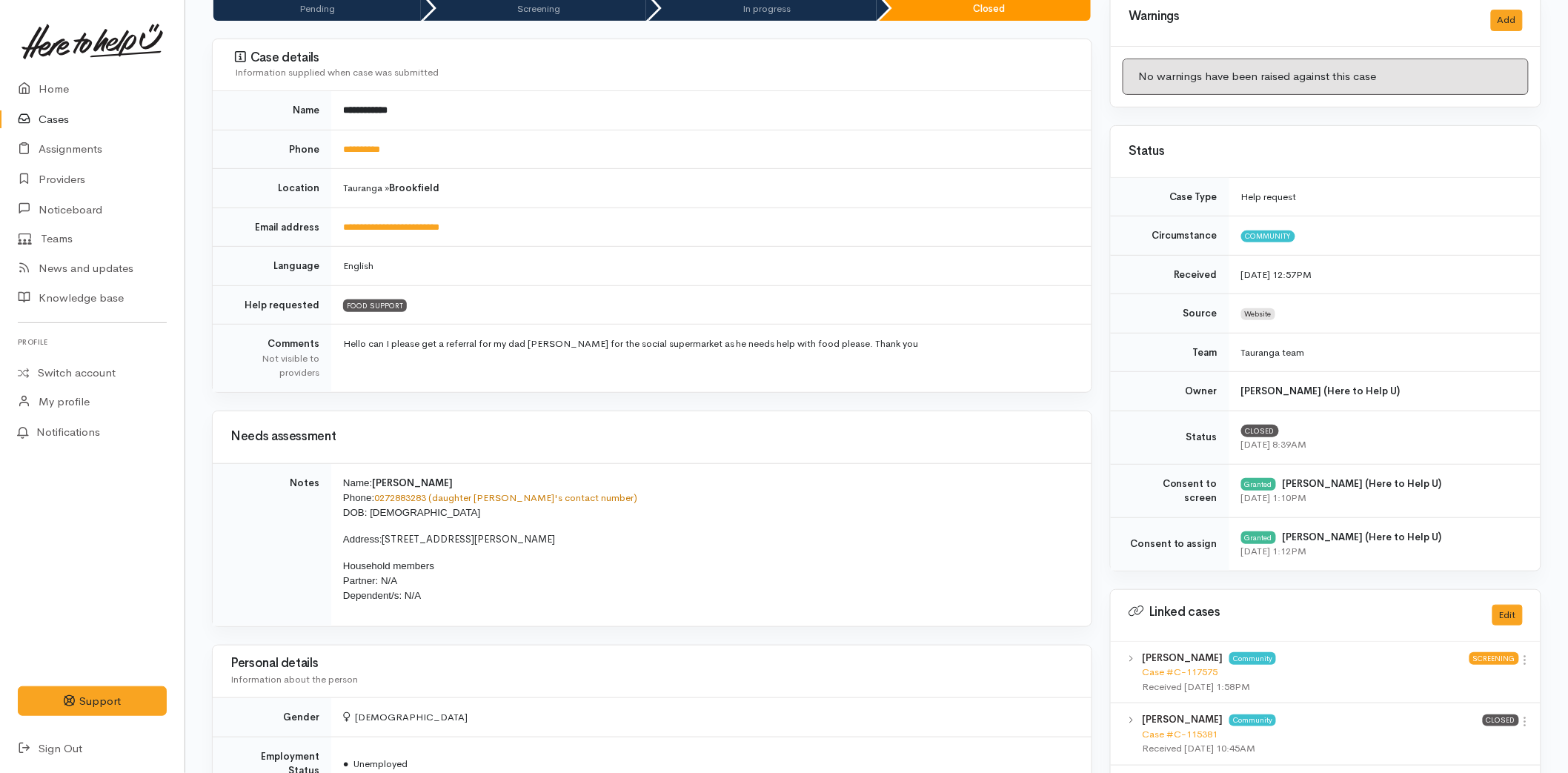
scroll to position [157, 0]
drag, startPoint x: 406, startPoint y: 234, endPoint x: 322, endPoint y: 234, distance: 84.0
click at [322, 234] on tr "**********" at bounding box center [653, 227] width 879 height 39
copy tr "**********"
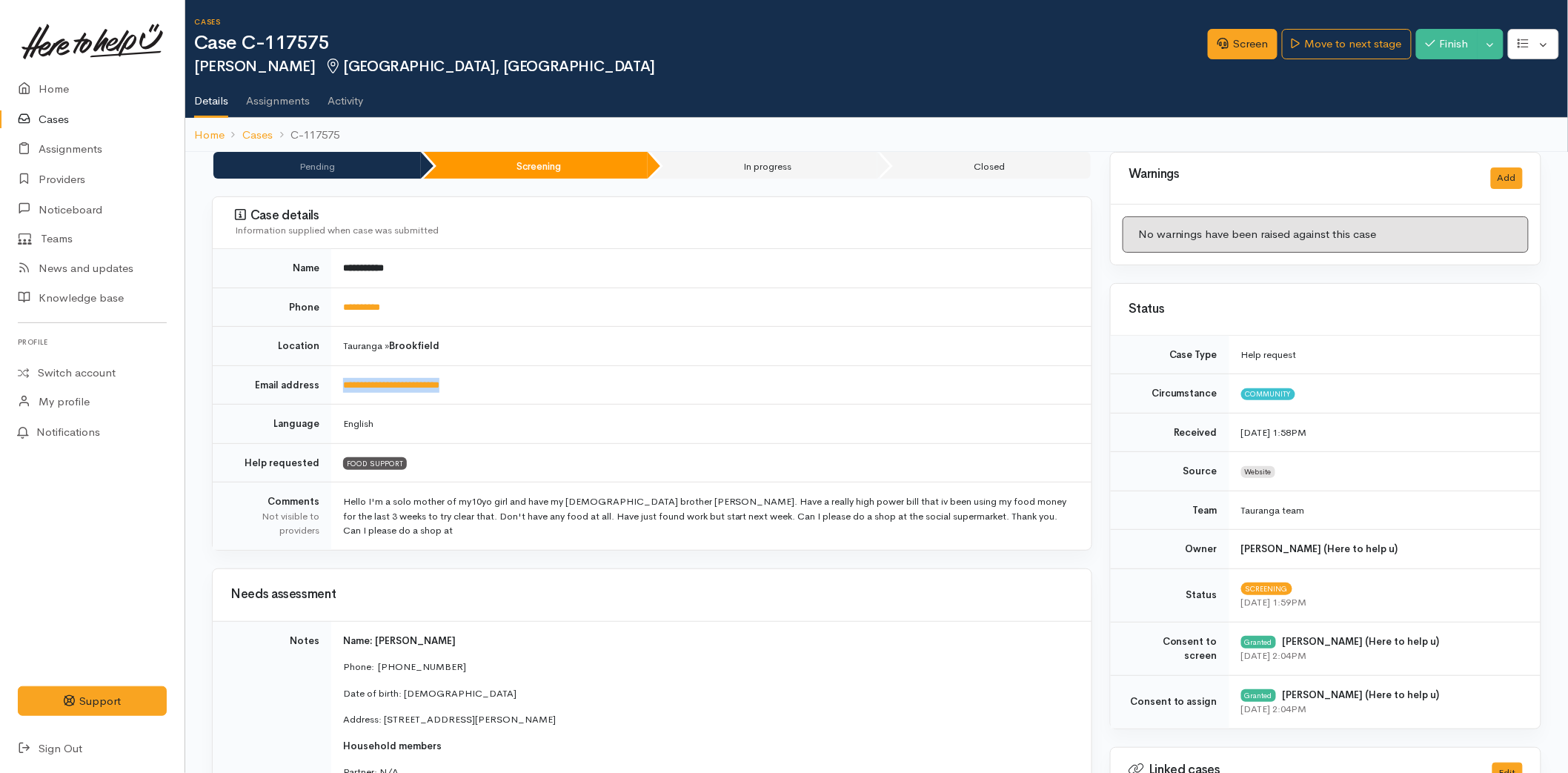
drag, startPoint x: 494, startPoint y: 386, endPoint x: 337, endPoint y: 371, distance: 157.7
click at [337, 371] on td "**********" at bounding box center [712, 384] width 761 height 39
copy link "**********"
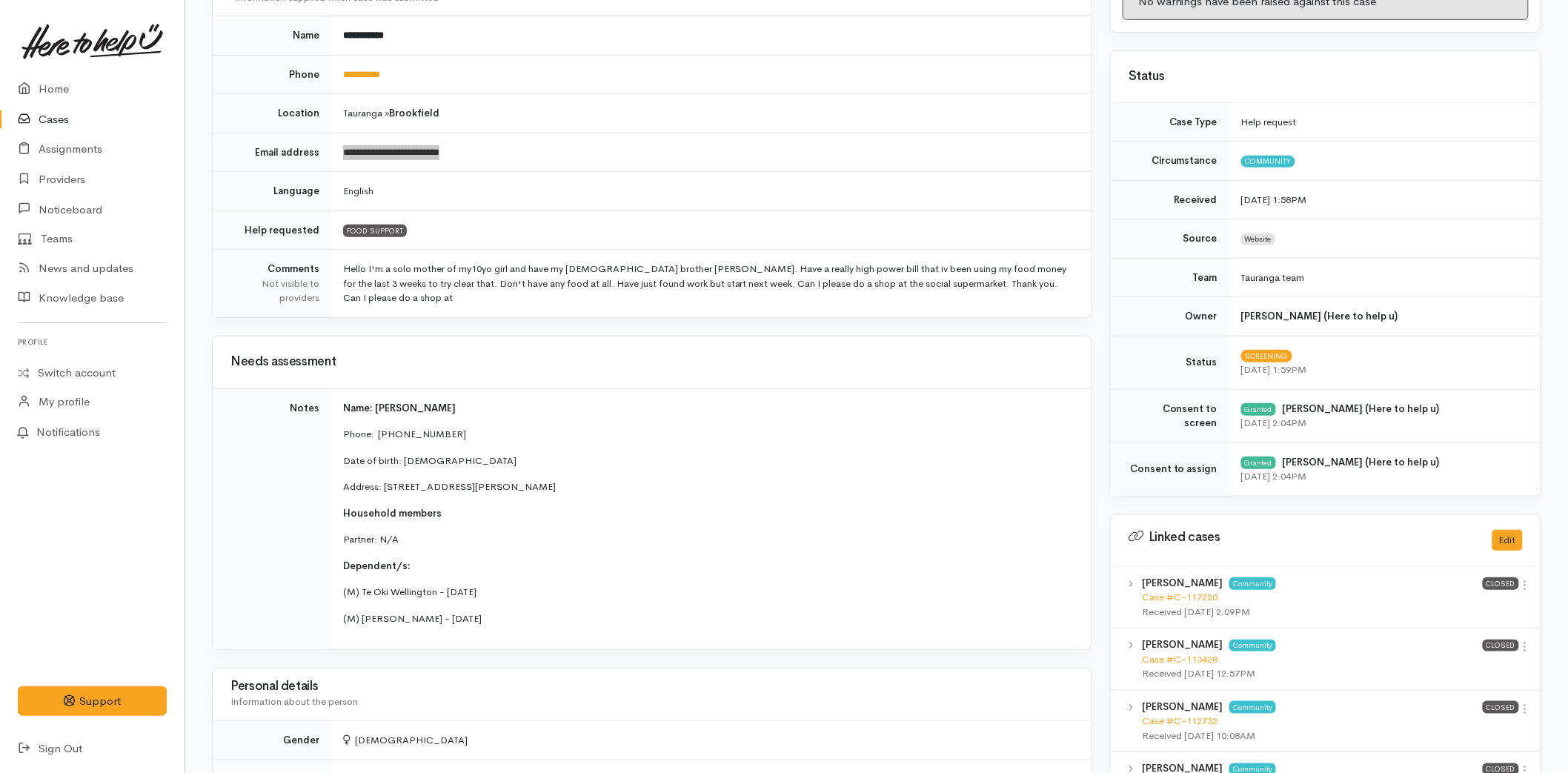
scroll to position [493, 0]
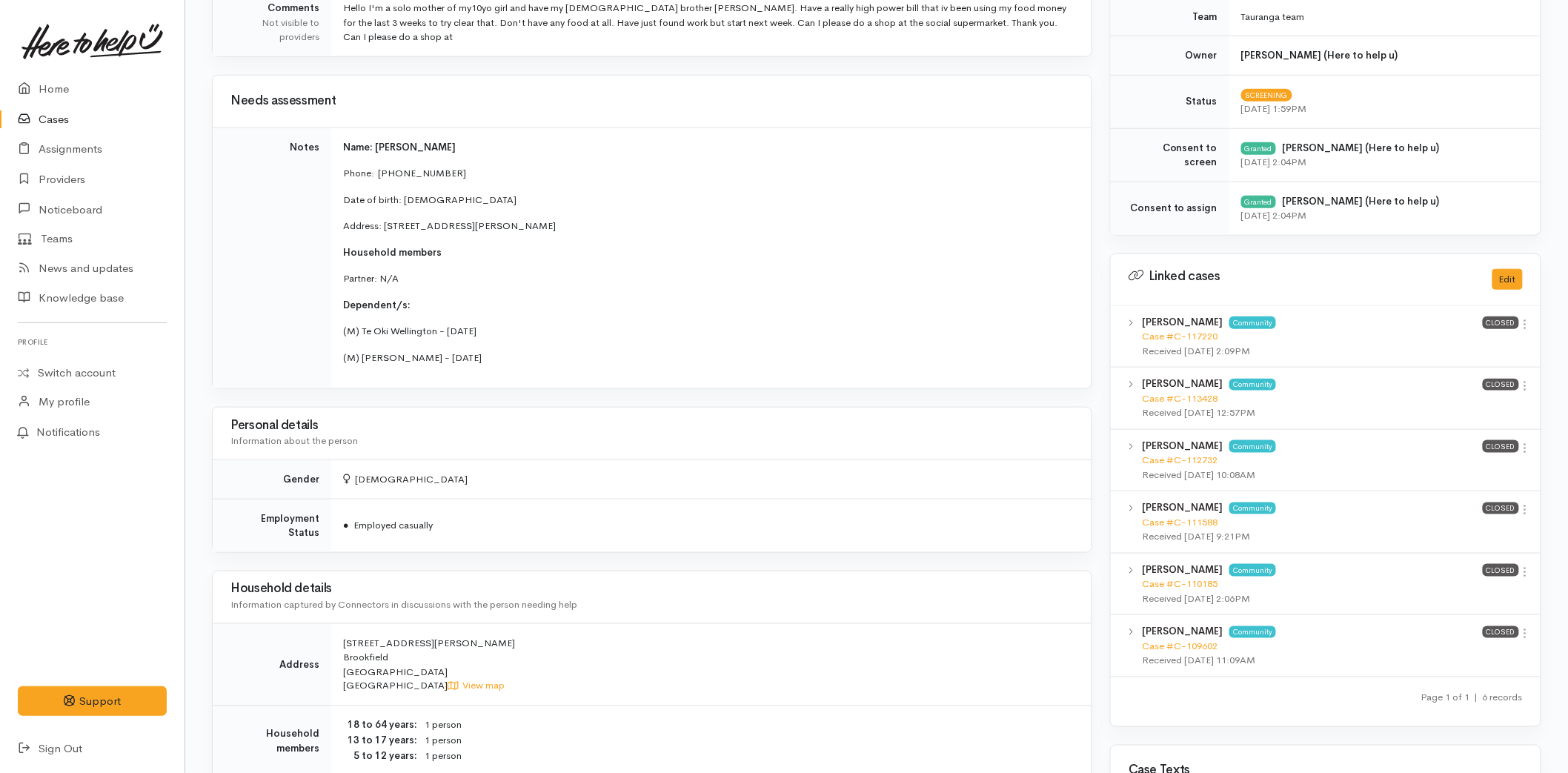
drag, startPoint x: 657, startPoint y: 223, endPoint x: 382, endPoint y: 220, distance: 275.0
click at [382, 220] on p "Address: 93 Jonathon Street, Brookfield, Tauranga, New Zealand" at bounding box center [708, 226] width 731 height 15
copy p "93 Jonathon Street, Brookfield, Tauranga, New Zealand"
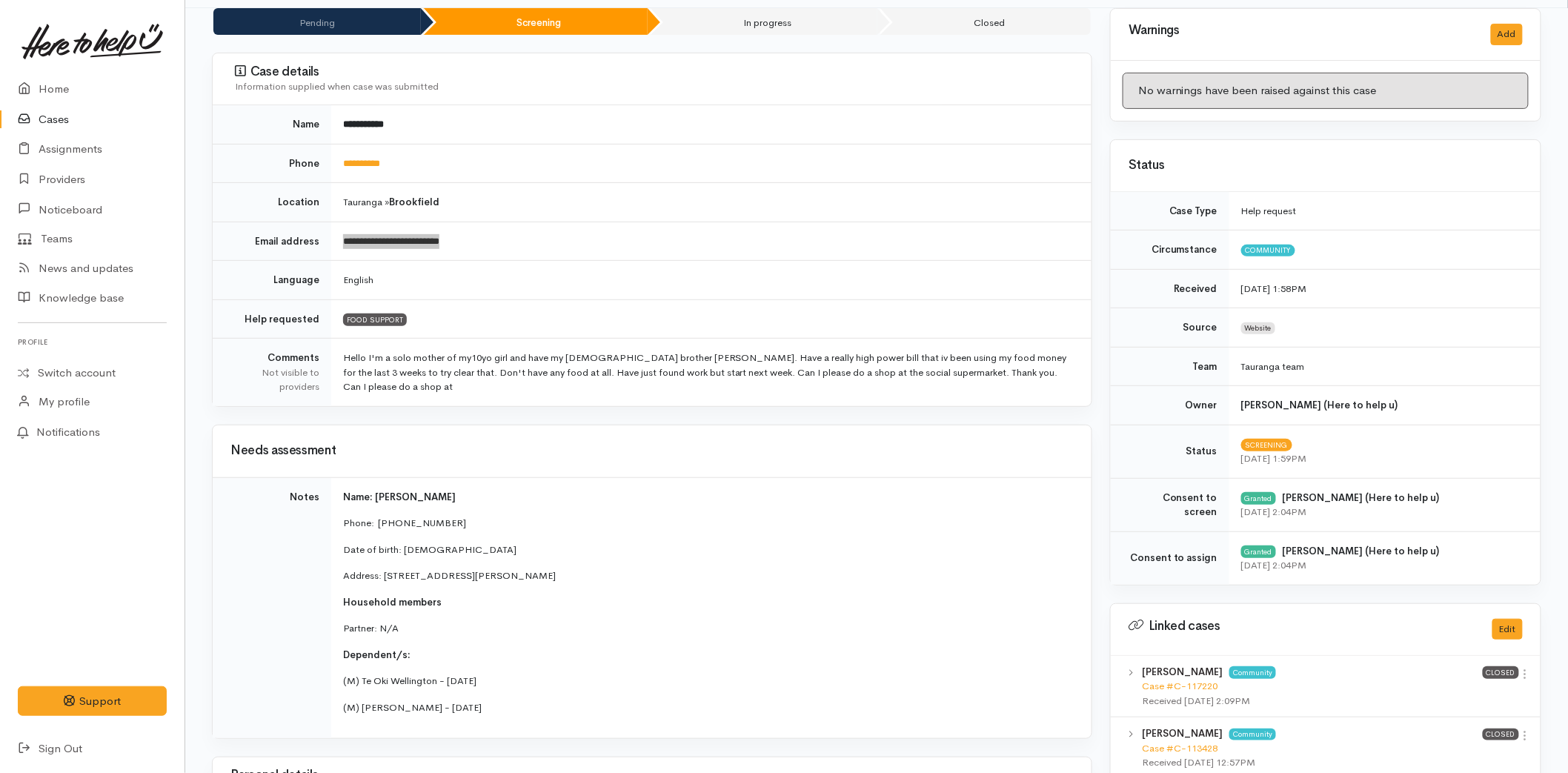
scroll to position [0, 0]
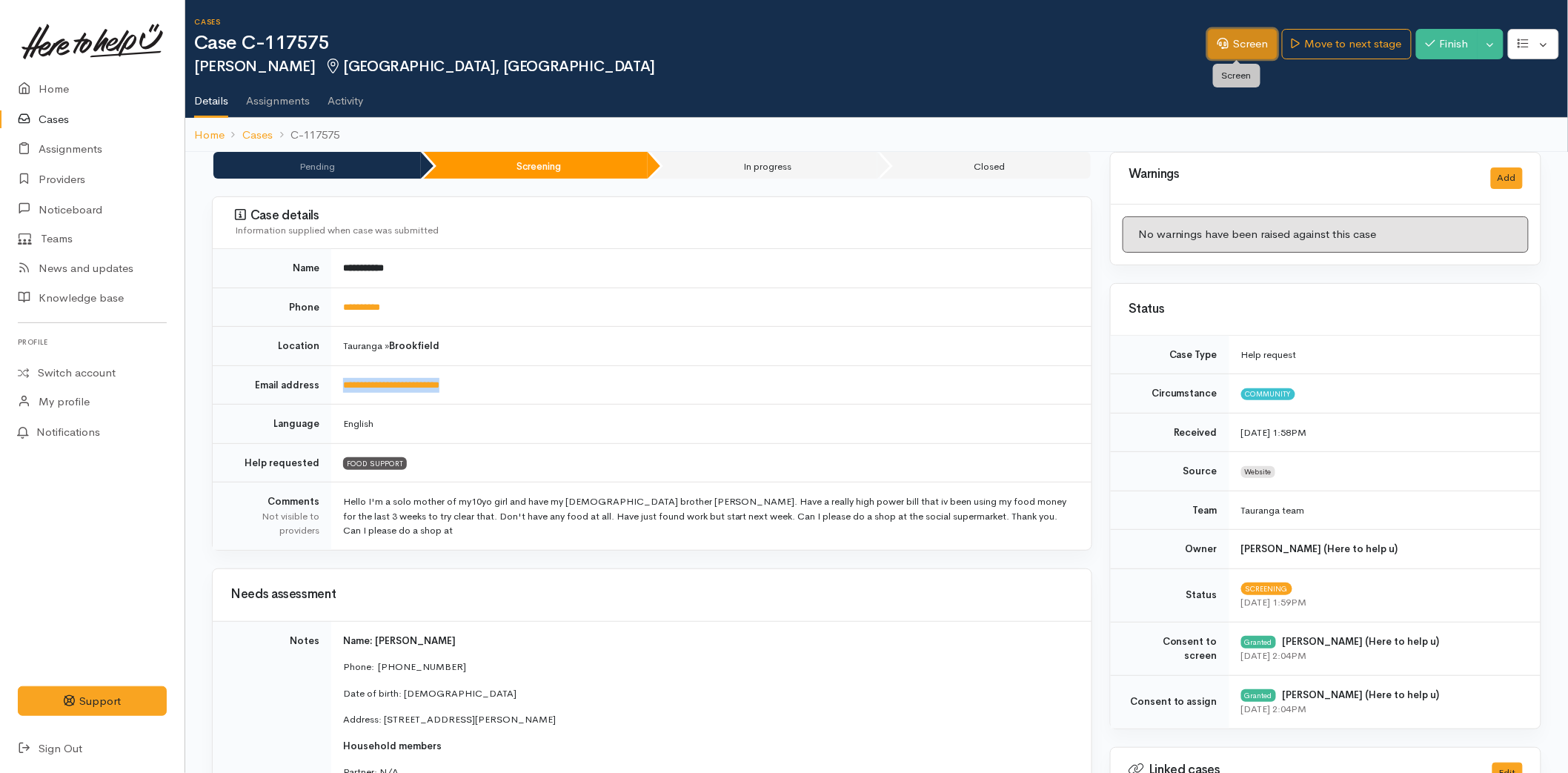
click at [1248, 56] on link "Screen" at bounding box center [1243, 44] width 69 height 30
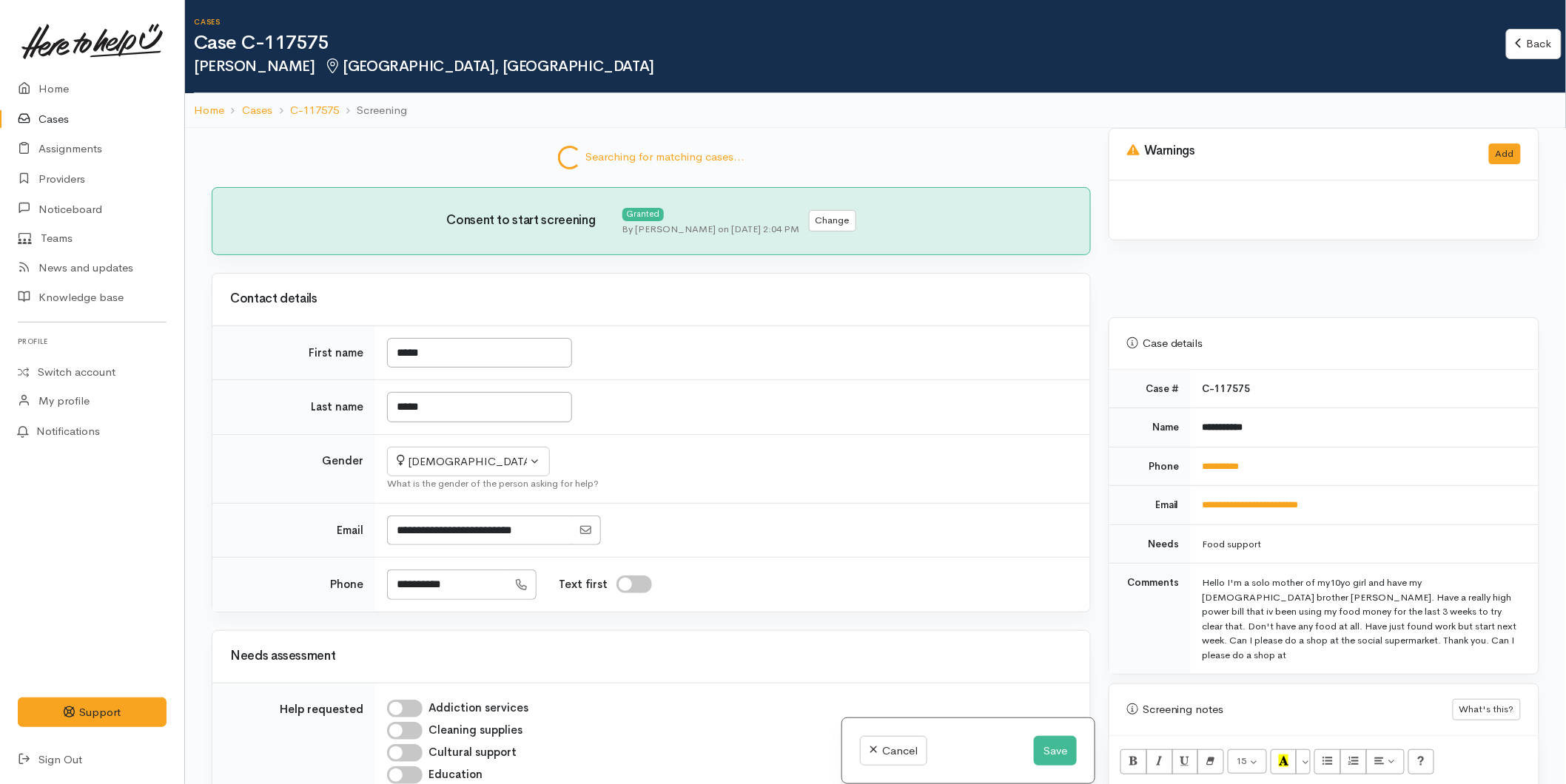
scroll to position [816, 0]
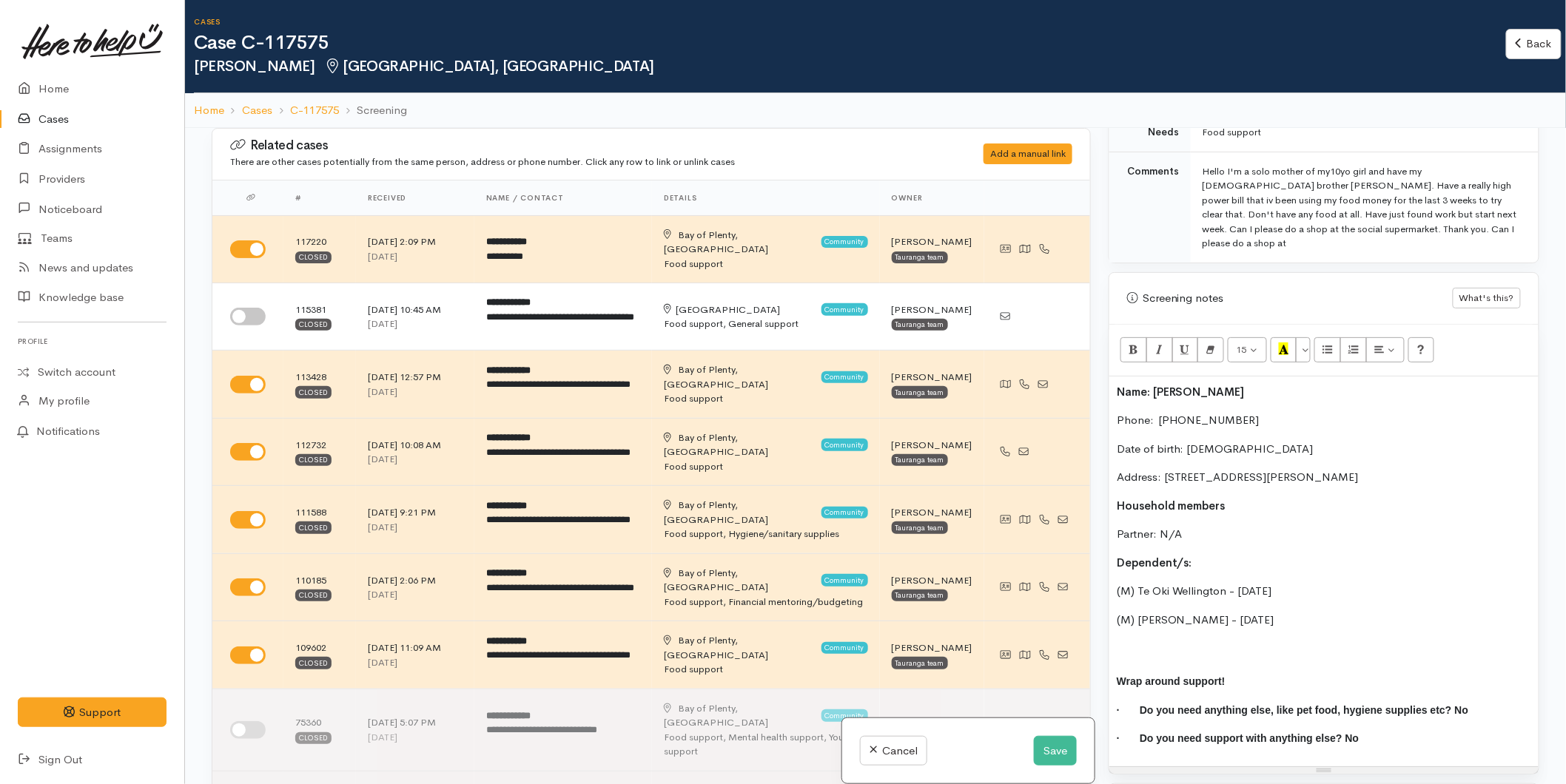
click at [1222, 384] on p "Name: [PERSON_NAME]" at bounding box center [1324, 392] width 415 height 17
click at [1119, 385] on b "Name: [PERSON_NAME]" at bounding box center [1181, 392] width 128 height 14
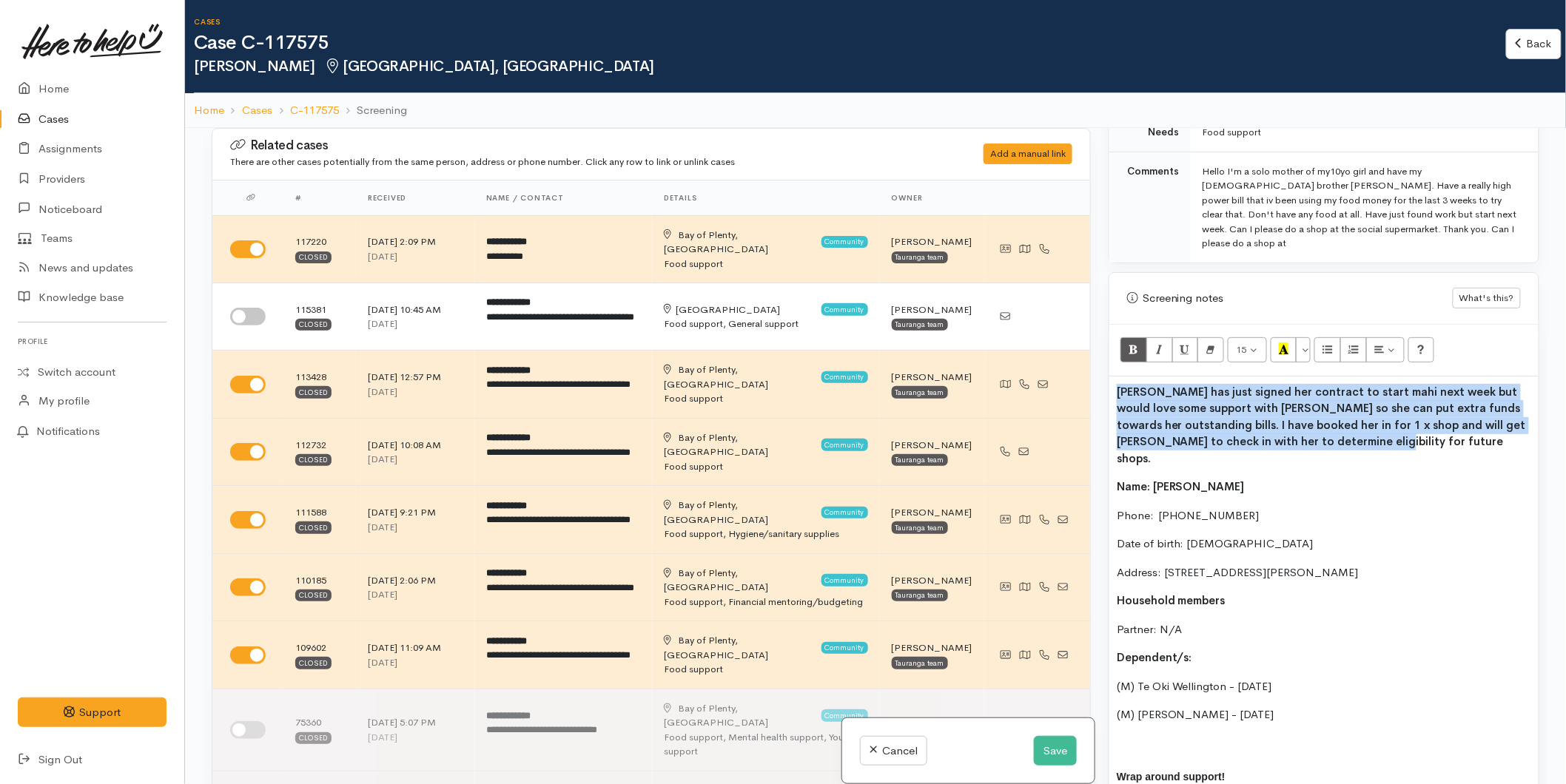
drag, startPoint x: 1297, startPoint y: 424, endPoint x: 1100, endPoint y: 363, distance: 206.2
click at [1100, 363] on div "Warnings Add No warnings have been raised against this case Add Warning Title ●…" at bounding box center [1324, 520] width 448 height 784
click at [1126, 343] on button "Bold (CTRL+B)" at bounding box center [1135, 350] width 27 height 25
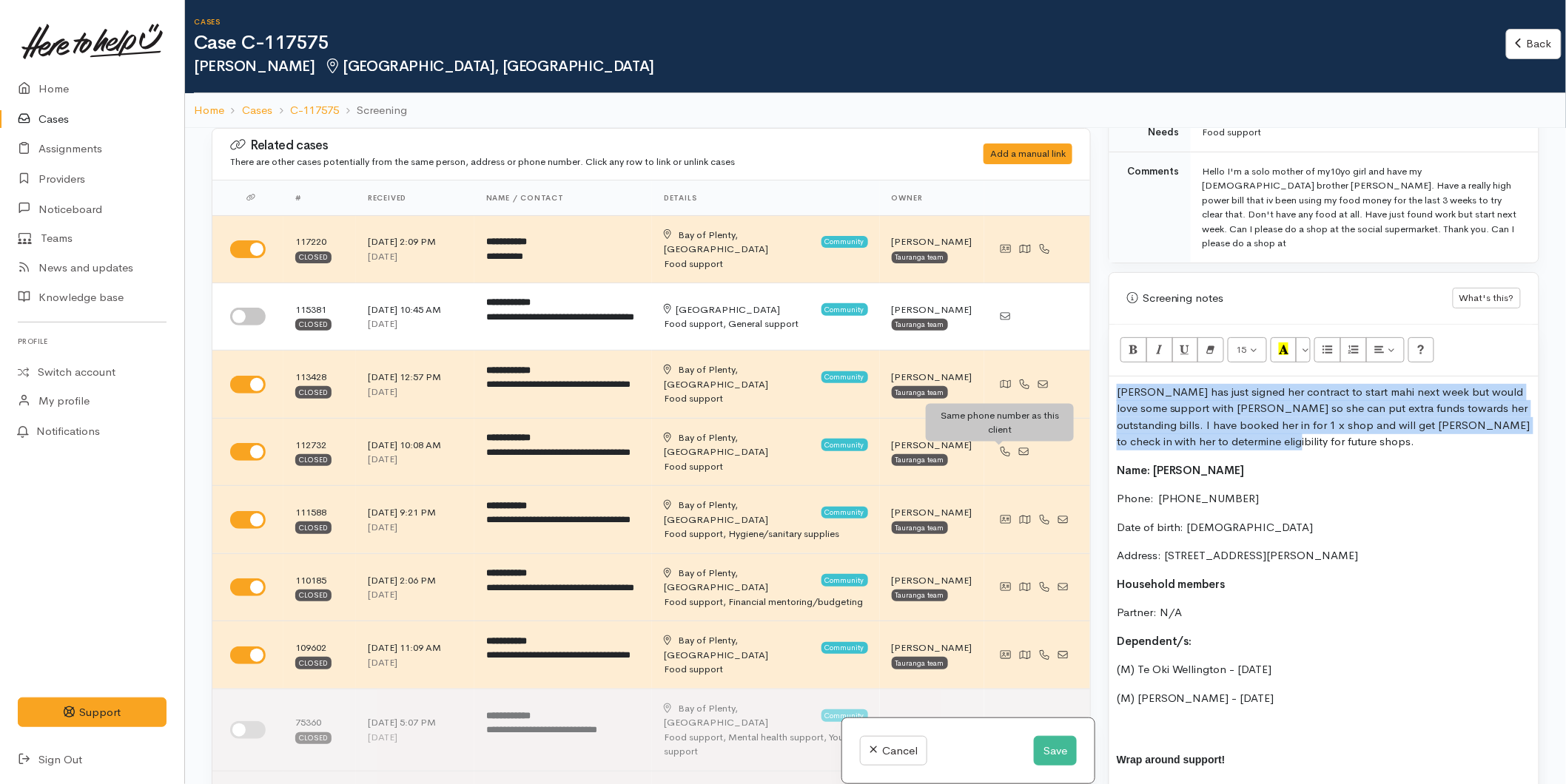
copy p "[PERSON_NAME] has just signed her contract to start mahi next week but would lo…"
click at [1054, 736] on button "Save" at bounding box center [1055, 751] width 43 height 30
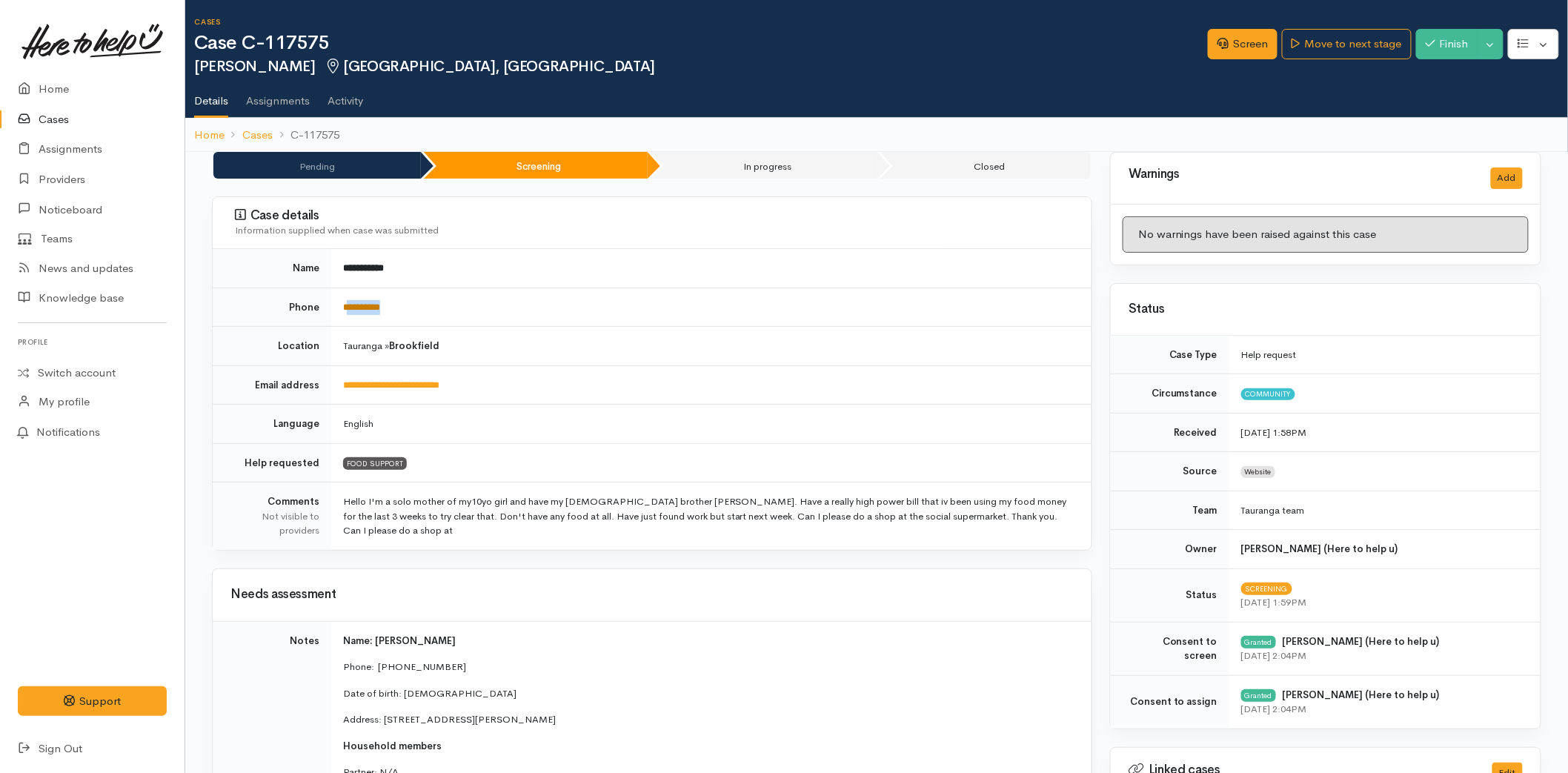
drag, startPoint x: 402, startPoint y: 309, endPoint x: 351, endPoint y: 311, distance: 51.0
click at [351, 311] on td "**********" at bounding box center [712, 307] width 761 height 39
copy link "*********"
click at [1234, 27] on div "Screen Move to next stage Finish Toggle Dropdown Pause Cancel" at bounding box center [1388, 46] width 360 height 48
click at [1235, 41] on link "Screen" at bounding box center [1243, 44] width 69 height 30
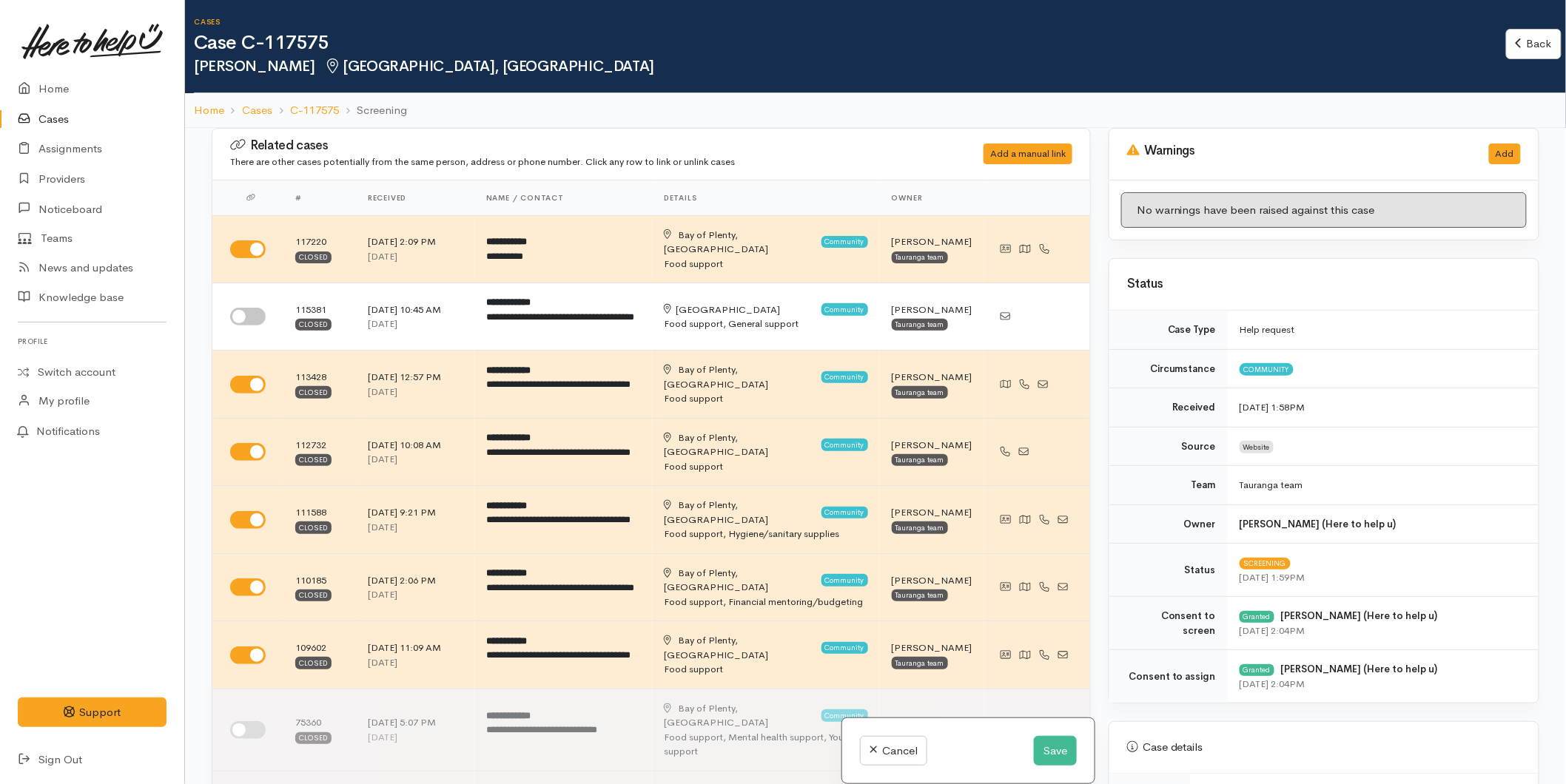
scroll to position [493, 0]
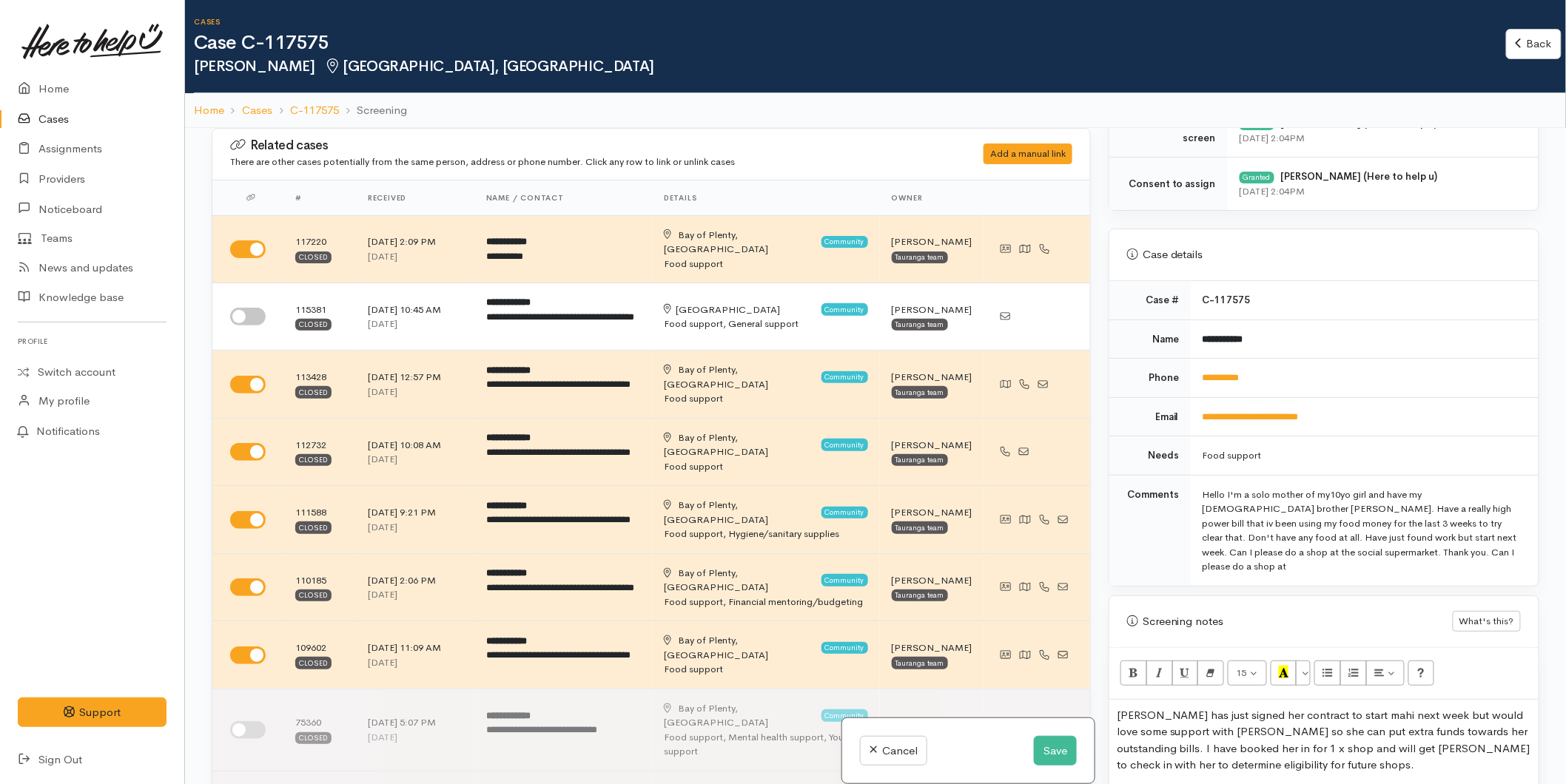
click at [1120, 707] on p "[PERSON_NAME] has just signed her contract to start mahi next week but would lo…" at bounding box center [1324, 740] width 415 height 67
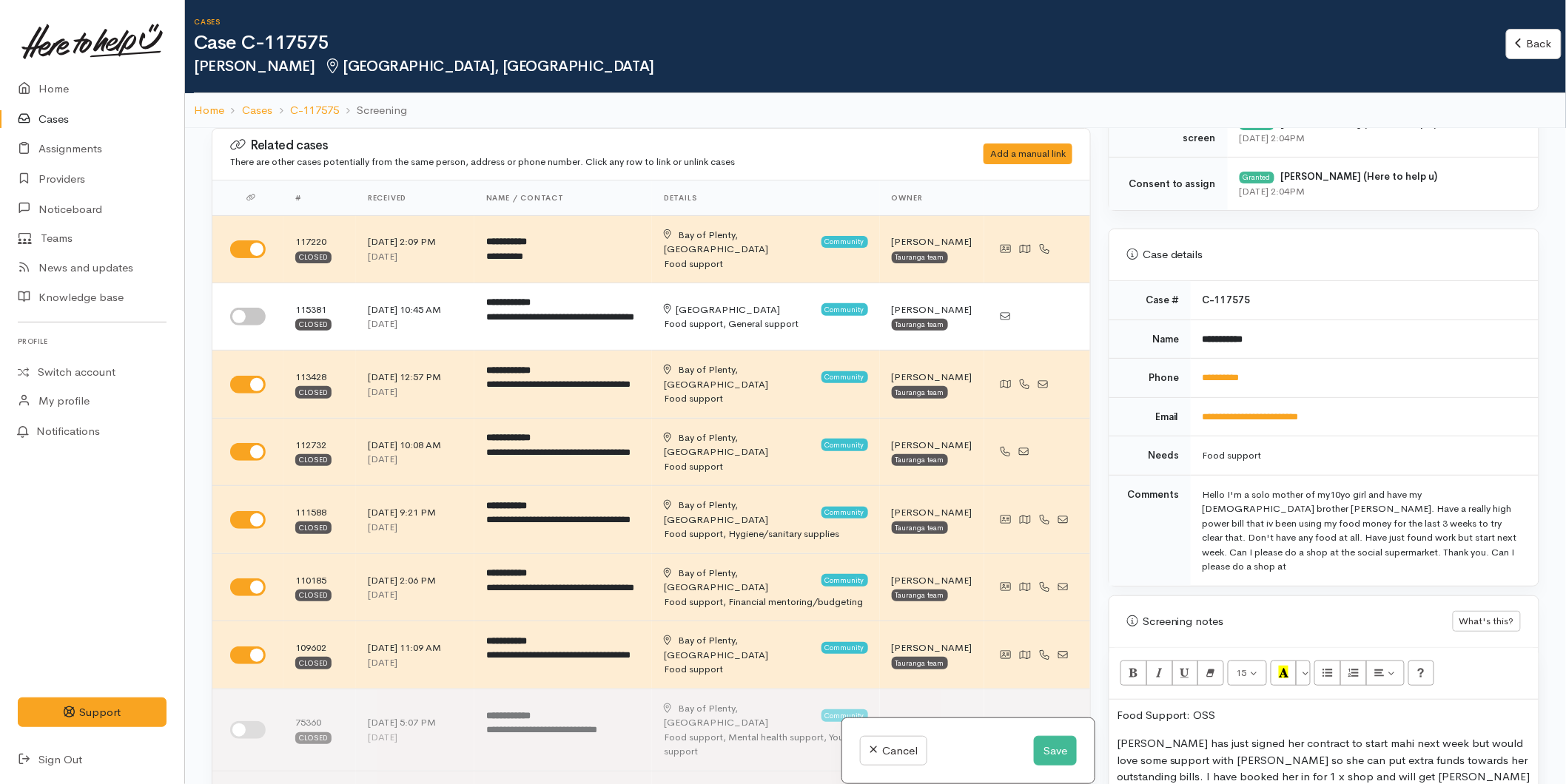
click at [1194, 707] on p "Food Support: OSS" at bounding box center [1324, 716] width 415 height 17
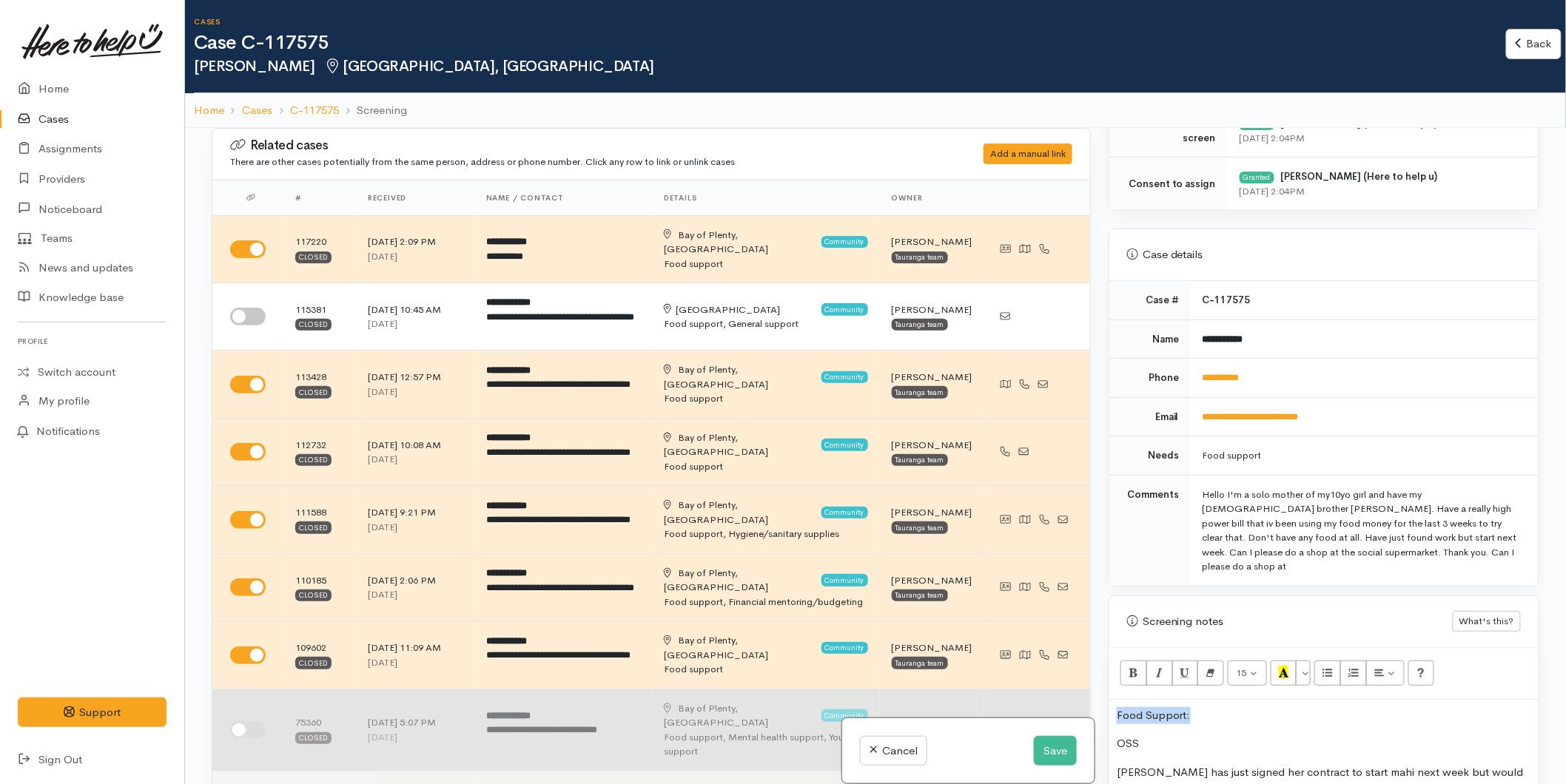
drag, startPoint x: 1237, startPoint y: 694, endPoint x: 1053, endPoint y: 692, distance: 184.0
click at [1045, 700] on div "Related cases There are other cases potentially from the same person, address o…" at bounding box center [875, 520] width 1346 height 784
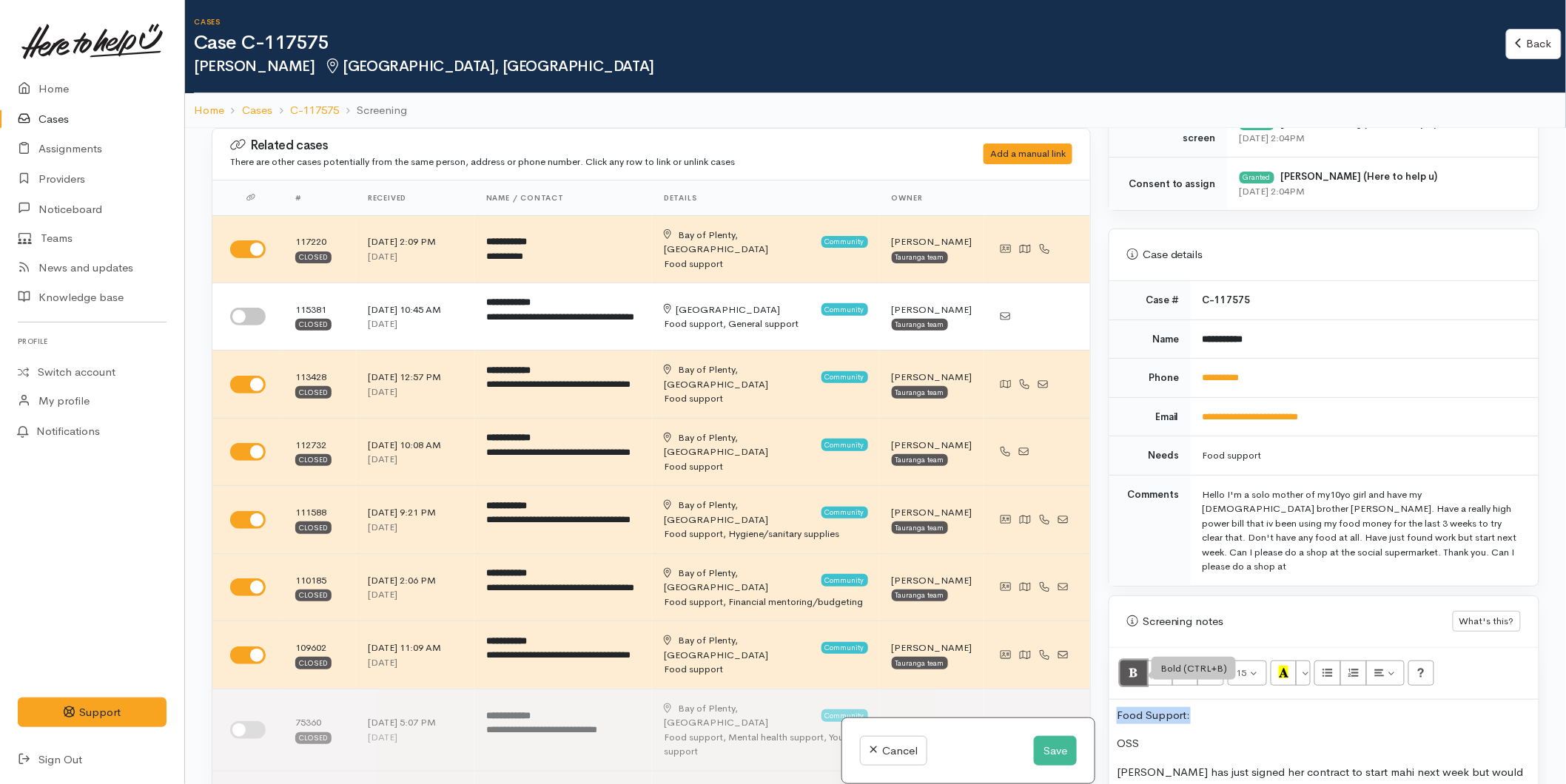
click at [1141, 661] on button "Bold (CTRL+B)" at bounding box center [1135, 673] width 27 height 25
click at [1289, 666] on icon "Recent Color" at bounding box center [1283, 672] width 9 height 13
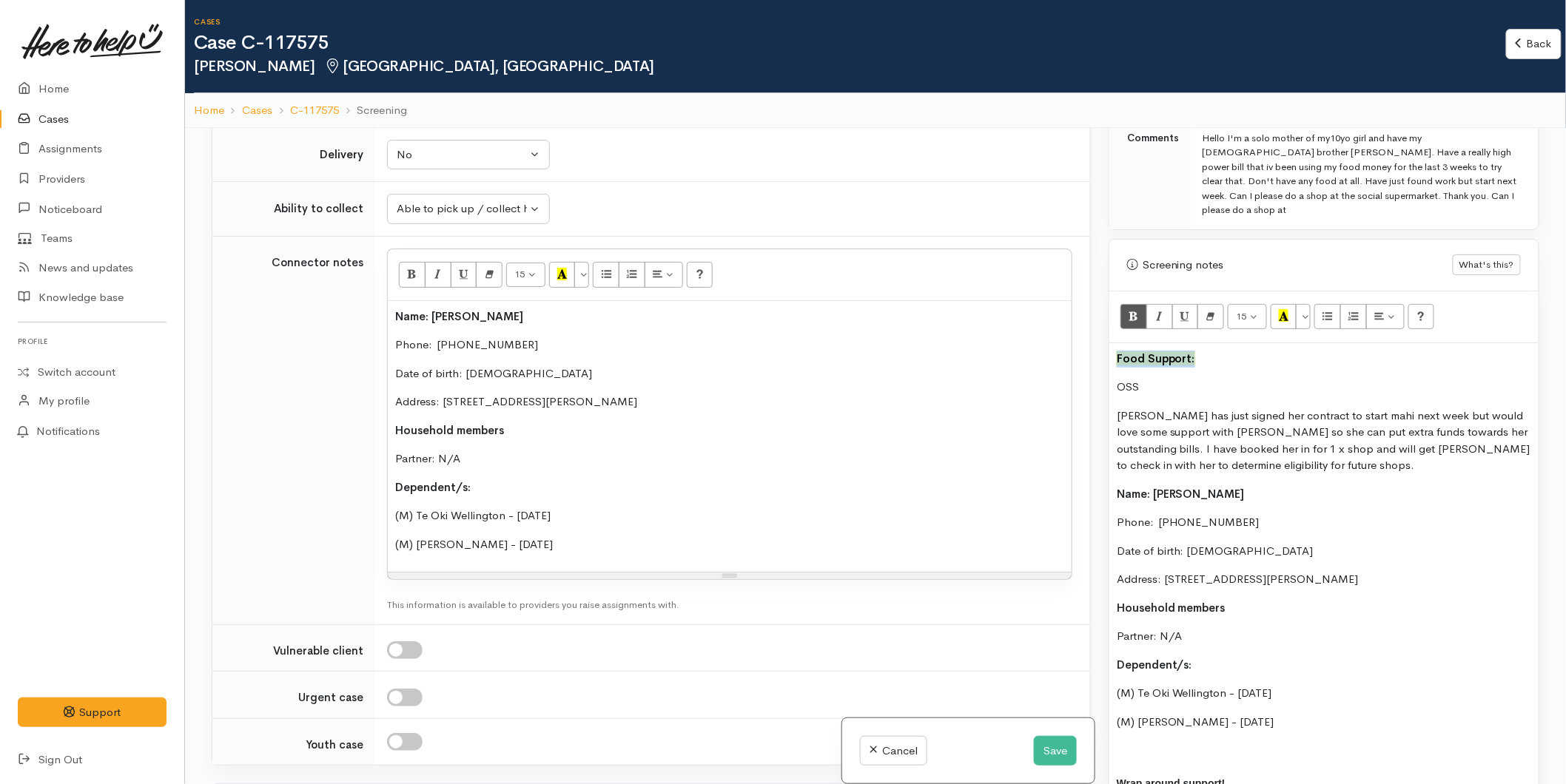
scroll to position [1068, 0]
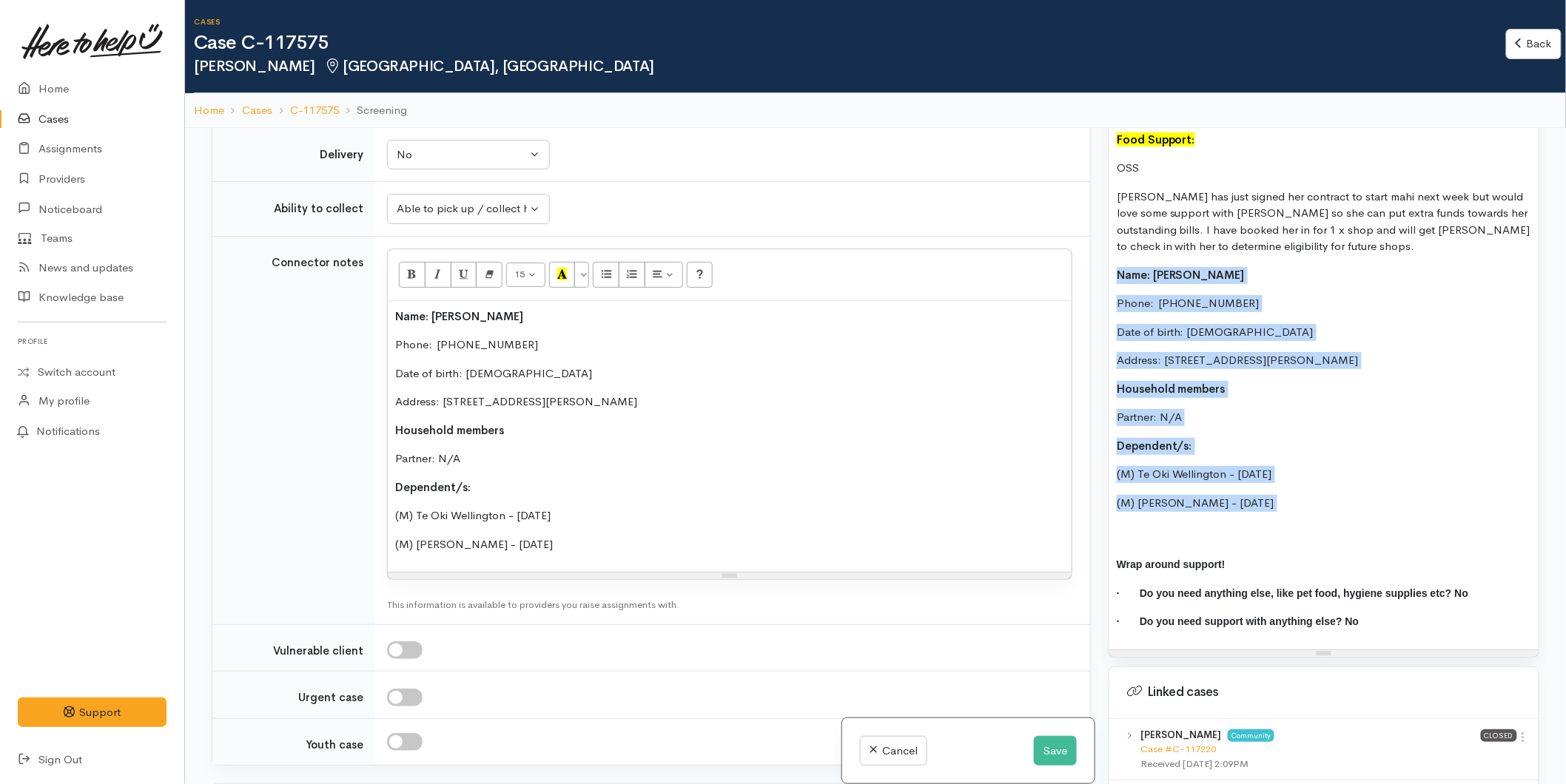
drag, startPoint x: 1266, startPoint y: 496, endPoint x: 1097, endPoint y: 261, distance: 289.5
click at [1097, 261] on div "Related cases There are other cases potentially from the same person, address o…" at bounding box center [875, 520] width 1346 height 784
copy div "Name: [PERSON_NAME] Phone:  [PHONE_NUMBER] Date of birth: [DEMOGRAPHIC_DATA] Ad…"
drag, startPoint x: 470, startPoint y: 489, endPoint x: 346, endPoint y: 285, distance: 238.7
click at [345, 290] on tr "Connector notes <p><span style="font-weight: 600">Name: [PERSON_NAME];</span></…" at bounding box center [652, 430] width 878 height 388
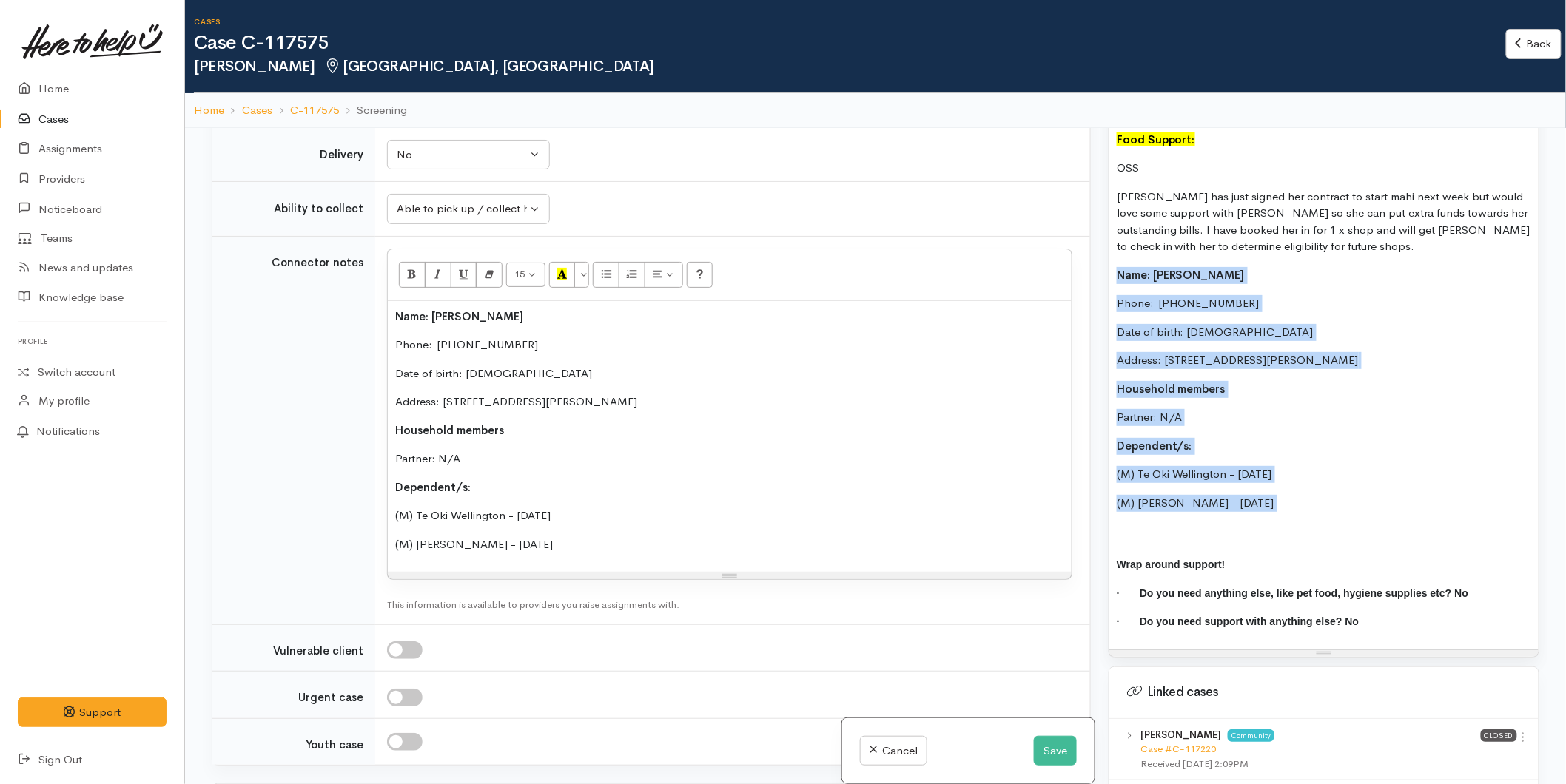
paste div
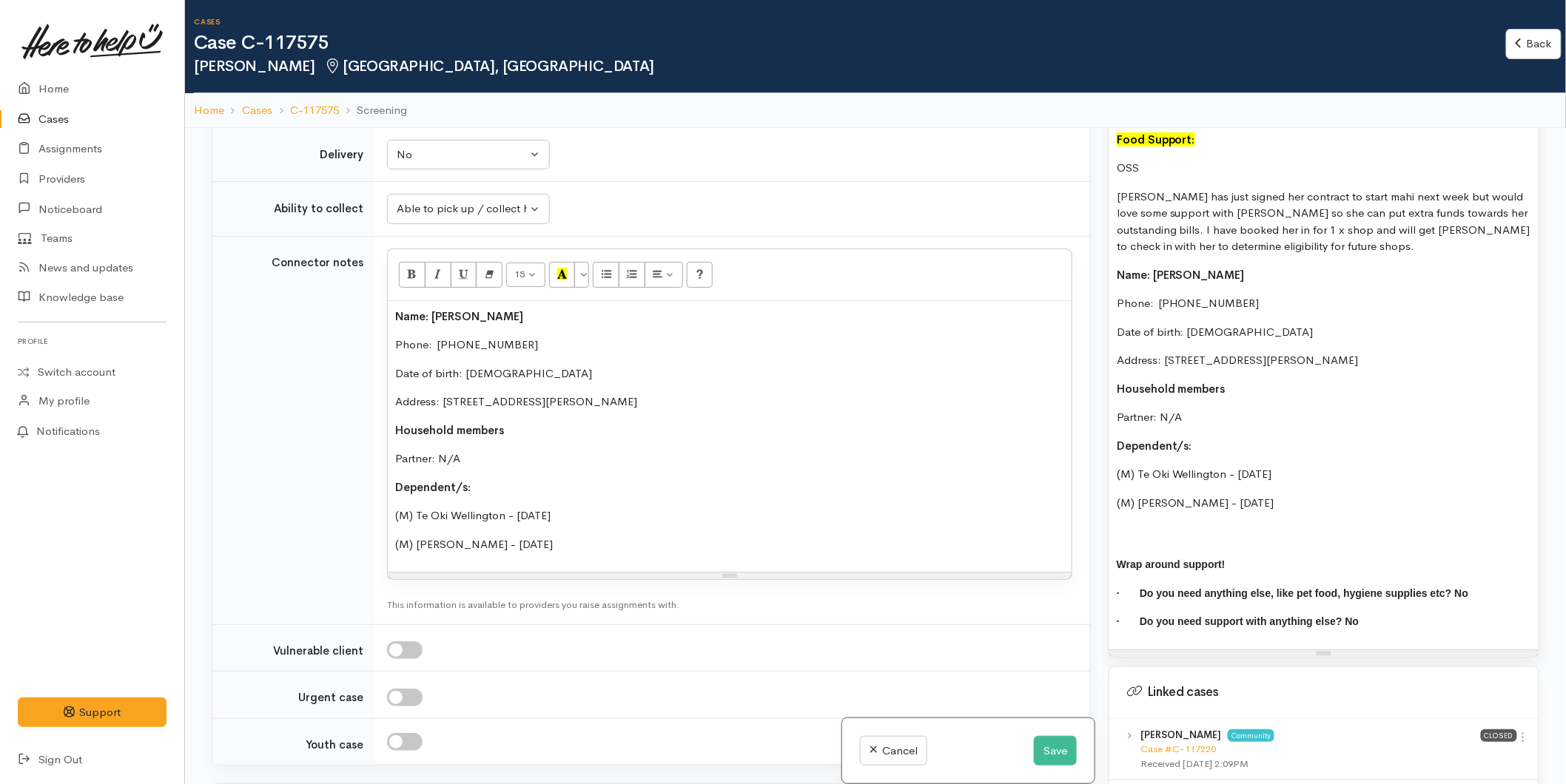
click at [495, 479] on p "Dependent/s:" at bounding box center [729, 488] width 669 height 17
click at [1215, 438] on p "Dependent/s:" at bounding box center [1324, 446] width 415 height 17
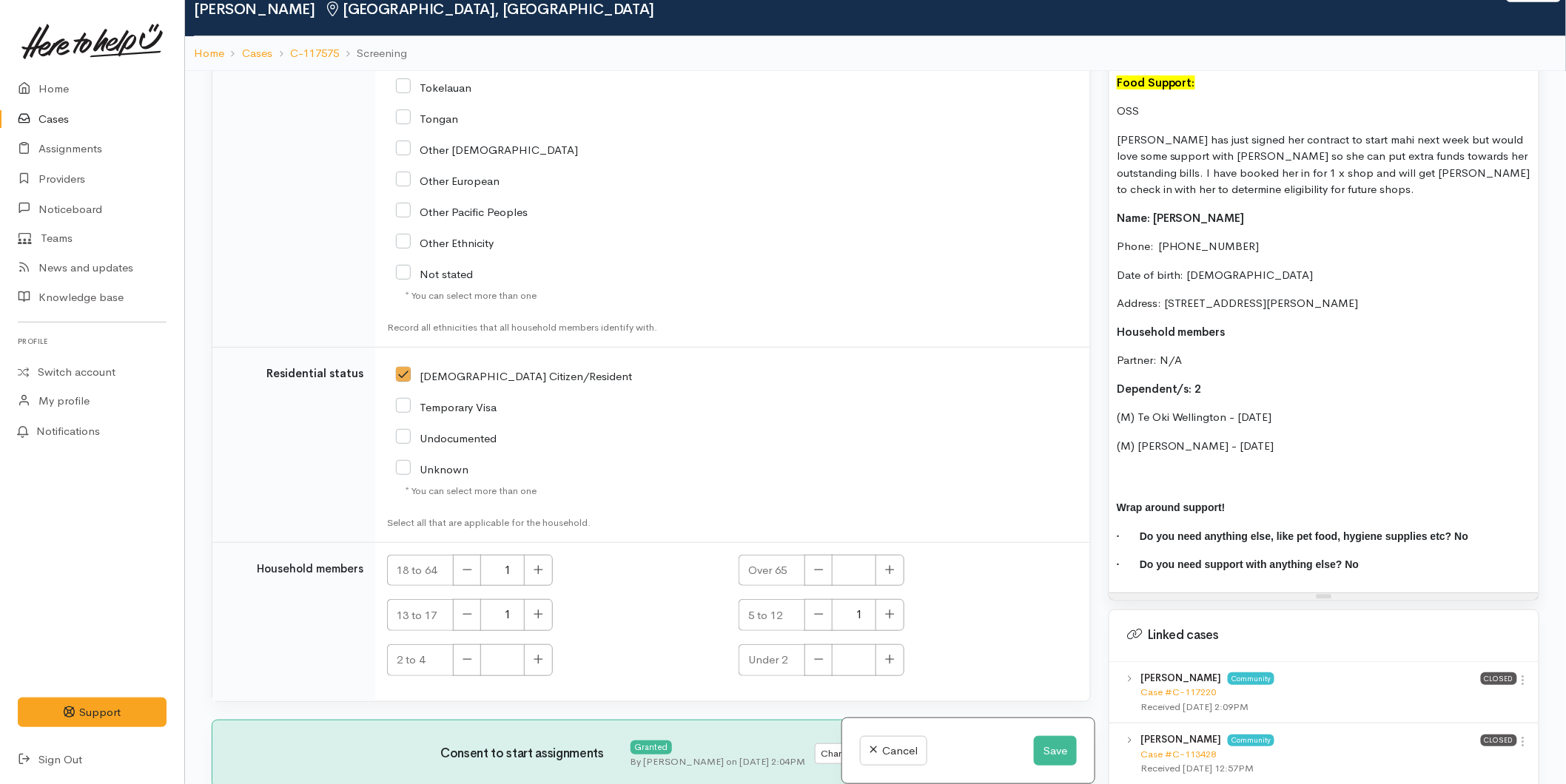
scroll to position [128, 0]
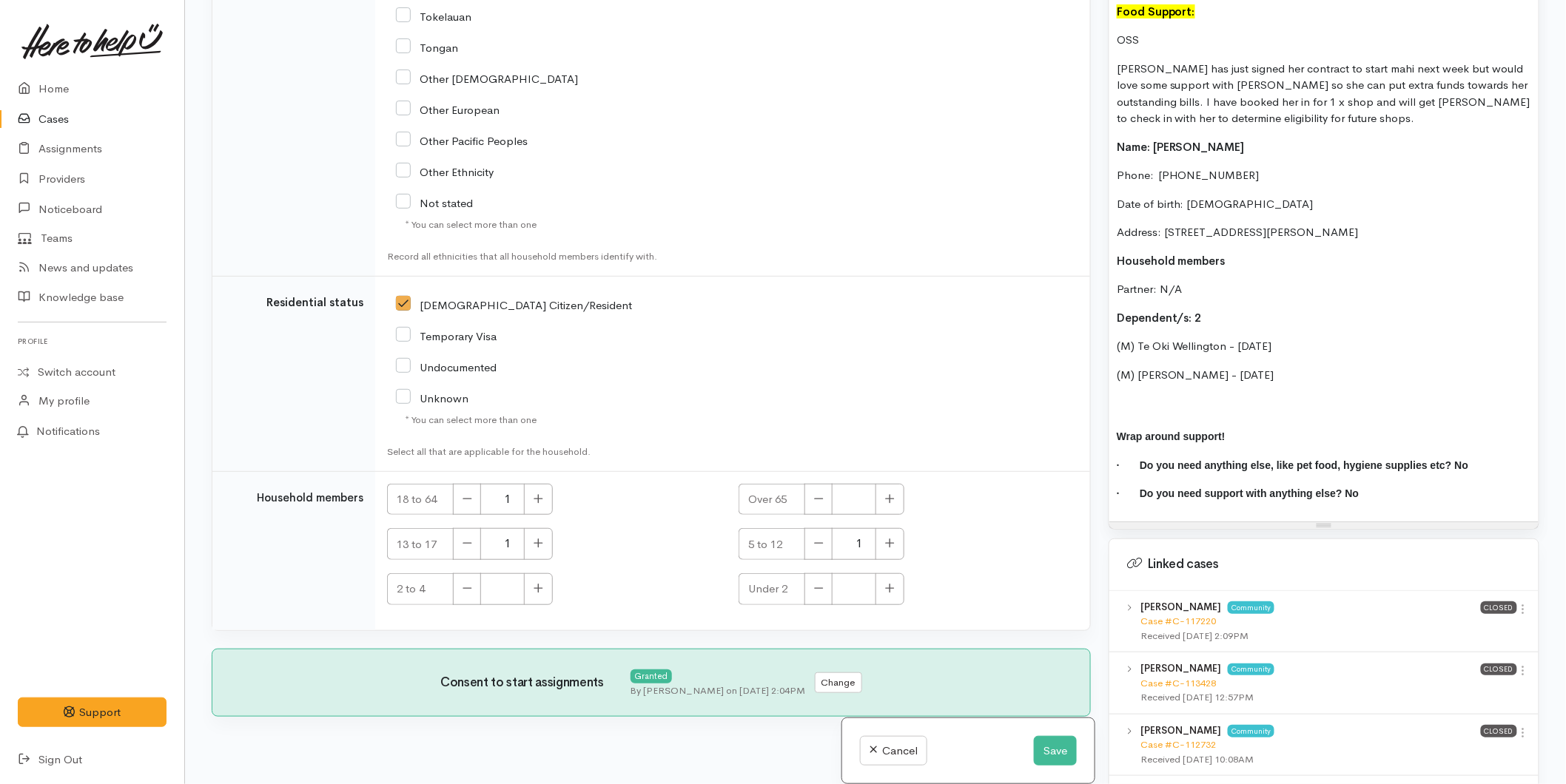
click at [1126, 386] on p "(M) [PERSON_NAME] - [DATE]" at bounding box center [1324, 392] width 415 height 51
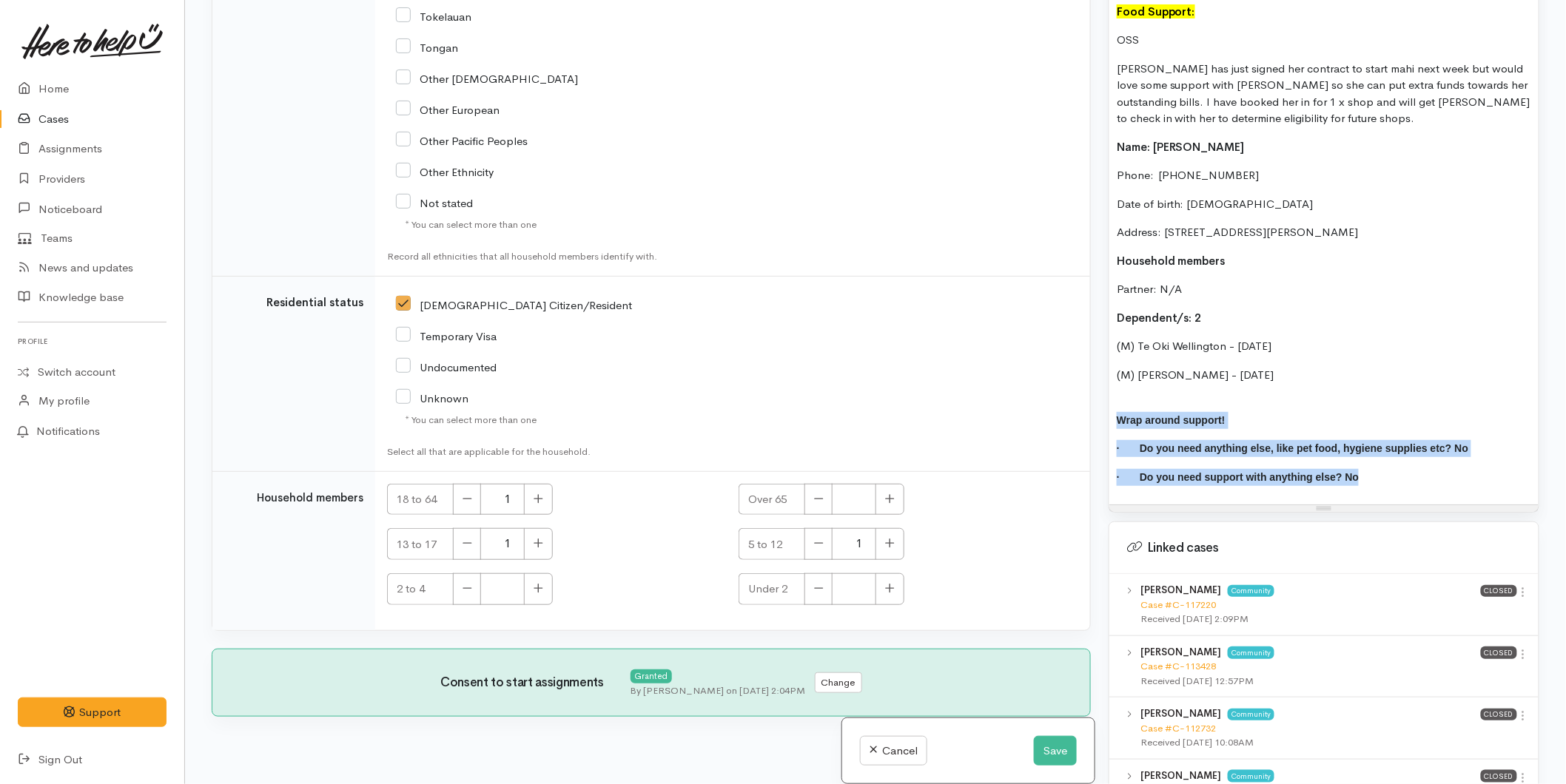
drag, startPoint x: 1239, startPoint y: 454, endPoint x: 1115, endPoint y: 390, distance: 139.5
click at [1115, 391] on div "Food Support: OSS [PERSON_NAME] has just signed her contract to start mahi next…" at bounding box center [1324, 251] width 430 height 509
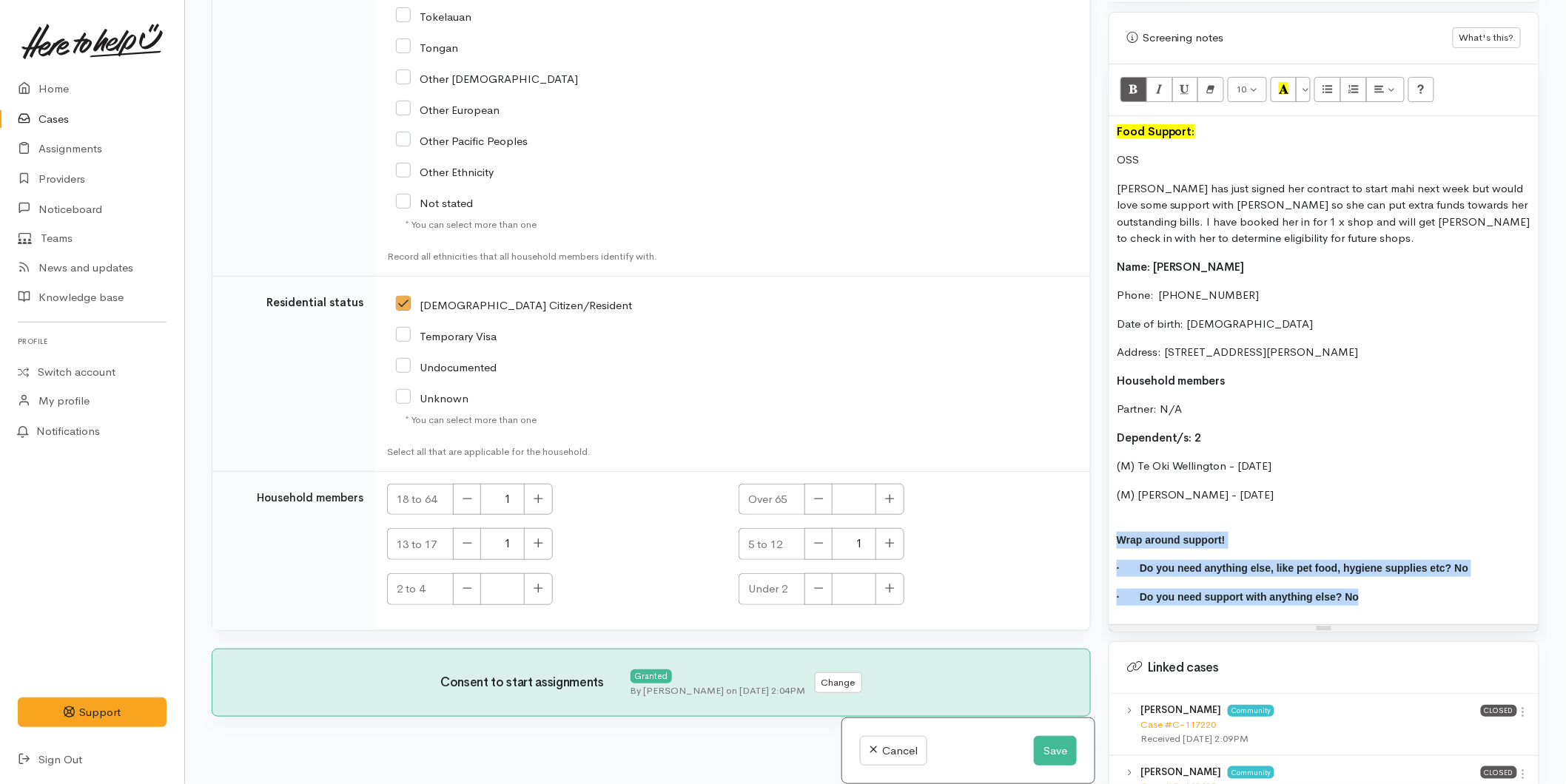
scroll to position [740, 0]
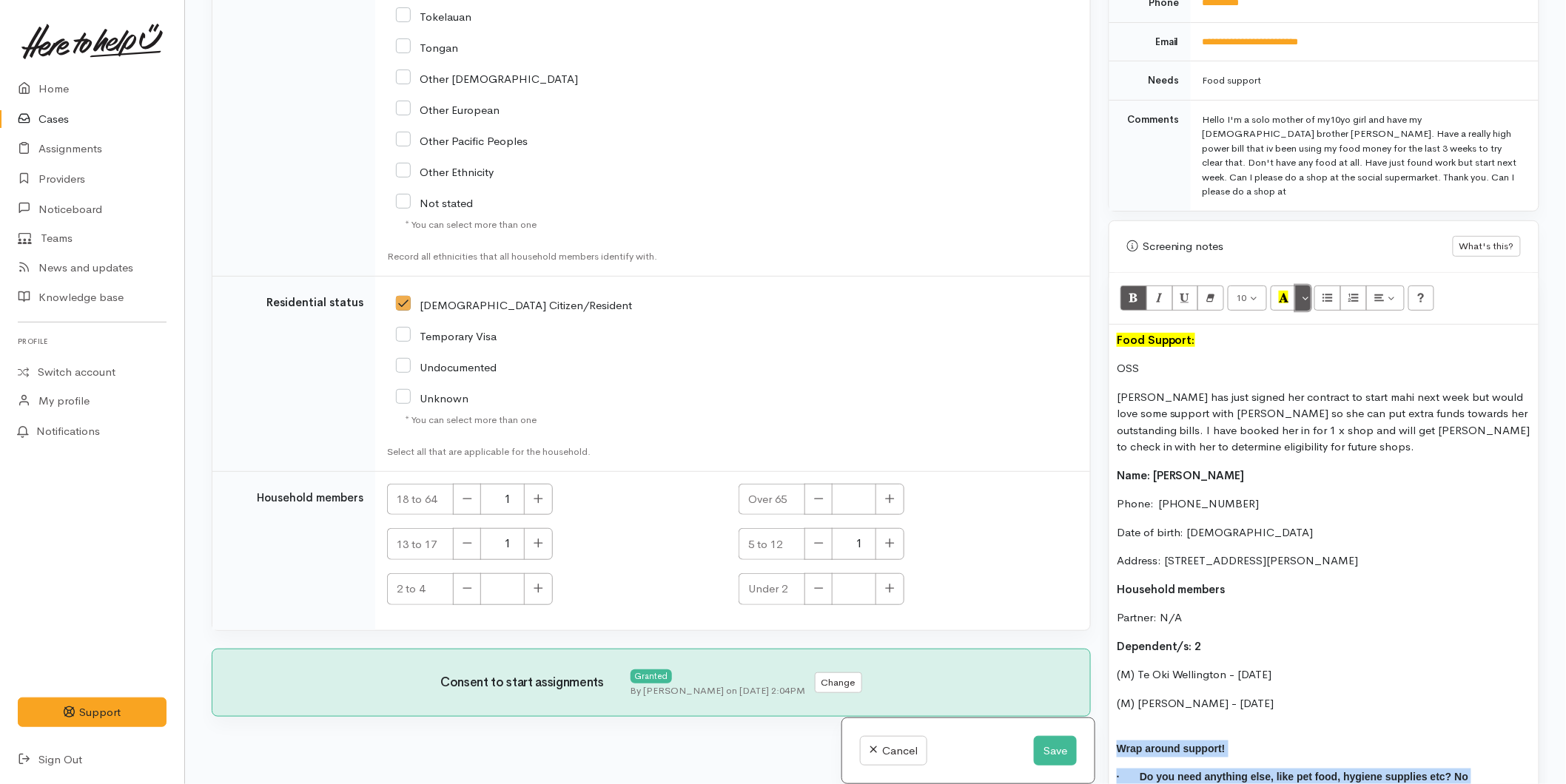
click at [1304, 285] on button "More Color" at bounding box center [1303, 298] width 15 height 25
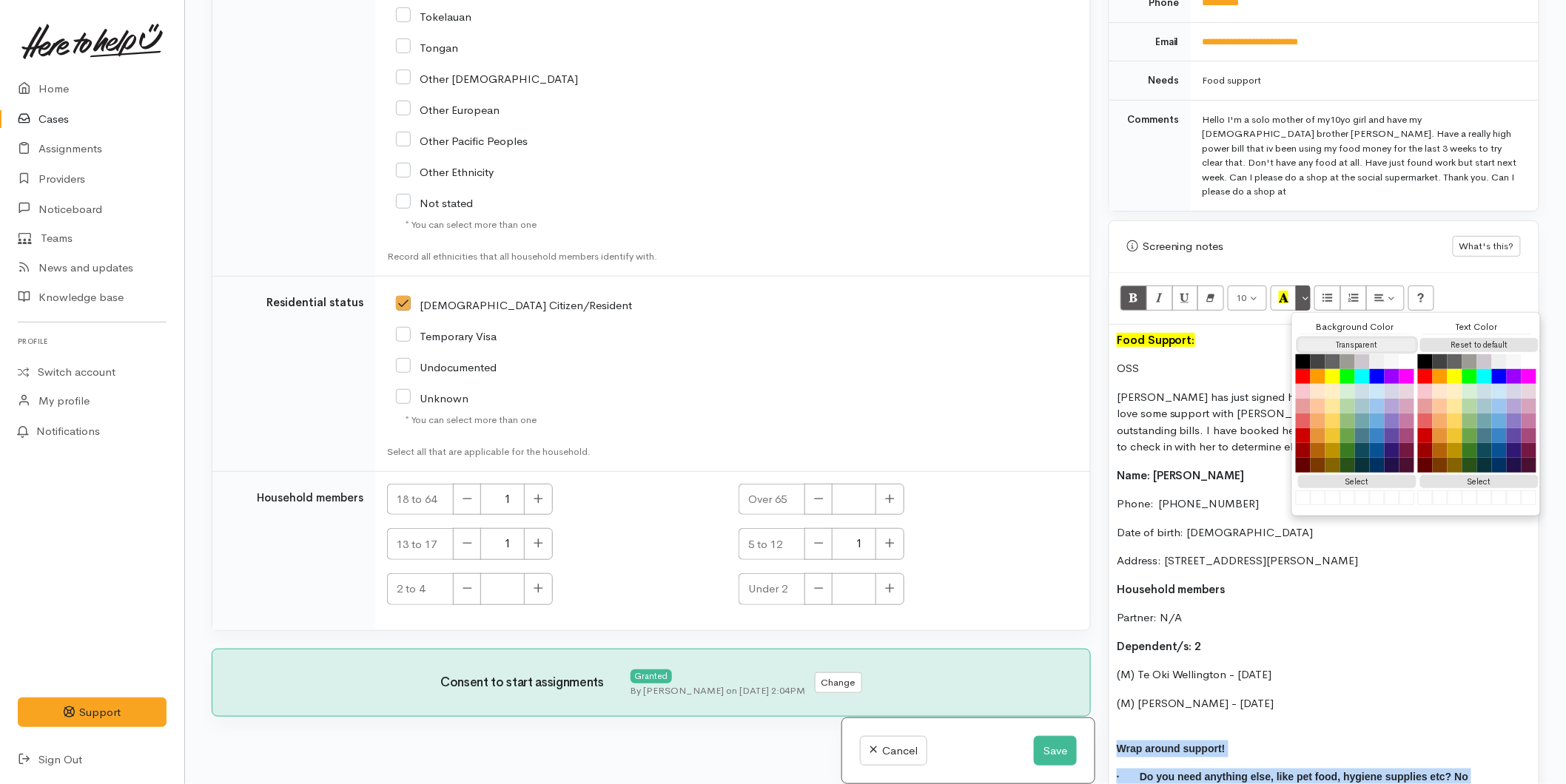
drag, startPoint x: 1323, startPoint y: 333, endPoint x: 1336, endPoint y: 331, distance: 13.2
click at [1323, 338] on button "Transparent" at bounding box center [1357, 345] width 118 height 14
click at [1467, 338] on button "Reset to default" at bounding box center [1480, 345] width 118 height 14
click at [1130, 291] on icon "Bold (CTRL+B)" at bounding box center [1133, 297] width 9 height 13
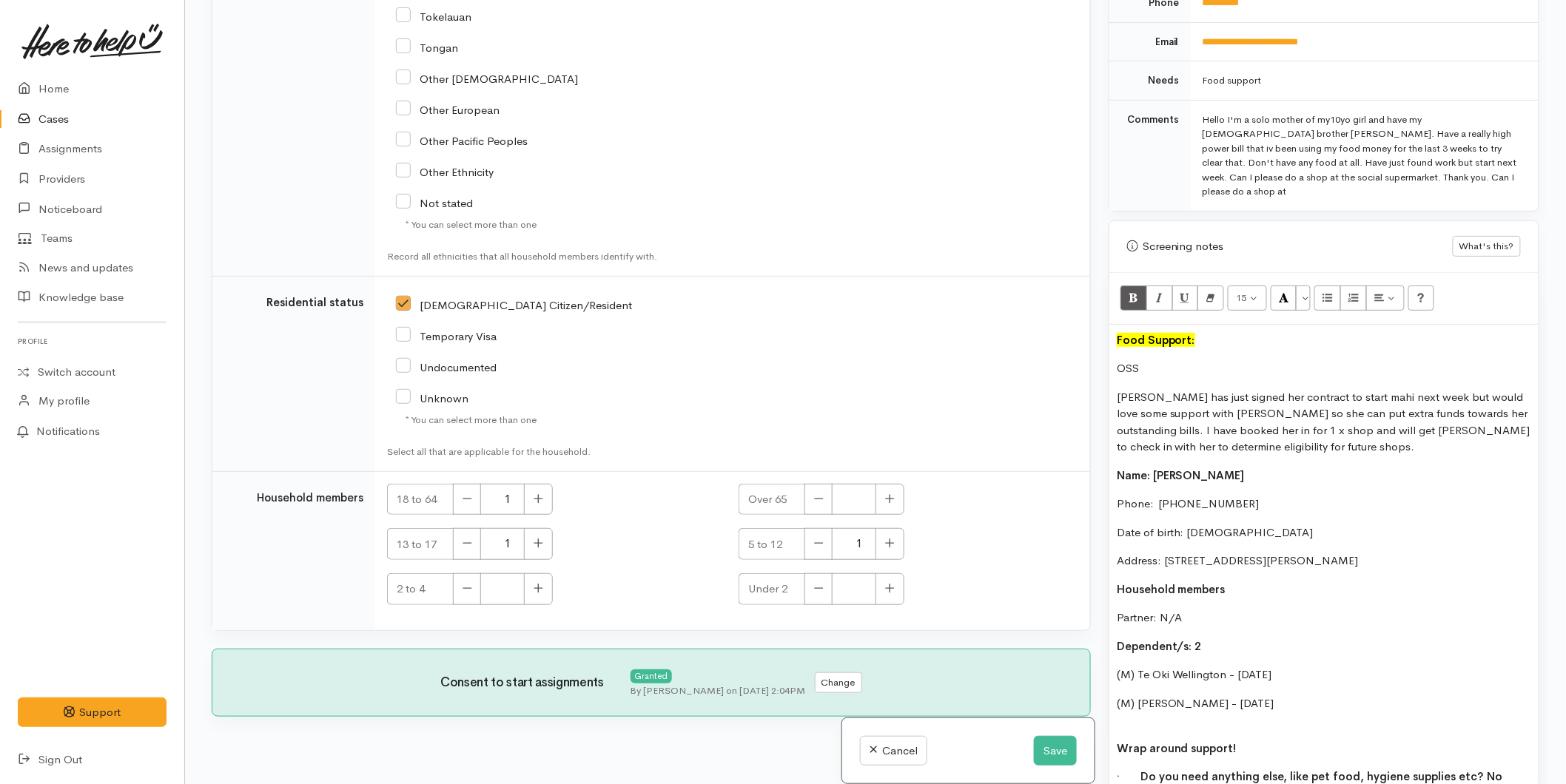
click at [1307, 593] on div "Food Support: OSS [PERSON_NAME] has just signed her contract to start mahi next…" at bounding box center [1324, 579] width 430 height 509
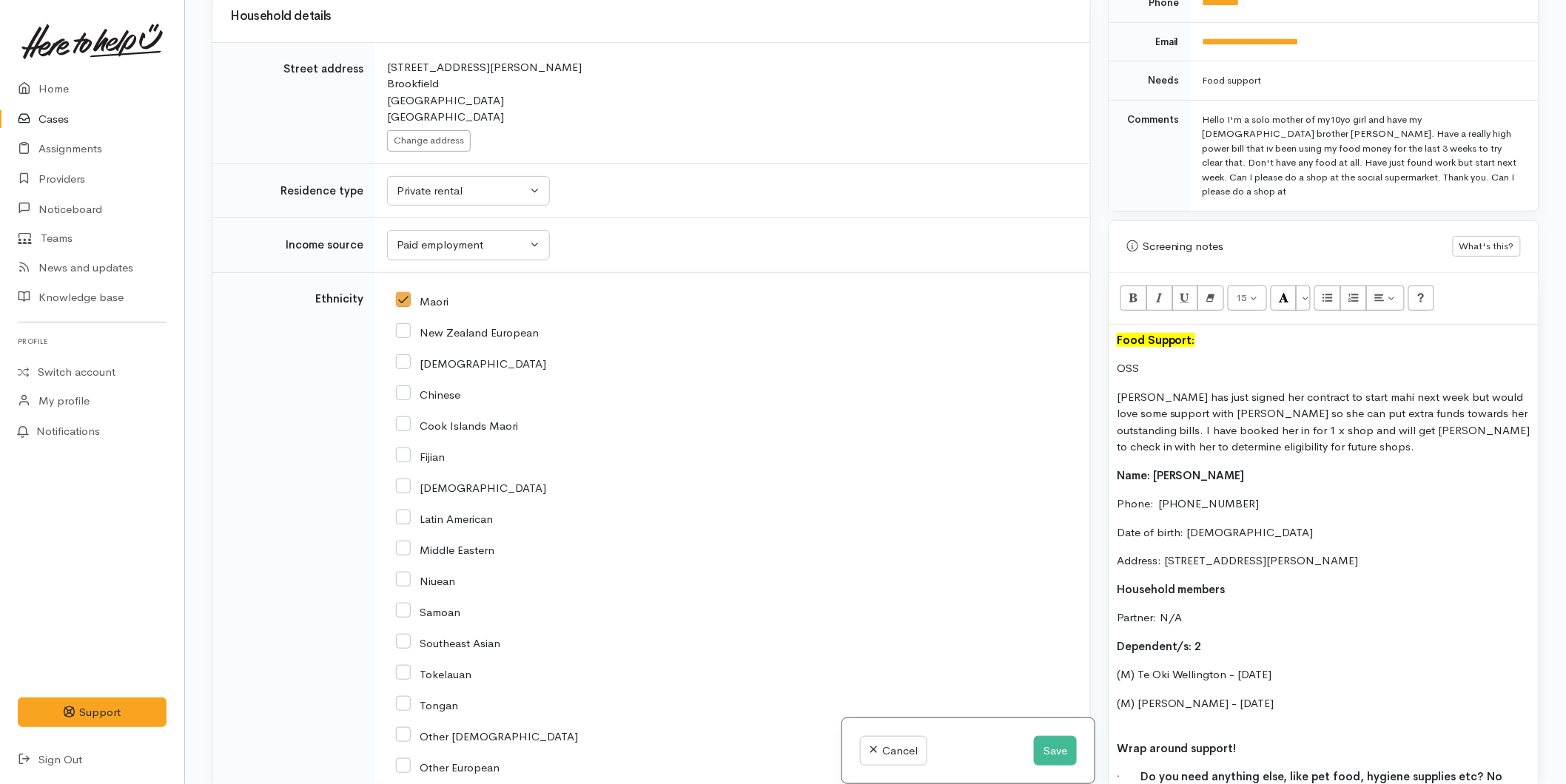
scroll to position [2117, 0]
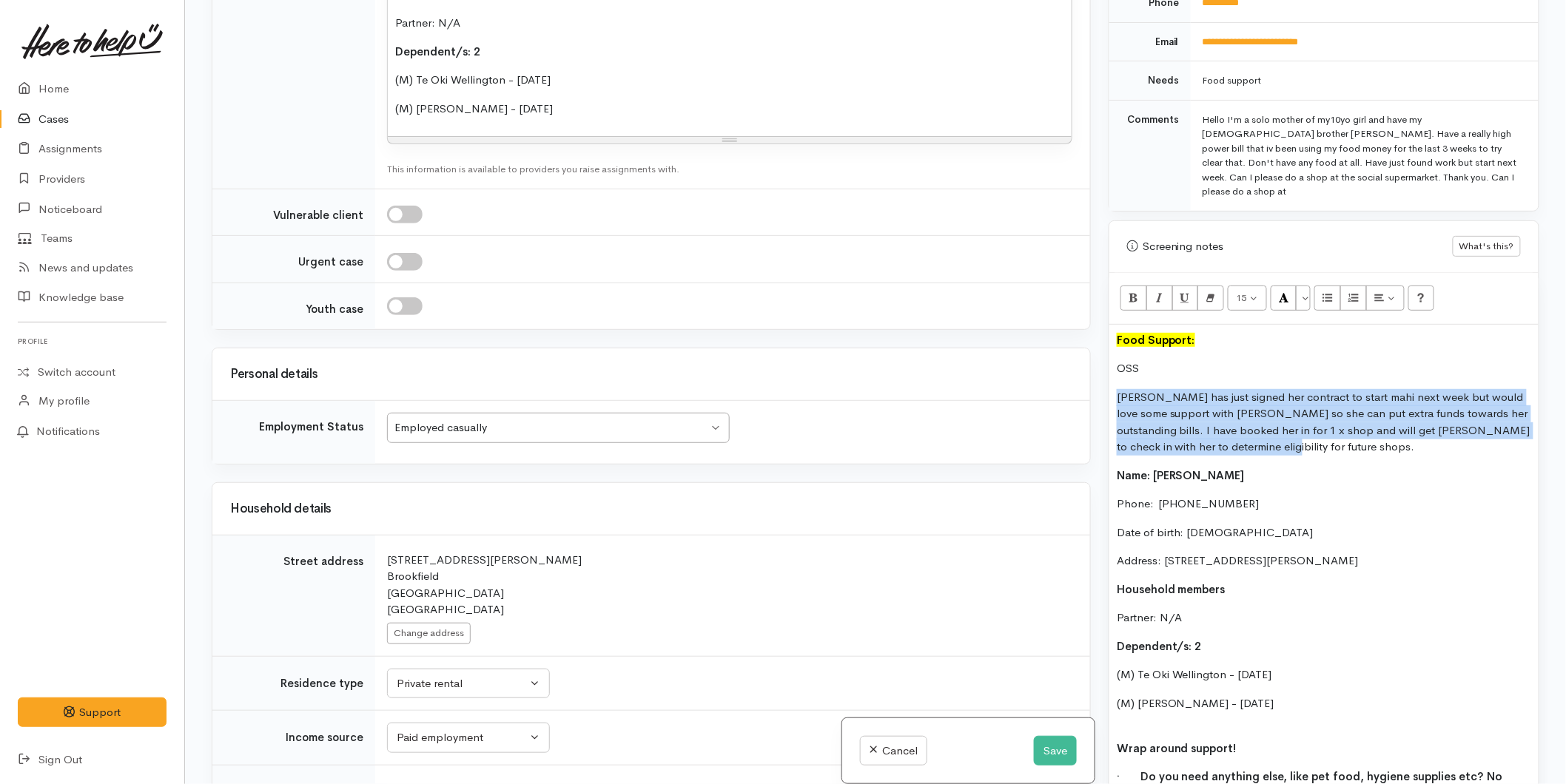
drag, startPoint x: 1262, startPoint y: 430, endPoint x: 1104, endPoint y: 379, distance: 166.0
click at [1104, 379] on div "Warnings Add No warnings have been raised against this case Add Warning Title ●…" at bounding box center [1324, 392] width 448 height 784
copy p "[PERSON_NAME] has just signed her contract to start mahi next week but would lo…"
drag, startPoint x: 1054, startPoint y: 752, endPoint x: 1076, endPoint y: 683, distance: 72.4
click at [1054, 751] on button "Save" at bounding box center [1055, 751] width 43 height 30
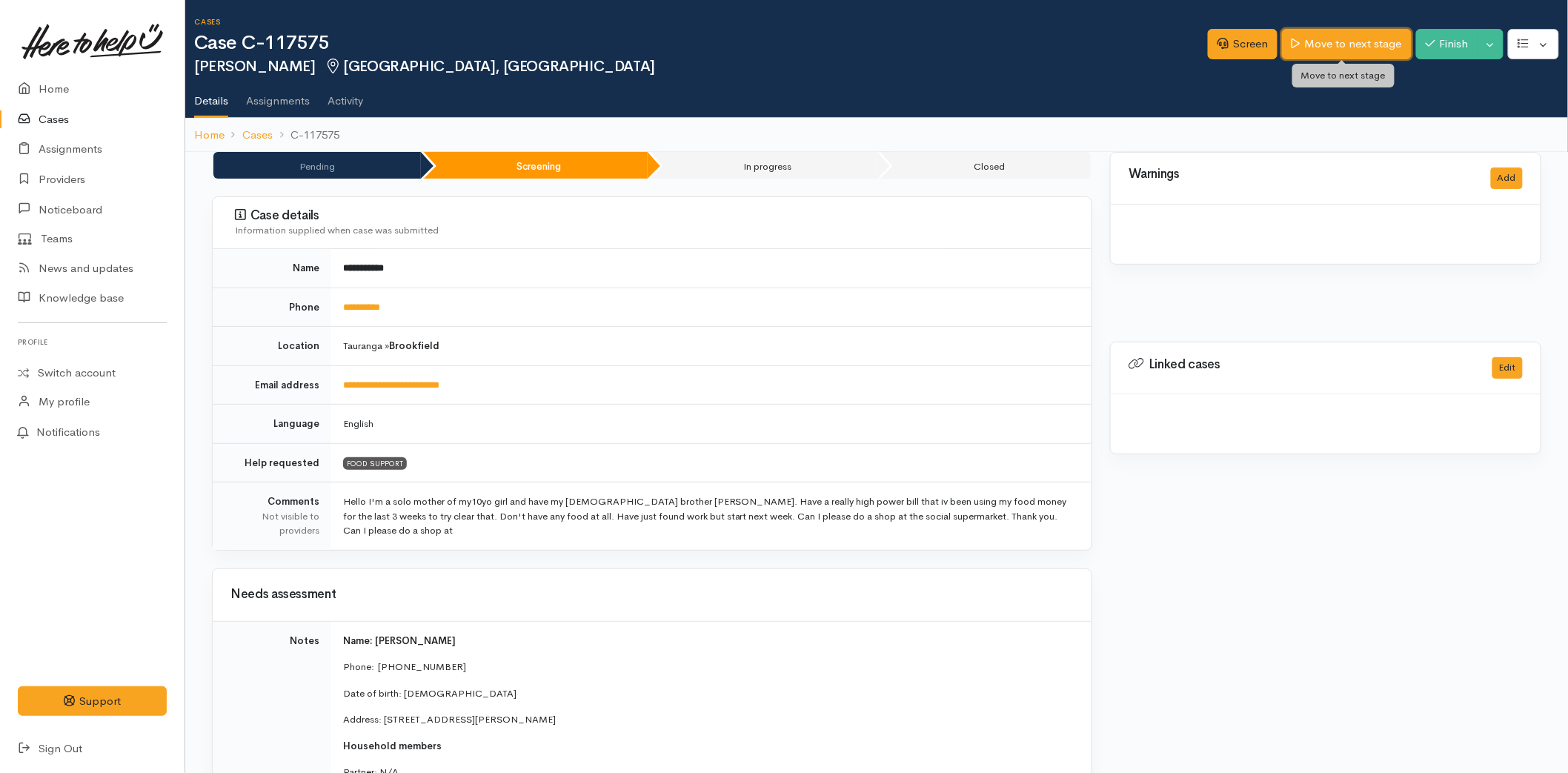
drag, startPoint x: 0, startPoint y: 0, endPoint x: 1335, endPoint y: 42, distance: 1335.7
click at [1334, 46] on link "Move to next stage" at bounding box center [1347, 44] width 129 height 30
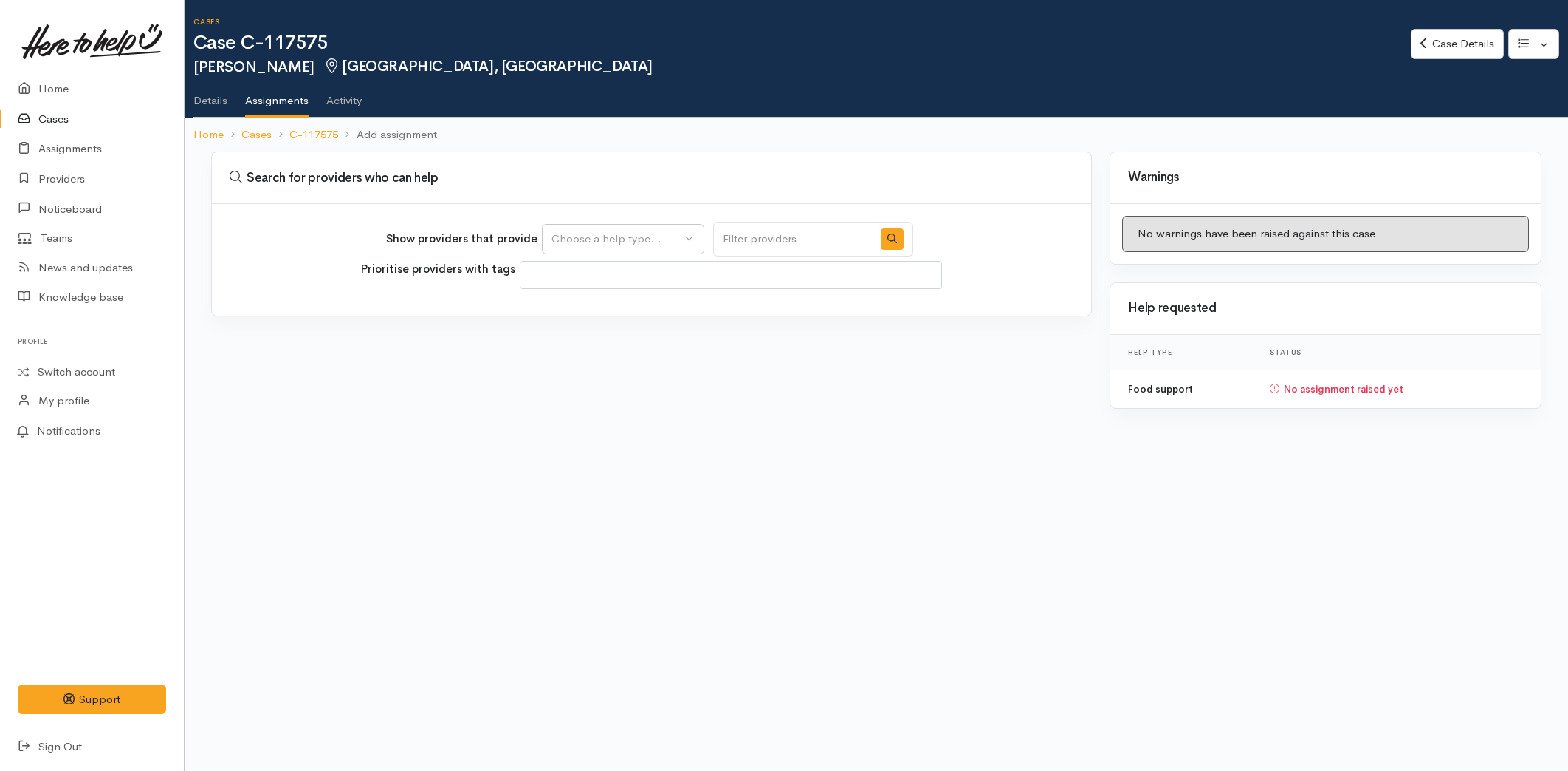
select select
click at [614, 234] on div "Choose a help type..." at bounding box center [616, 239] width 130 height 17
click at [584, 305] on span "Food support" at bounding box center [595, 309] width 69 height 17
select select "3"
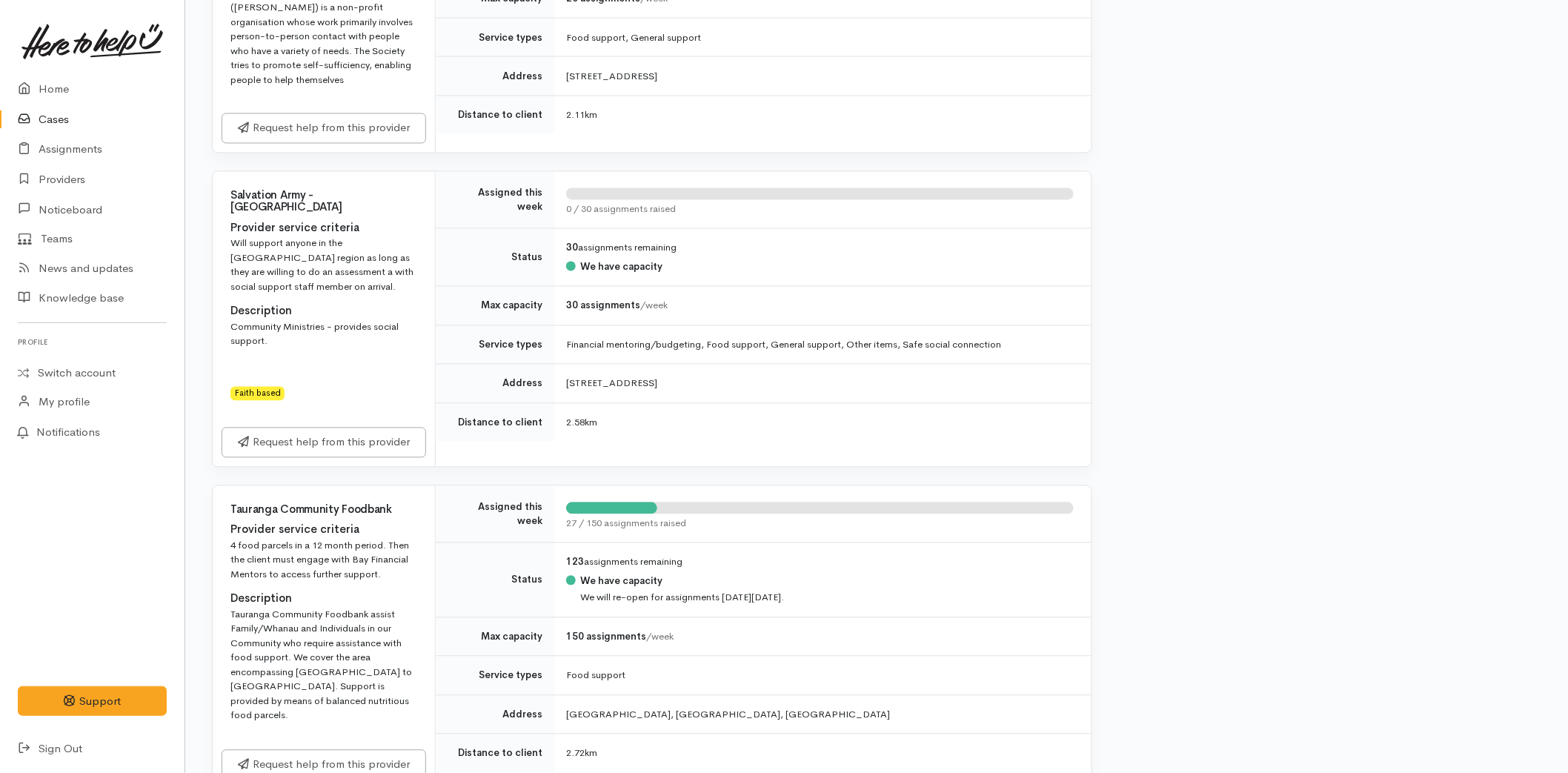
scroll to position [1316, 0]
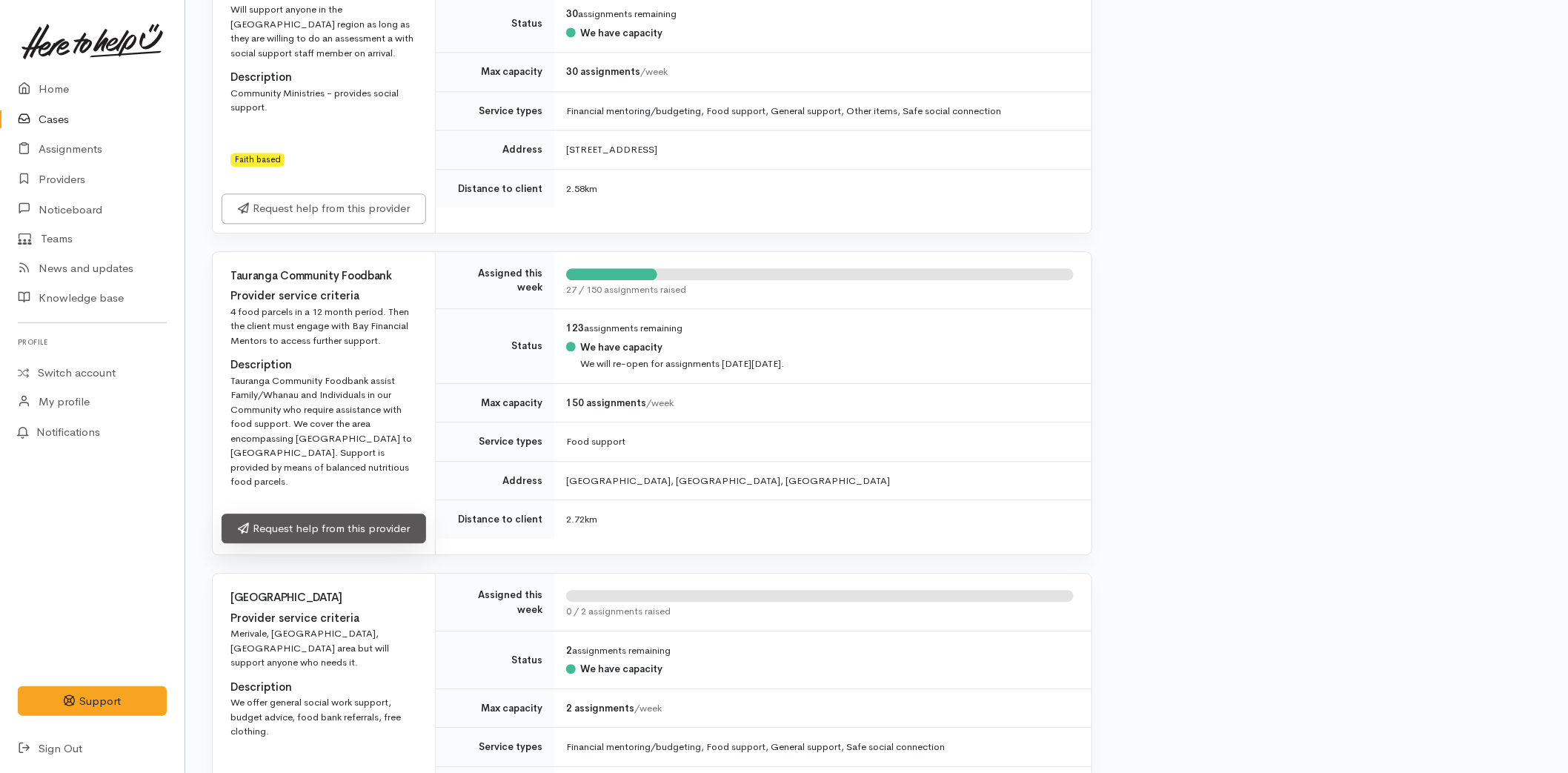
click at [298, 514] on link "Request help from this provider" at bounding box center [324, 529] width 205 height 30
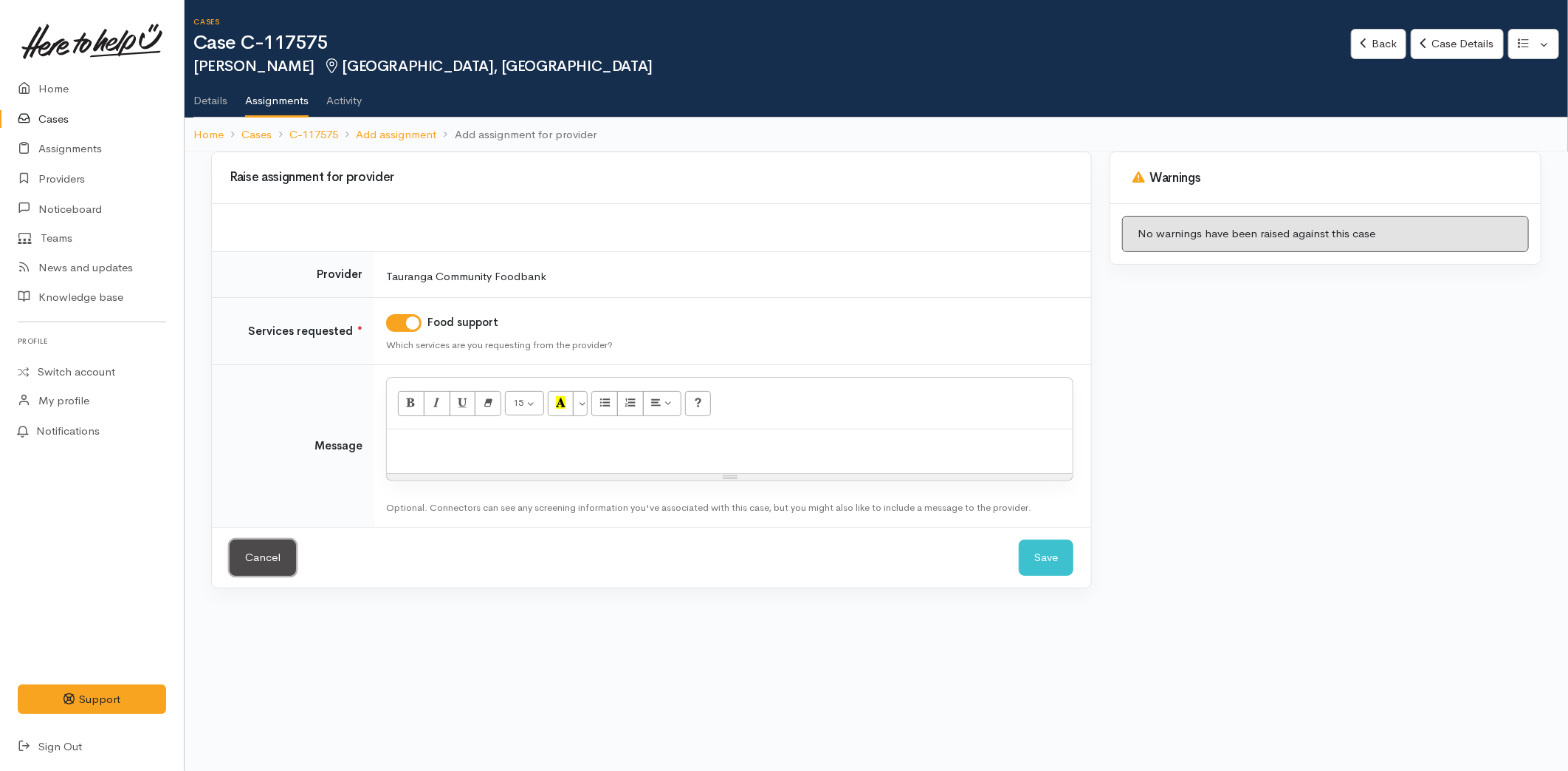
click at [274, 561] on link "Cancel" at bounding box center [263, 557] width 67 height 36
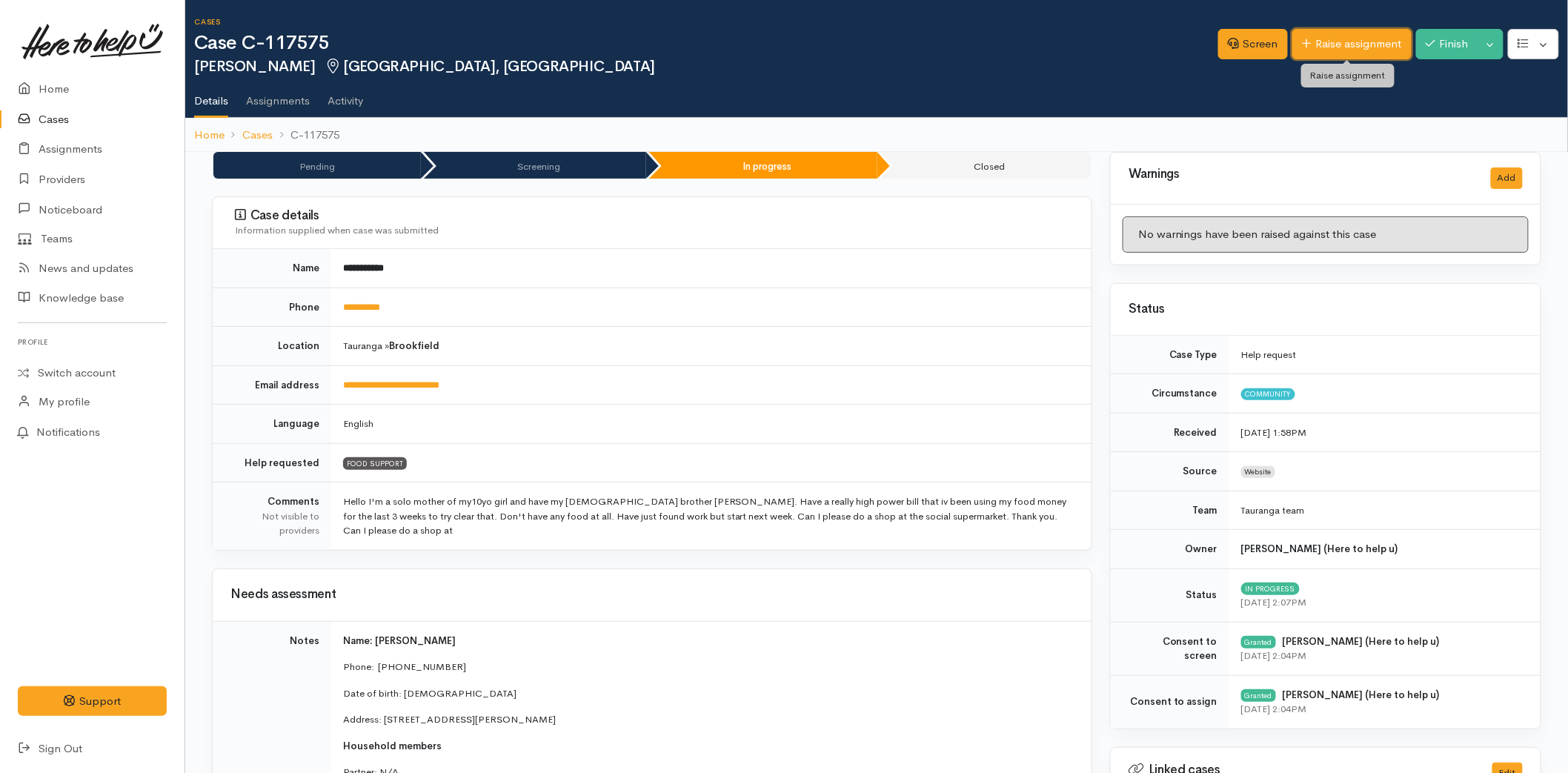
click at [1329, 37] on link "Raise assignment" at bounding box center [1352, 44] width 119 height 30
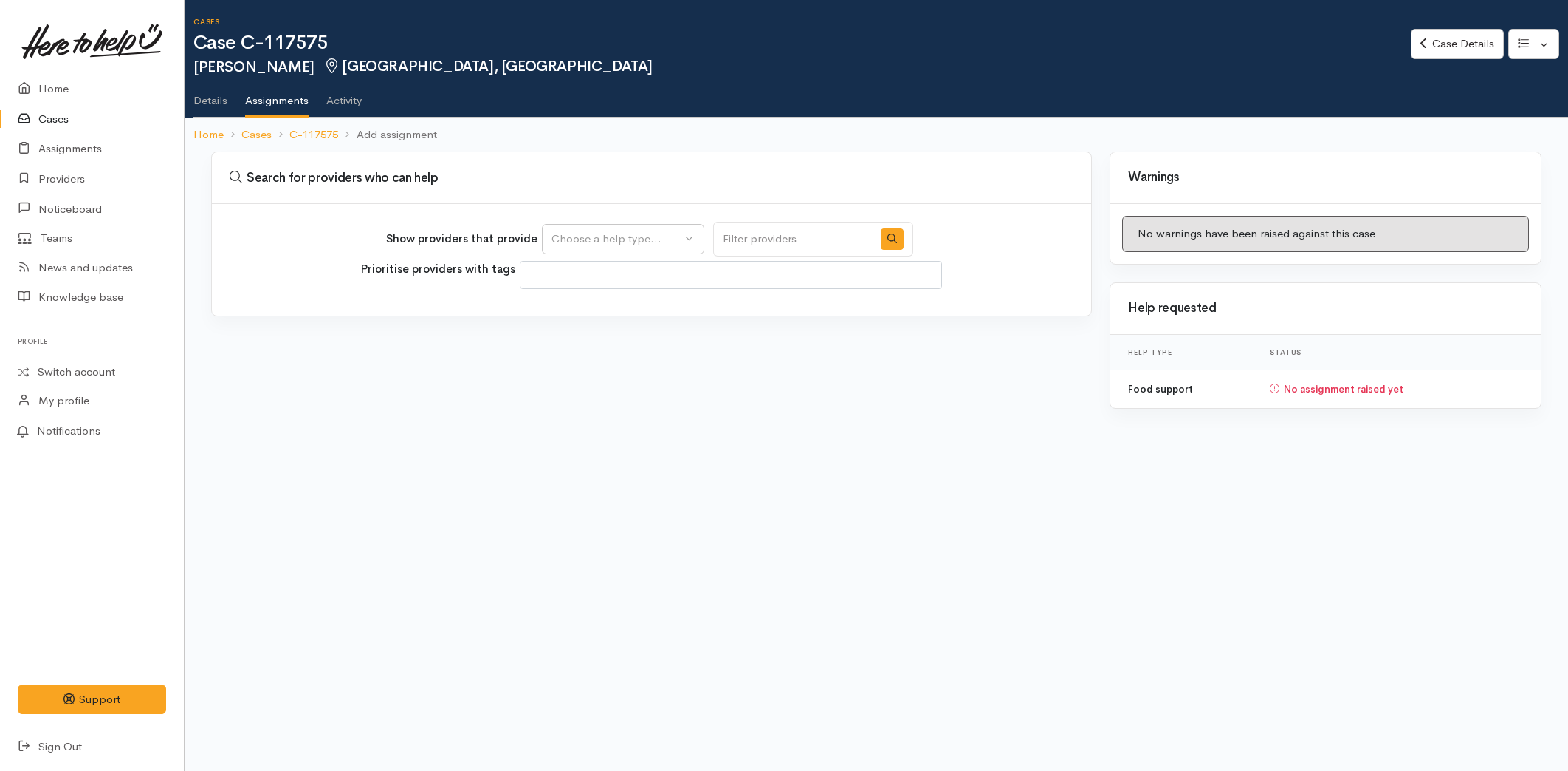
select select
click at [584, 244] on div "Choose a help type..." at bounding box center [616, 239] width 130 height 17
click at [574, 308] on span "Food support" at bounding box center [595, 309] width 69 height 17
select select "3"
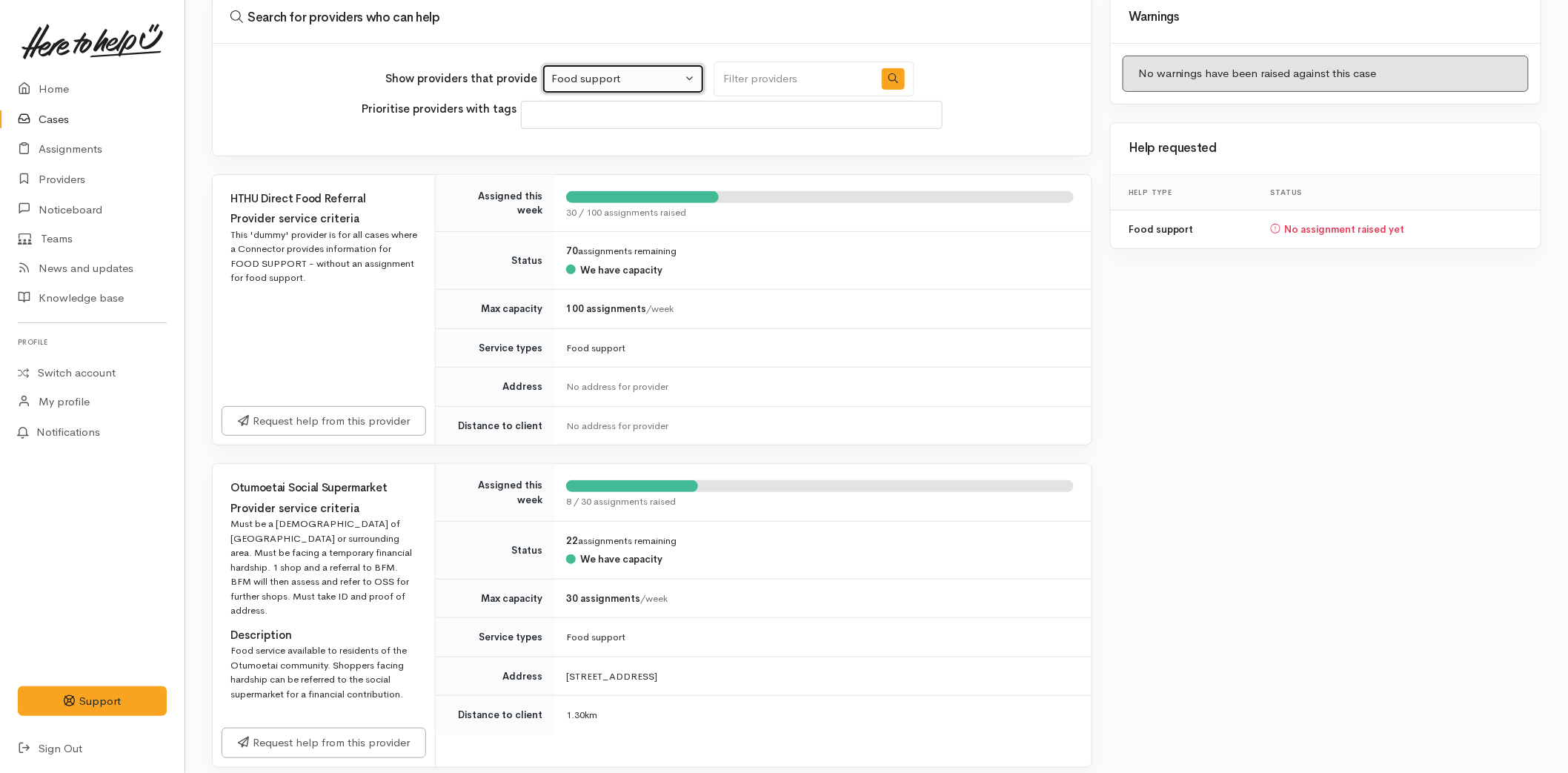
scroll to position [411, 0]
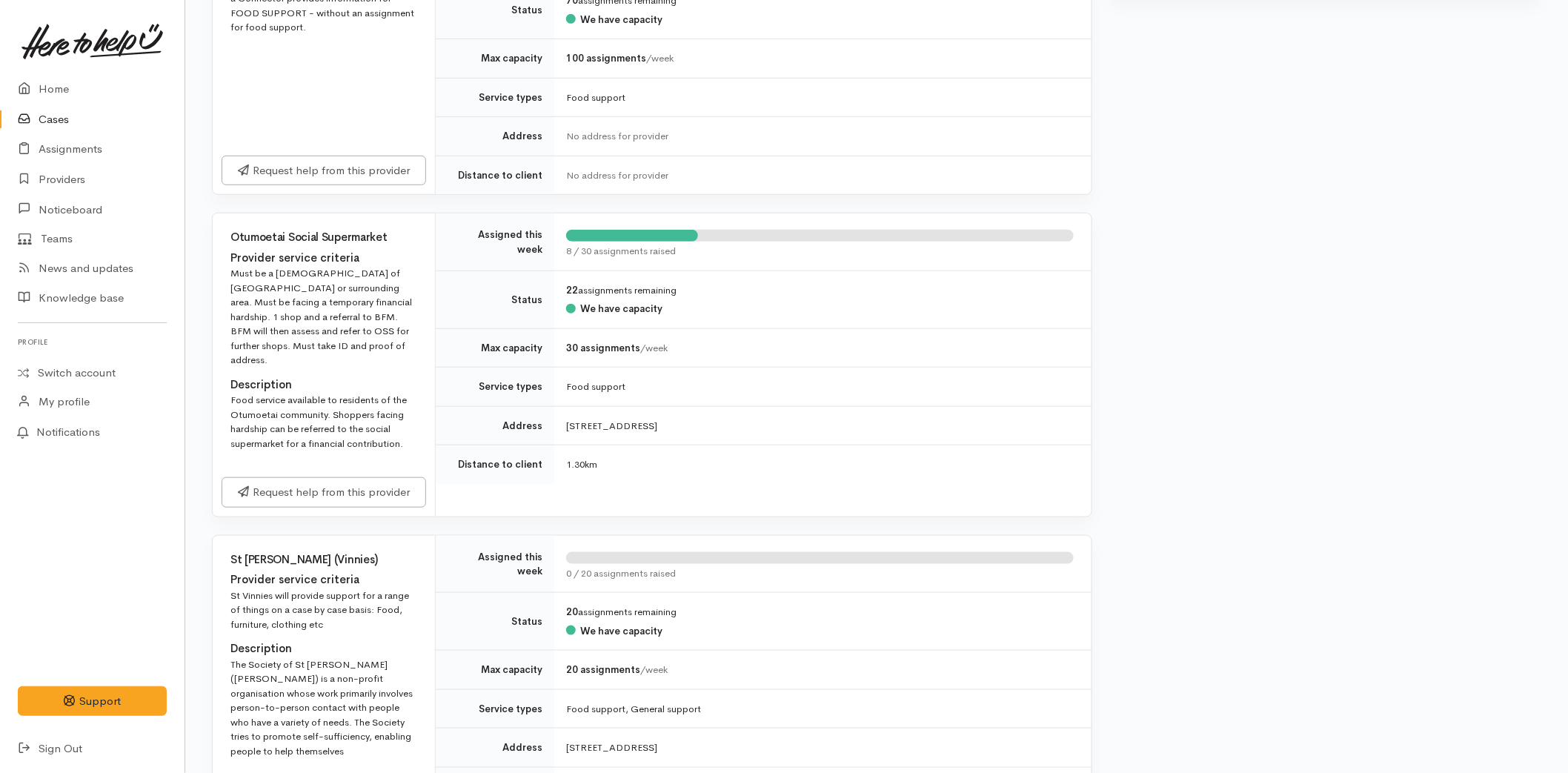
click at [309, 468] on div "Request help from this provider" at bounding box center [324, 492] width 222 height 48
click at [309, 475] on link "Request help from this provider" at bounding box center [324, 490] width 205 height 30
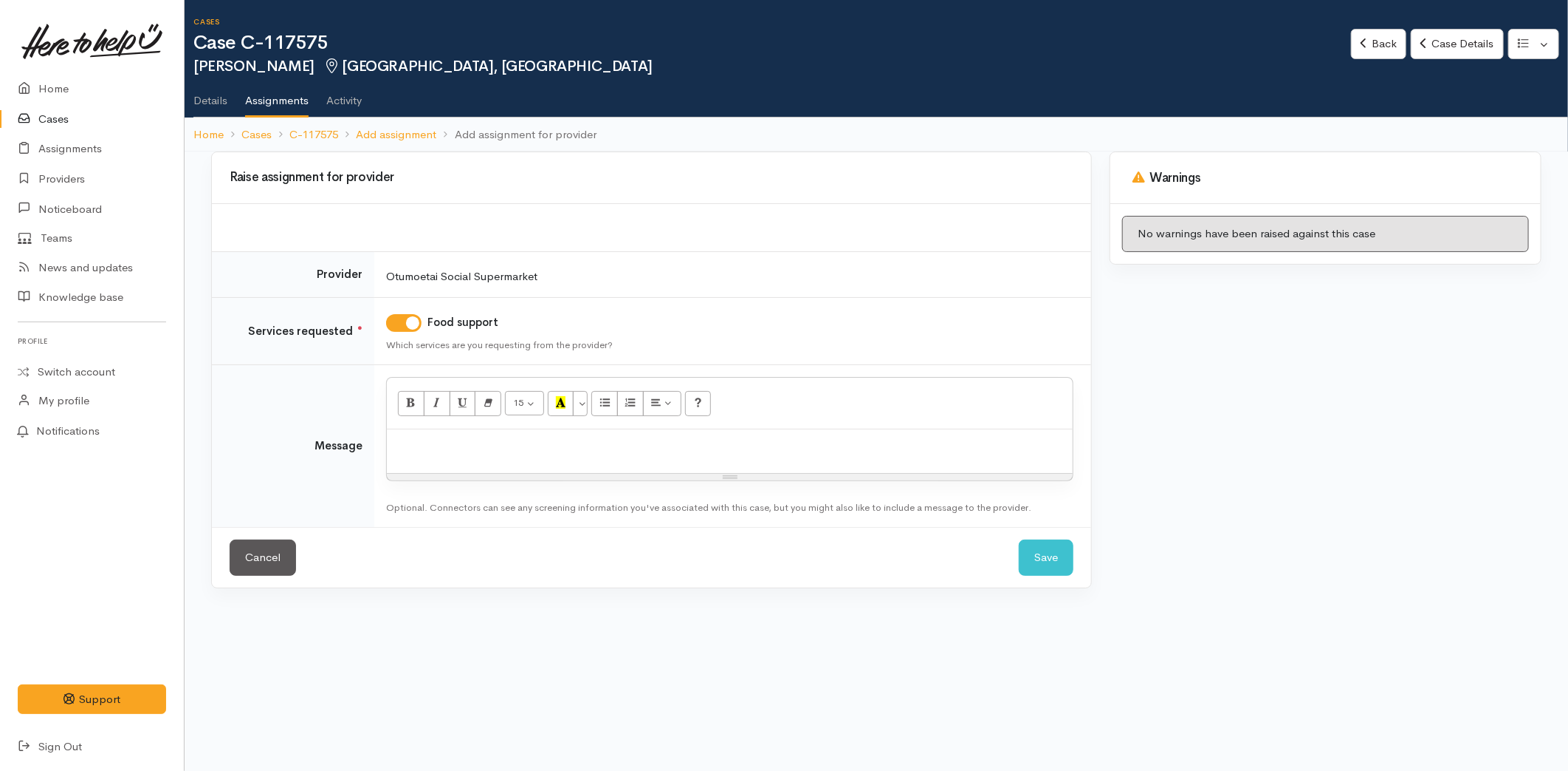
drag, startPoint x: 449, startPoint y: 441, endPoint x: 397, endPoint y: 463, distance: 56.5
click at [447, 442] on p at bounding box center [729, 445] width 671 height 17
click at [417, 458] on div at bounding box center [729, 451] width 686 height 44
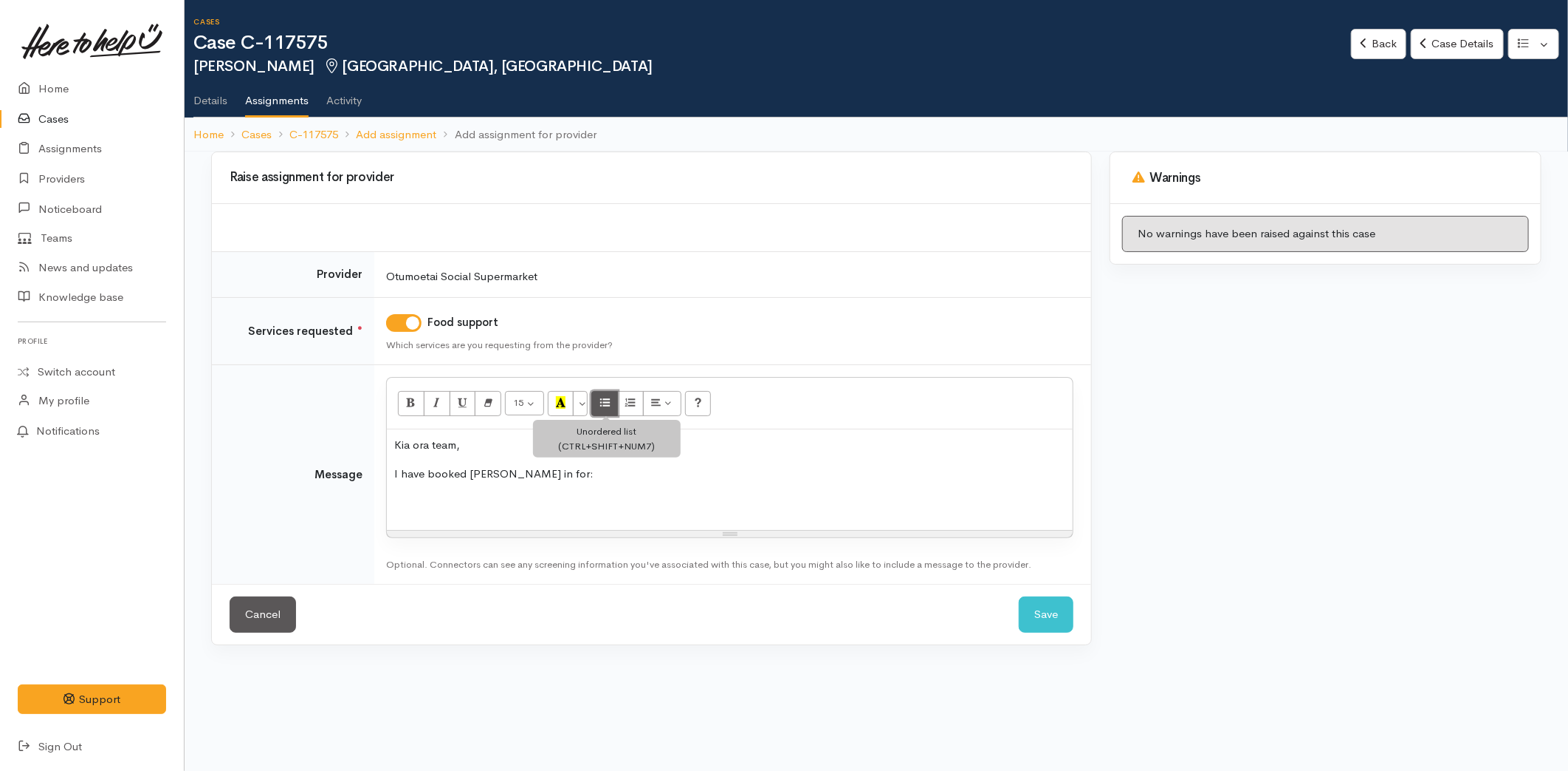
click at [613, 399] on button "Unordered list (CTRL+SHIFT+NUM7)" at bounding box center [605, 404] width 27 height 25
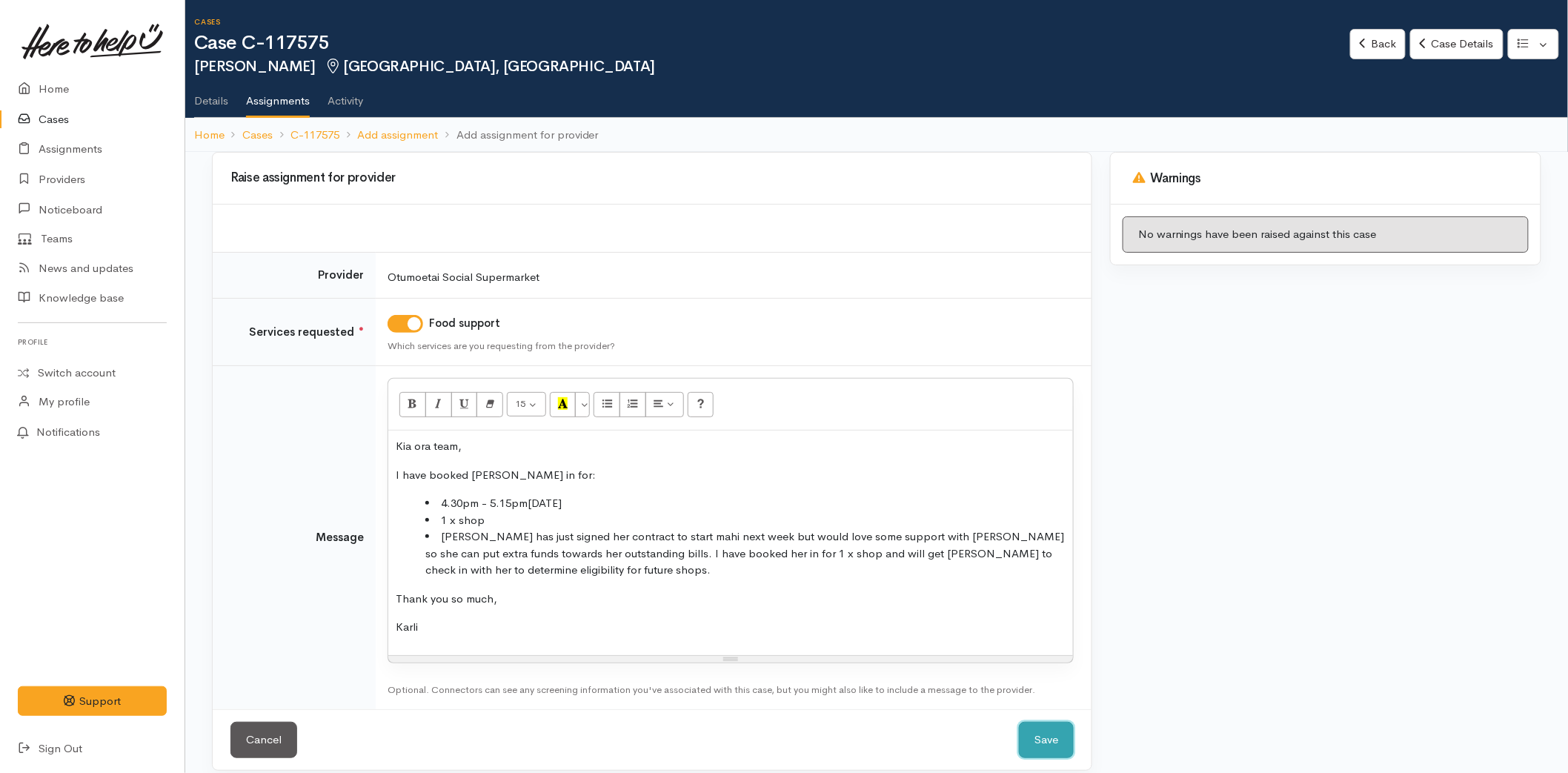
click at [1030, 729] on button "Save" at bounding box center [1046, 739] width 55 height 36
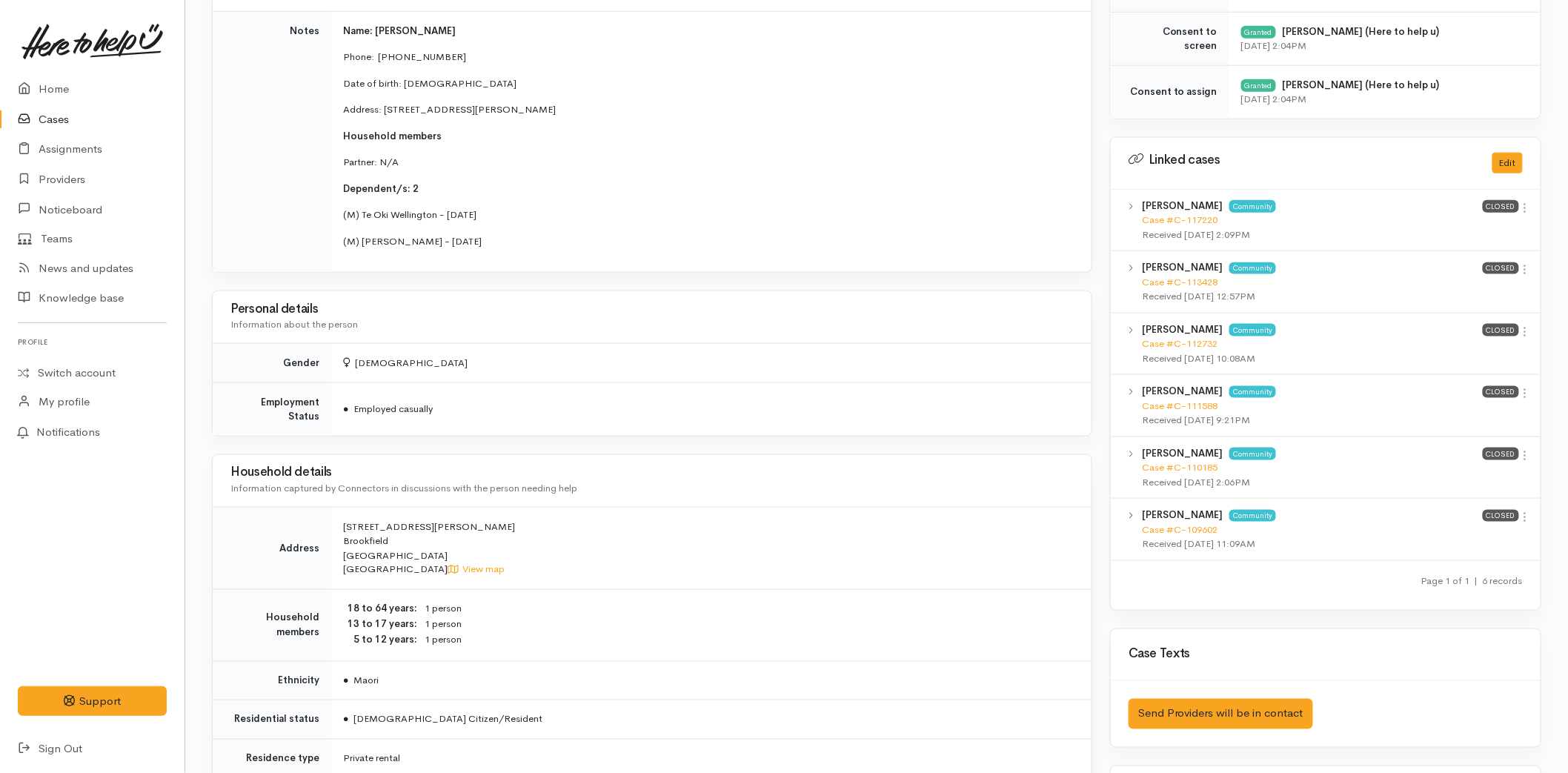
scroll to position [487, 0]
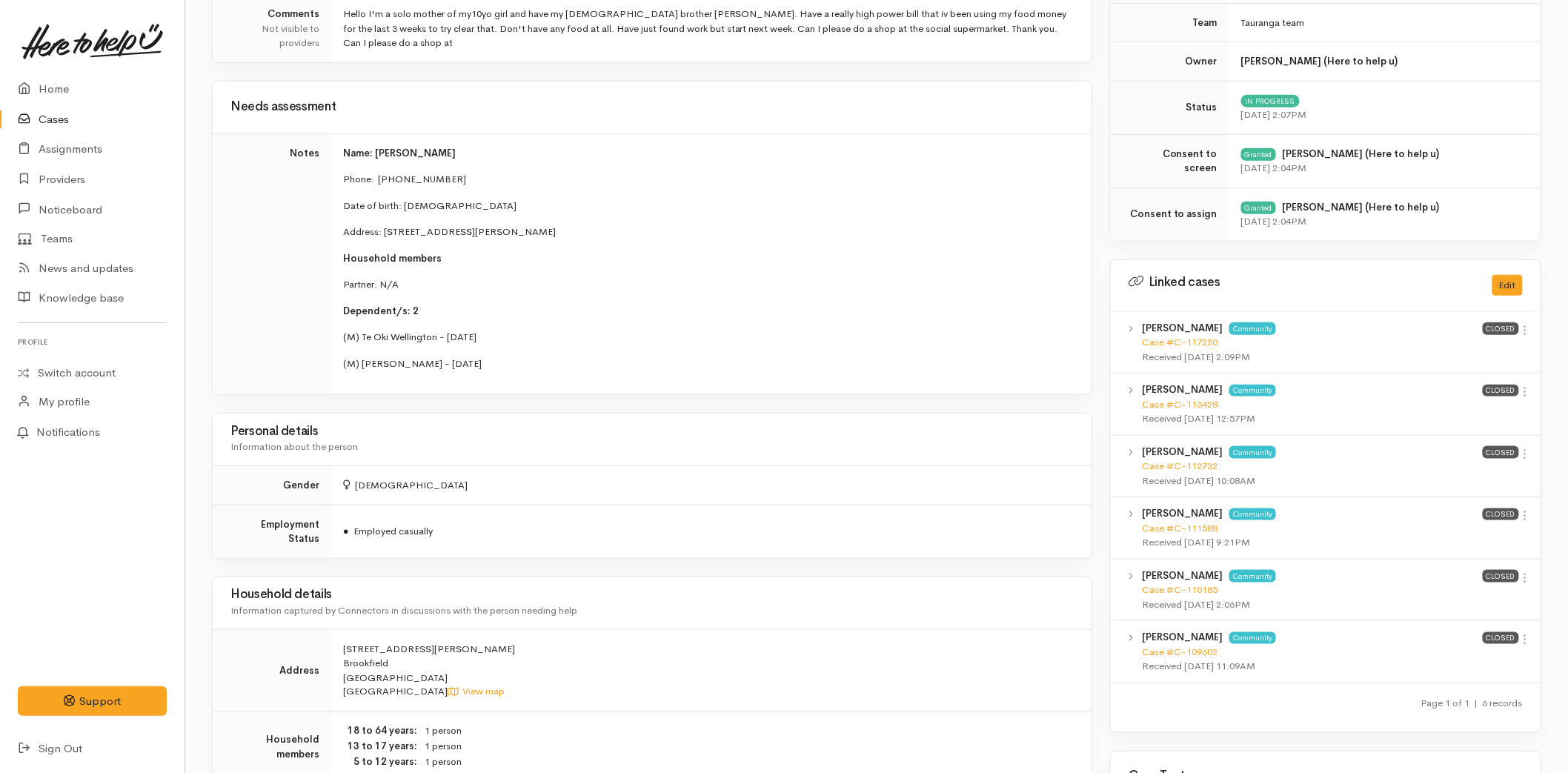
drag, startPoint x: 1528, startPoint y: 520, endPoint x: 1512, endPoint y: 534, distance: 21.3
click at [1528, 520] on icon at bounding box center [1526, 514] width 13 height 13
click at [1503, 536] on link "View case" at bounding box center [1472, 543] width 117 height 23
click at [40, 69] on link at bounding box center [92, 41] width 149 height 65
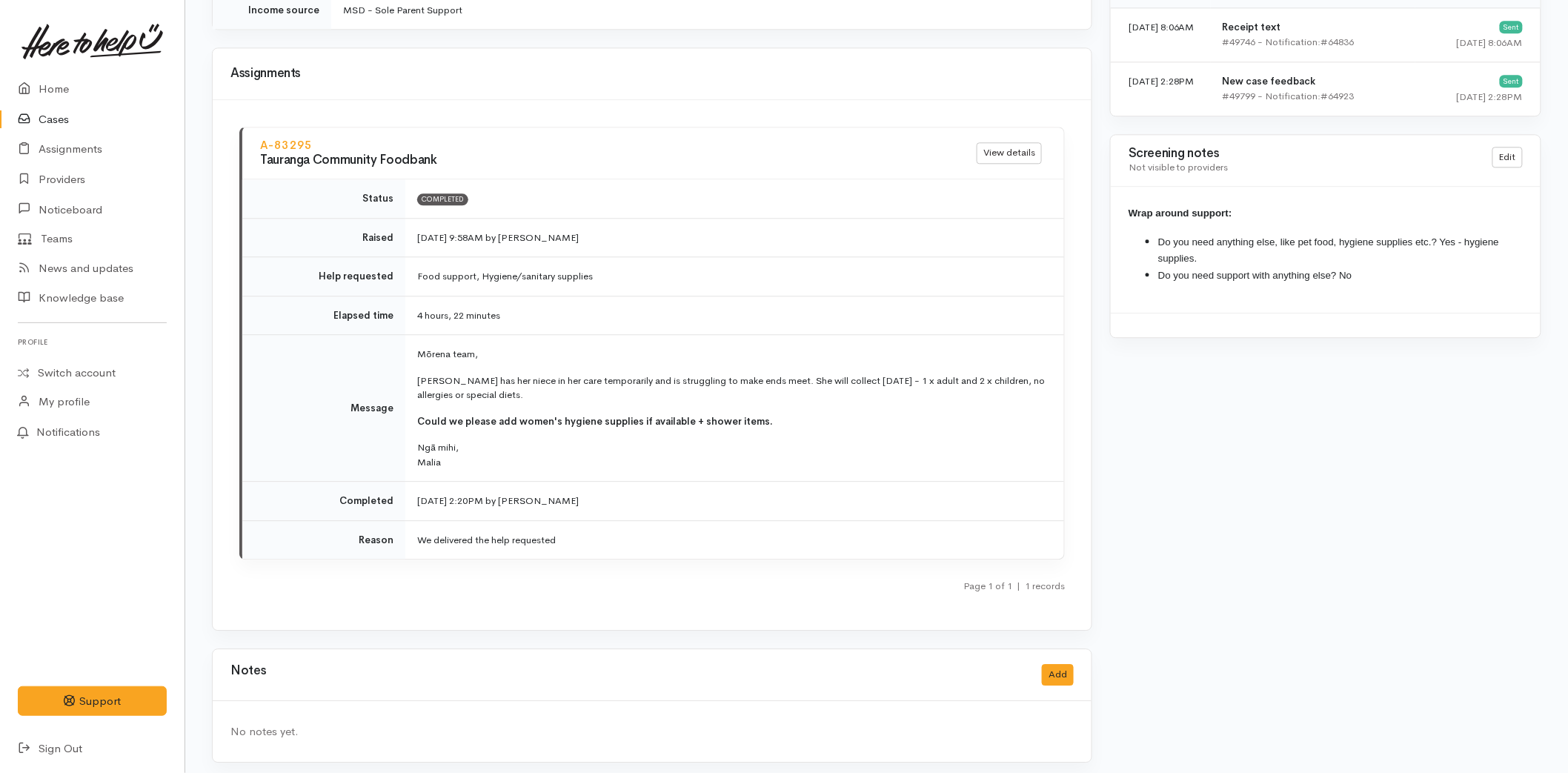
scroll to position [1478, 0]
drag, startPoint x: 59, startPoint y: 84, endPoint x: 21, endPoint y: 100, distance: 41.2
click at [57, 84] on link "Home" at bounding box center [92, 90] width 184 height 30
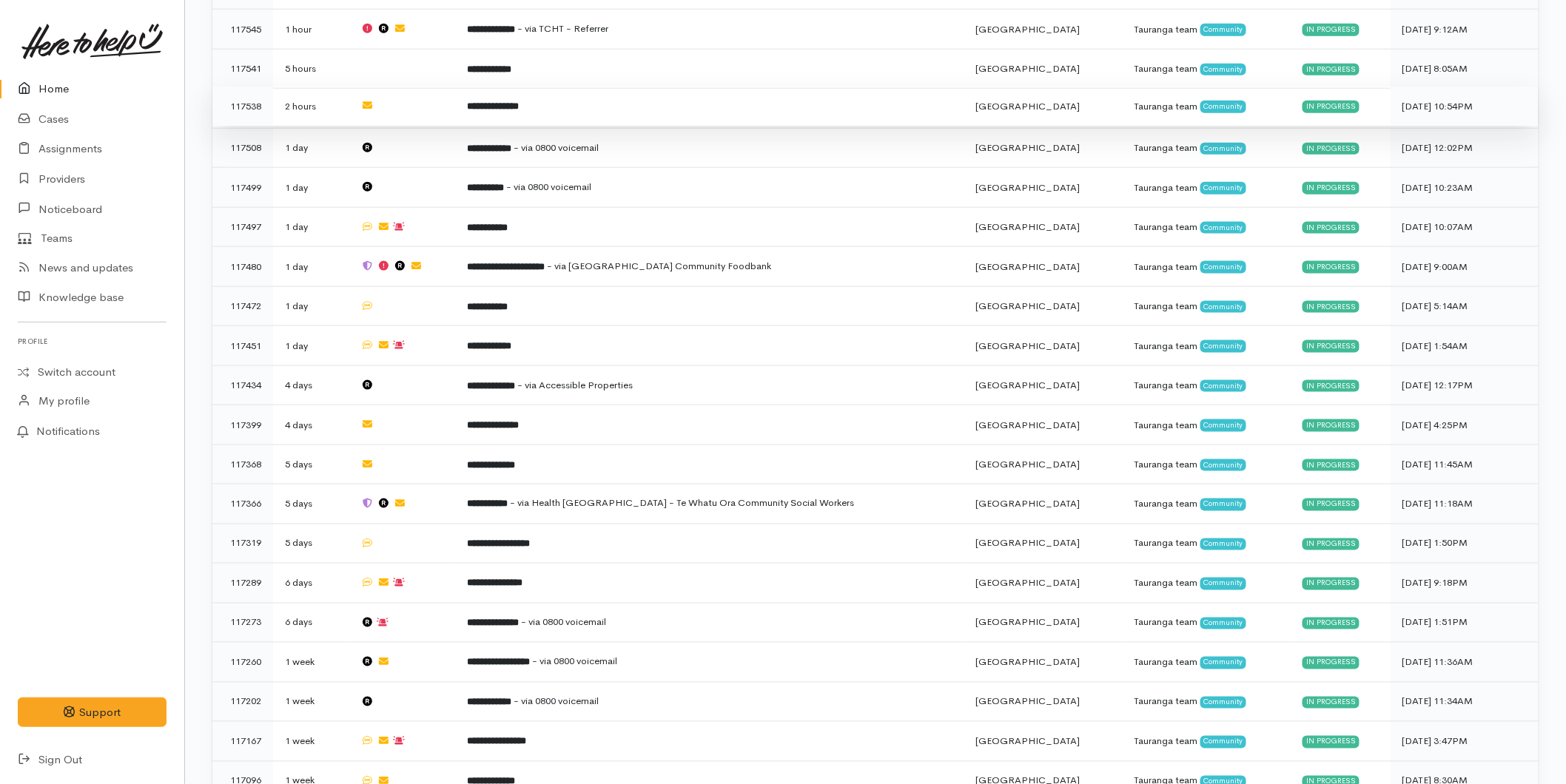
scroll to position [302, 0]
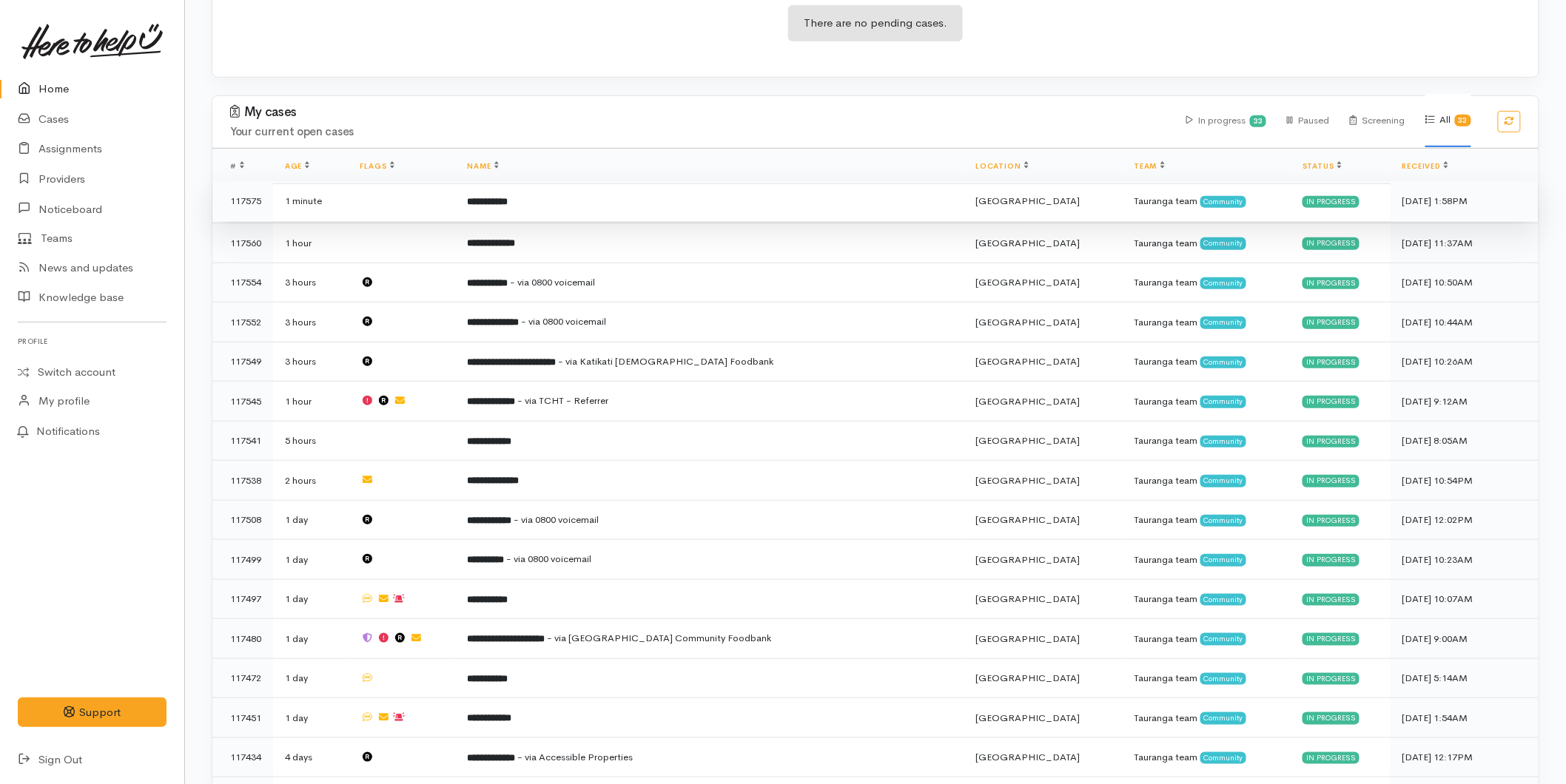
click at [558, 197] on td "**********" at bounding box center [709, 201] width 508 height 40
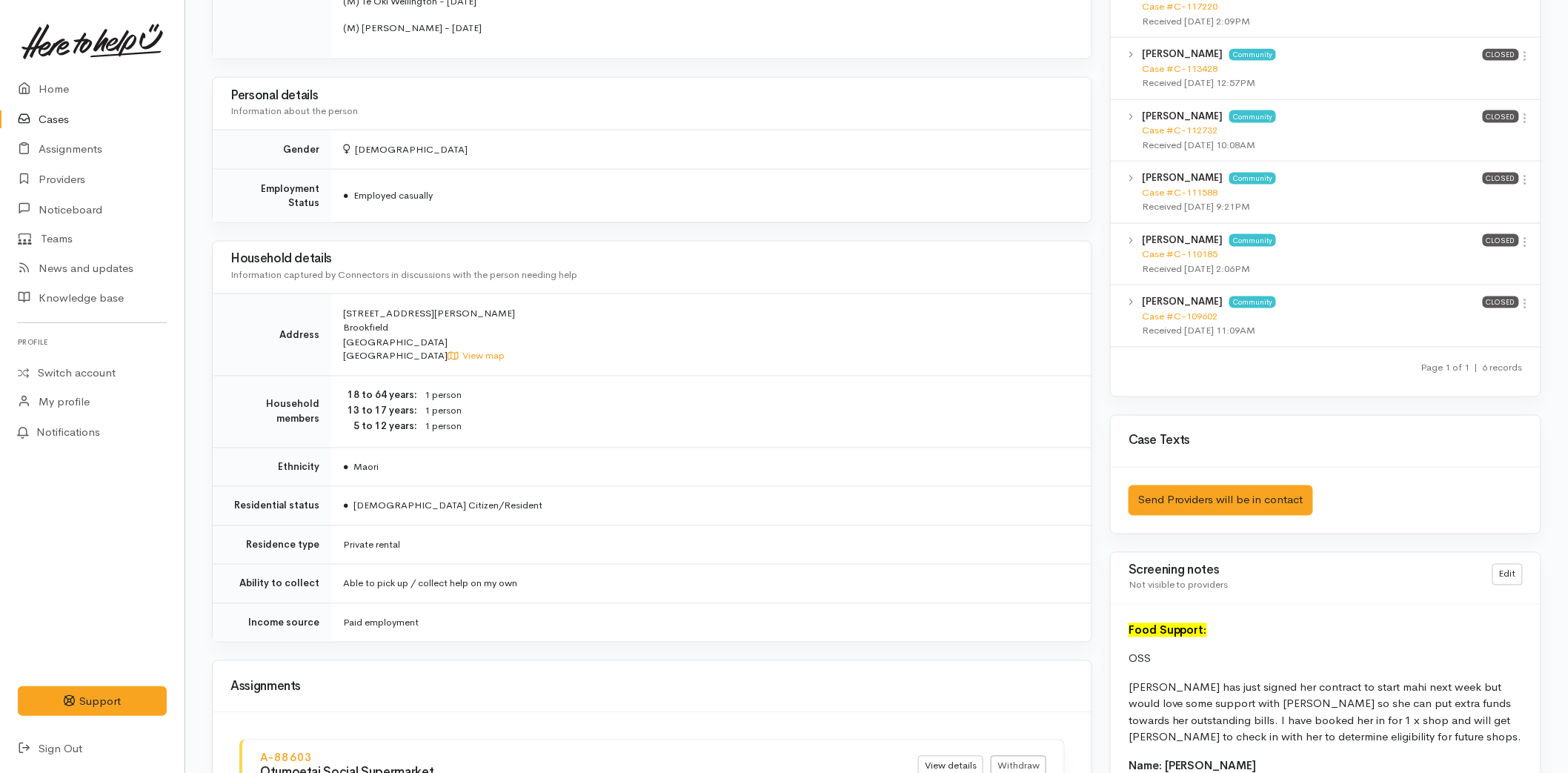
scroll to position [1393, 0]
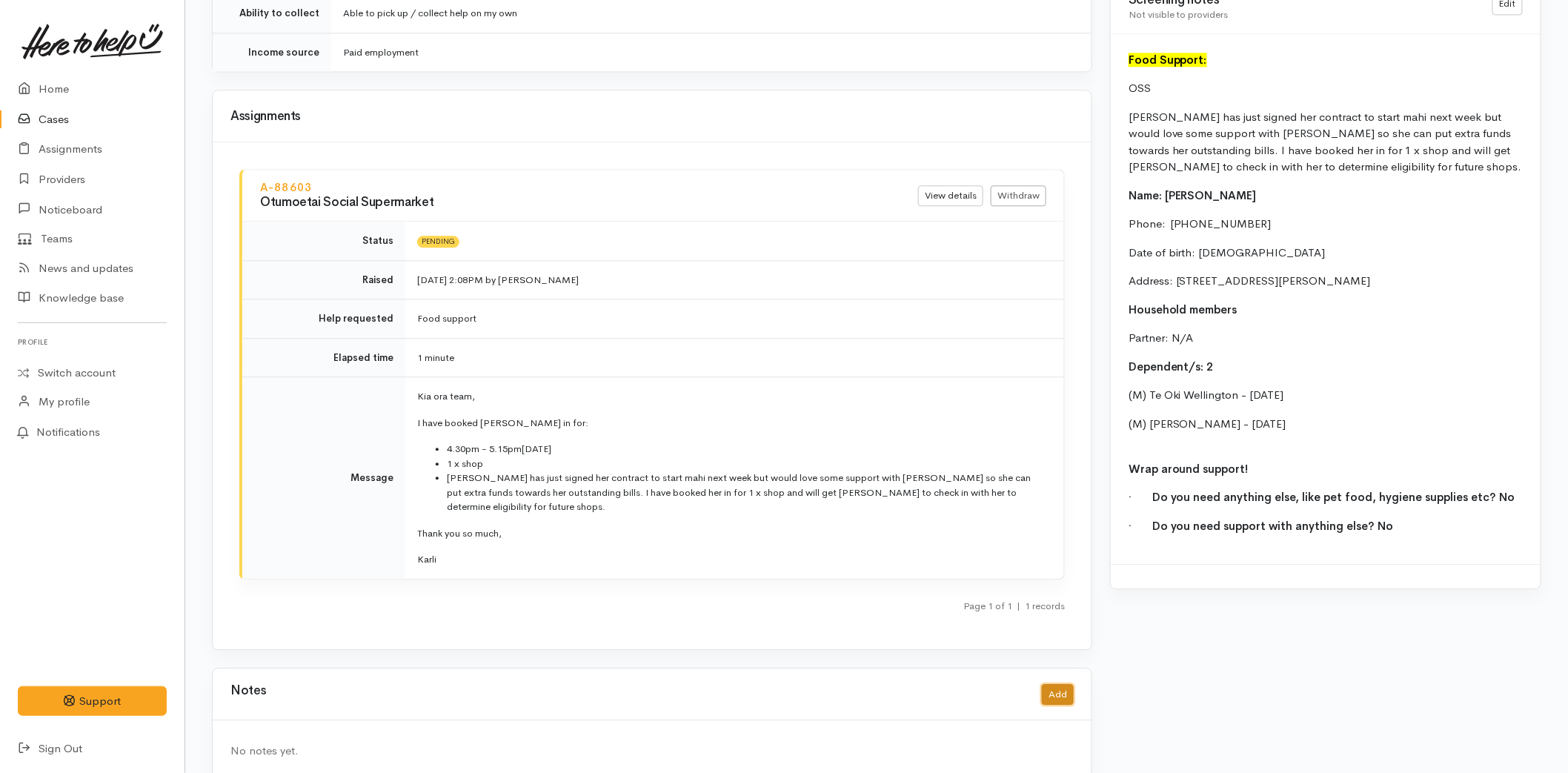
click at [1053, 683] on button "Add" at bounding box center [1058, 694] width 32 height 21
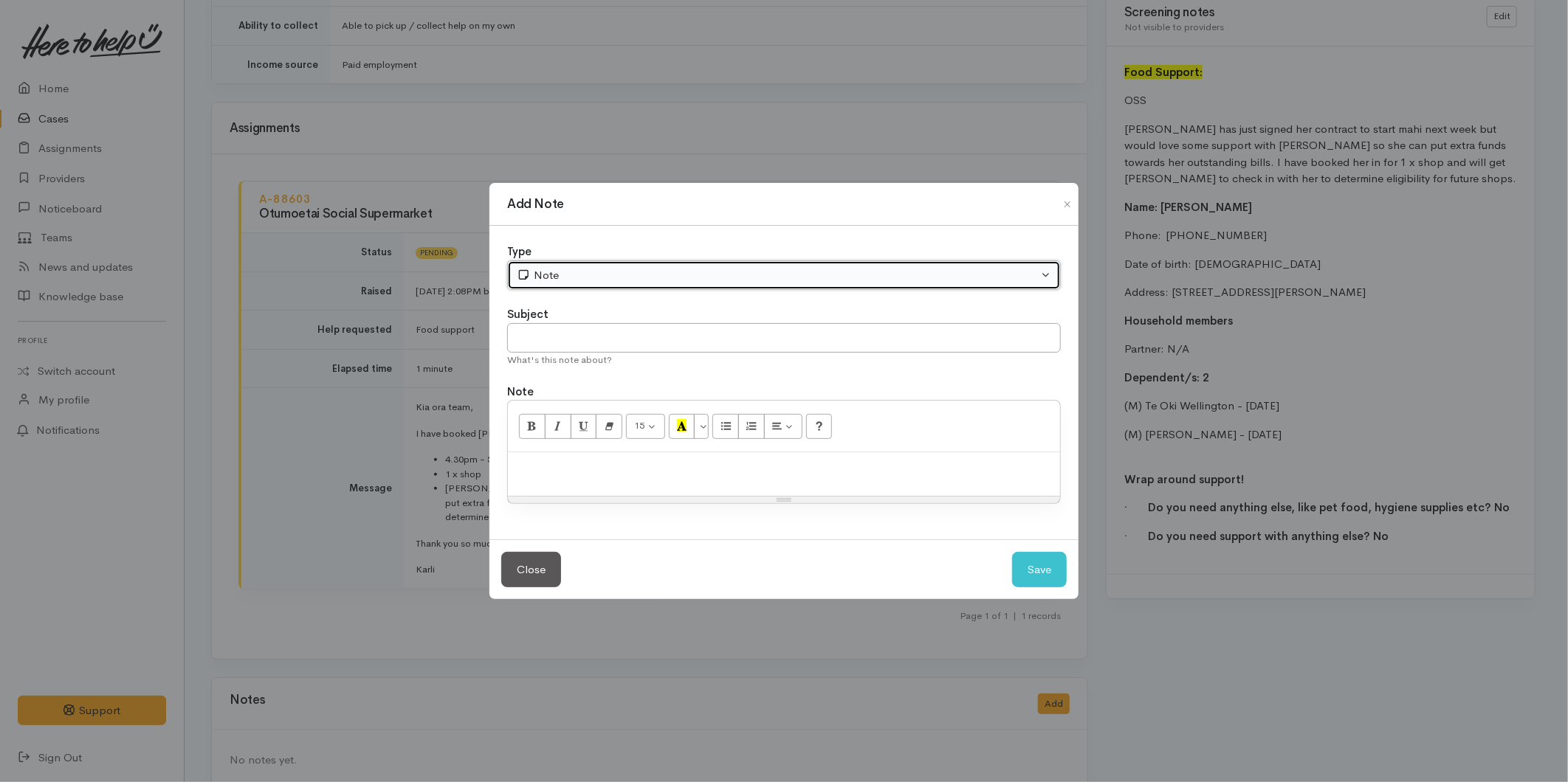
click at [547, 286] on button "Note" at bounding box center [784, 276] width 554 height 30
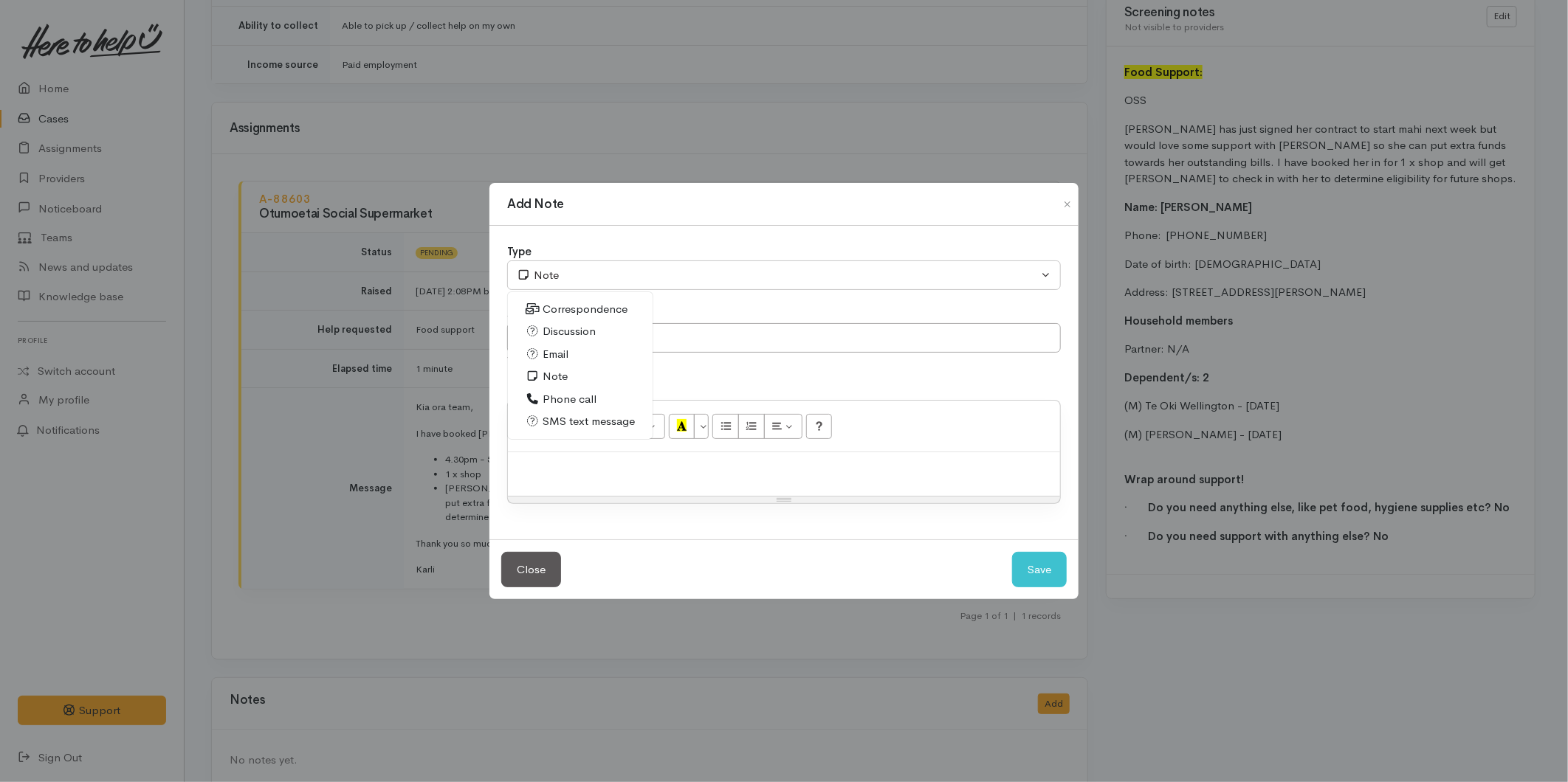
click at [568, 428] on span "SMS text message" at bounding box center [589, 422] width 93 height 17
click at [555, 338] on input "text" at bounding box center [784, 338] width 554 height 30
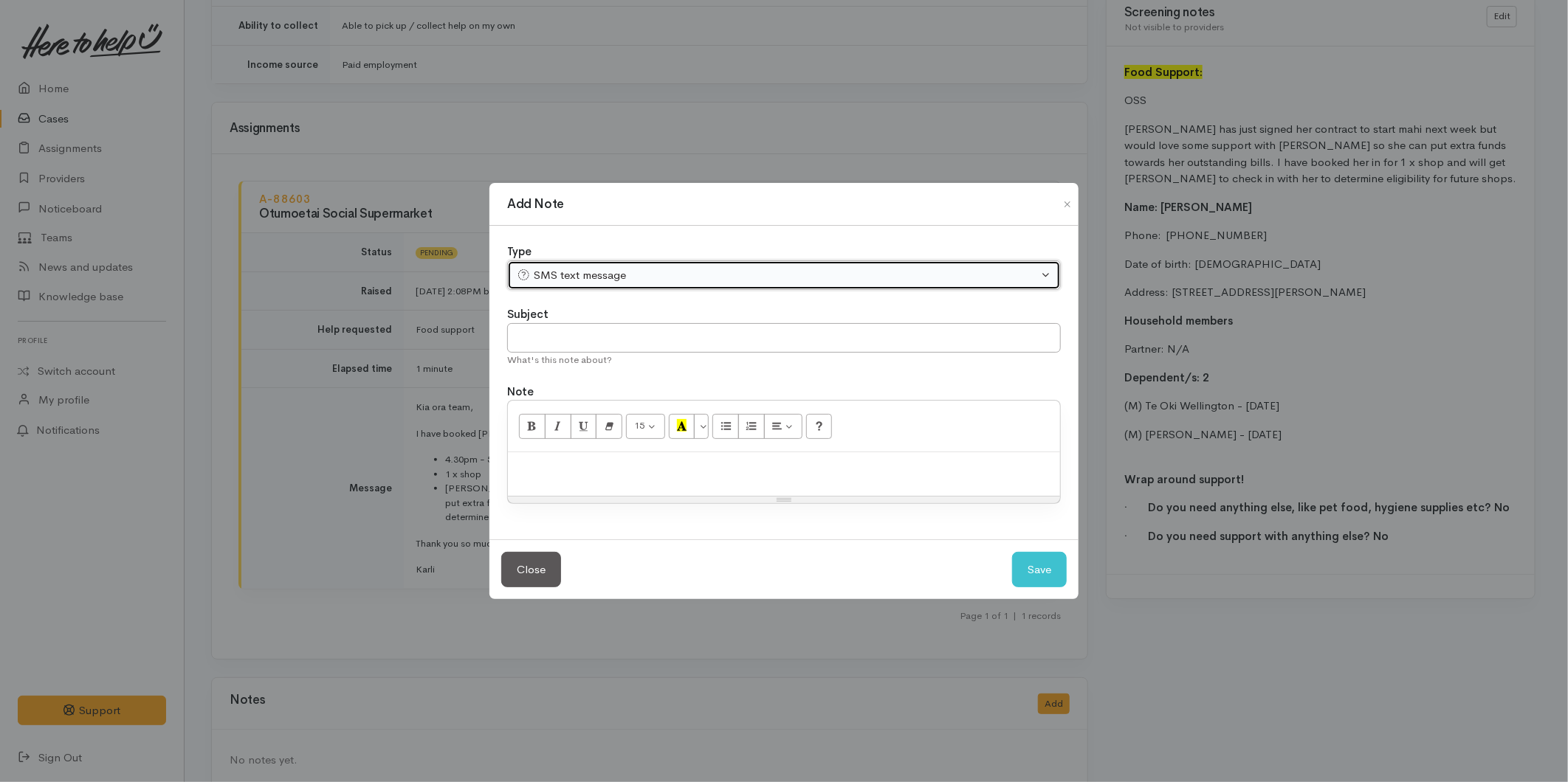
click at [597, 277] on div "SMS text message" at bounding box center [777, 275] width 521 height 17
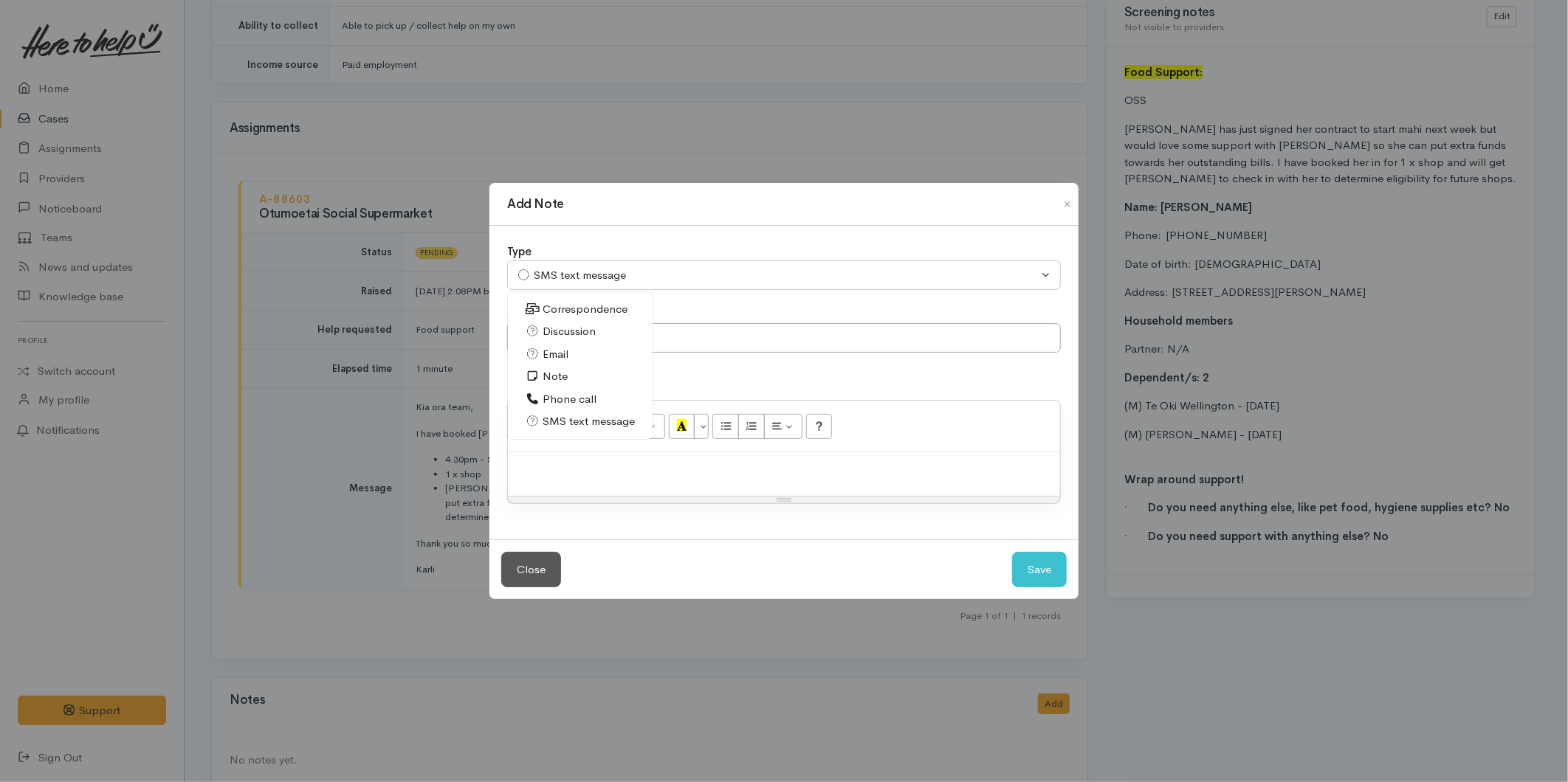
click at [569, 345] on link "Email" at bounding box center [580, 354] width 145 height 23
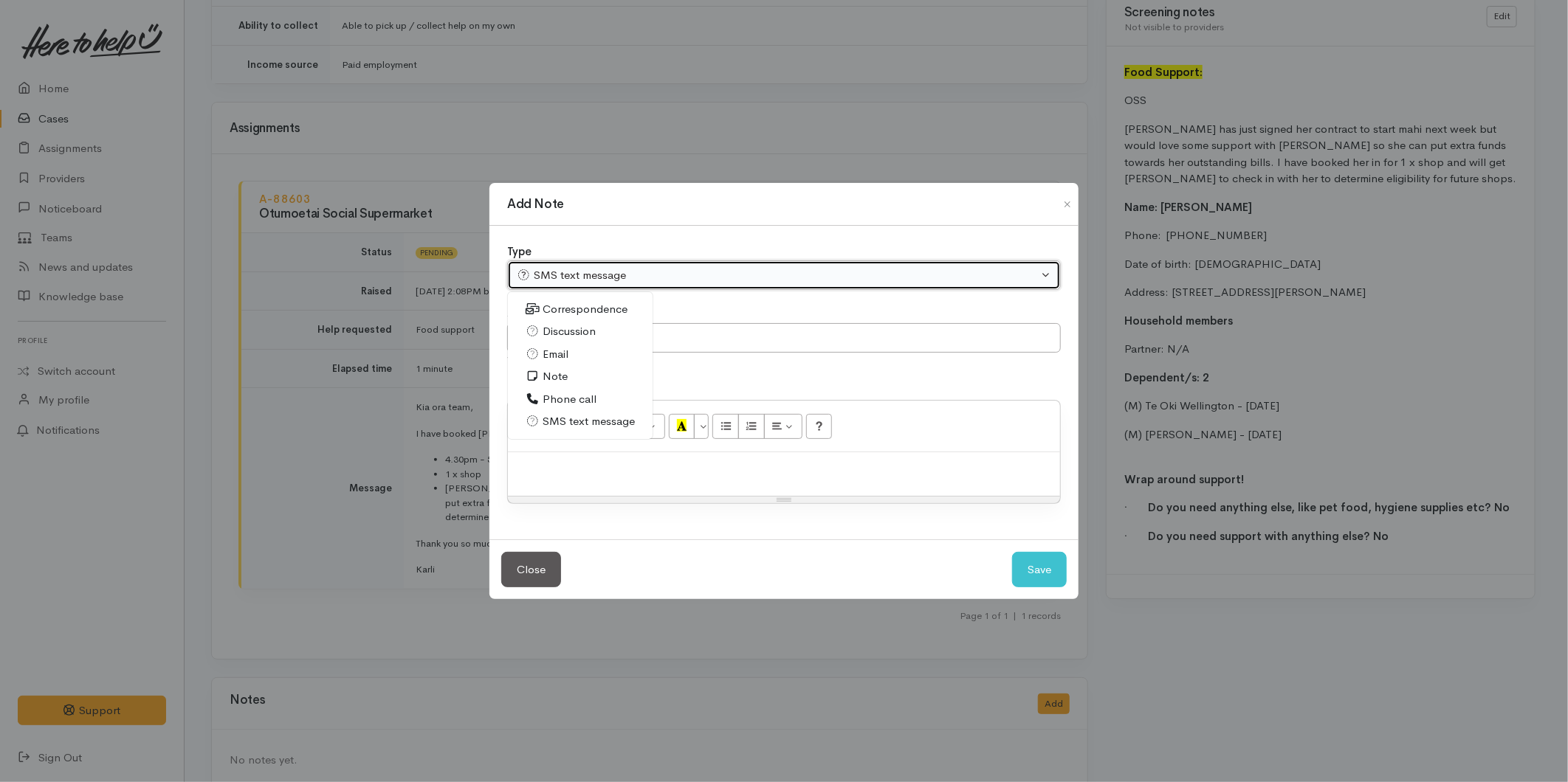
select select "2"
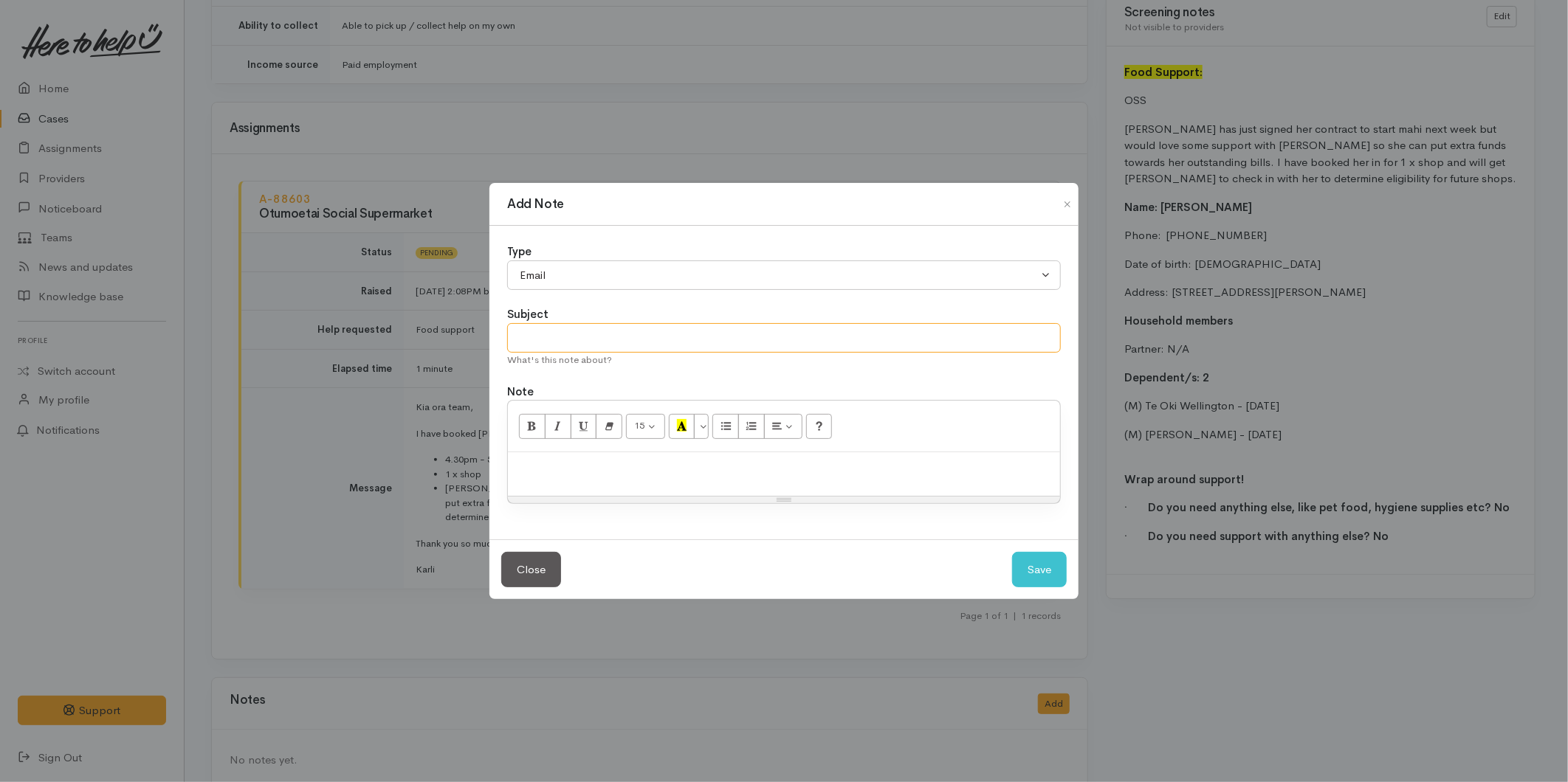
click at [564, 329] on input "text" at bounding box center [784, 338] width 554 height 30
type input "Client details"
paste div
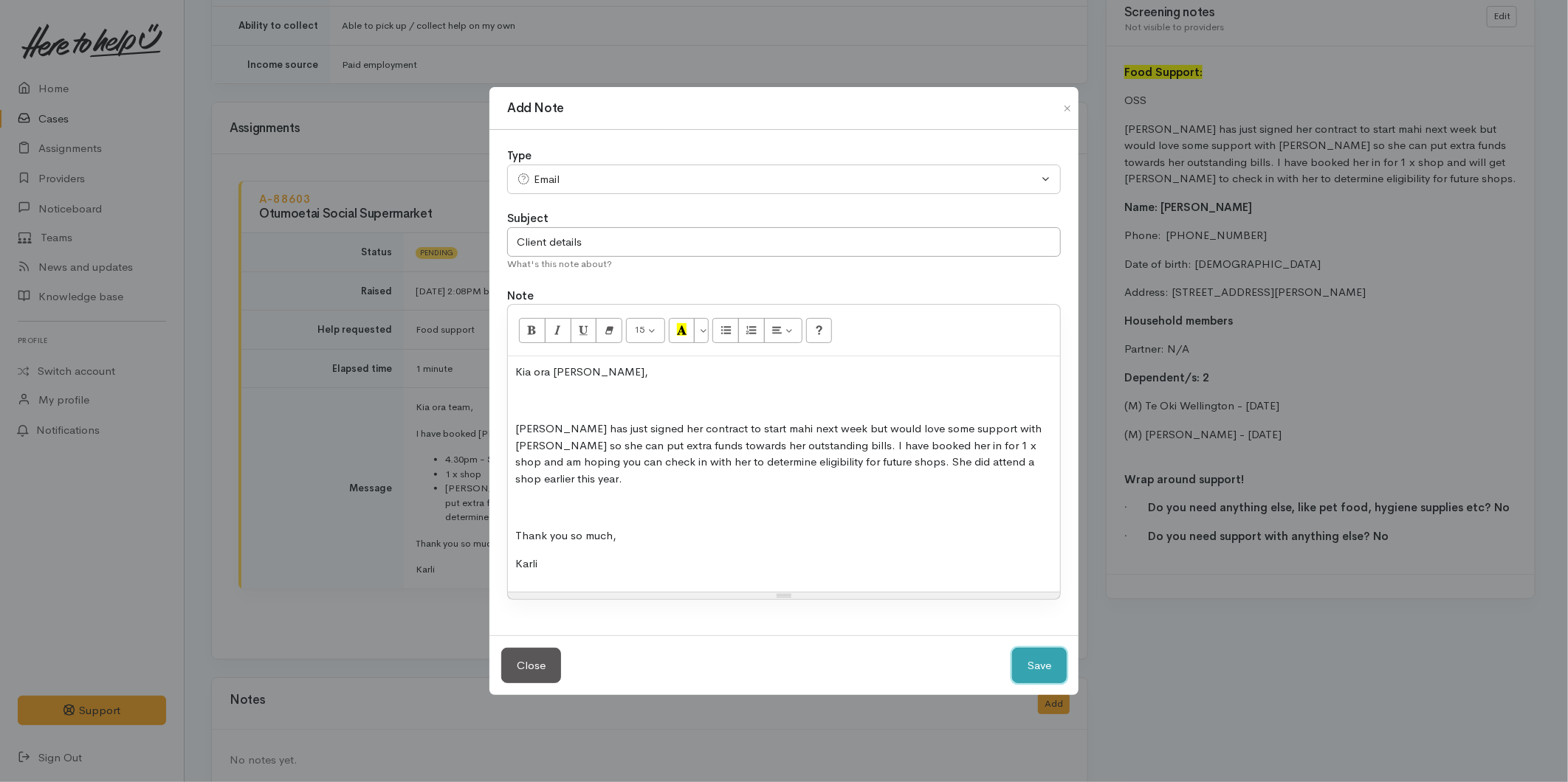
click at [1035, 664] on button "Save" at bounding box center [1039, 666] width 55 height 36
select select "1"
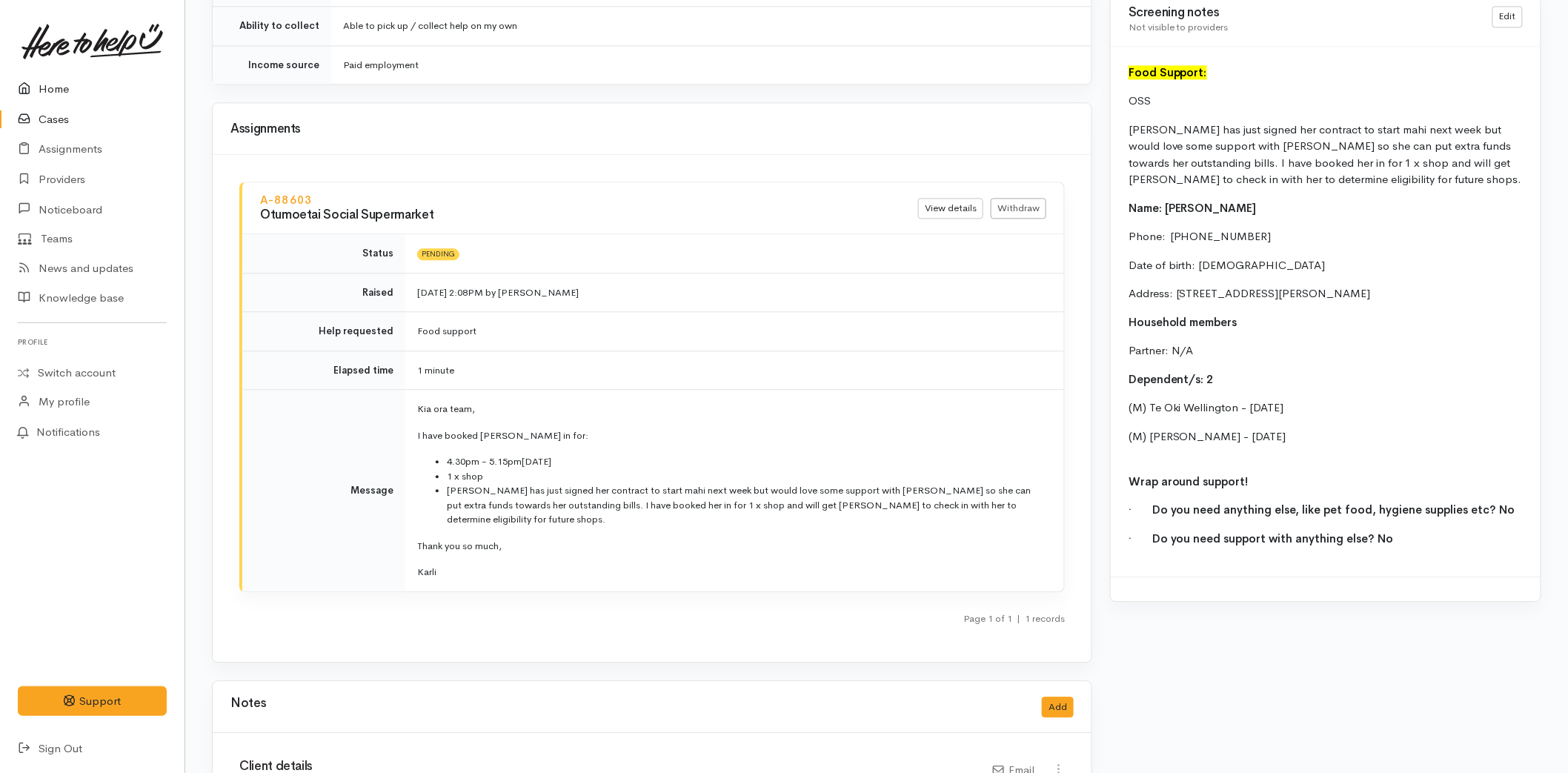
click at [36, 90] on icon at bounding box center [28, 90] width 21 height 19
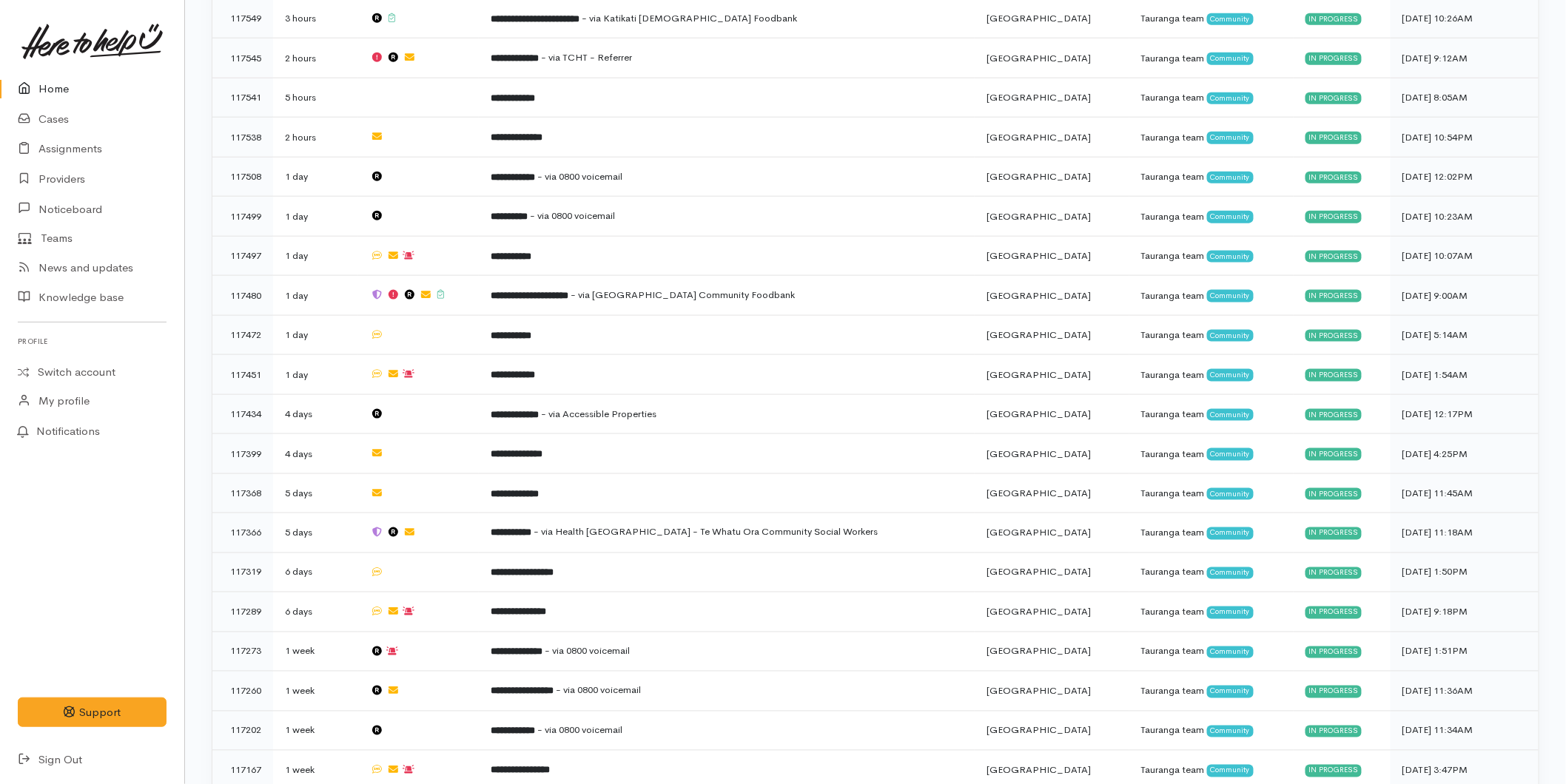
scroll to position [549, 0]
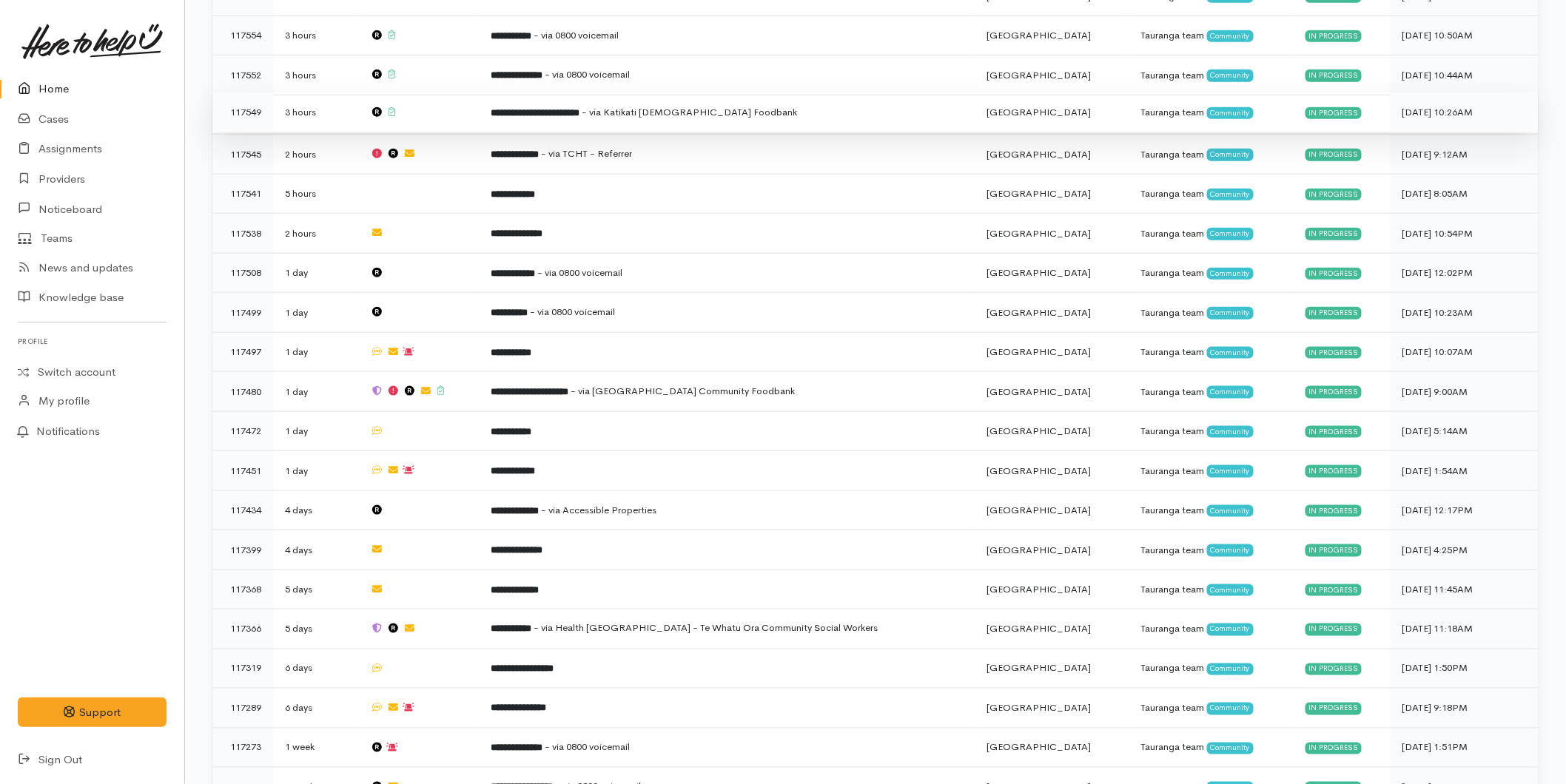
click at [554, 114] on b "**********" at bounding box center [534, 112] width 89 height 9
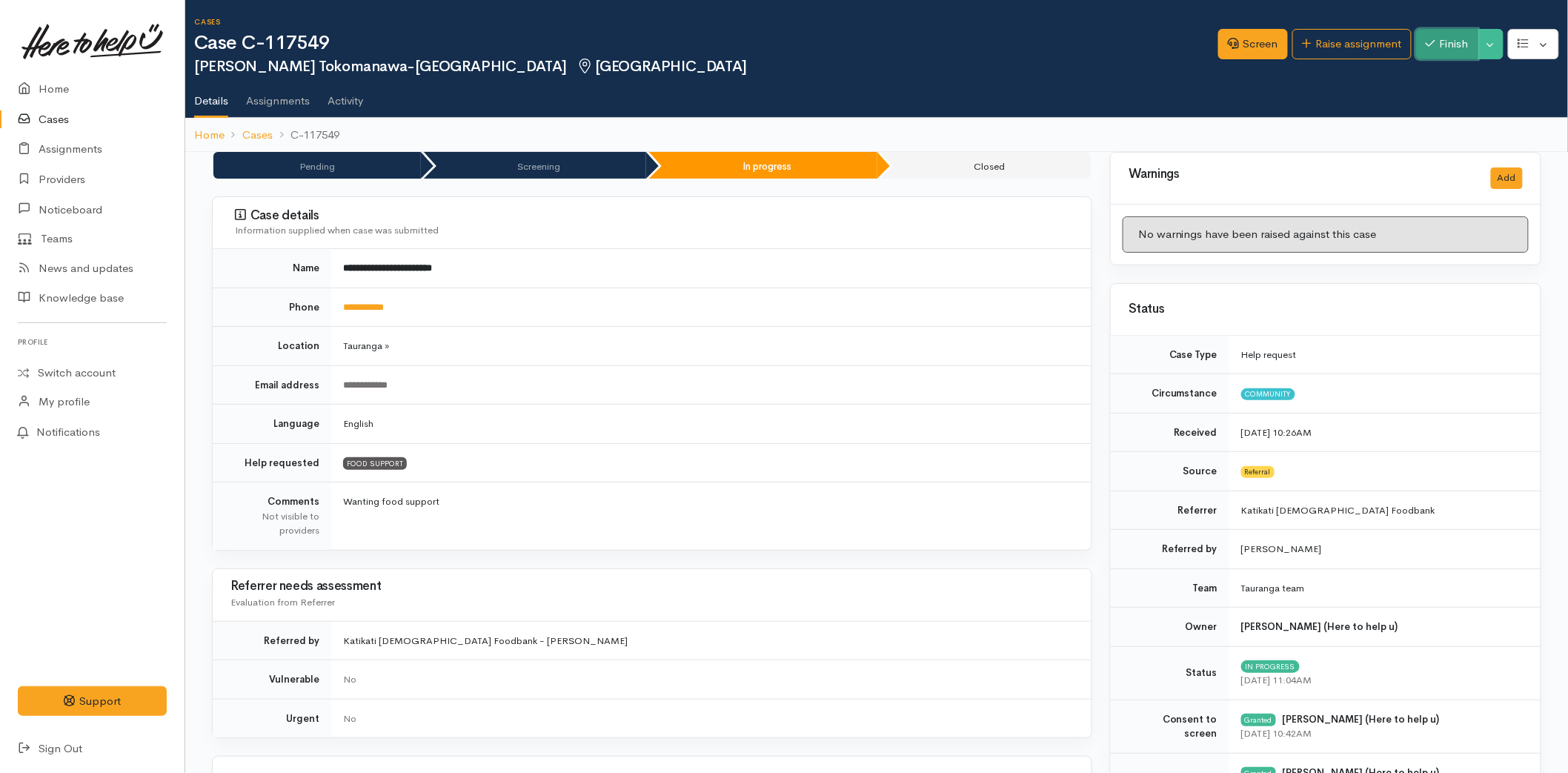
click at [1445, 50] on button "Finish" at bounding box center [1448, 44] width 63 height 30
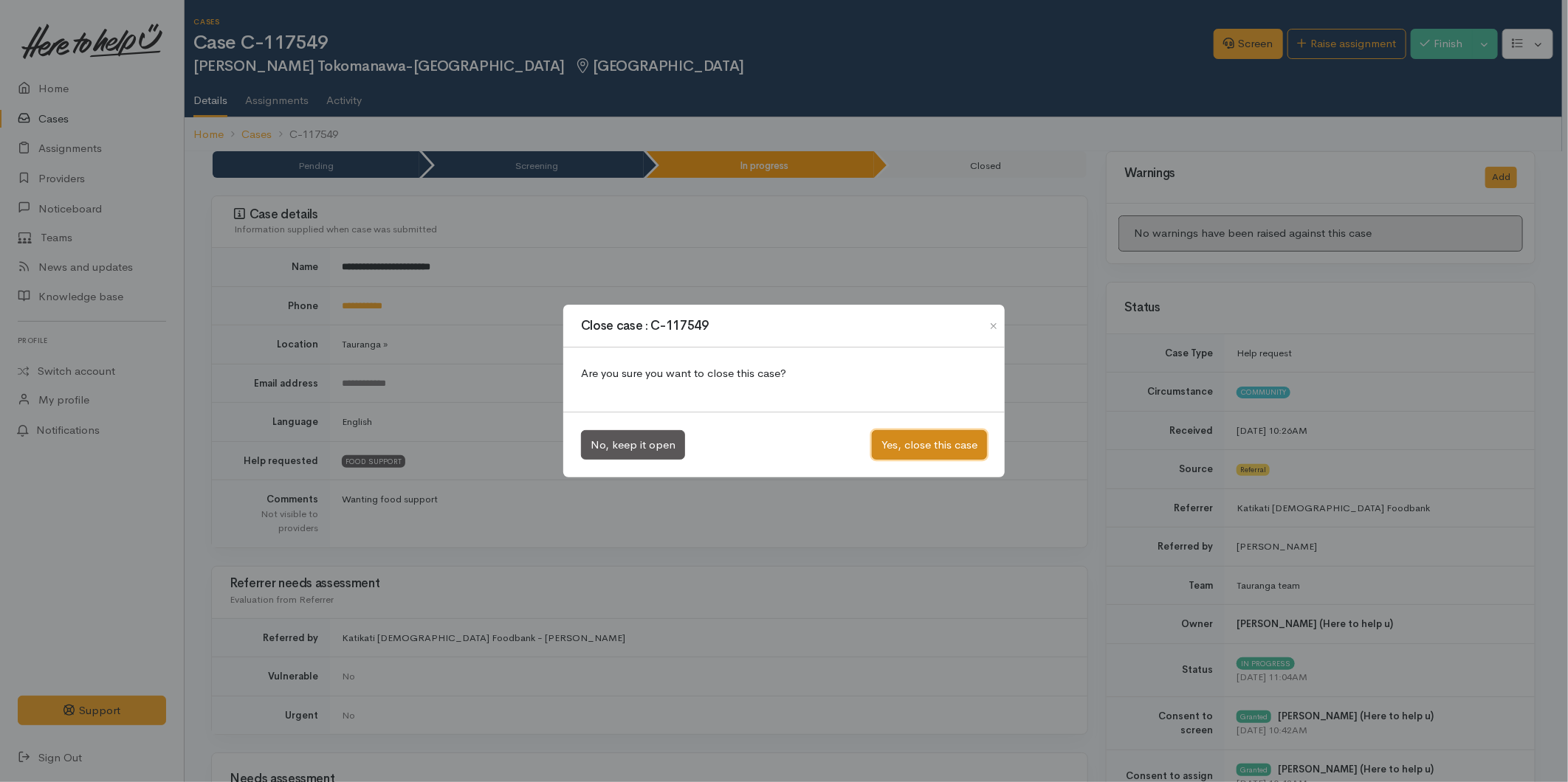
click at [920, 440] on button "Yes, close this case" at bounding box center [930, 445] width 115 height 30
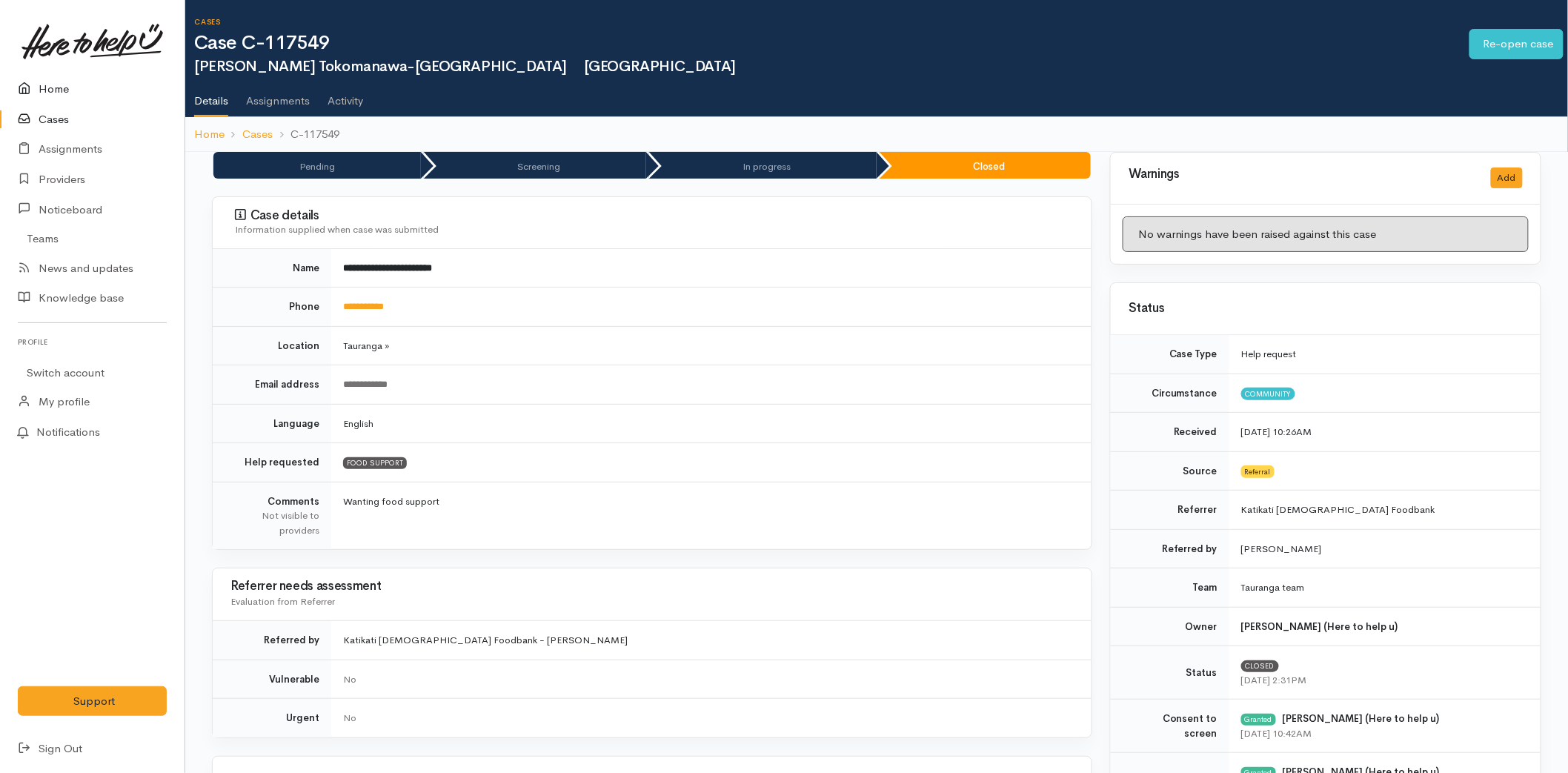
click at [46, 84] on link "Home" at bounding box center [92, 90] width 184 height 30
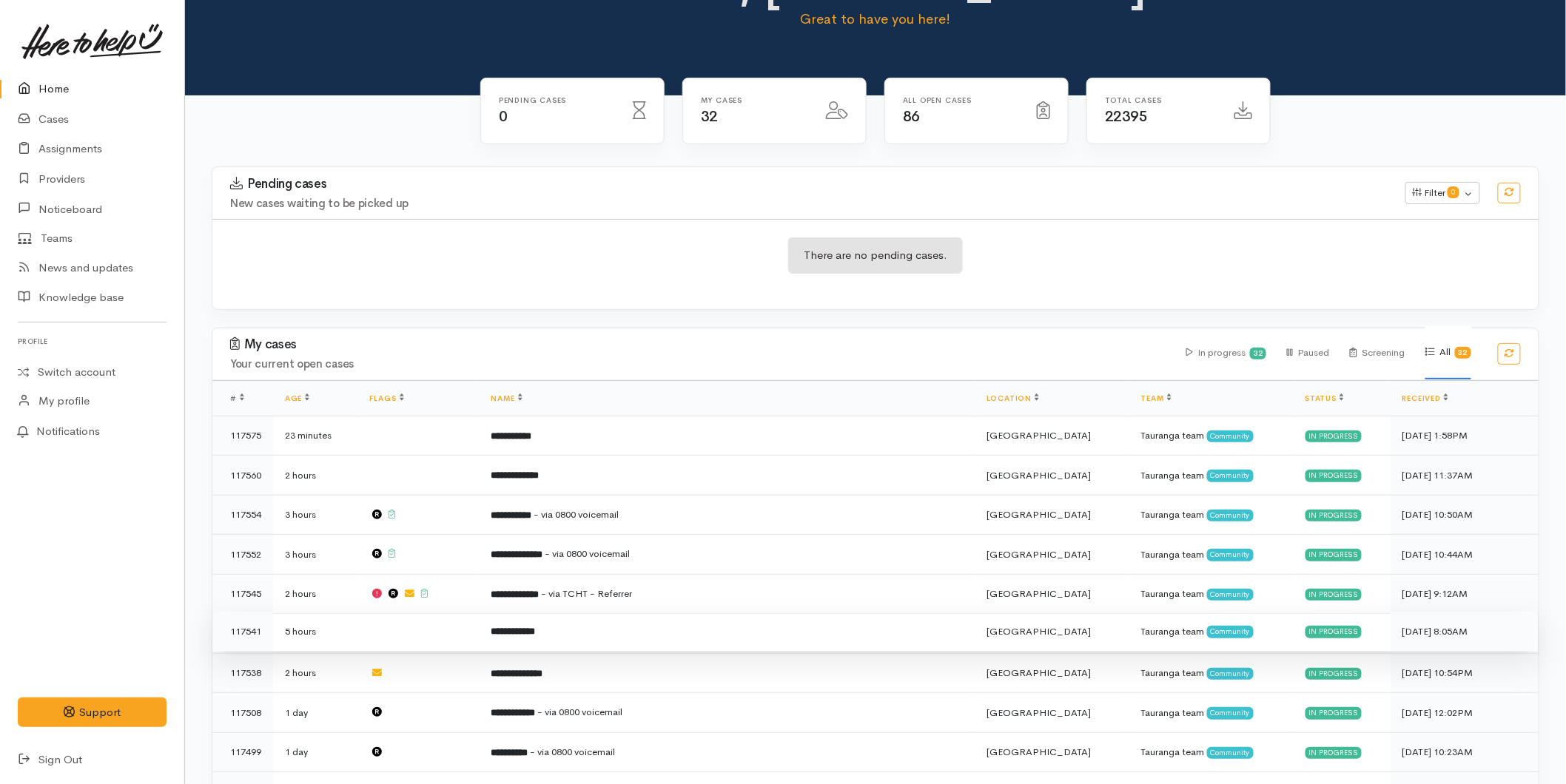
scroll to position [165, 0]
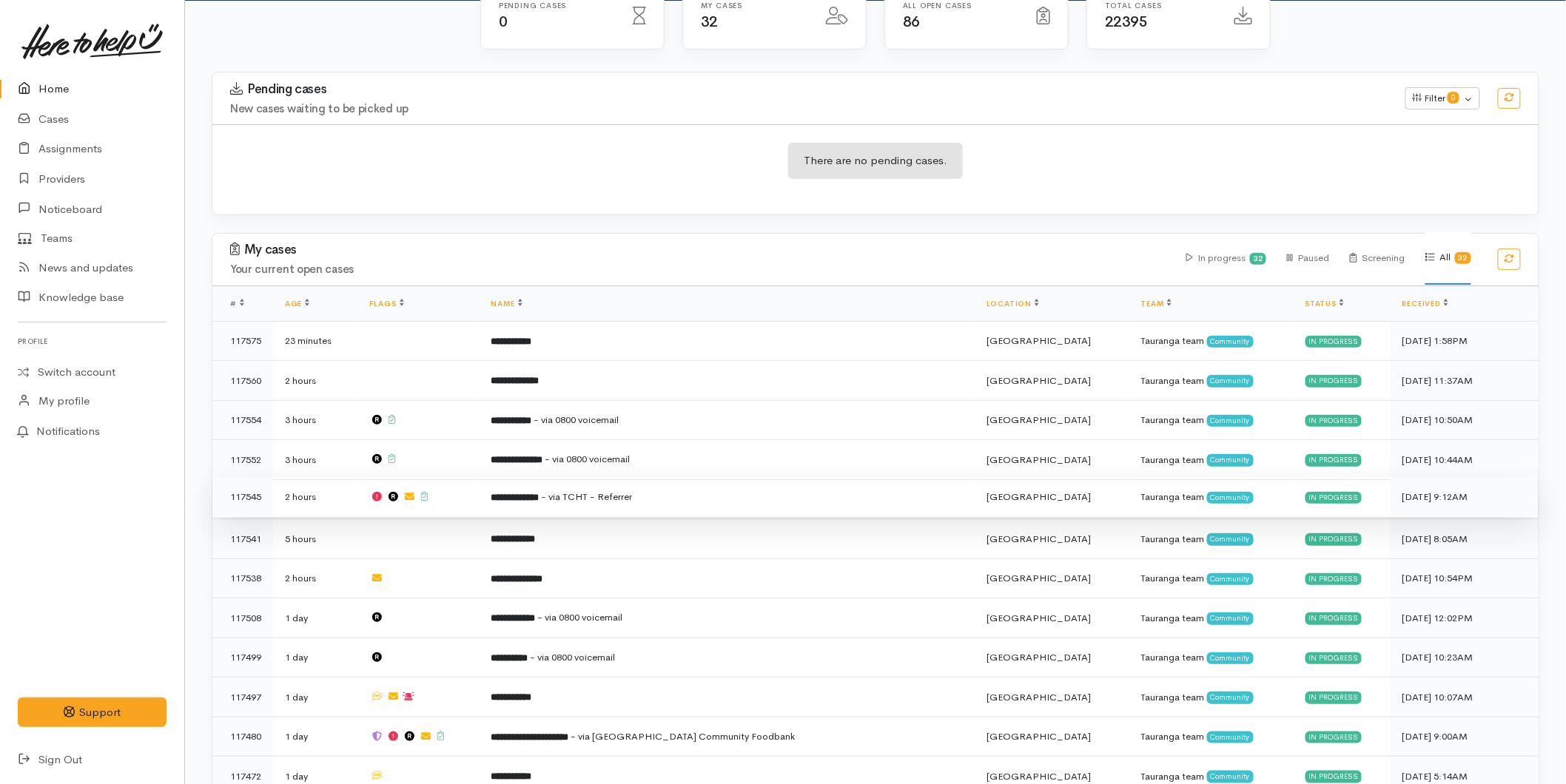
click at [539, 493] on b "**********" at bounding box center [514, 497] width 48 height 9
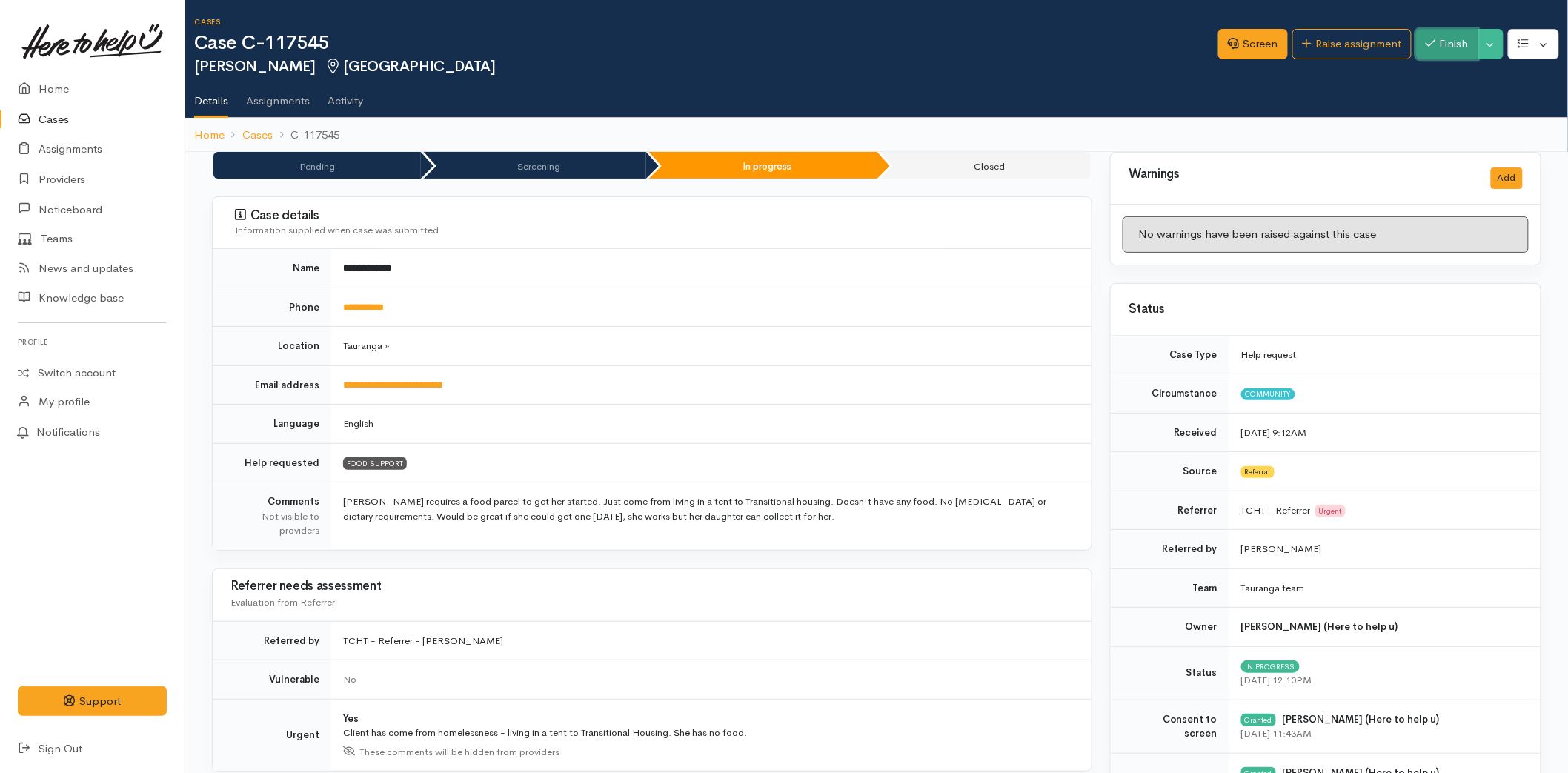
click at [1447, 45] on button "Finish" at bounding box center [1448, 44] width 63 height 30
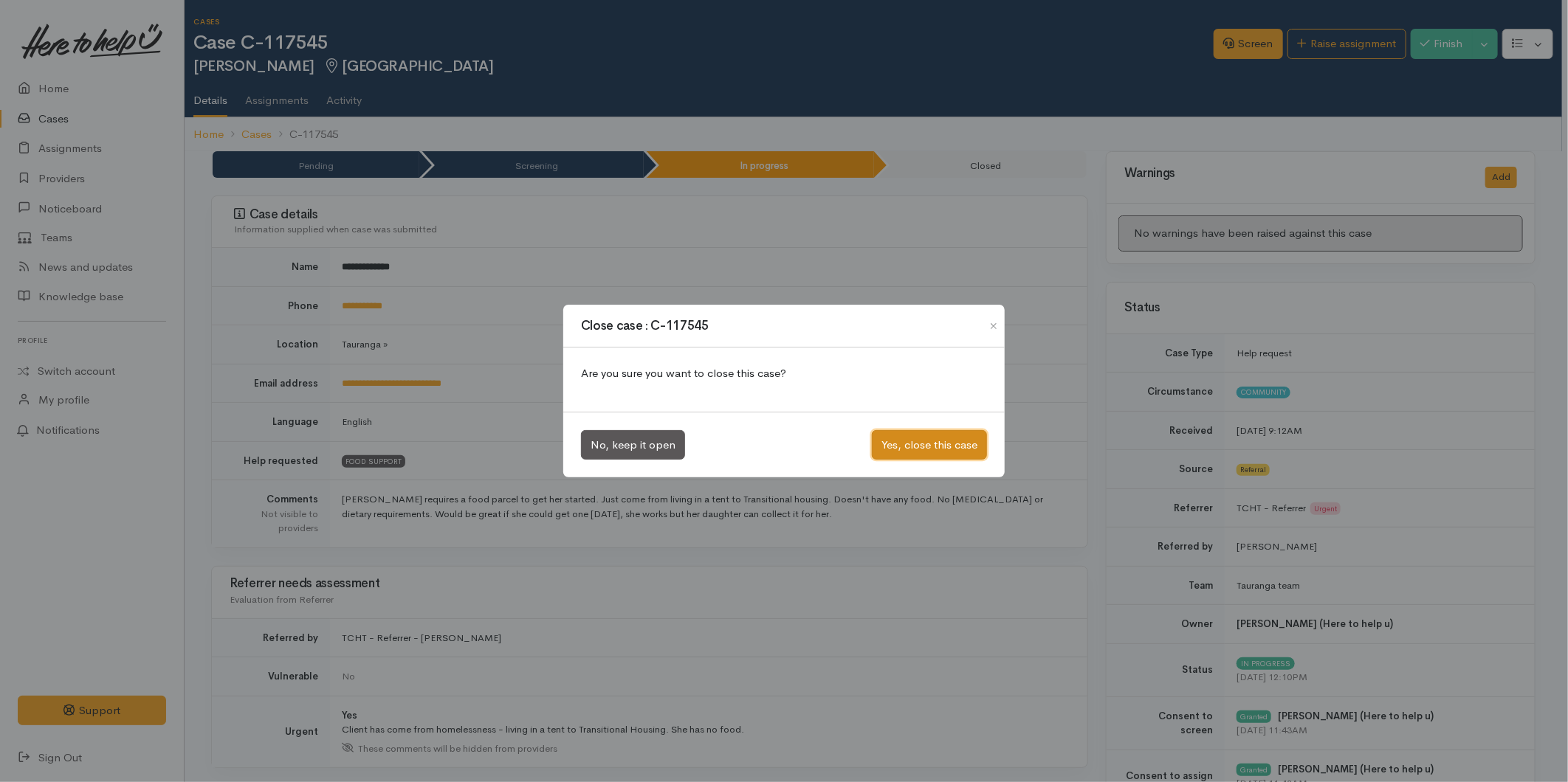
click at [926, 441] on button "Yes, close this case" at bounding box center [930, 445] width 115 height 30
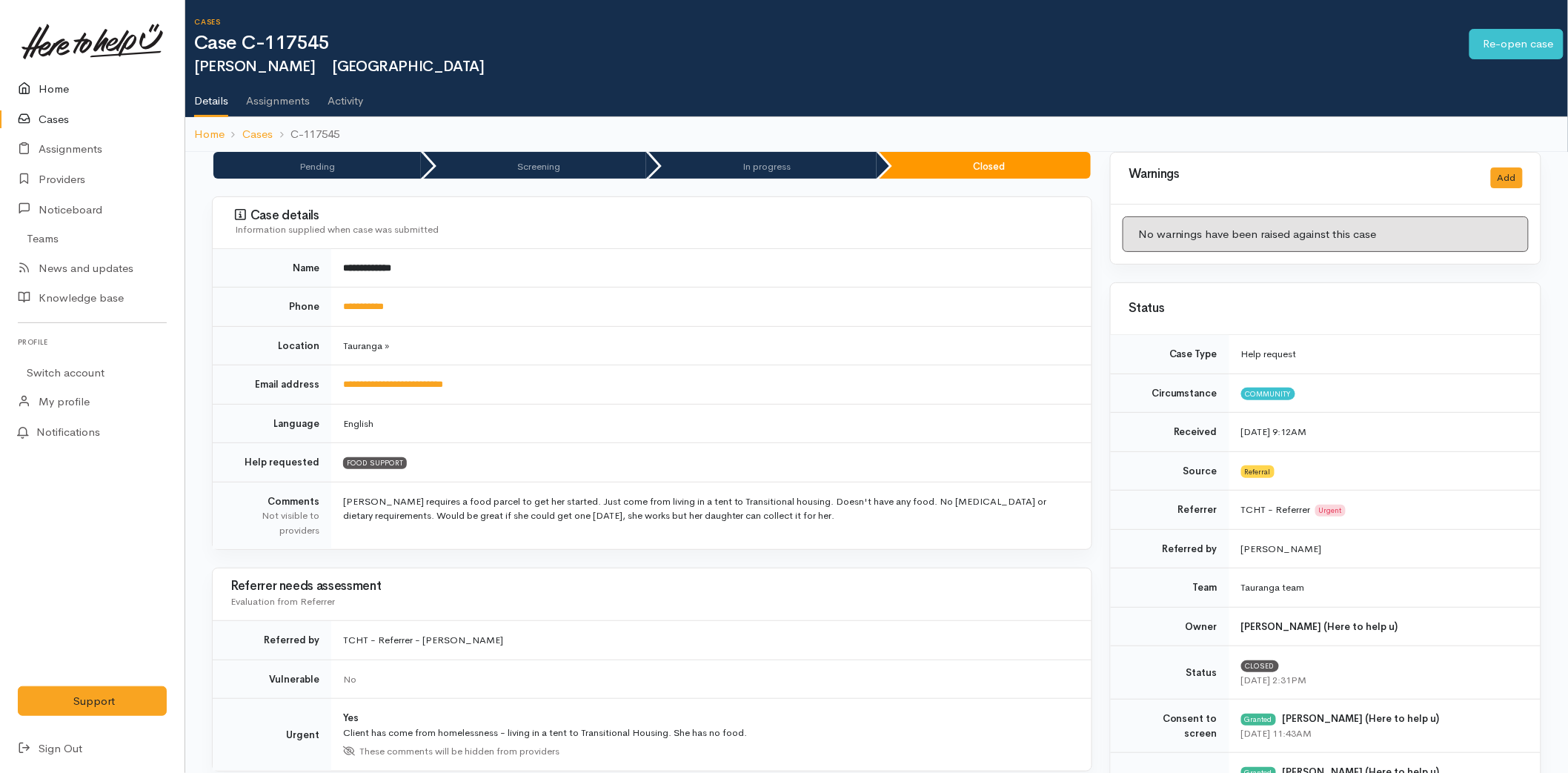
click at [55, 82] on link "Home" at bounding box center [92, 90] width 184 height 30
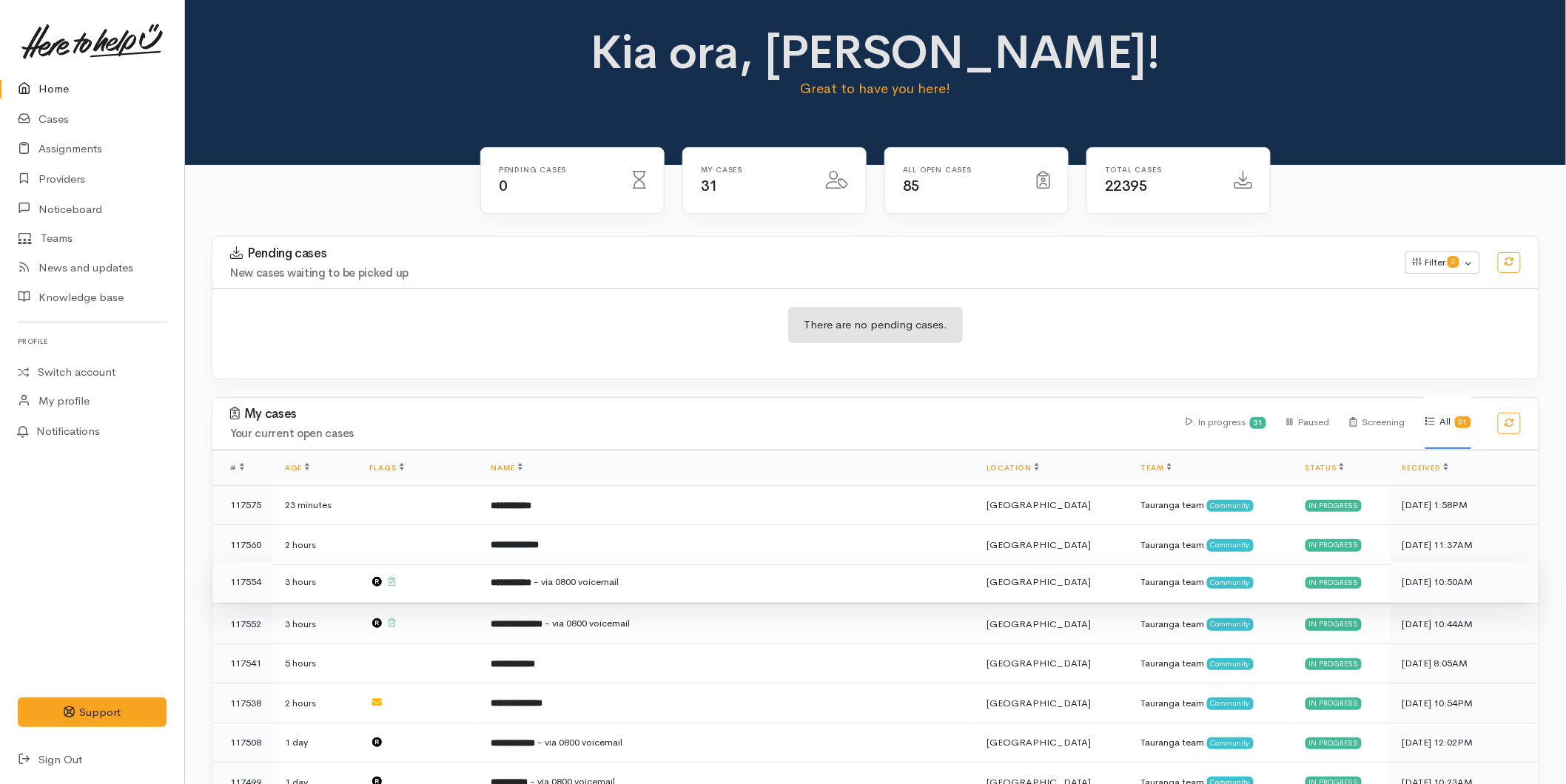
click at [583, 578] on span "- via 0800 voicemail" at bounding box center [576, 581] width 85 height 13
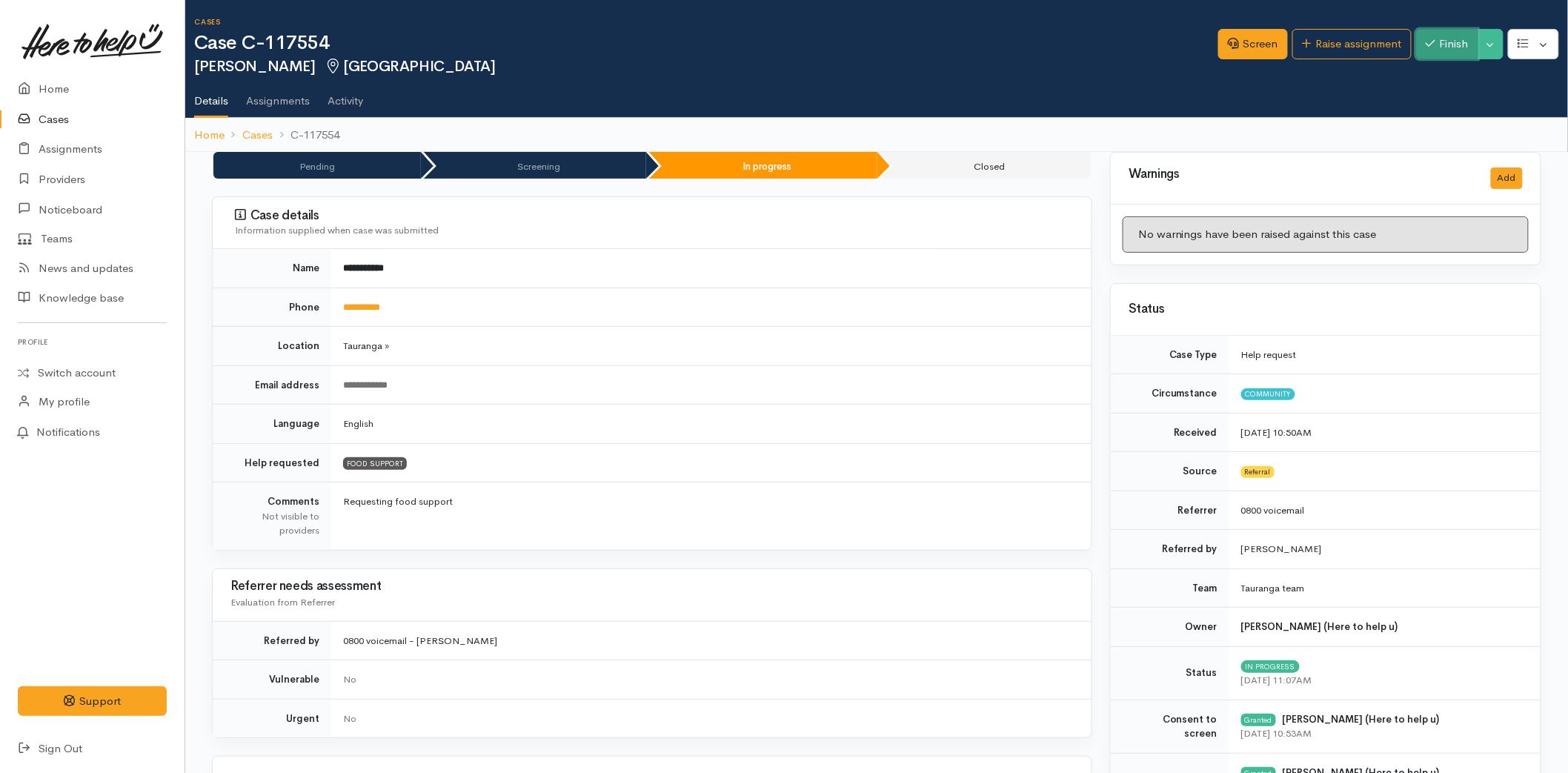
click at [1432, 48] on icon "button" at bounding box center [1430, 43] width 9 height 11
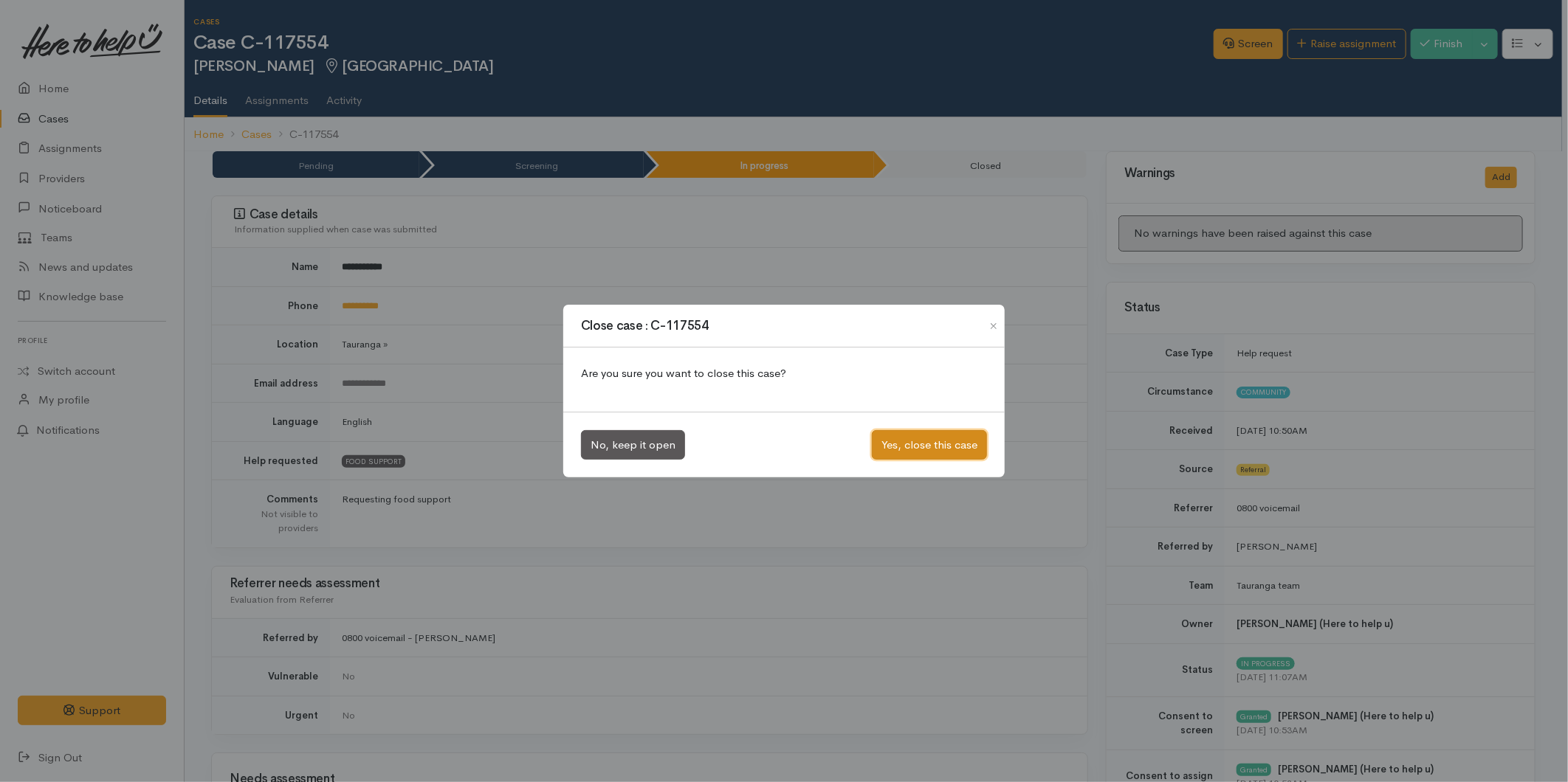
click at [909, 436] on button "Yes, close this case" at bounding box center [930, 445] width 115 height 30
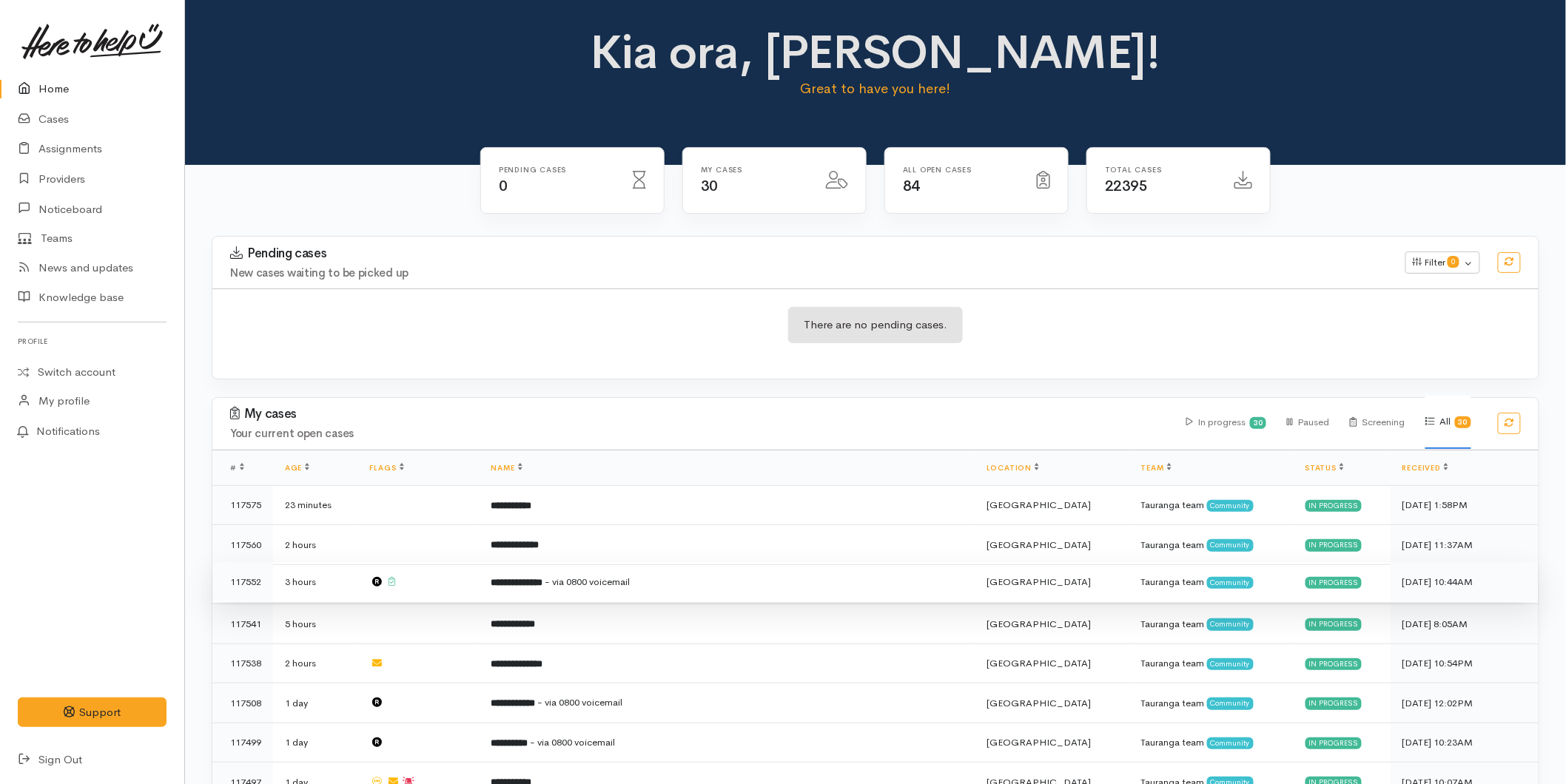
click at [521, 583] on td "**********" at bounding box center [727, 581] width 496 height 40
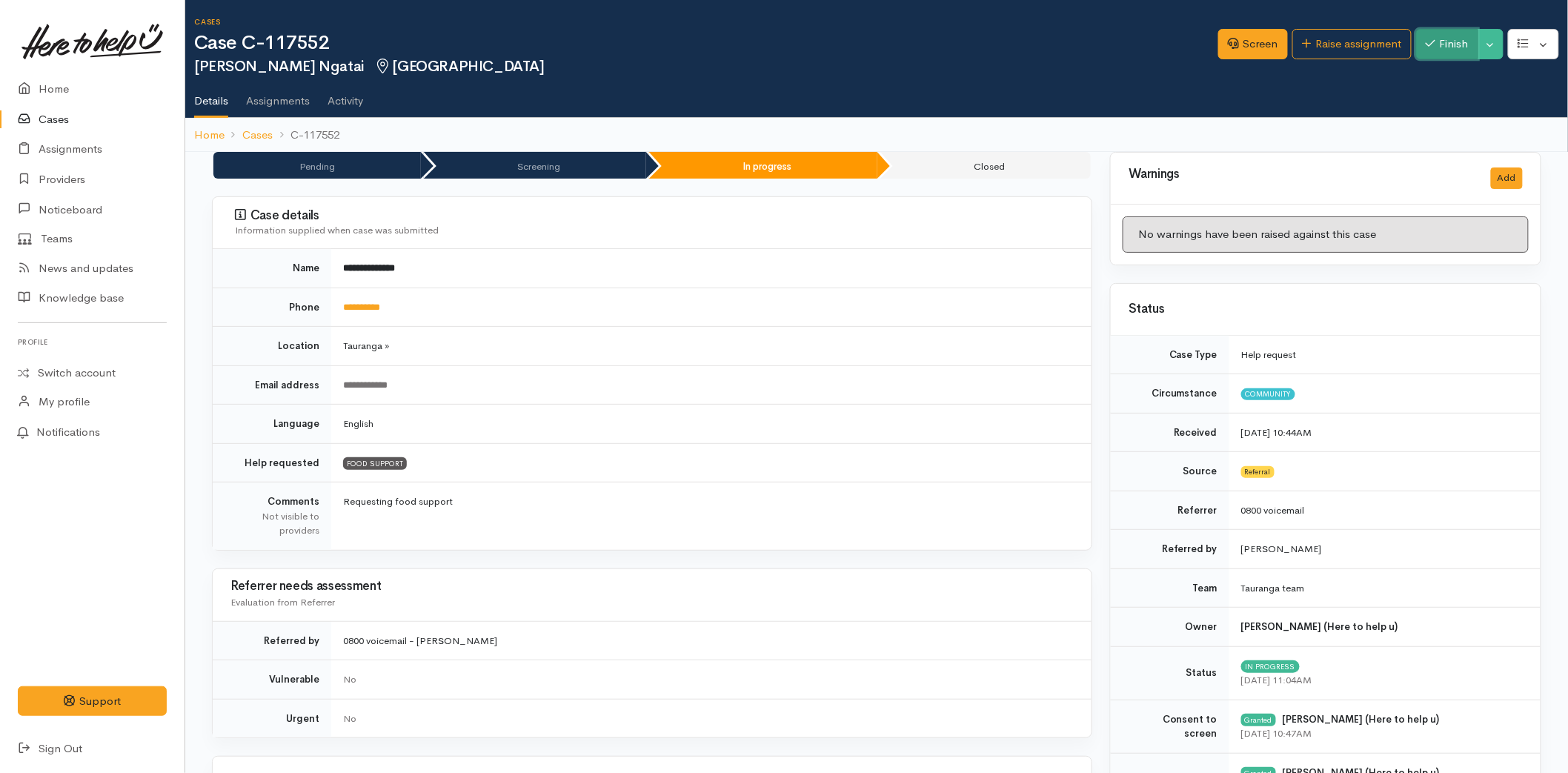
click at [1446, 38] on button "Finish" at bounding box center [1448, 44] width 63 height 30
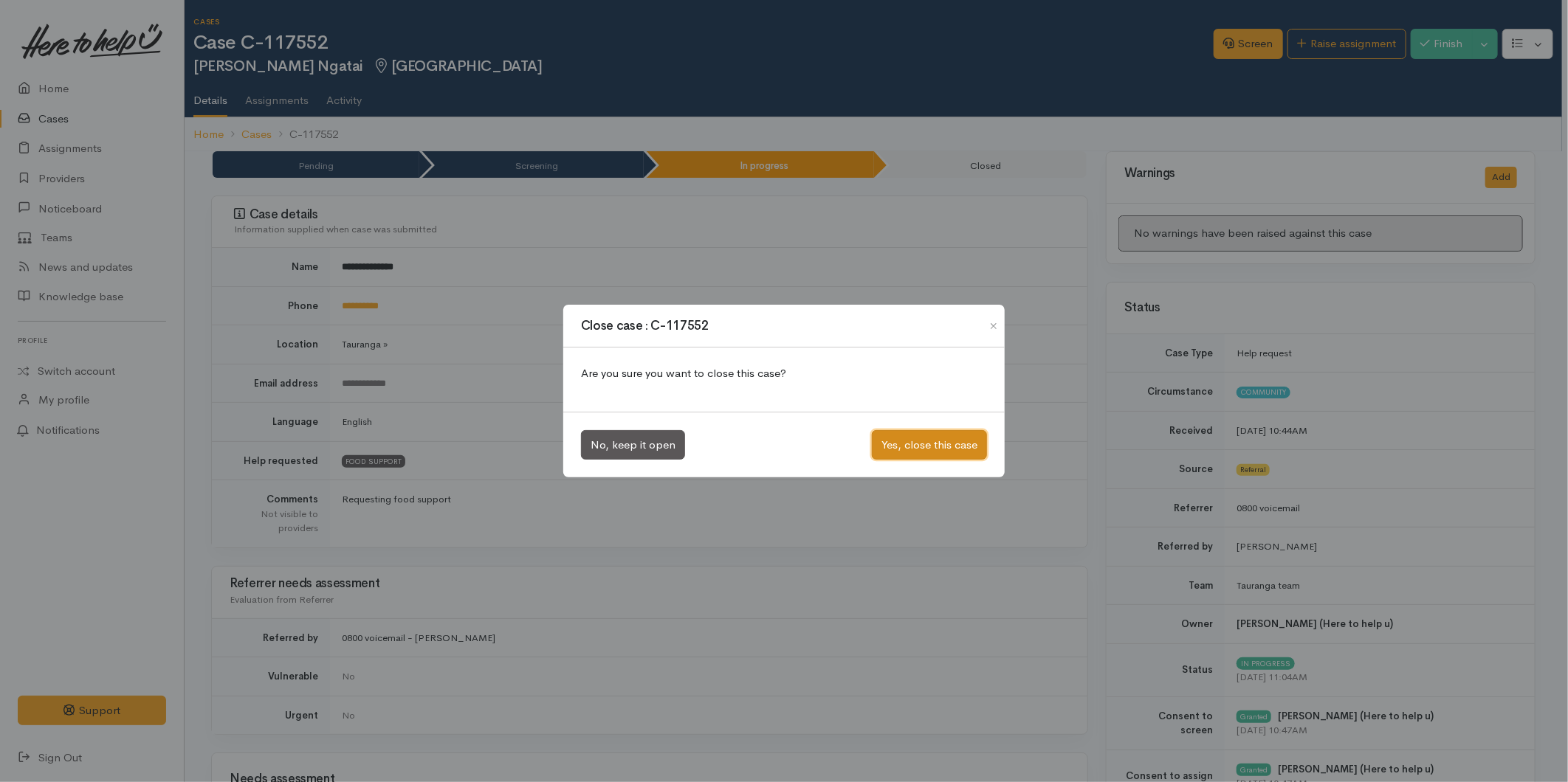
click at [963, 444] on button "Yes, close this case" at bounding box center [930, 445] width 115 height 30
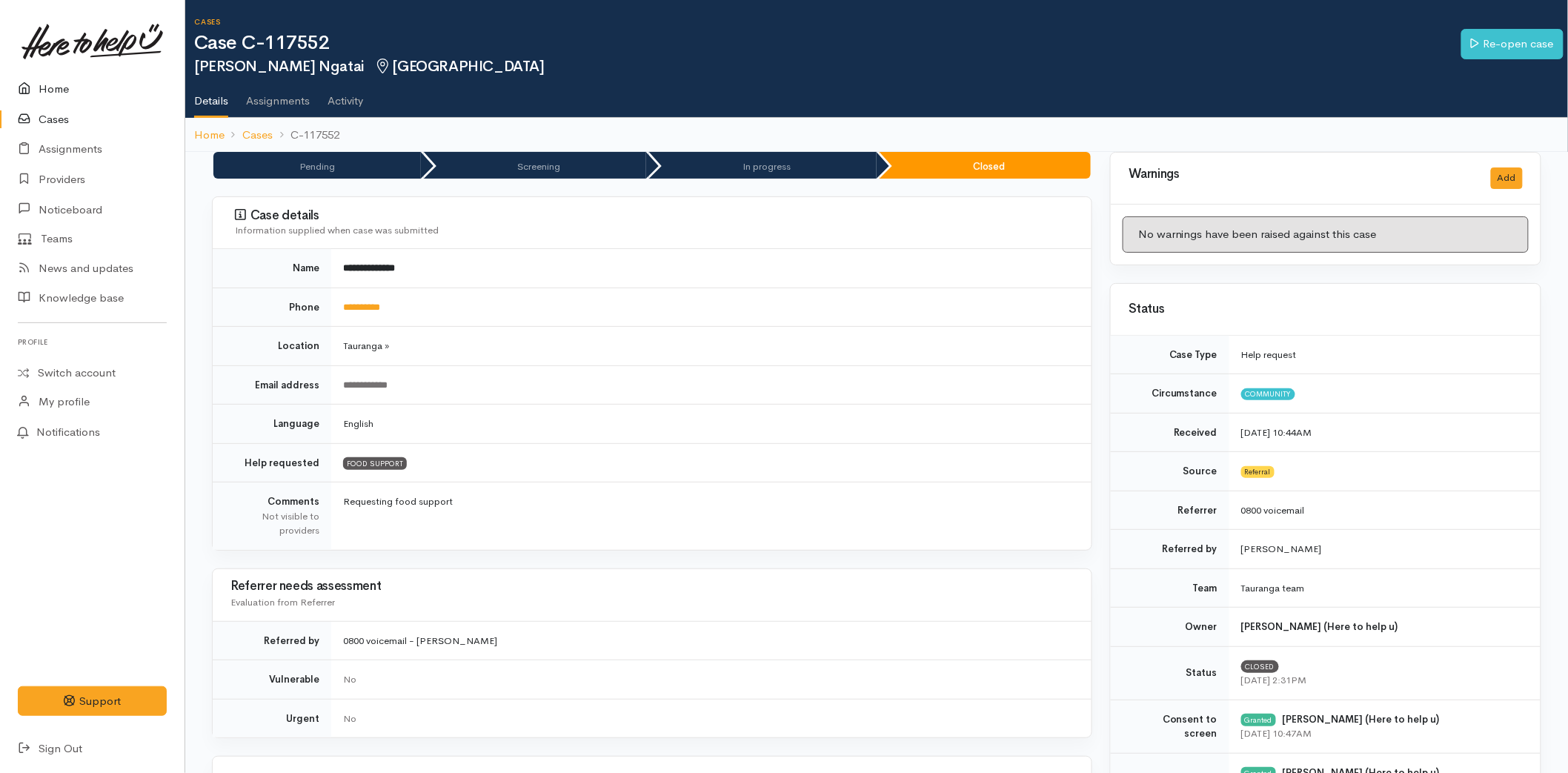
click at [33, 87] on icon at bounding box center [28, 90] width 21 height 19
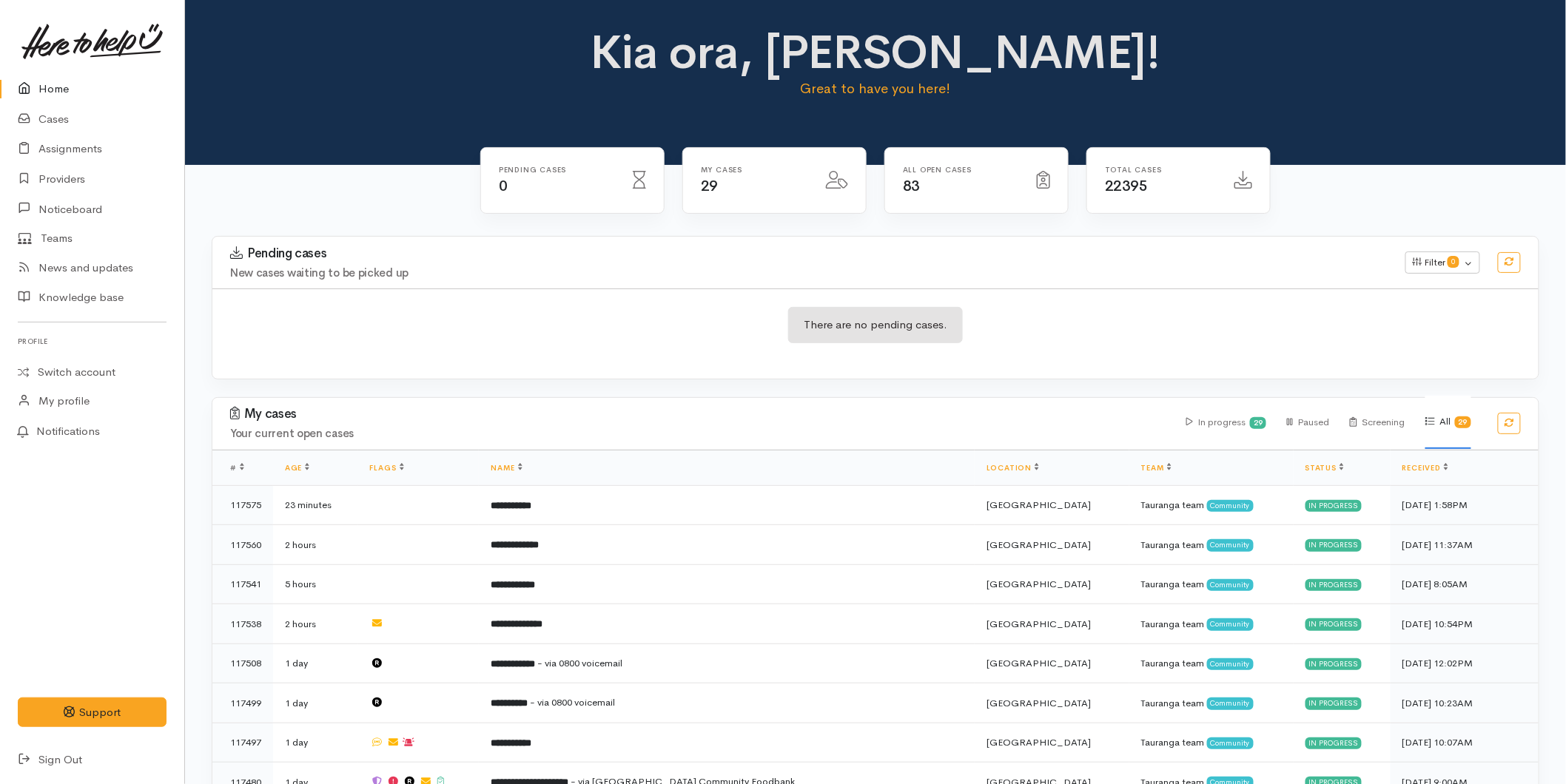
click at [63, 89] on link "Home" at bounding box center [92, 89] width 184 height 30
